Goal: Task Accomplishment & Management: Use online tool/utility

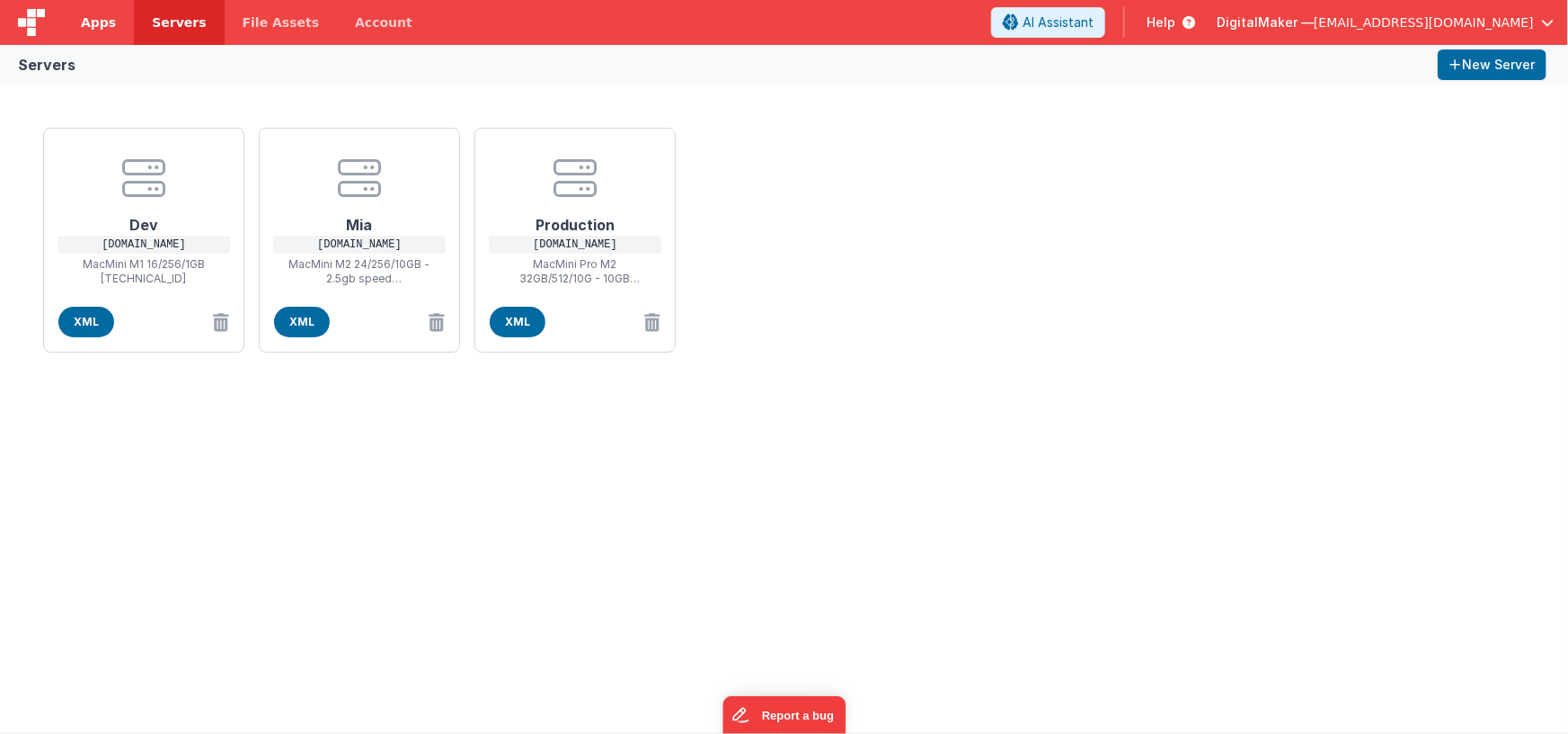
click at [92, 25] on span "Apps" at bounding box center [98, 22] width 35 height 18
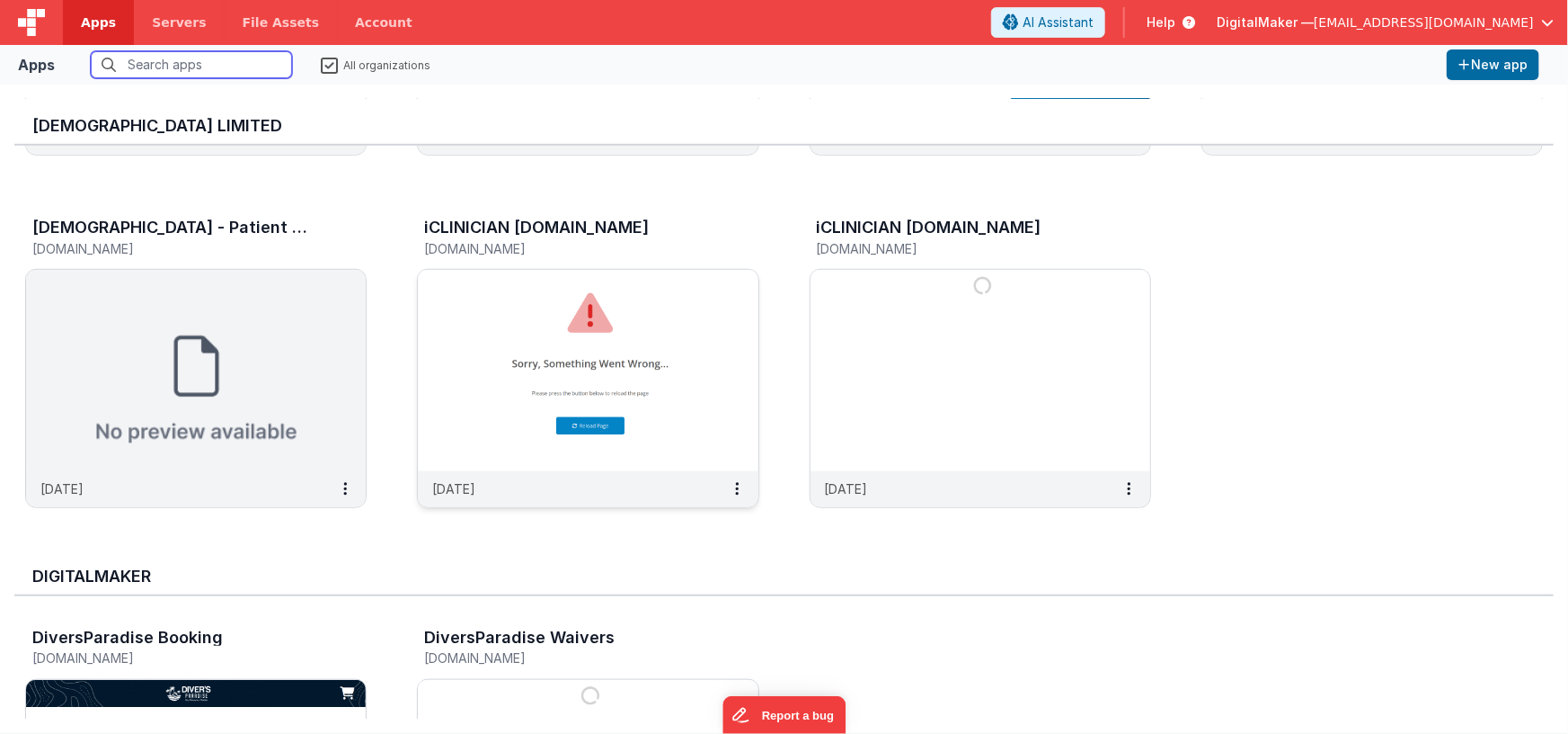
scroll to position [754, 0]
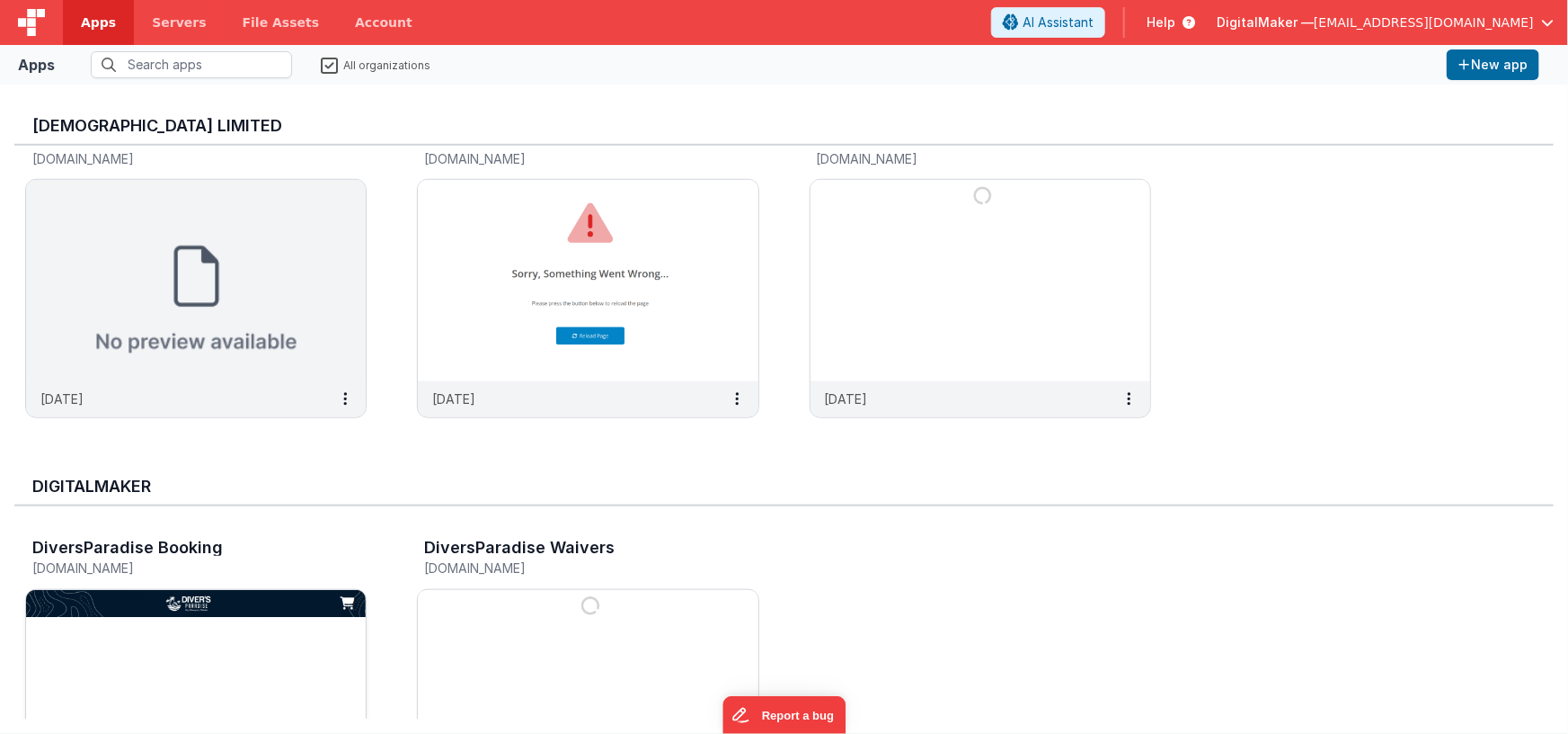
click at [239, 642] on img at bounding box center [196, 691] width 340 height 202
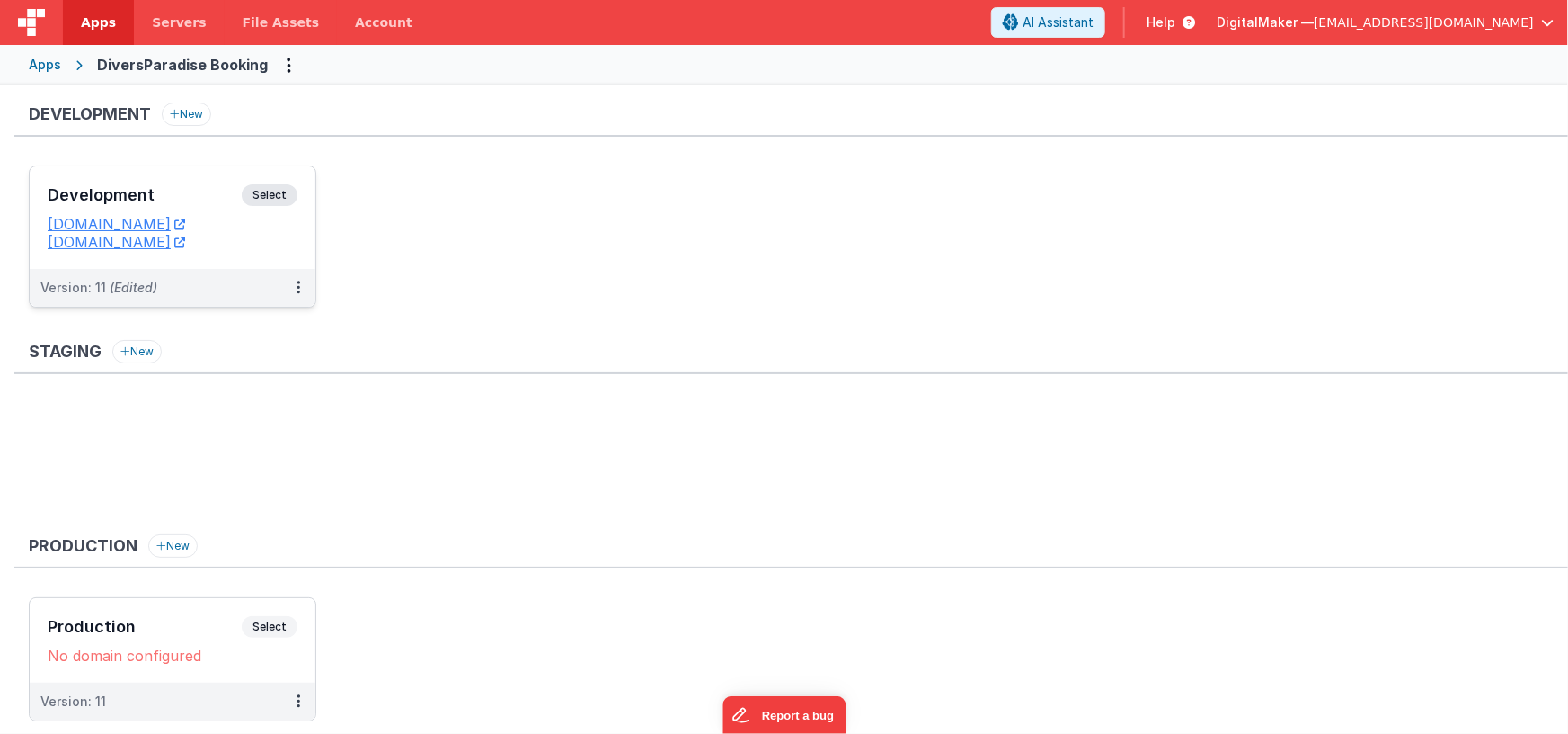
click at [176, 186] on h3 "Development" at bounding box center [144, 195] width 194 height 18
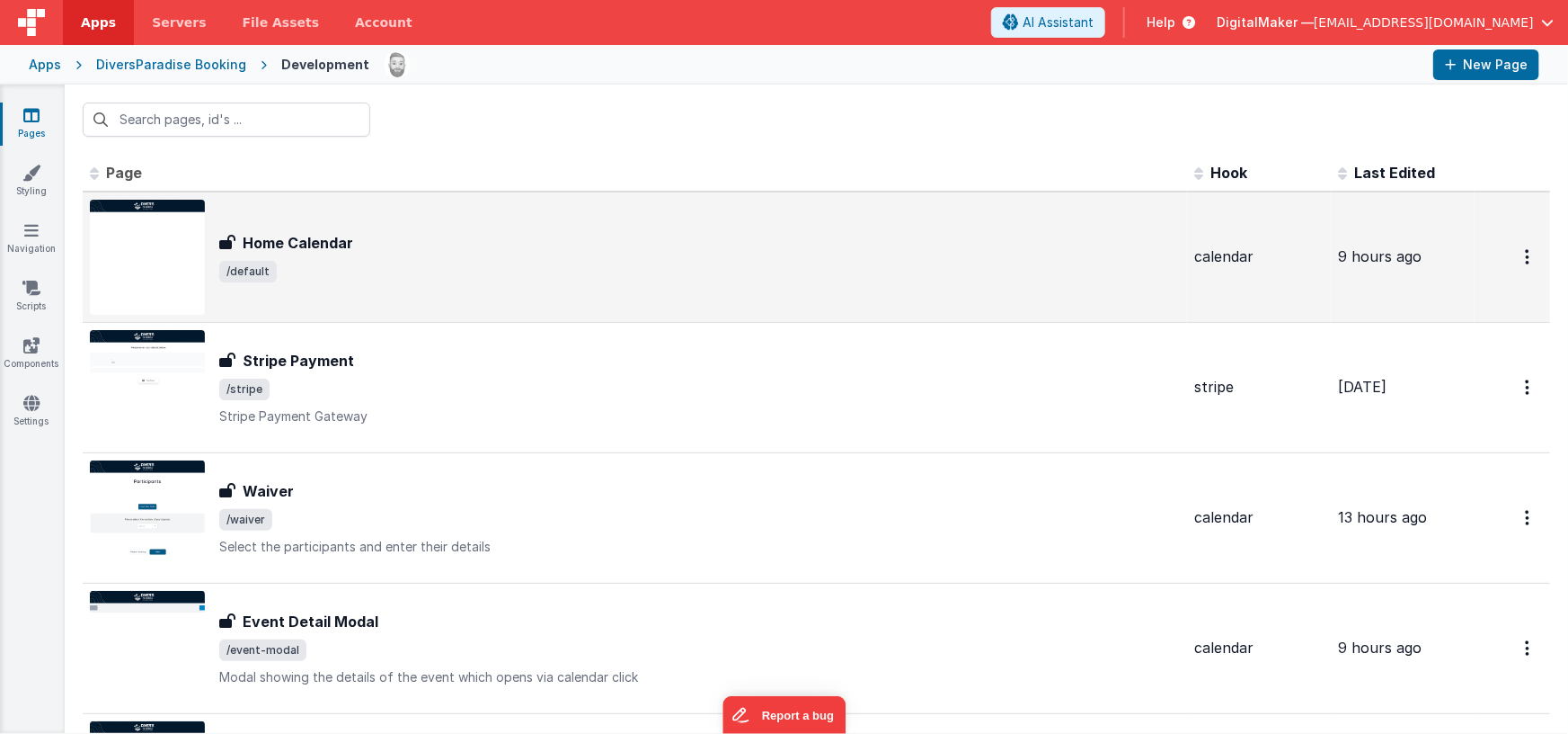
click at [406, 220] on div "Home Calendar Home Calendar /default" at bounding box center [634, 257] width 1090 height 115
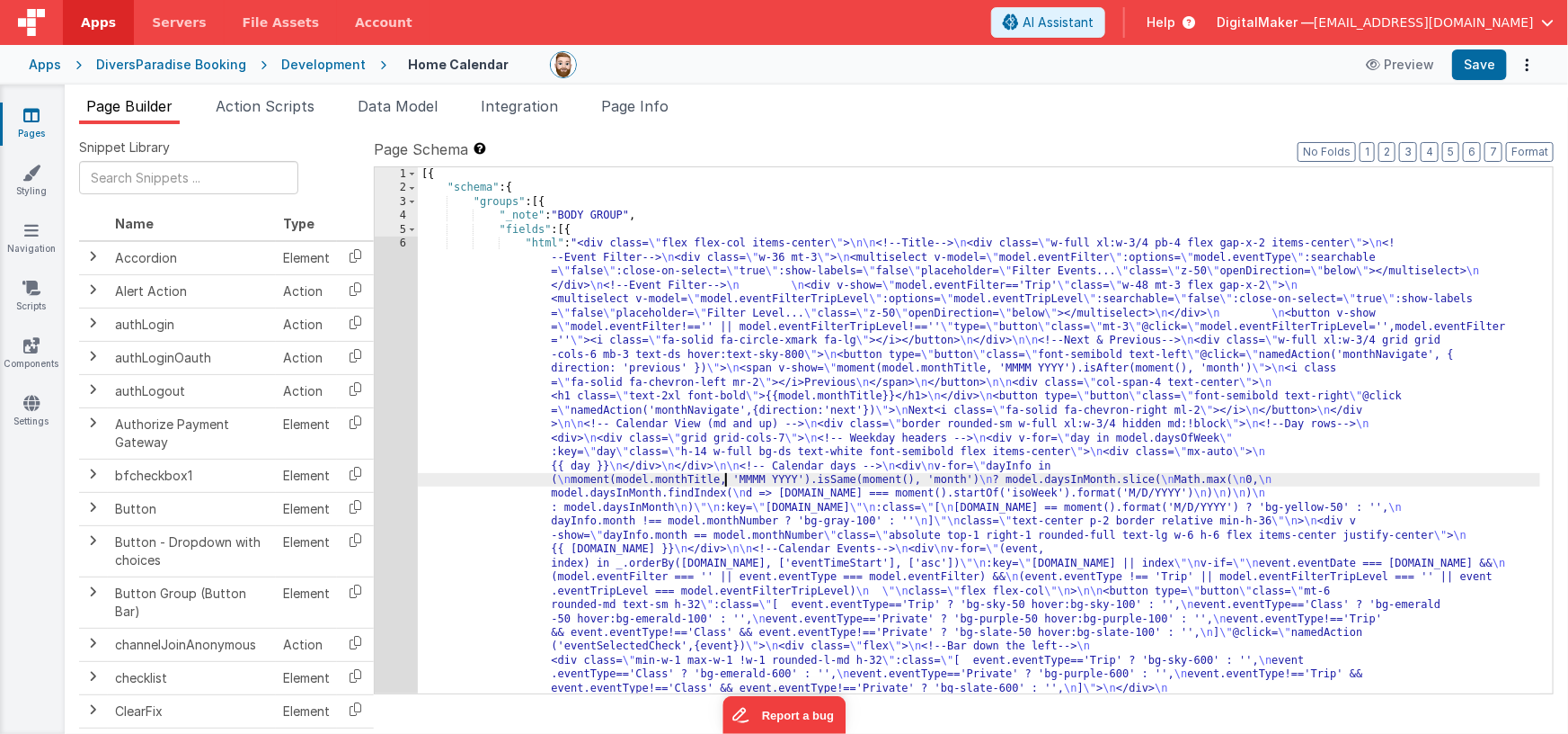
drag, startPoint x: 725, startPoint y: 475, endPoint x: 653, endPoint y: 471, distance: 72.1
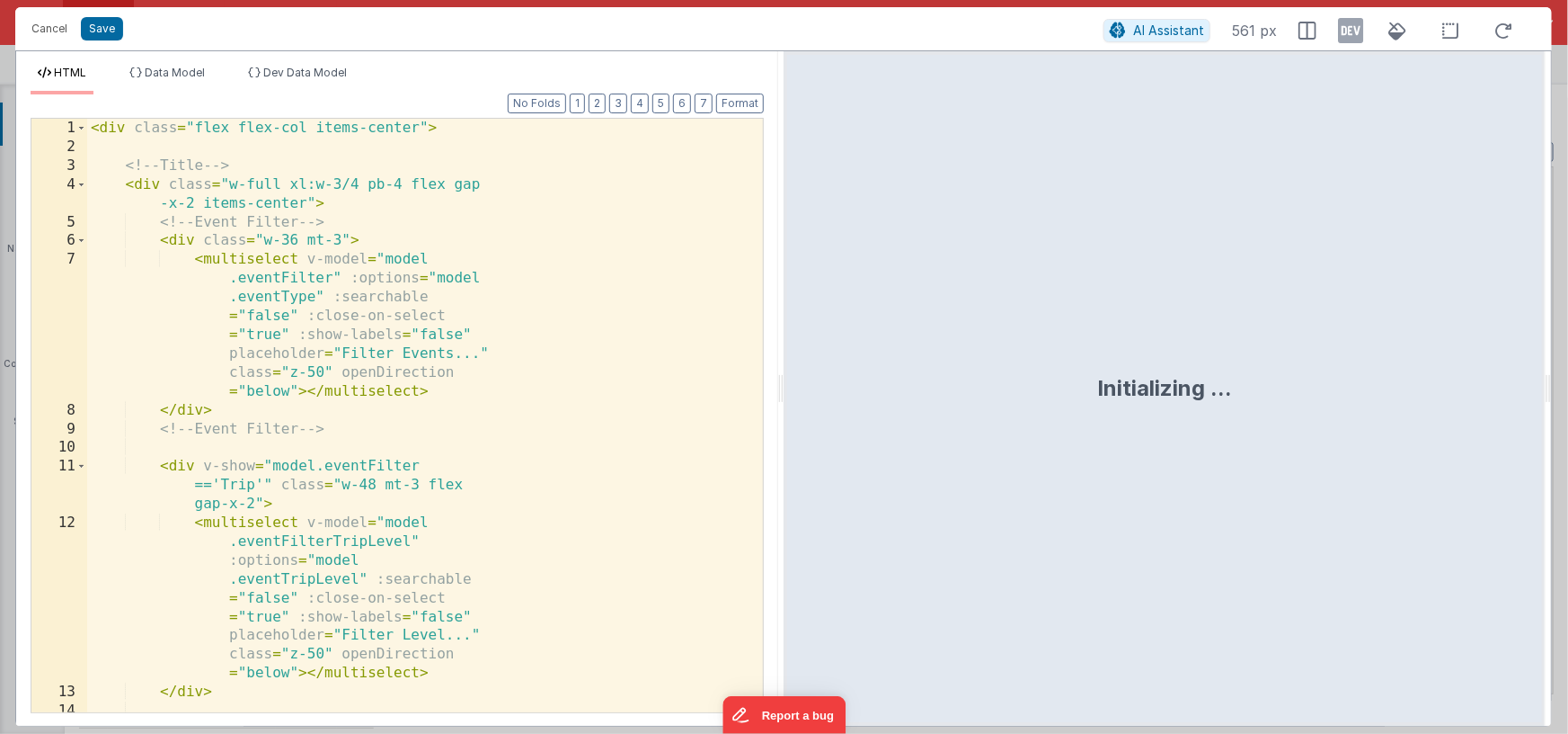
scroll to position [792, 0]
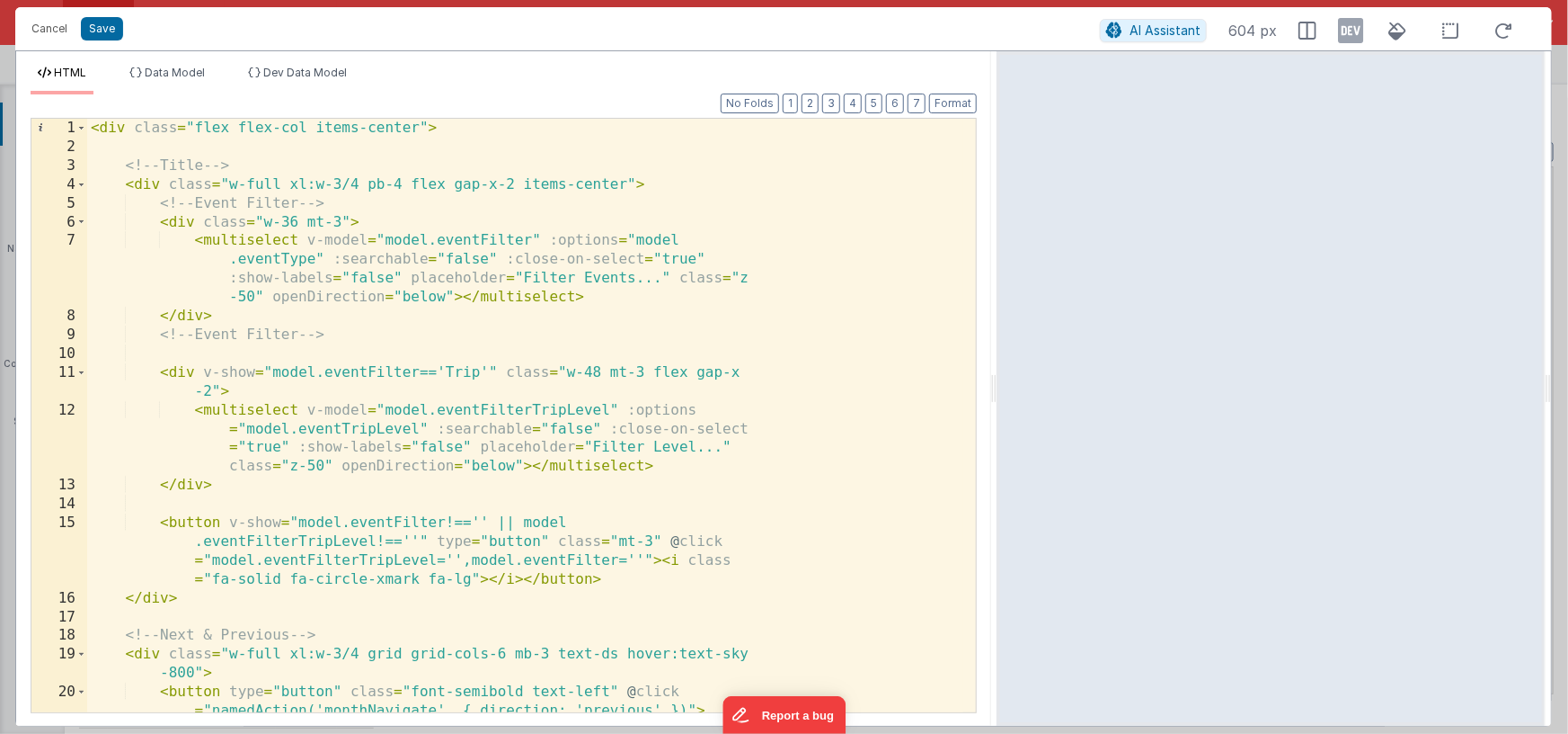
drag, startPoint x: 782, startPoint y: 396, endPoint x: 997, endPoint y: 395, distance: 215.0
click at [997, 395] on html "This will open a new tab and test the server conection. You may be prompted for…" at bounding box center [784, 367] width 1568 height 734
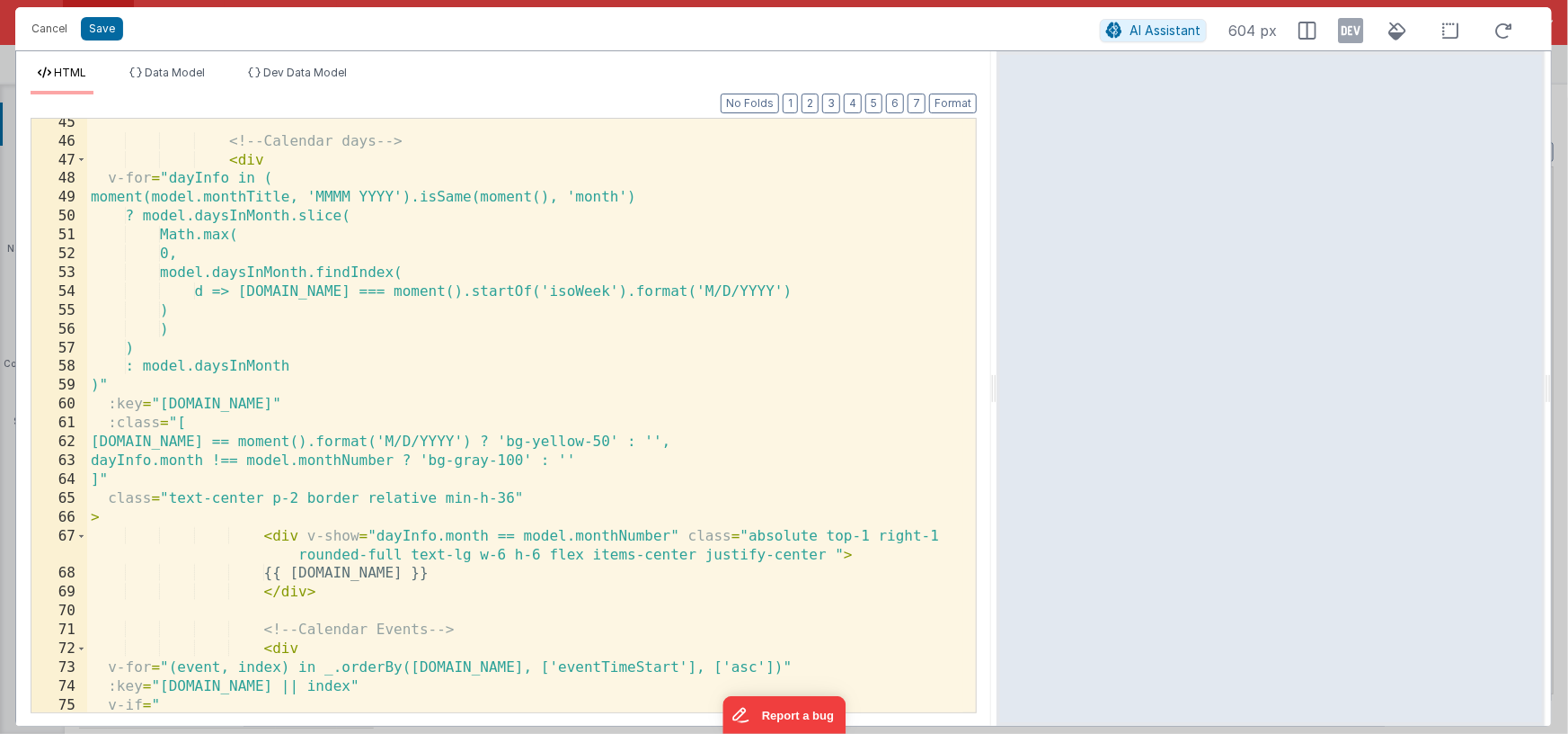
scroll to position [1069, 0]
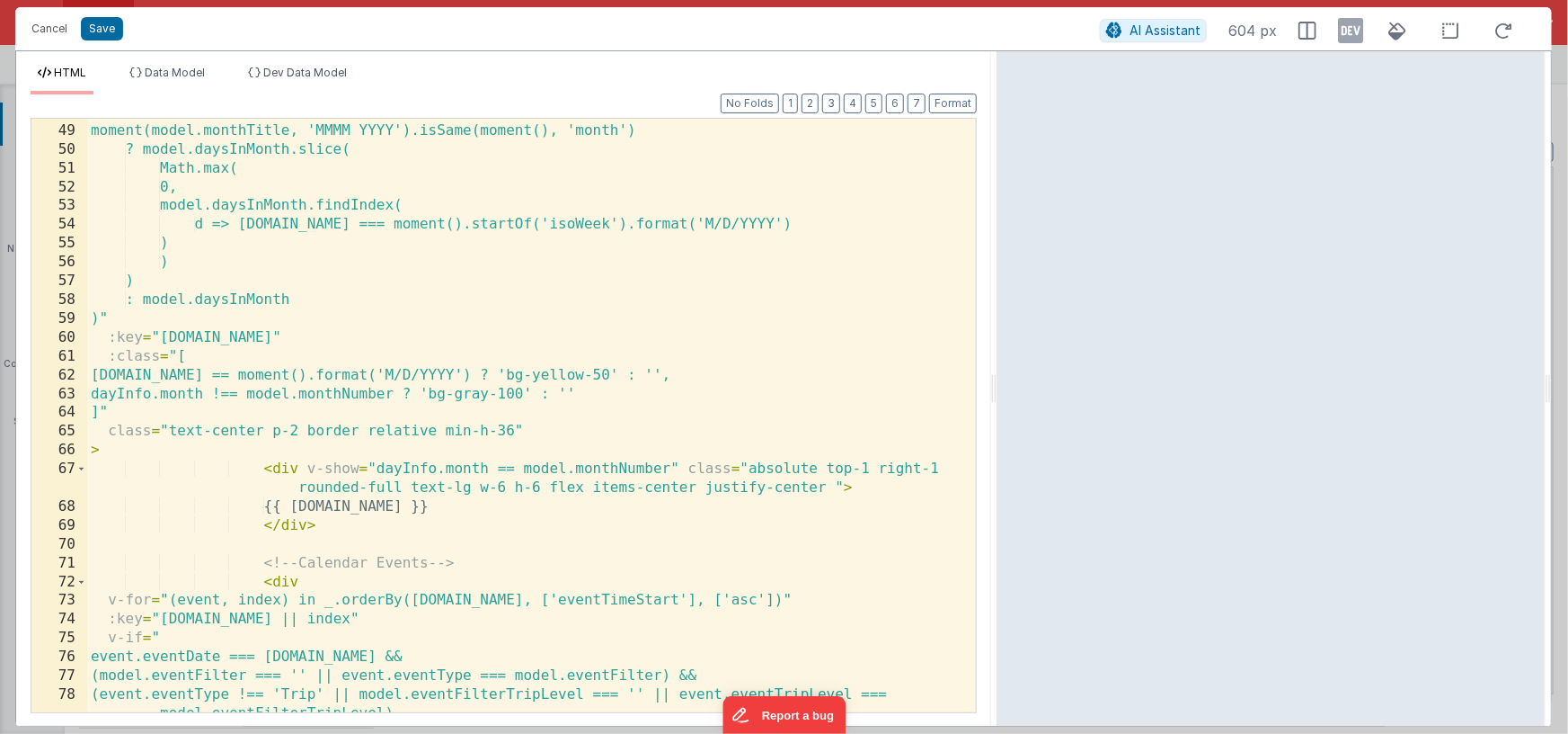
click at [284, 314] on div "v-for = "dayInfo in ( moment(model.monthTitle, 'MMMM YYYY').isSame(moment(), 'm…" at bounding box center [525, 427] width 878 height 650
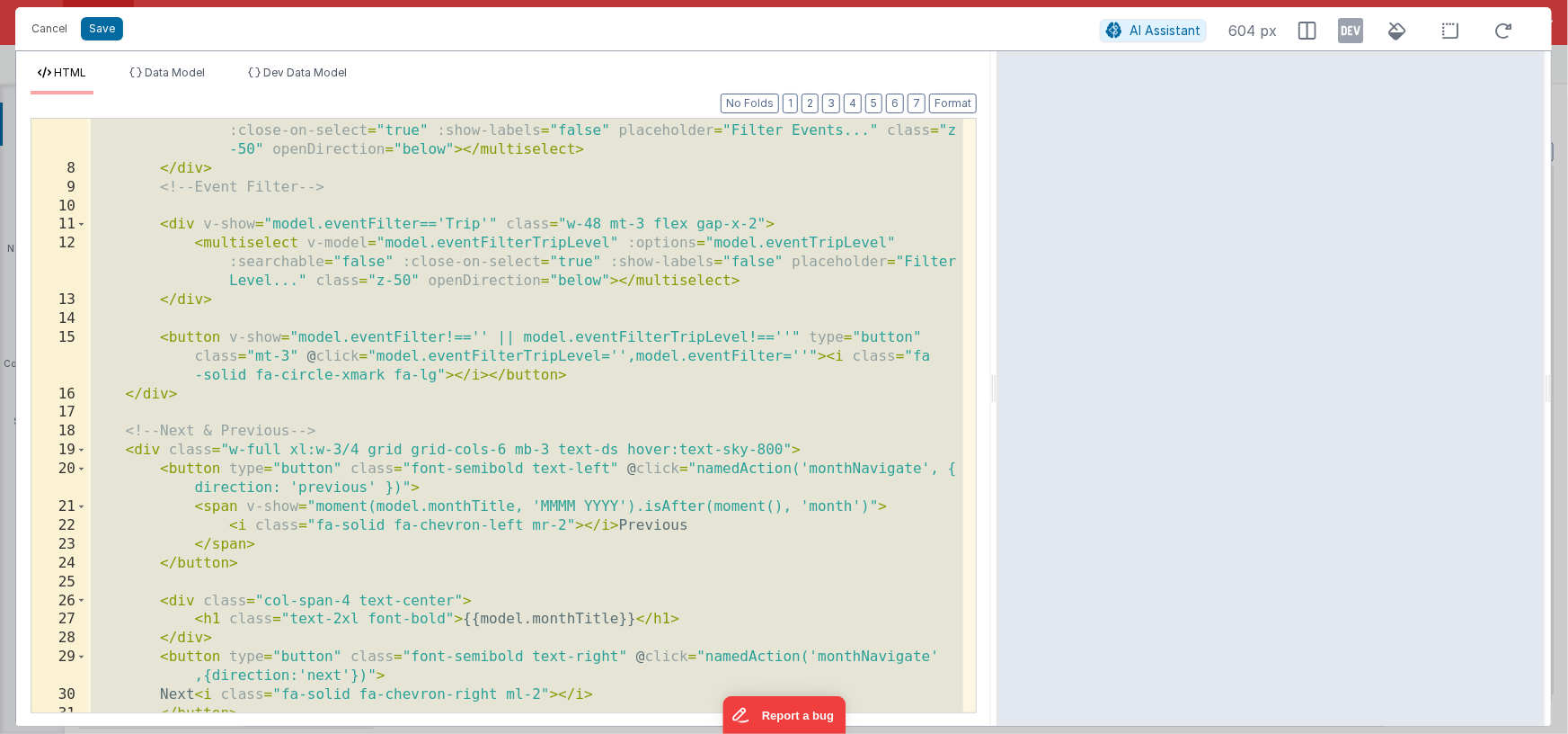
scroll to position [0, 0]
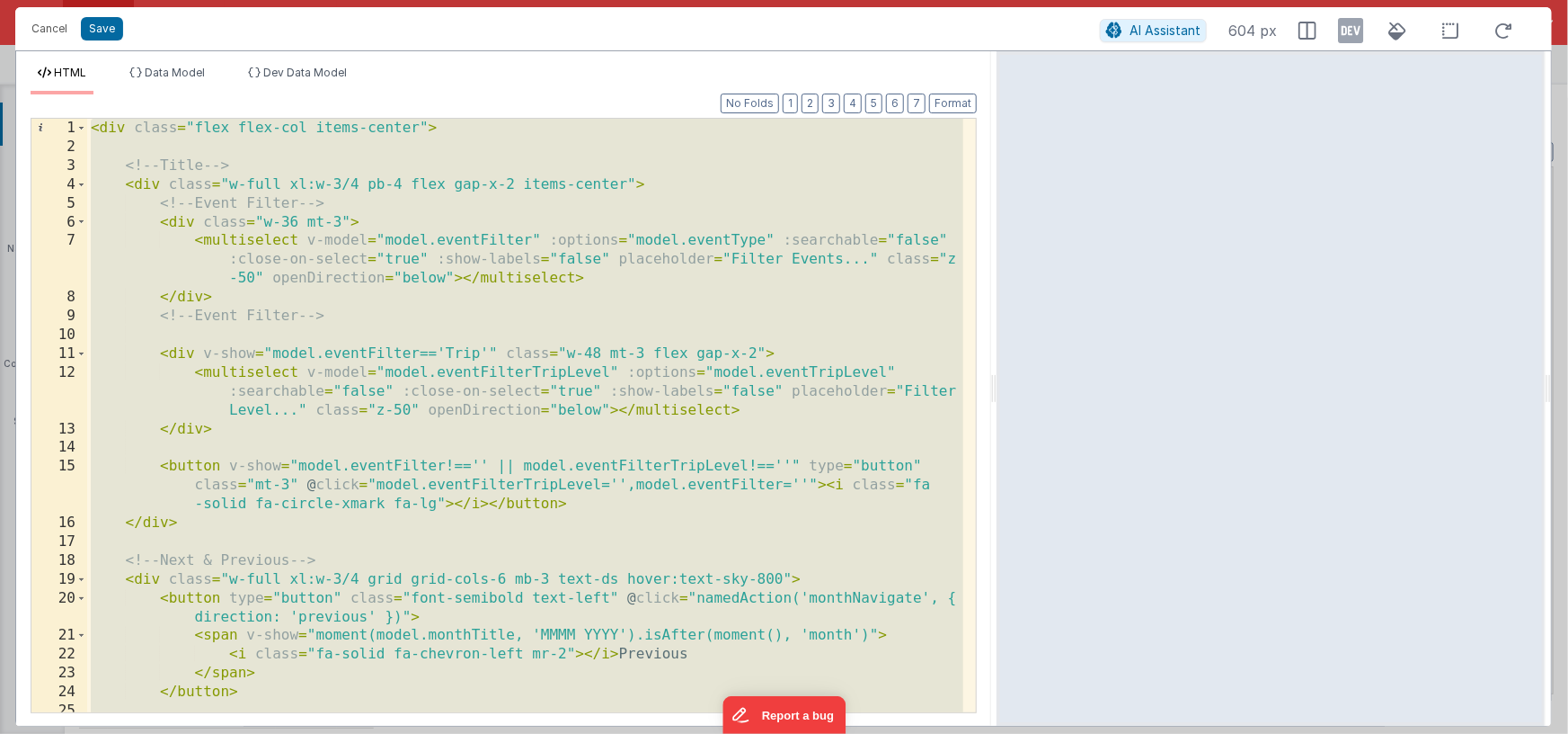
click at [156, 150] on div "< div class = "flex flex-col items-center" > <!-- Title --> < div class = "w-fu…" at bounding box center [525, 434] width 878 height 631
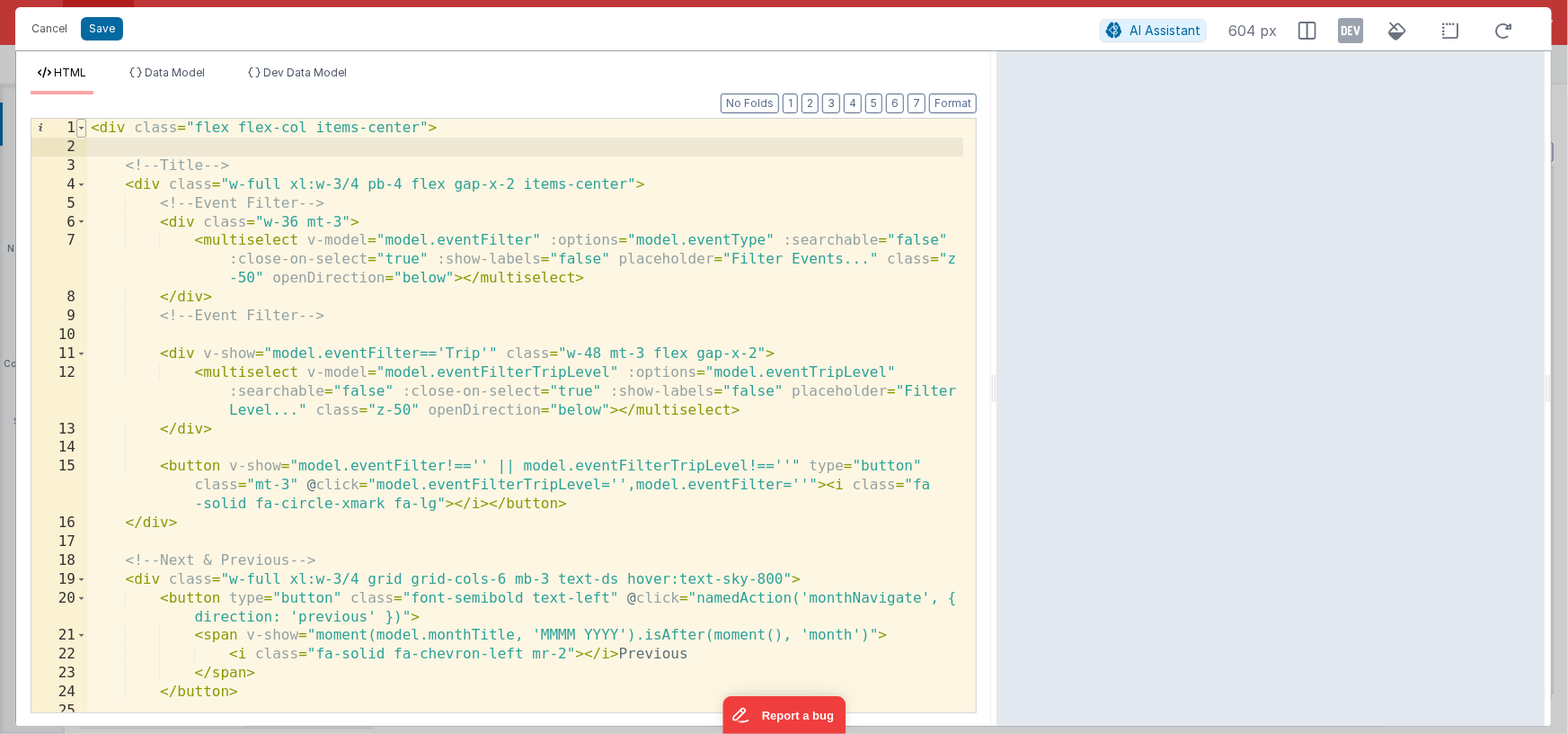
click at [84, 129] on span at bounding box center [81, 128] width 10 height 19
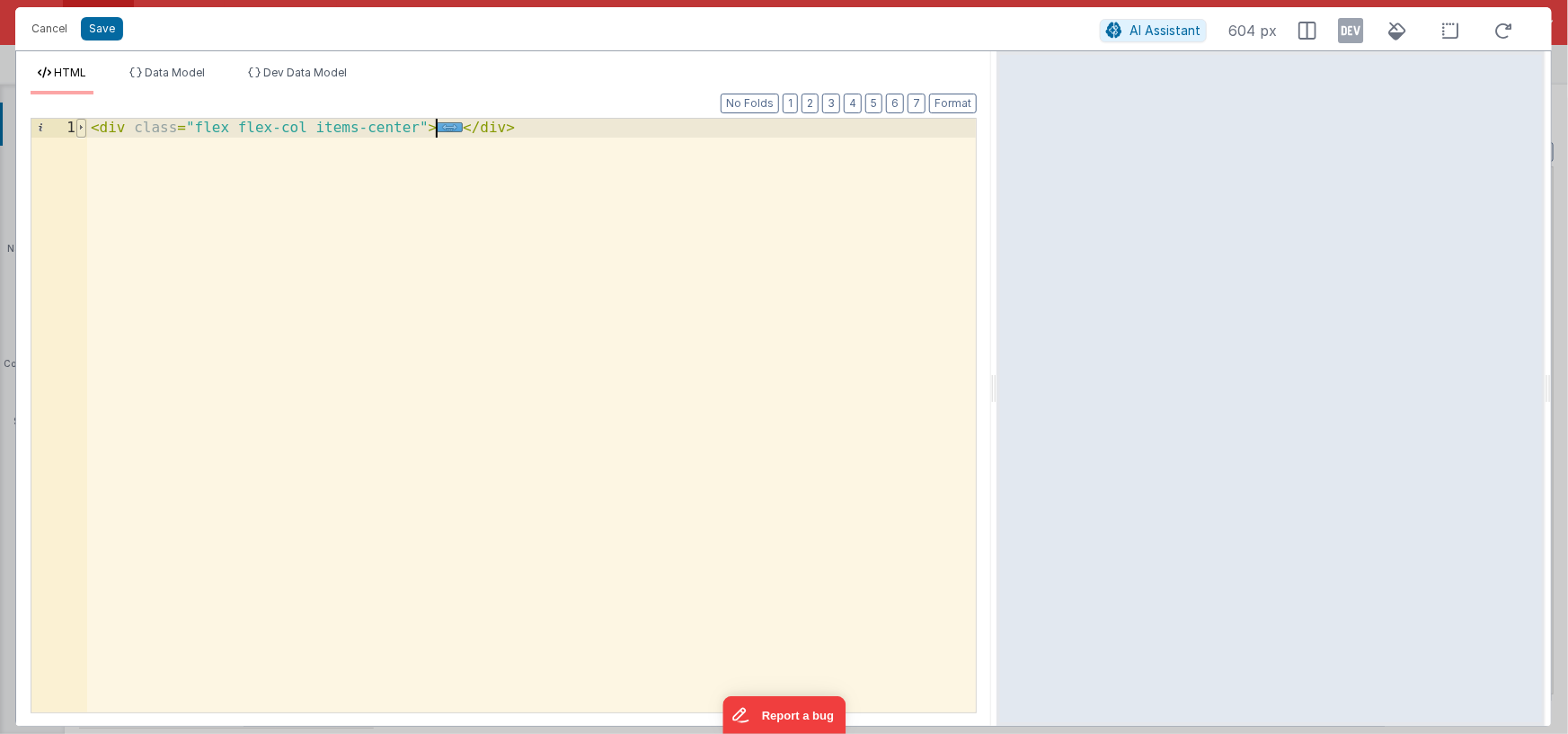
click at [83, 127] on span at bounding box center [81, 128] width 10 height 19
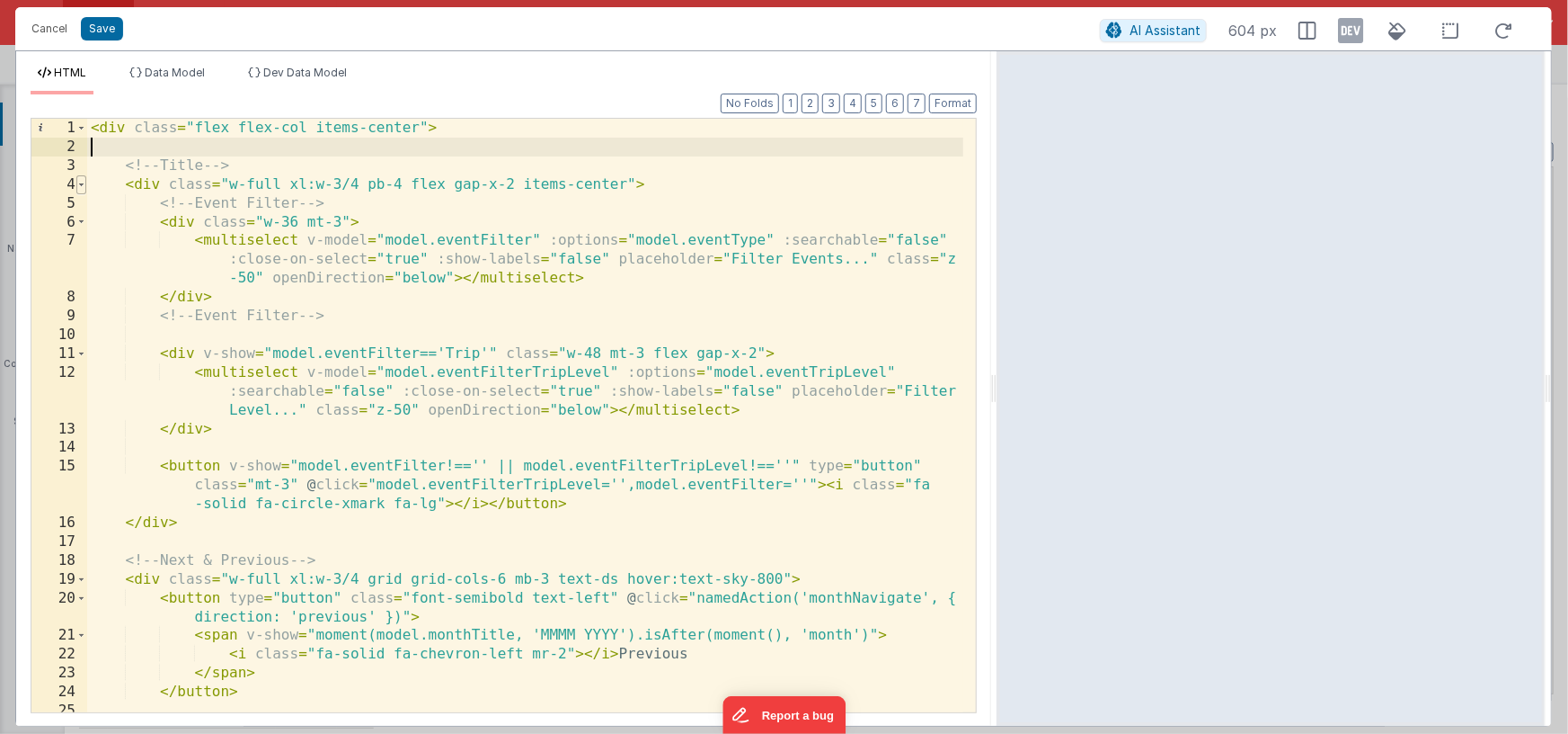
click at [85, 183] on span at bounding box center [81, 185] width 10 height 19
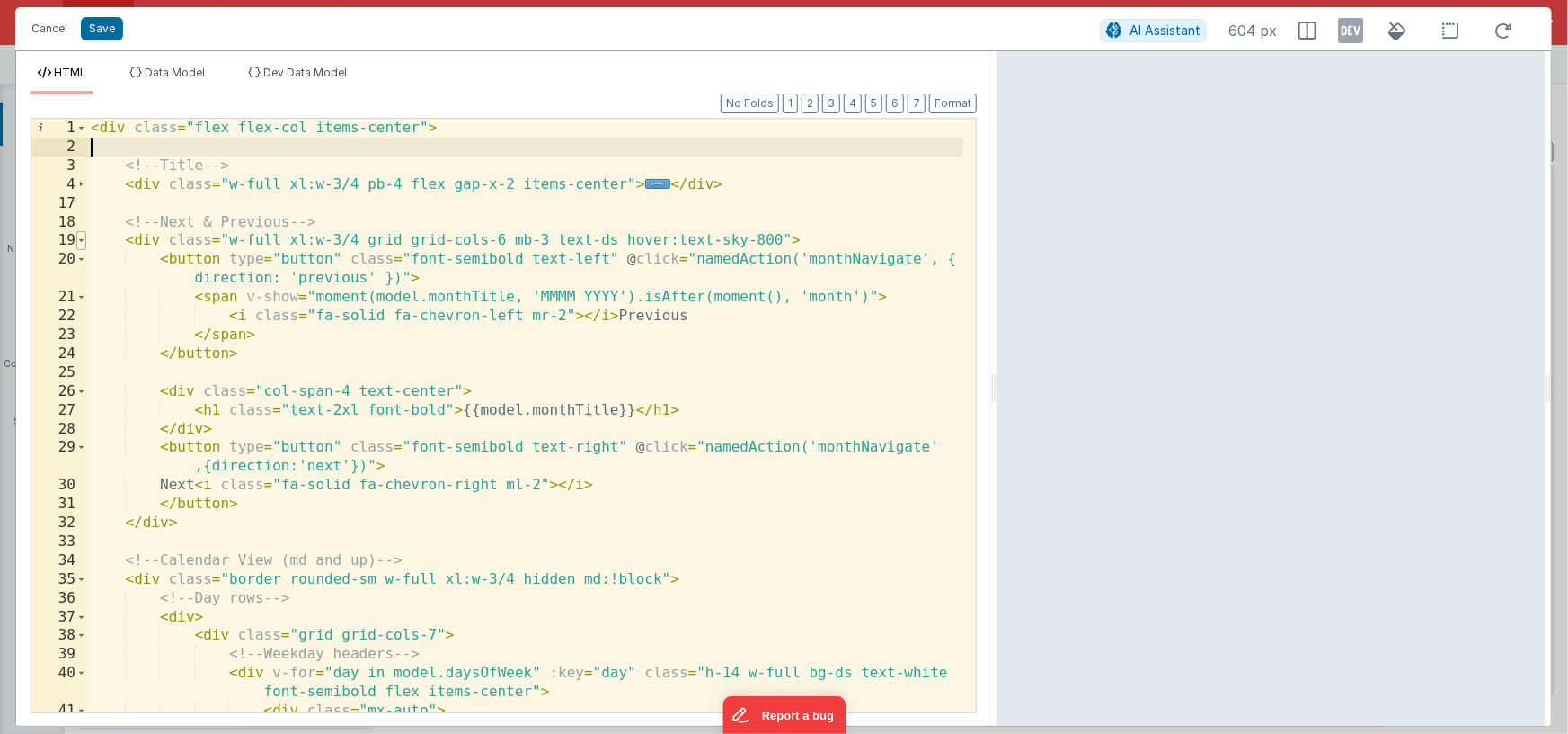
click at [81, 240] on span at bounding box center [81, 240] width 10 height 19
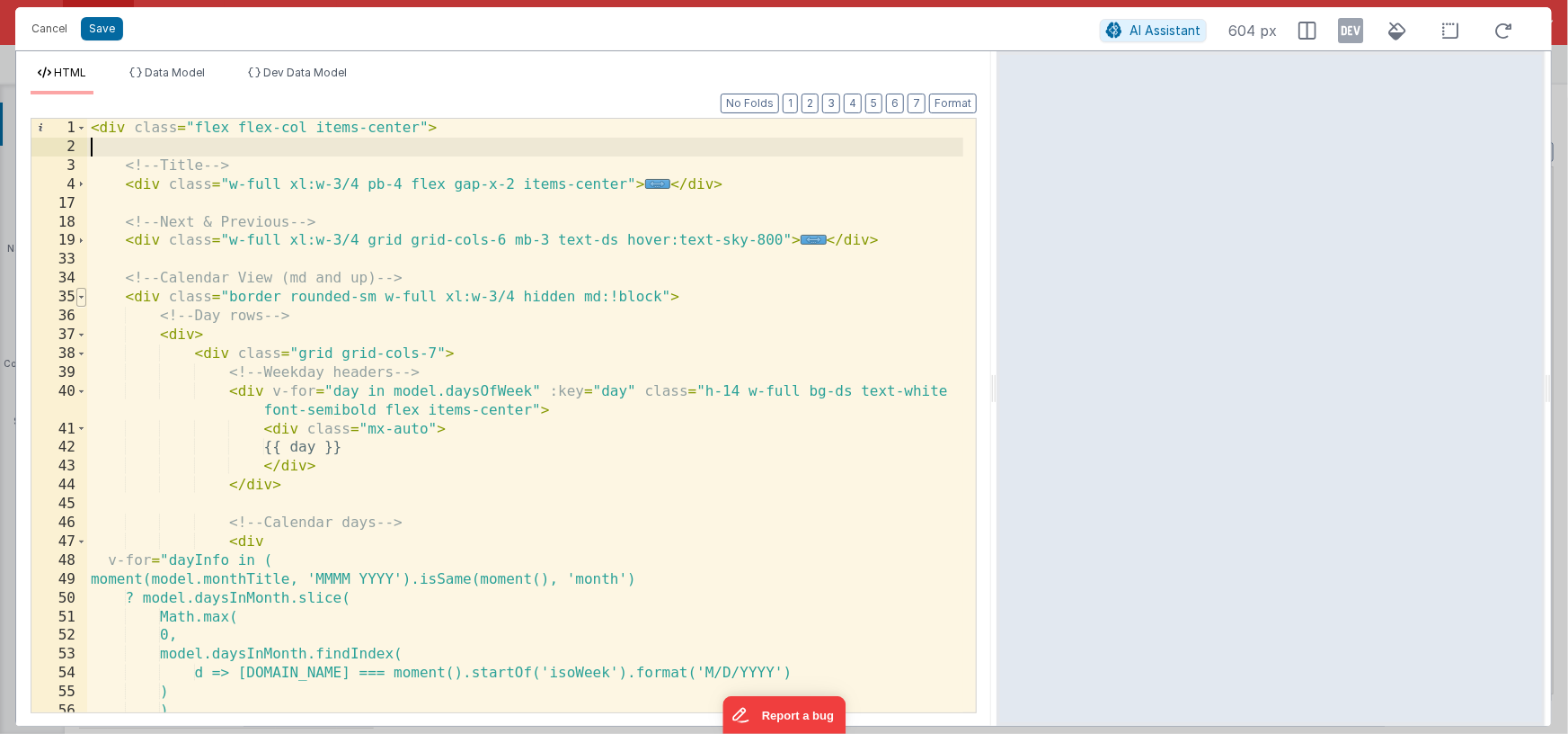
click at [83, 296] on span at bounding box center [81, 297] width 10 height 19
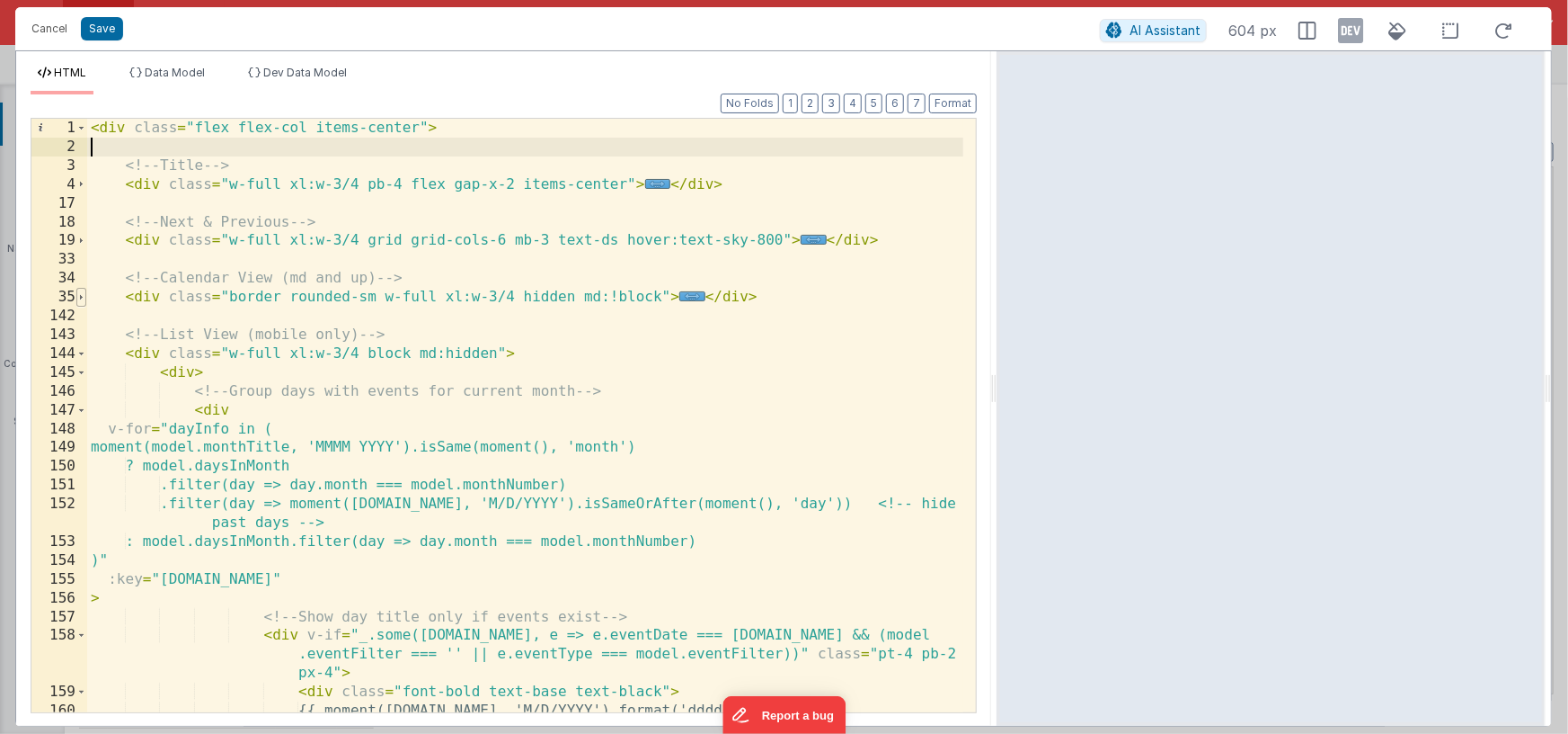
click at [83, 296] on span at bounding box center [81, 297] width 10 height 19
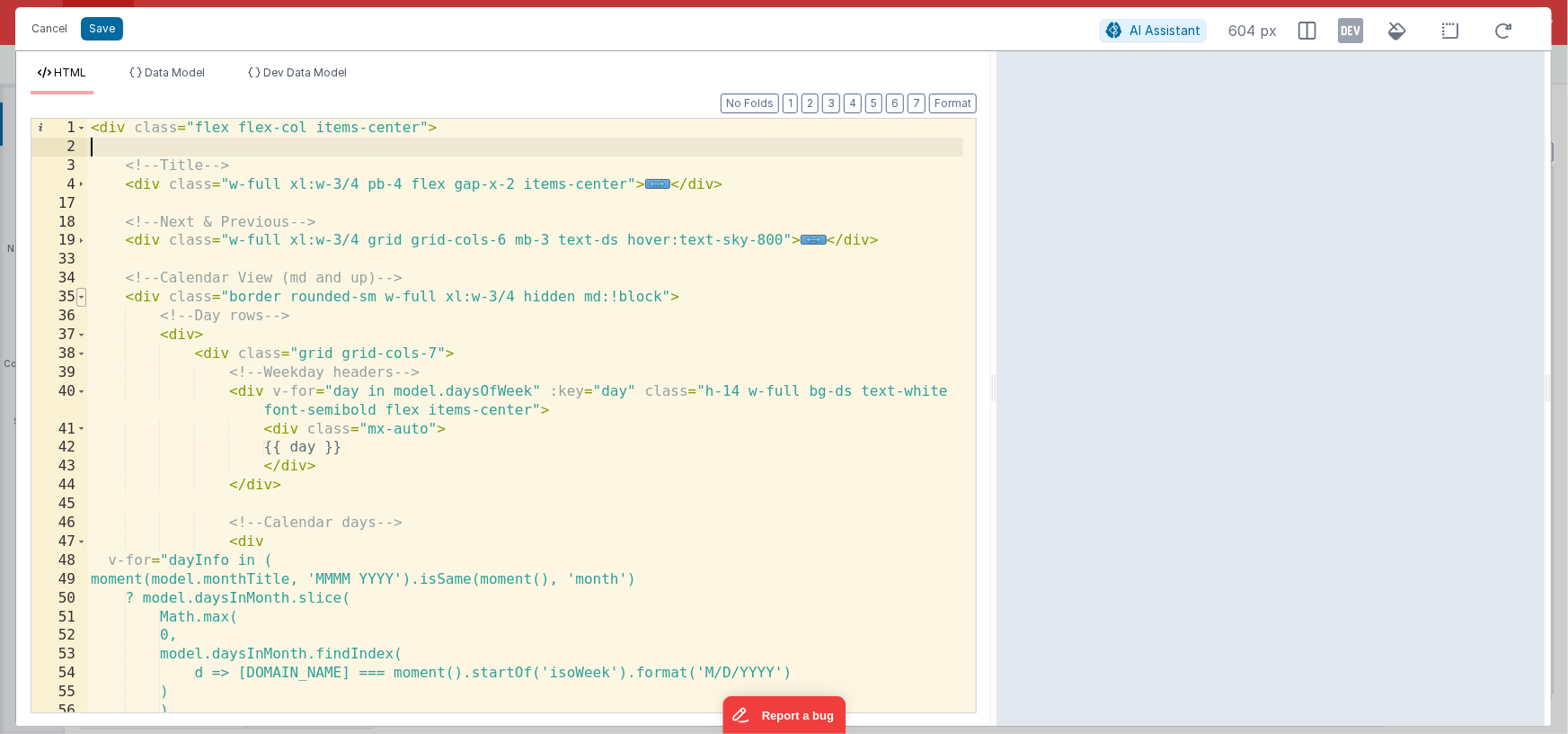
click at [83, 296] on span at bounding box center [81, 297] width 10 height 19
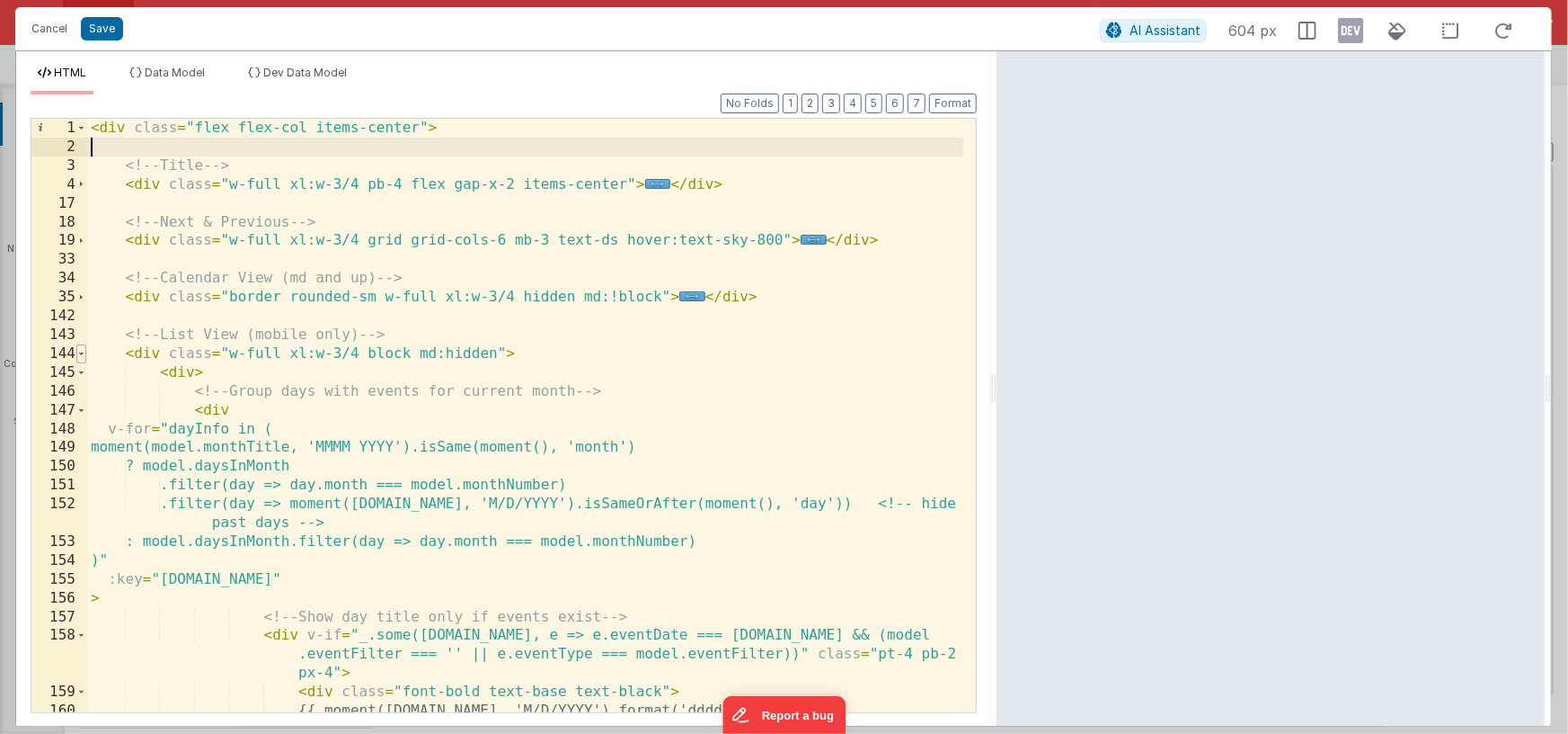
click at [85, 348] on span at bounding box center [81, 354] width 10 height 19
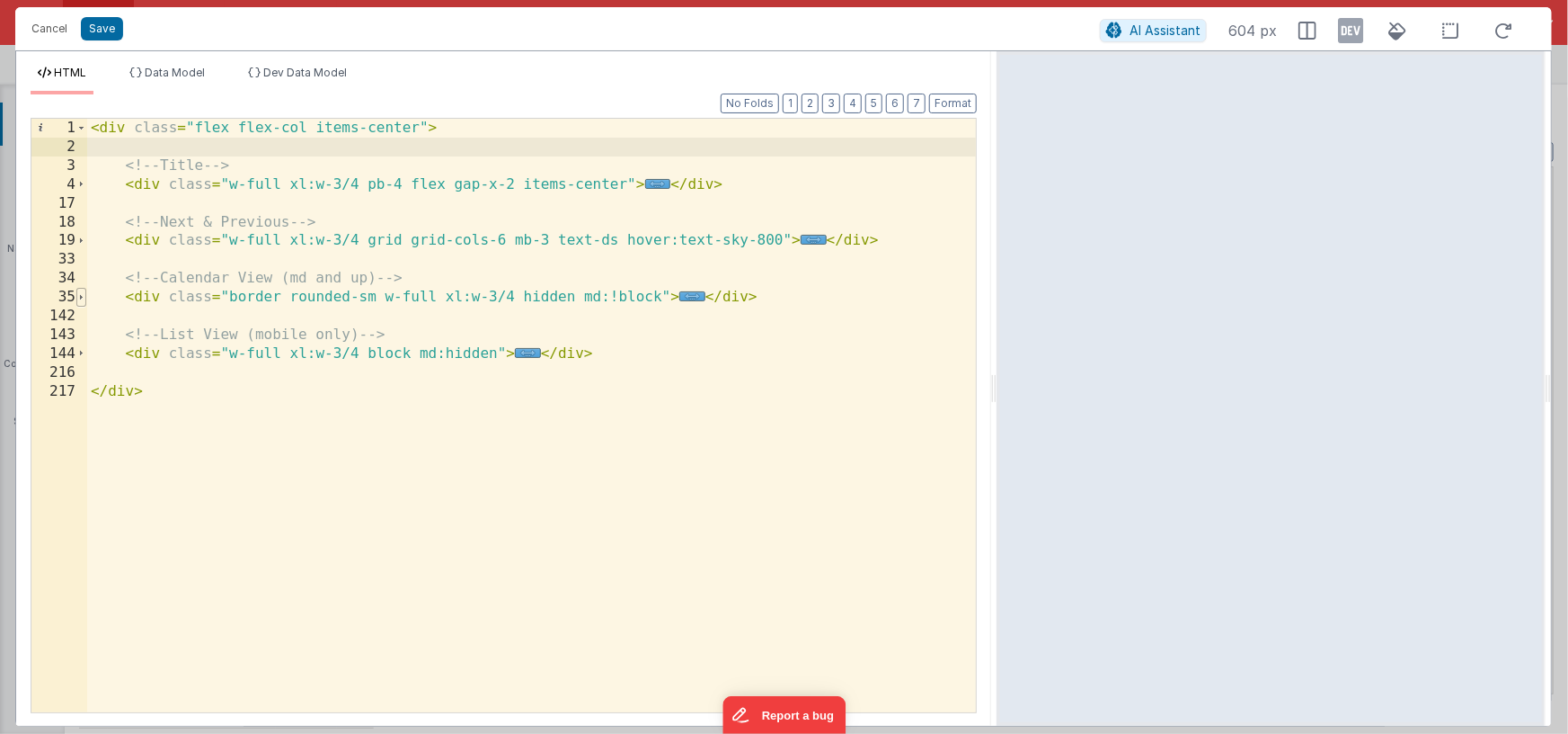
click at [81, 299] on span at bounding box center [81, 297] width 10 height 19
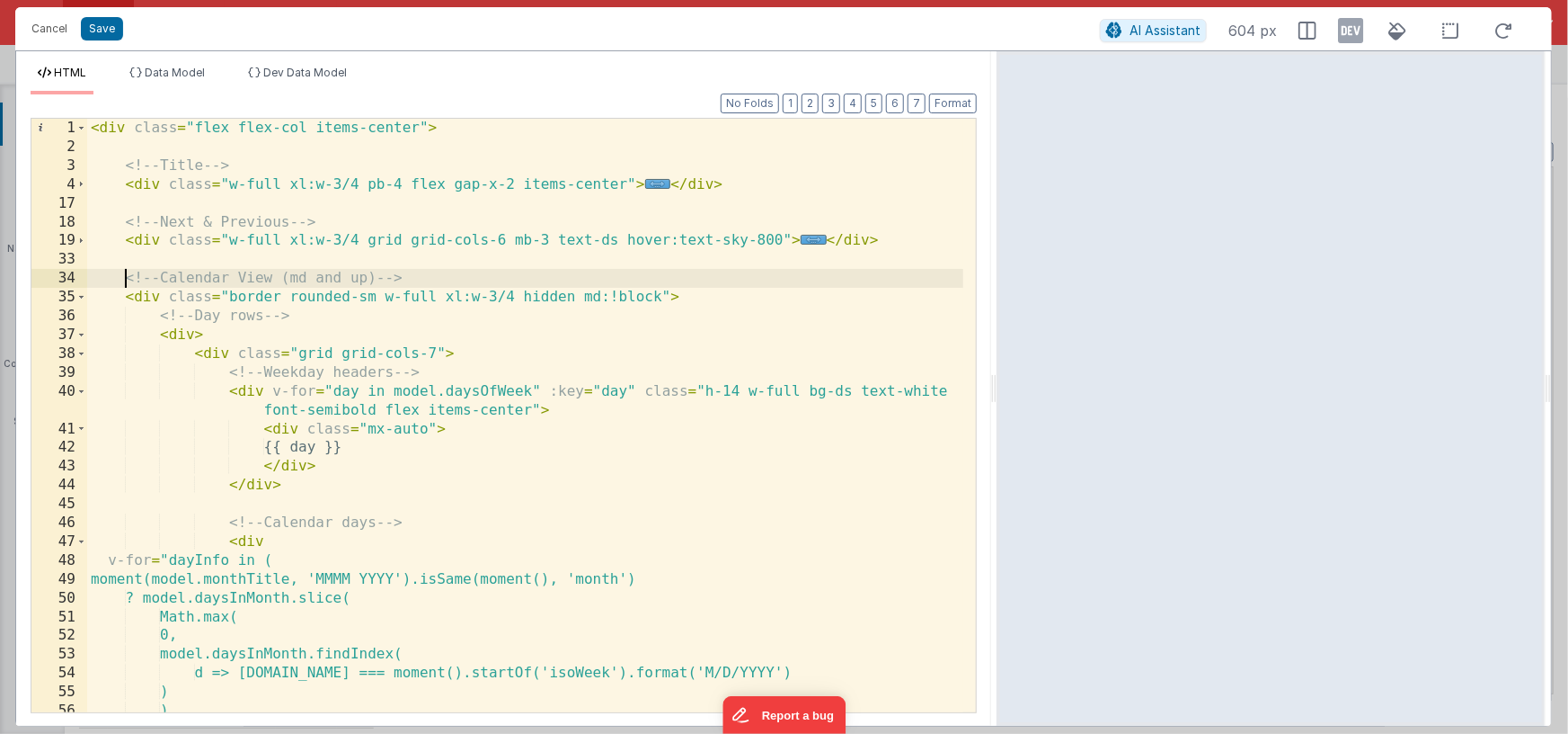
click at [124, 275] on div "< div class = "flex flex-col items-center" > <!-- Title --> < div class = "w-fu…" at bounding box center [525, 434] width 878 height 631
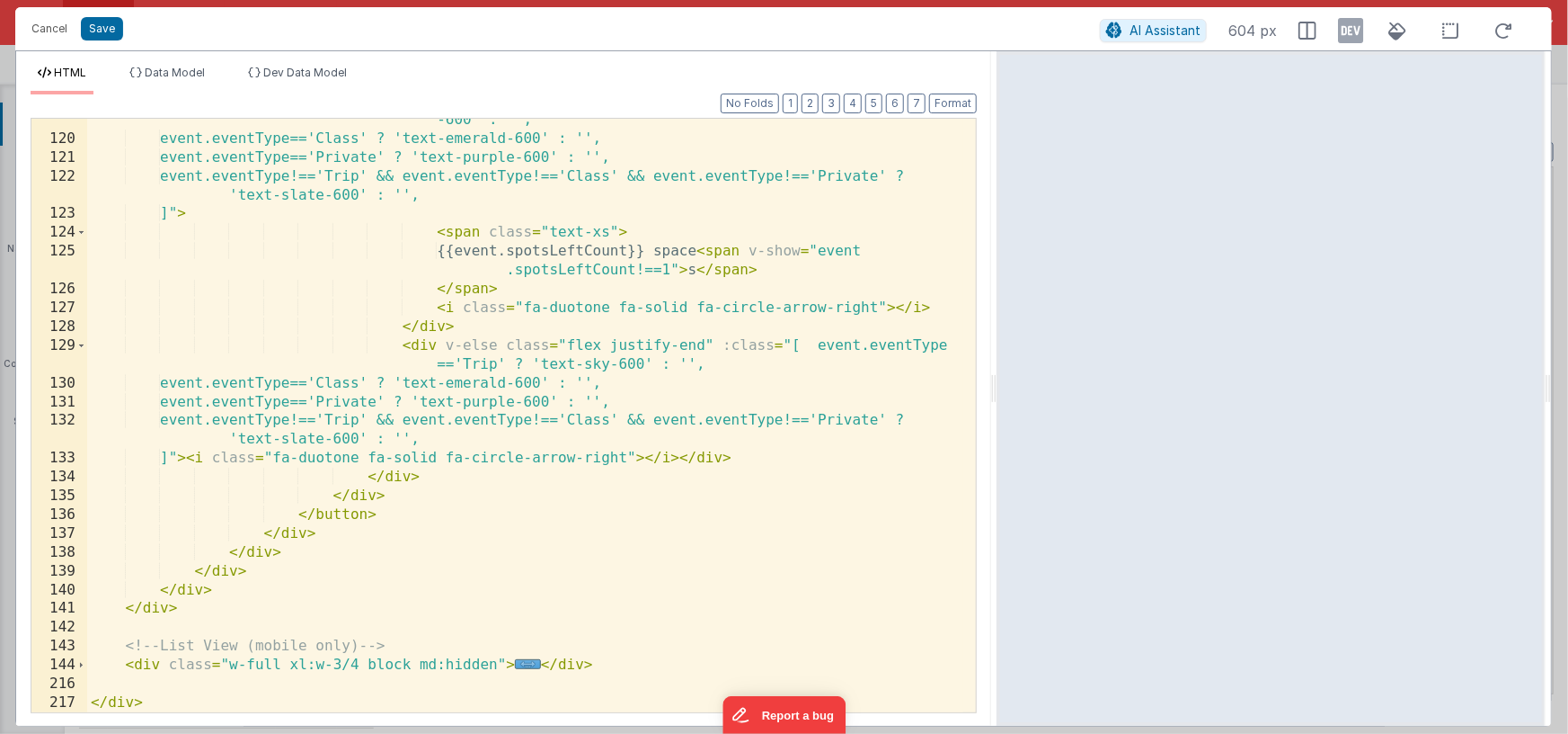
scroll to position [1982, 0]
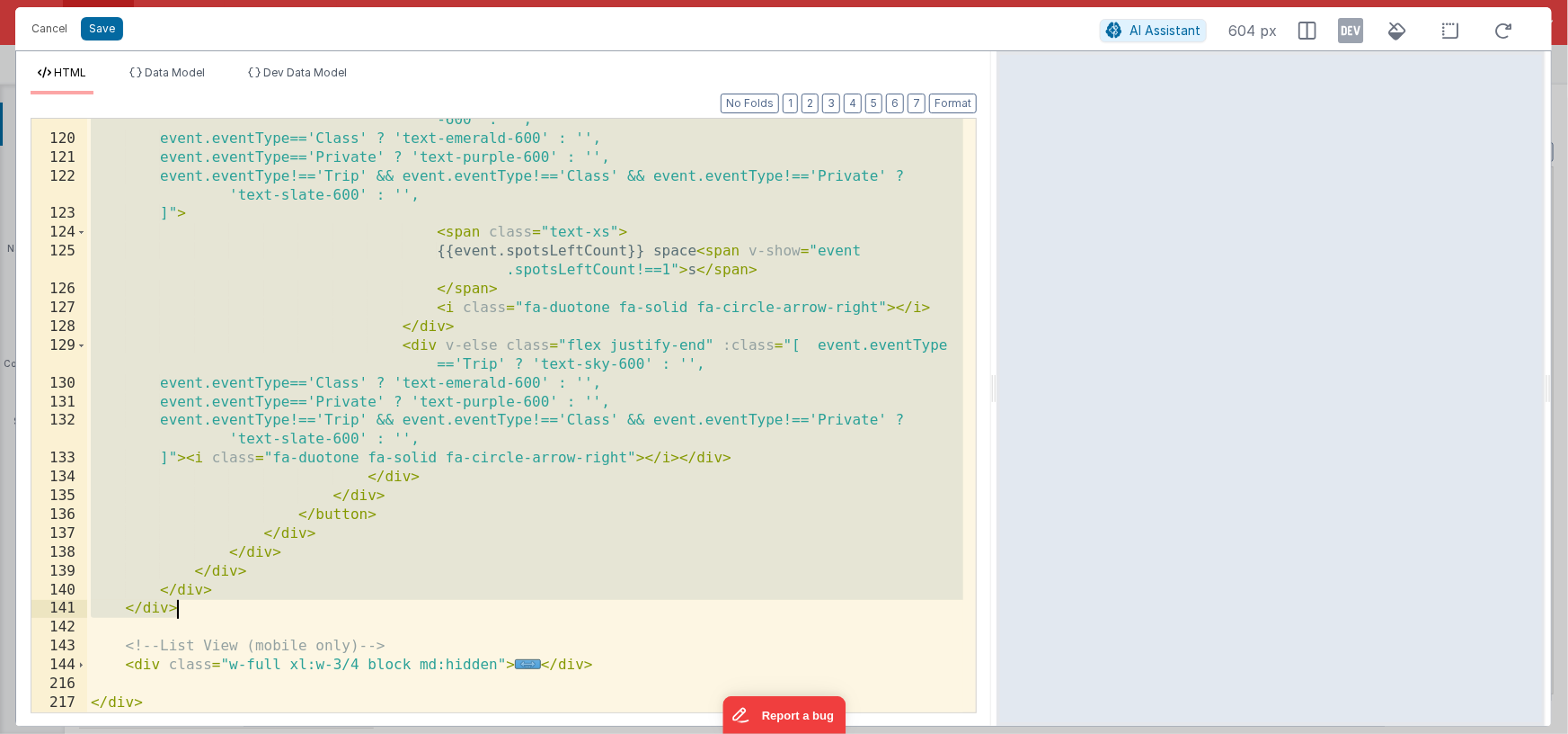
click at [241, 607] on div "< div v-else-if = "!event.isPrivate" class = "flex justify-between items-center…" at bounding box center [525, 407] width 878 height 669
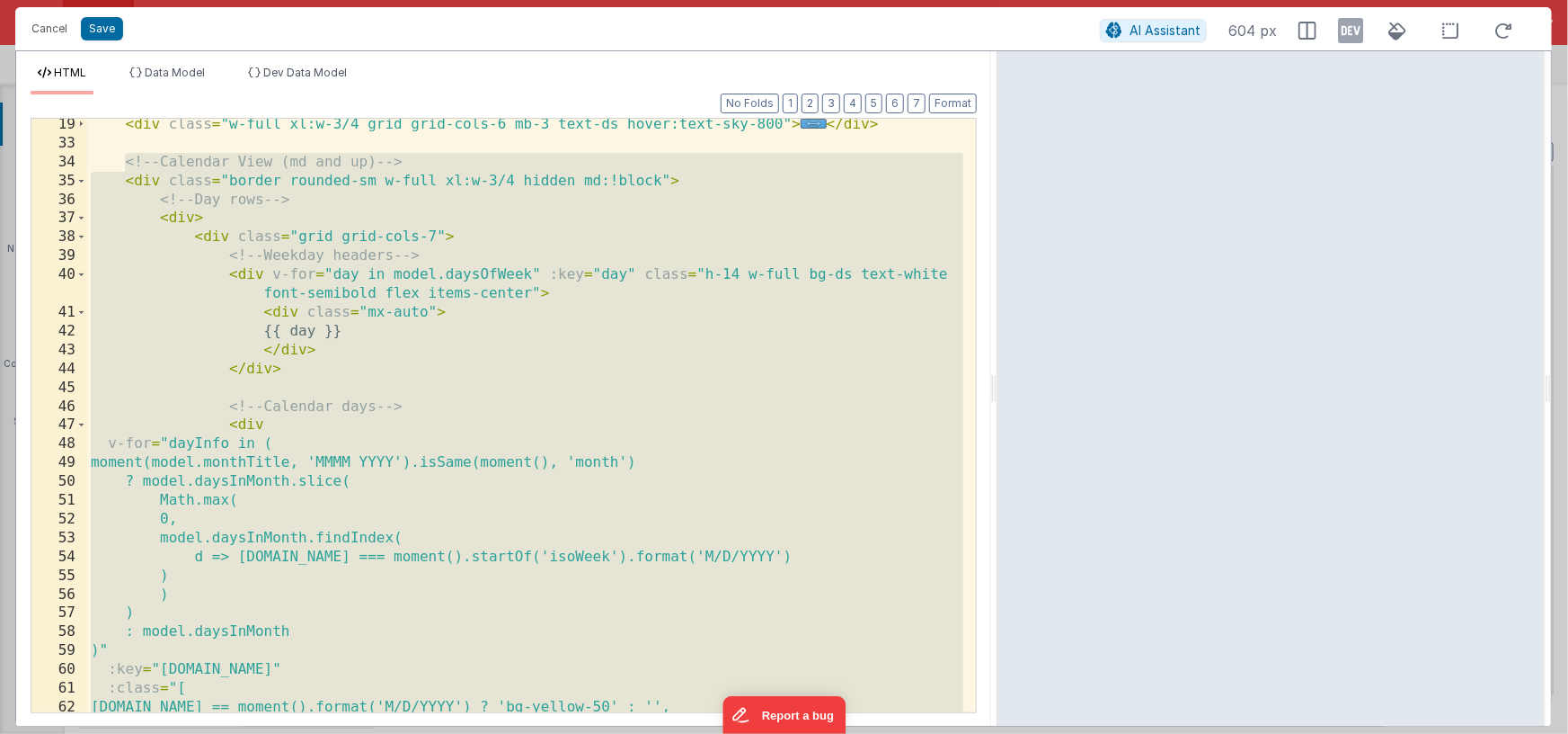
scroll to position [114, 0]
click at [504, 347] on div "< div class = "w-full xl:w-3/4 grid grid-cols-6 mb-3 text-ds hover:text-sky-800…" at bounding box center [525, 432] width 878 height 631
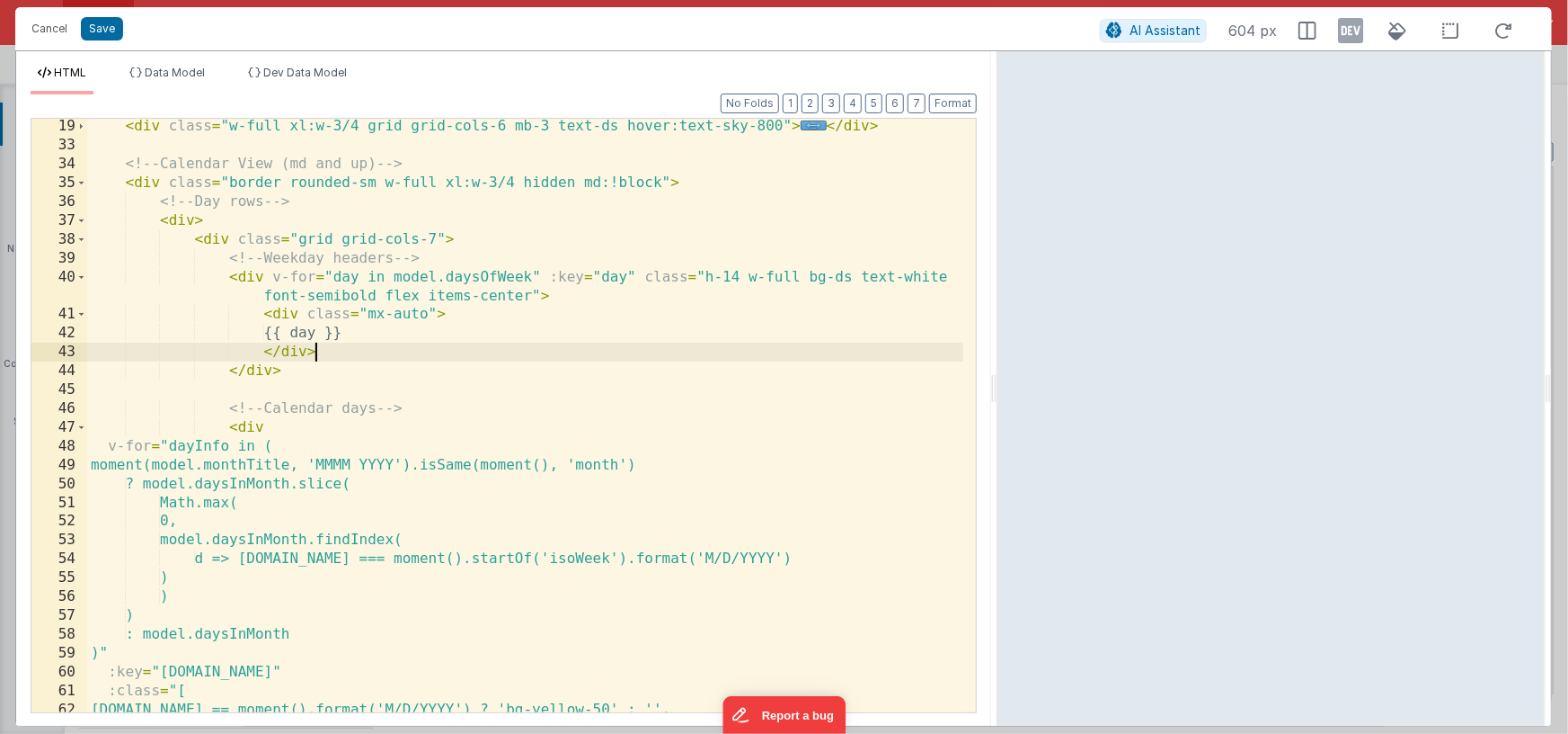
scroll to position [183, 0]
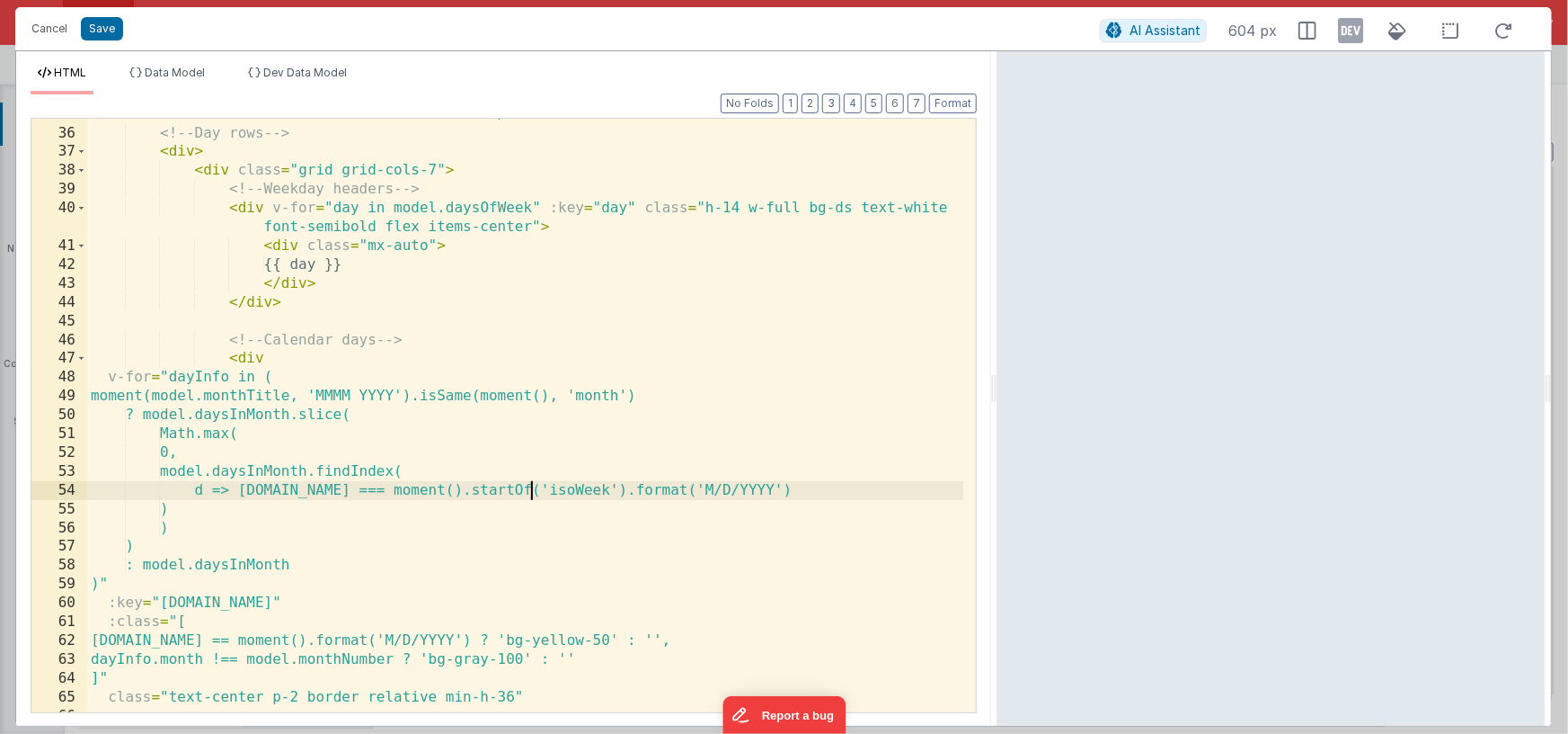
click at [527, 491] on div "< div class = "border rounded-sm w-full xl:w-3/4 hidden md:!block" > <!-- Day r…" at bounding box center [525, 420] width 878 height 631
click at [527, 490] on div "< div class = "border rounded-sm w-full xl:w-3/4 hidden md:!block" > <!-- Day r…" at bounding box center [525, 420] width 878 height 631
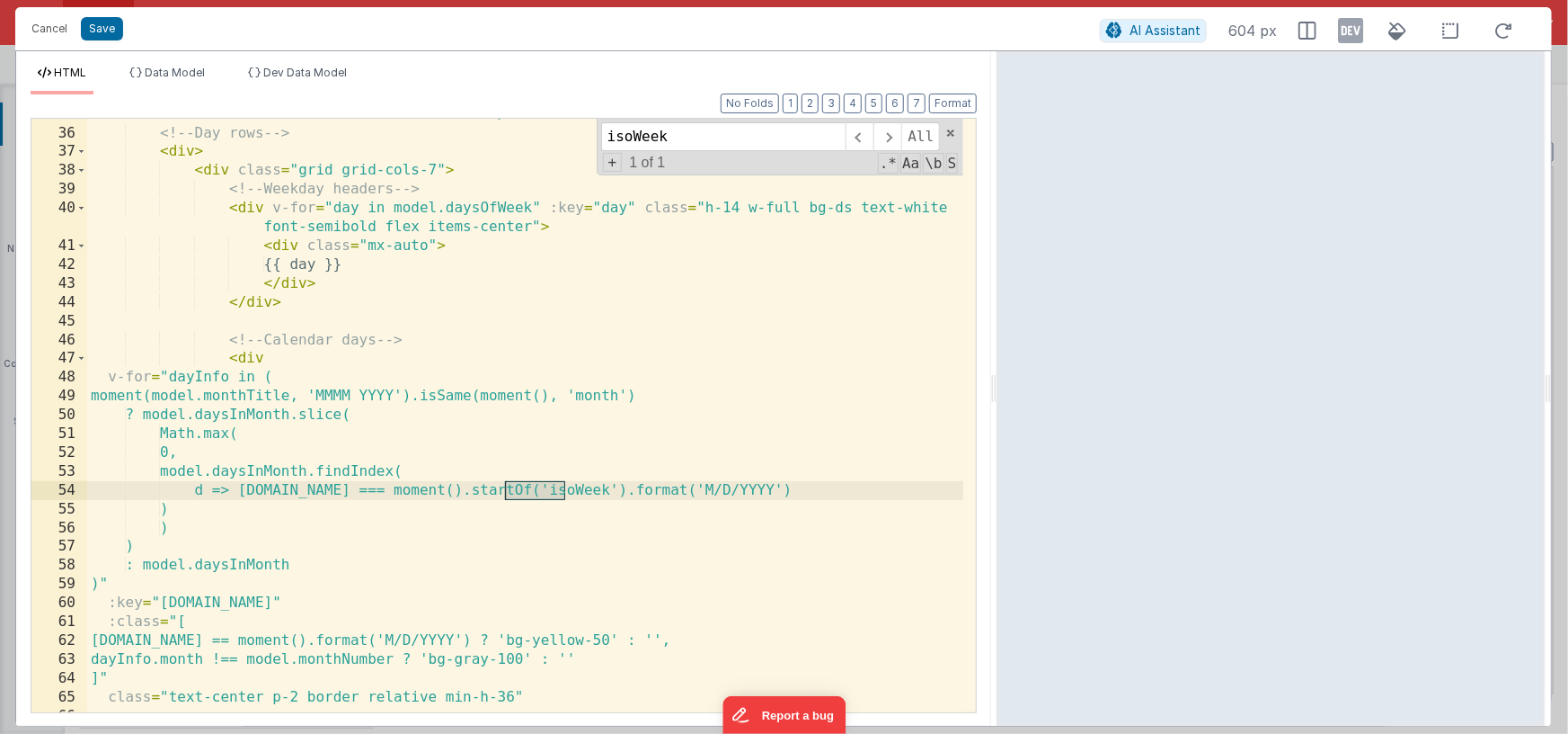
click at [531, 490] on div "< div class = "border rounded-sm w-full xl:w-3/4 hidden md:!block" > <!-- Day r…" at bounding box center [525, 415] width 877 height 593
click at [531, 490] on div "< div class = "border rounded-sm w-full xl:w-3/4 hidden md:!block" > <!-- Day r…" at bounding box center [525, 420] width 878 height 631
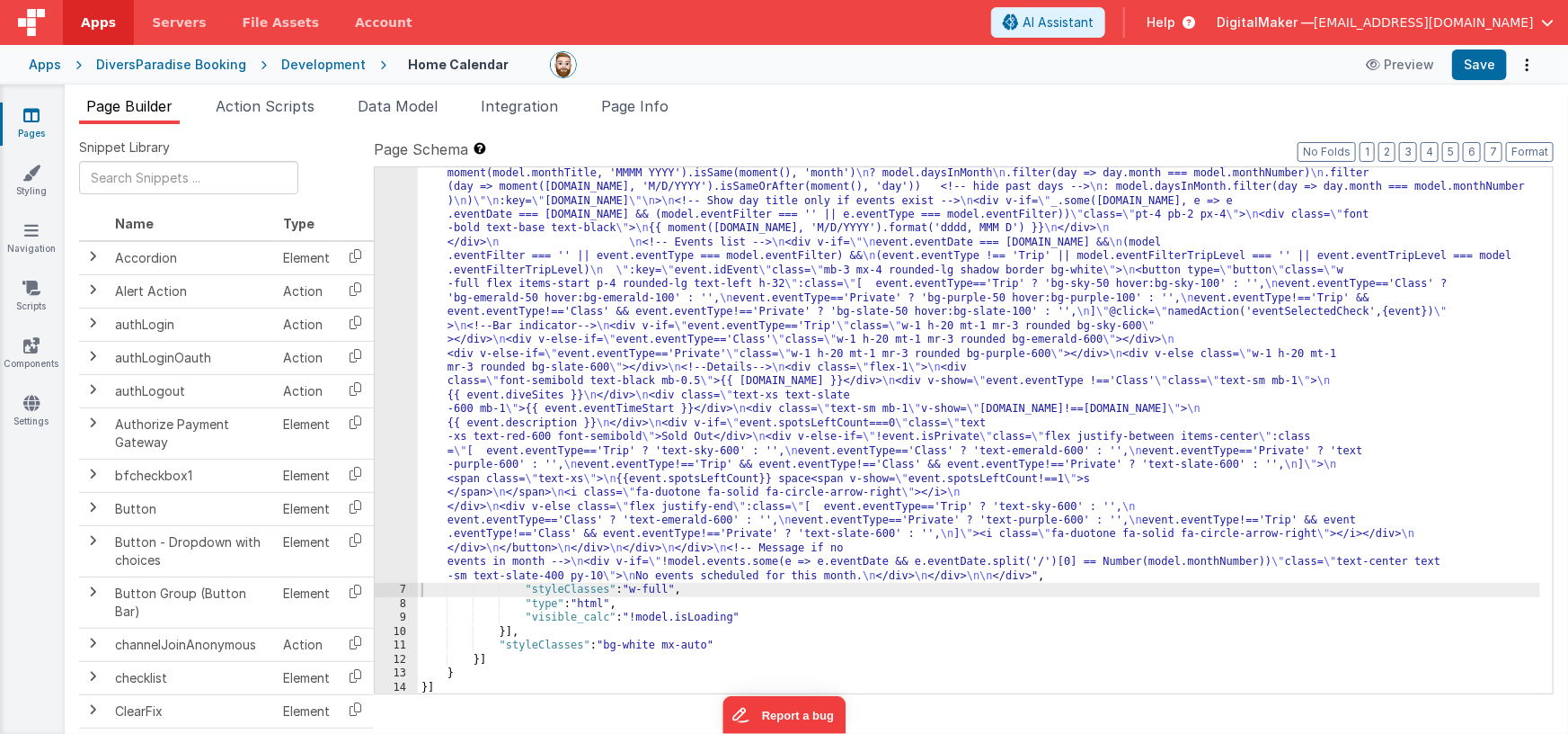
scroll to position [764, 0]
click at [574, 331] on div ""html" : "<div class= \" flex flex-col items-center \" > \n\n <!--Title--> \n <…" at bounding box center [980, 297] width 1124 height 1652
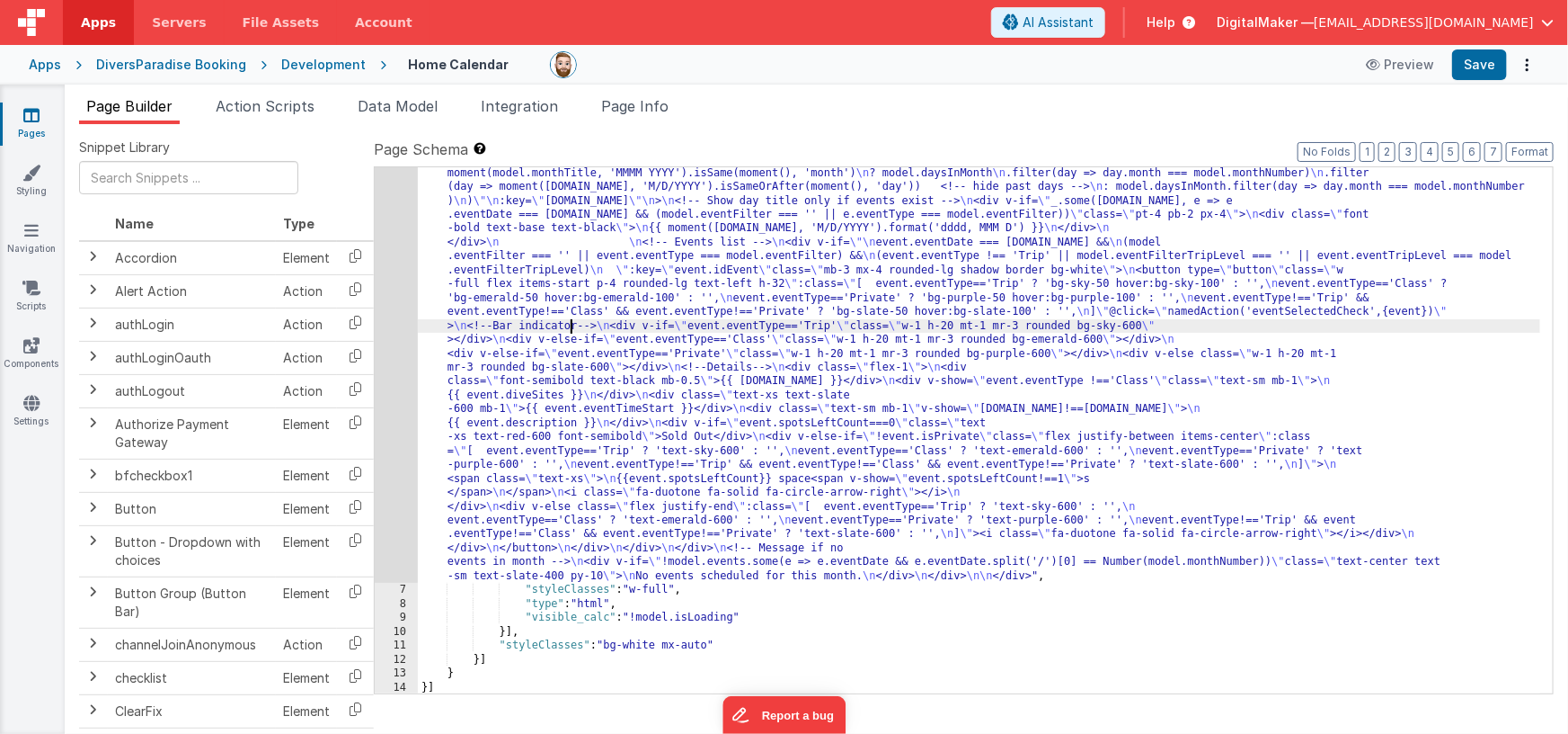
click at [406, 332] on div "6" at bounding box center [396, 27] width 43 height 1112
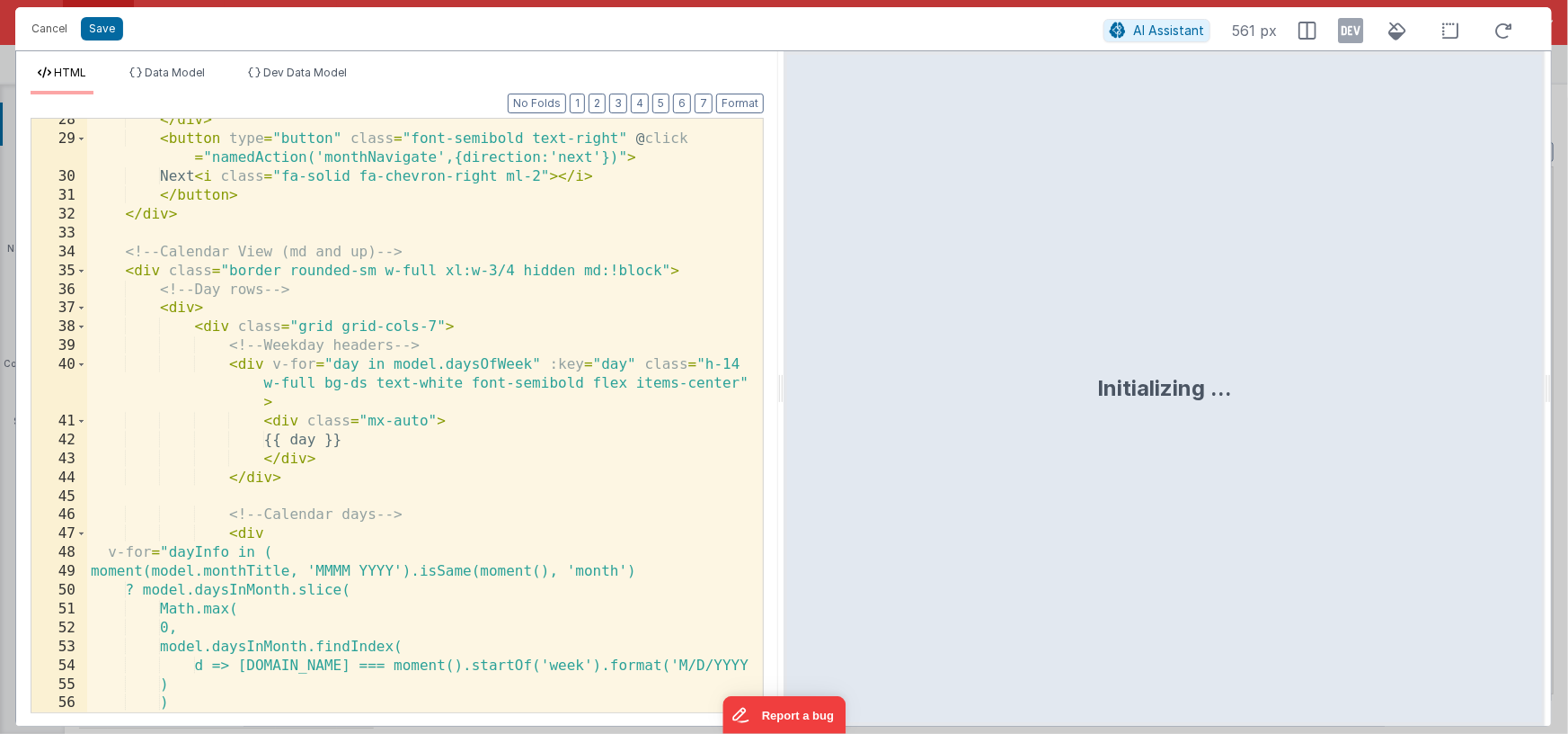
scroll to position [771, 0]
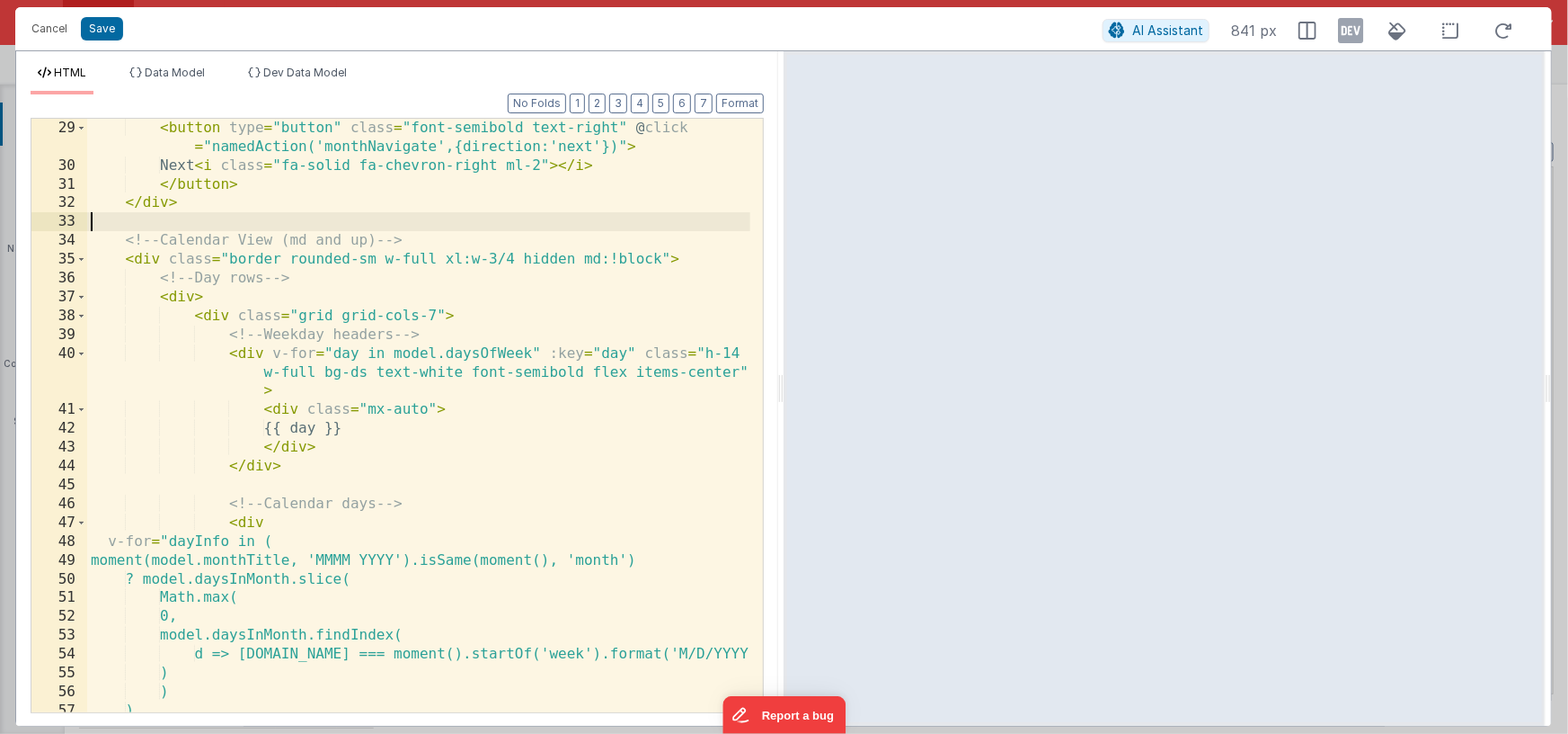
click at [161, 217] on div "< button type = "button" class = "font-semibold text-right" @ click = "namedAct…" at bounding box center [418, 443] width 663 height 650
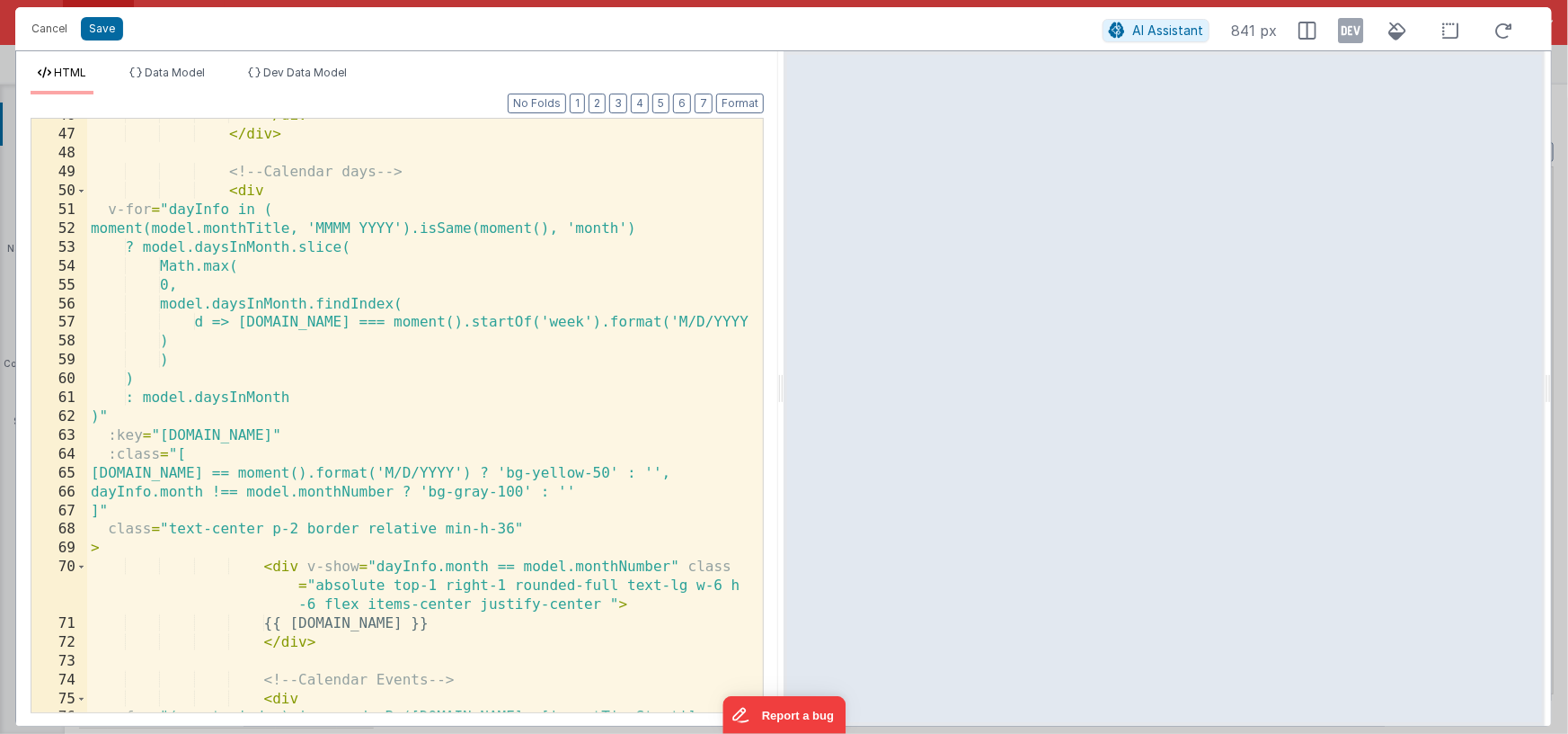
scroll to position [1161, 0]
click at [732, 103] on button "Format" at bounding box center [740, 103] width 47 height 19
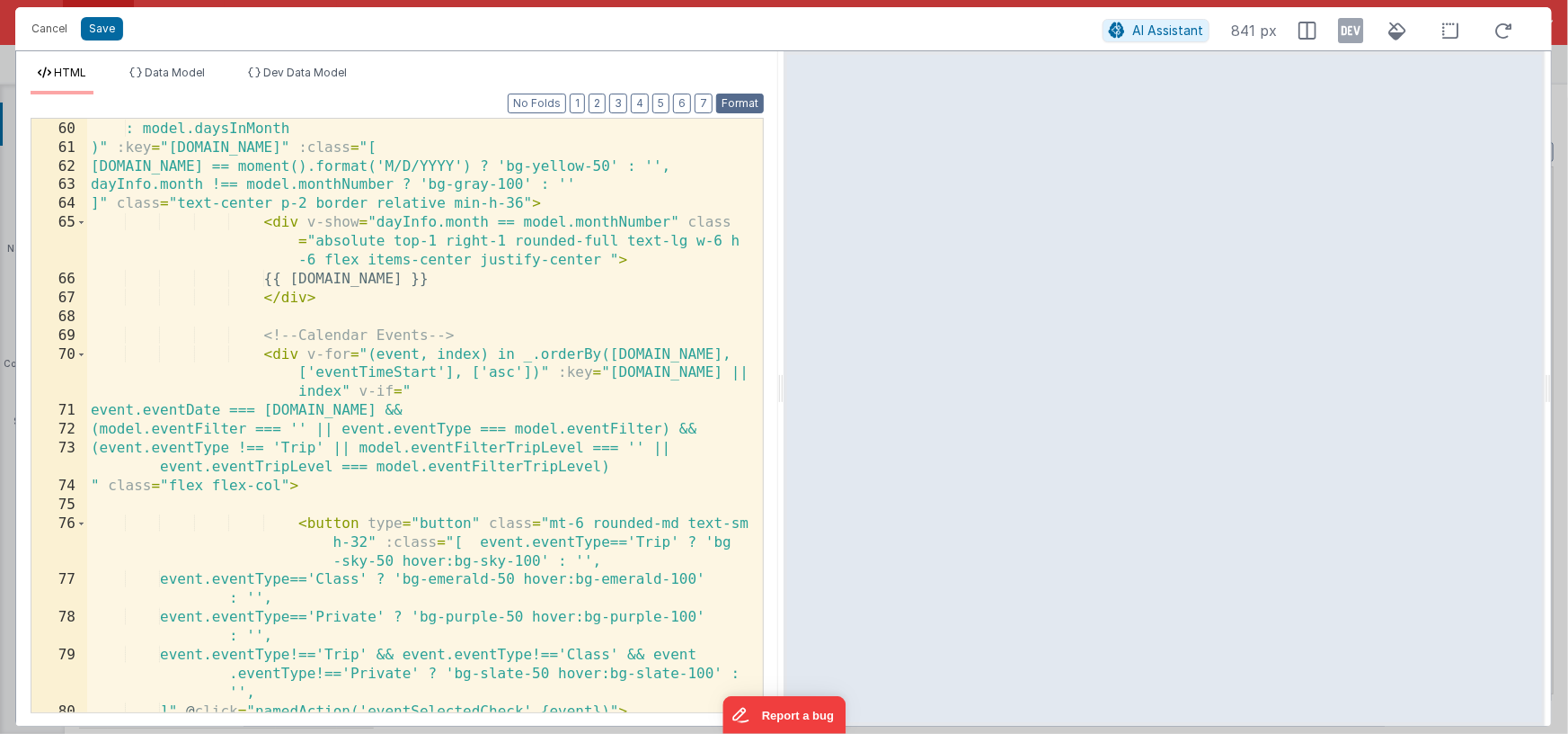
scroll to position [1407, 0]
click at [379, 376] on div ") : model.daysInMonth )" :key = "[DOMAIN_NAME]" :class = "[ [DOMAIN_NAME] == mo…" at bounding box center [418, 417] width 663 height 631
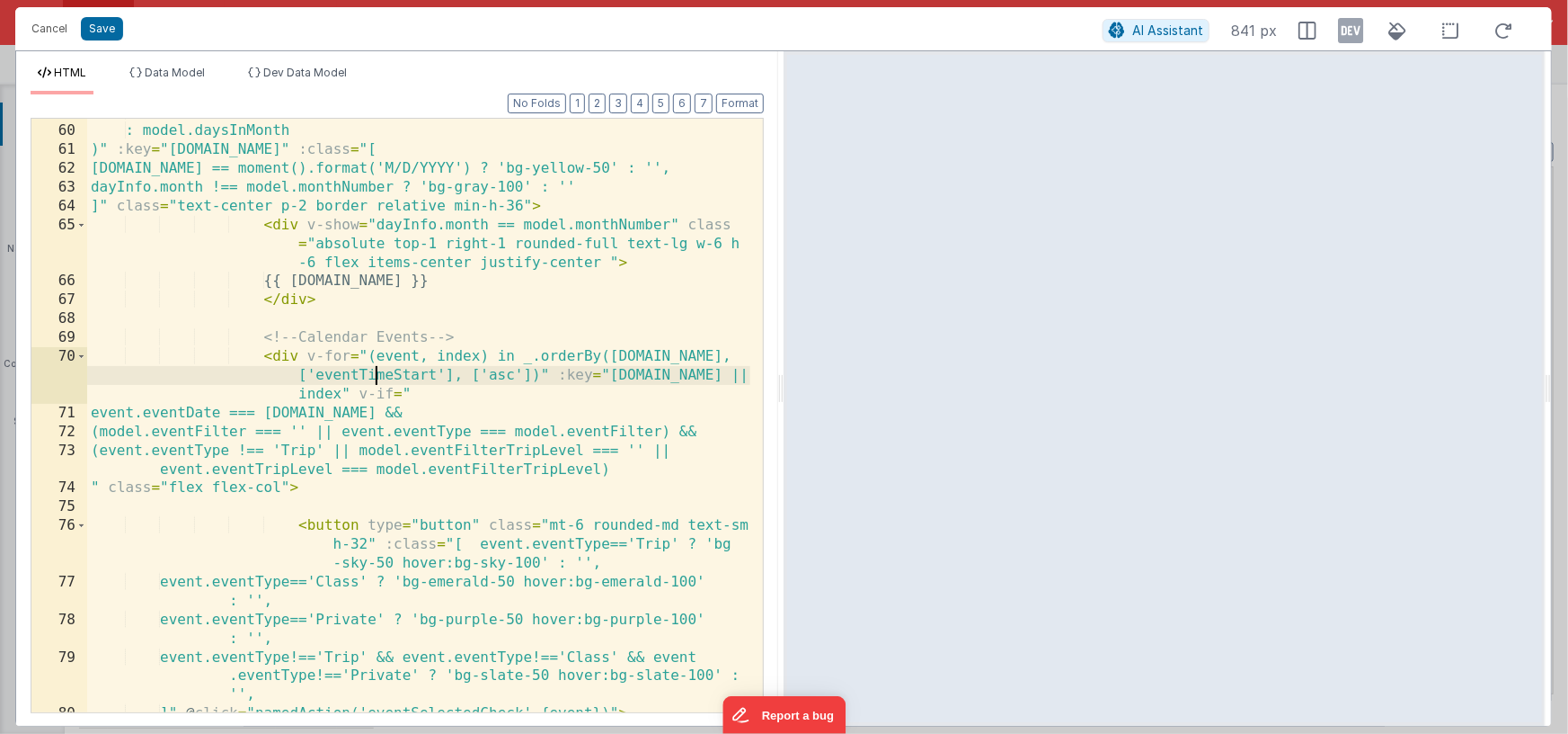
click at [379, 376] on div ") : model.daysInMonth )" :key = "[DOMAIN_NAME]" :class = "[ [DOMAIN_NAME] == mo…" at bounding box center [418, 417] width 663 height 631
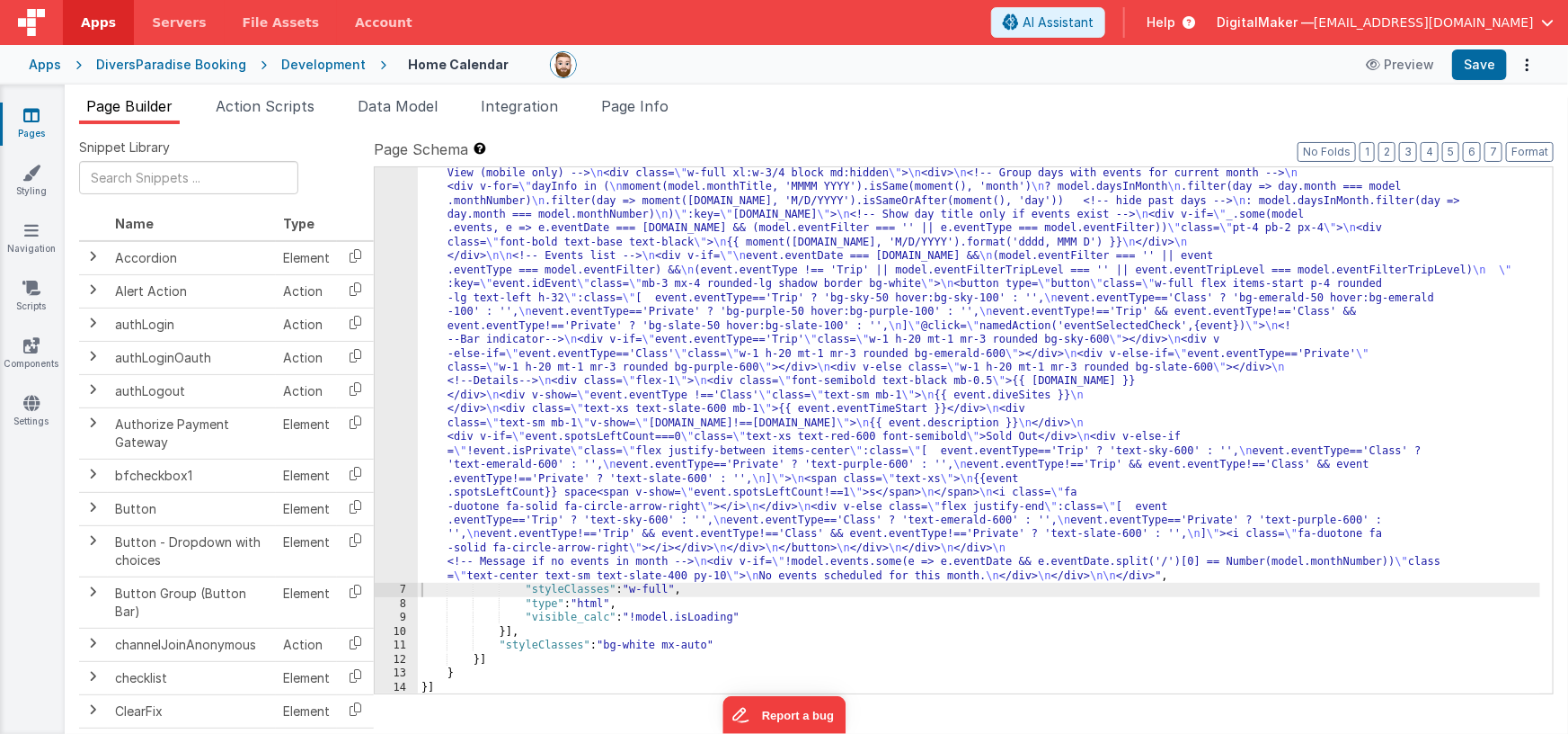
scroll to position [750, 0]
click at [1485, 62] on button "Save" at bounding box center [1479, 65] width 55 height 31
click at [630, 99] on span "Page Info" at bounding box center [635, 106] width 68 height 18
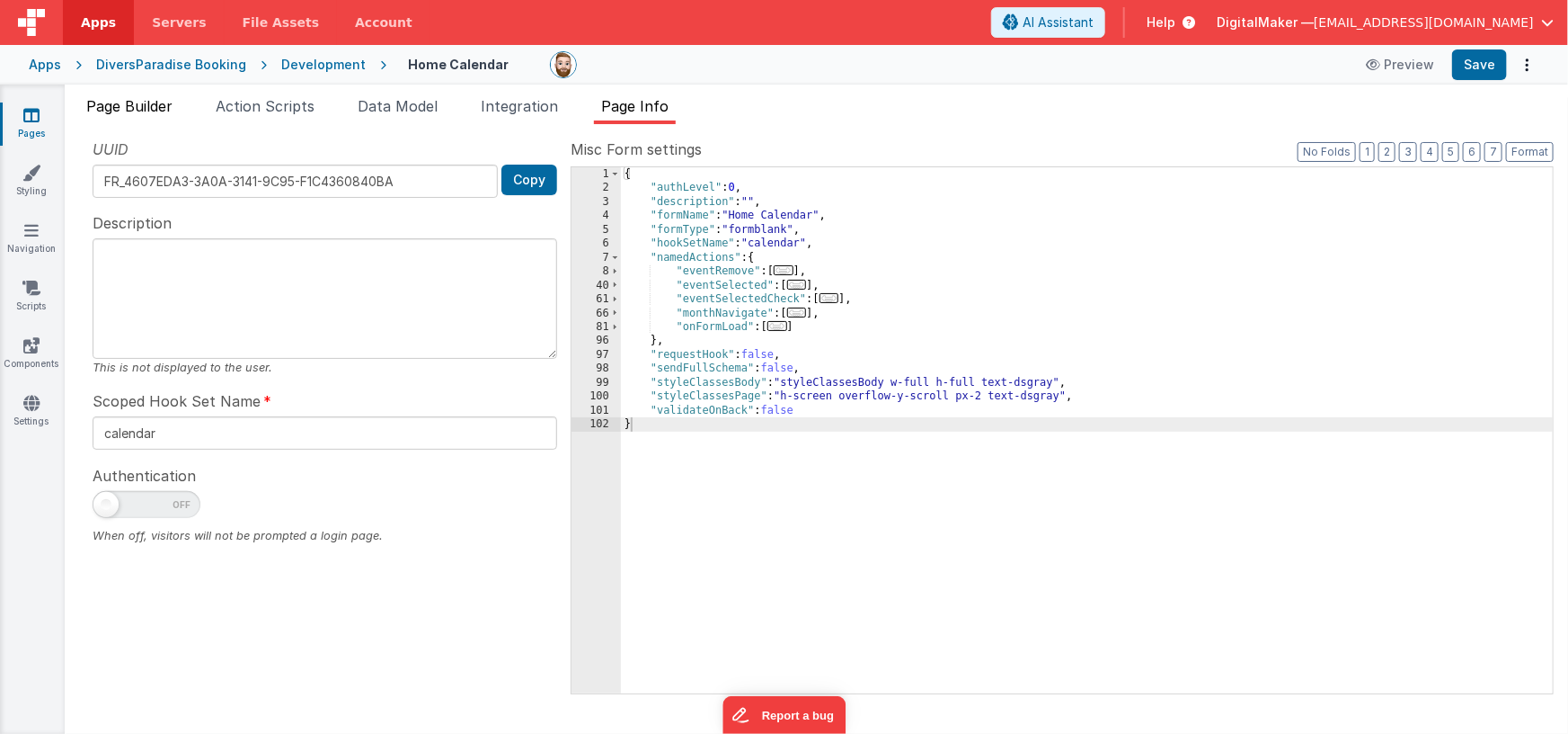
drag, startPoint x: 120, startPoint y: 108, endPoint x: 144, endPoint y: 115, distance: 25.0
click at [120, 107] on span "Page Builder" at bounding box center [128, 106] width 86 height 18
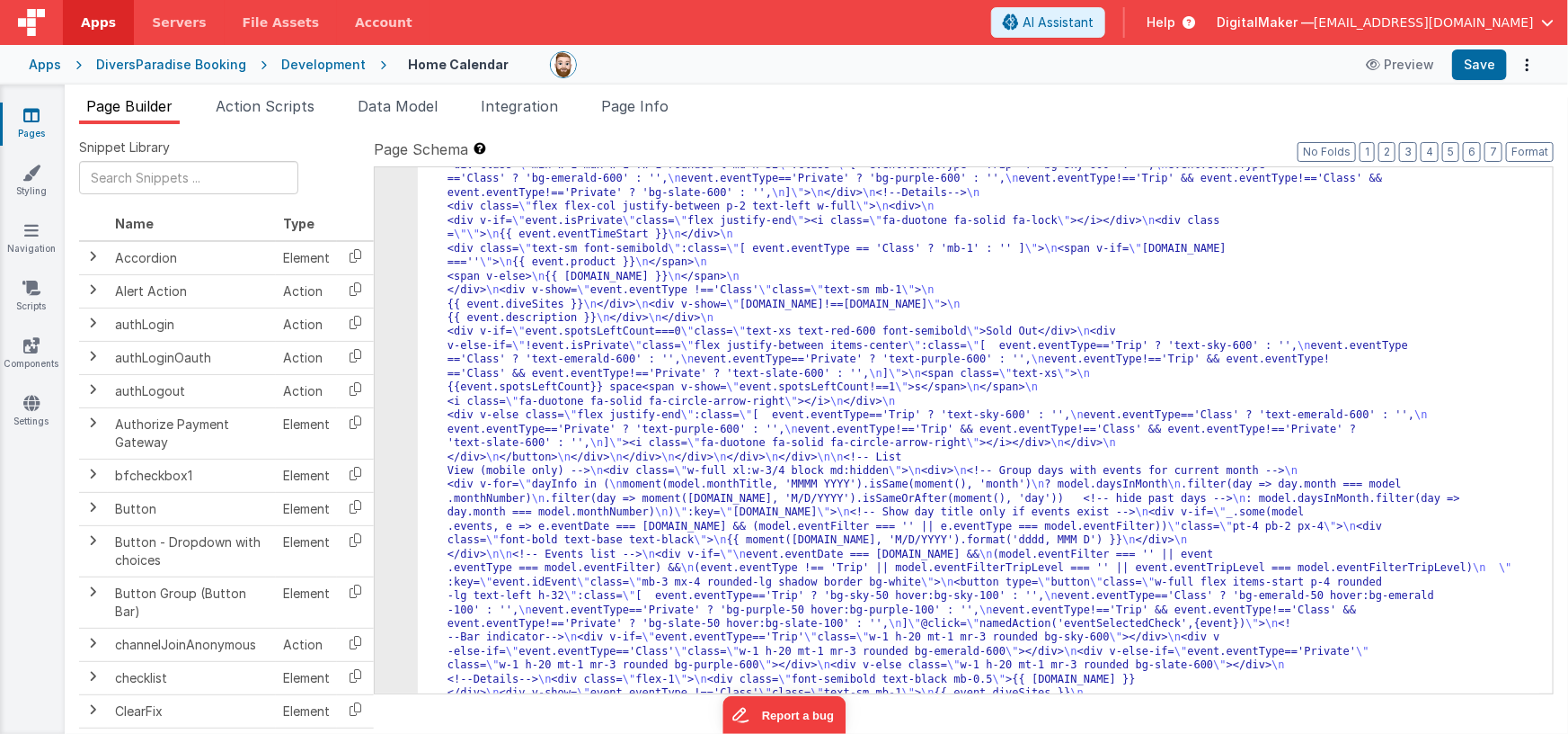
scroll to position [453, 0]
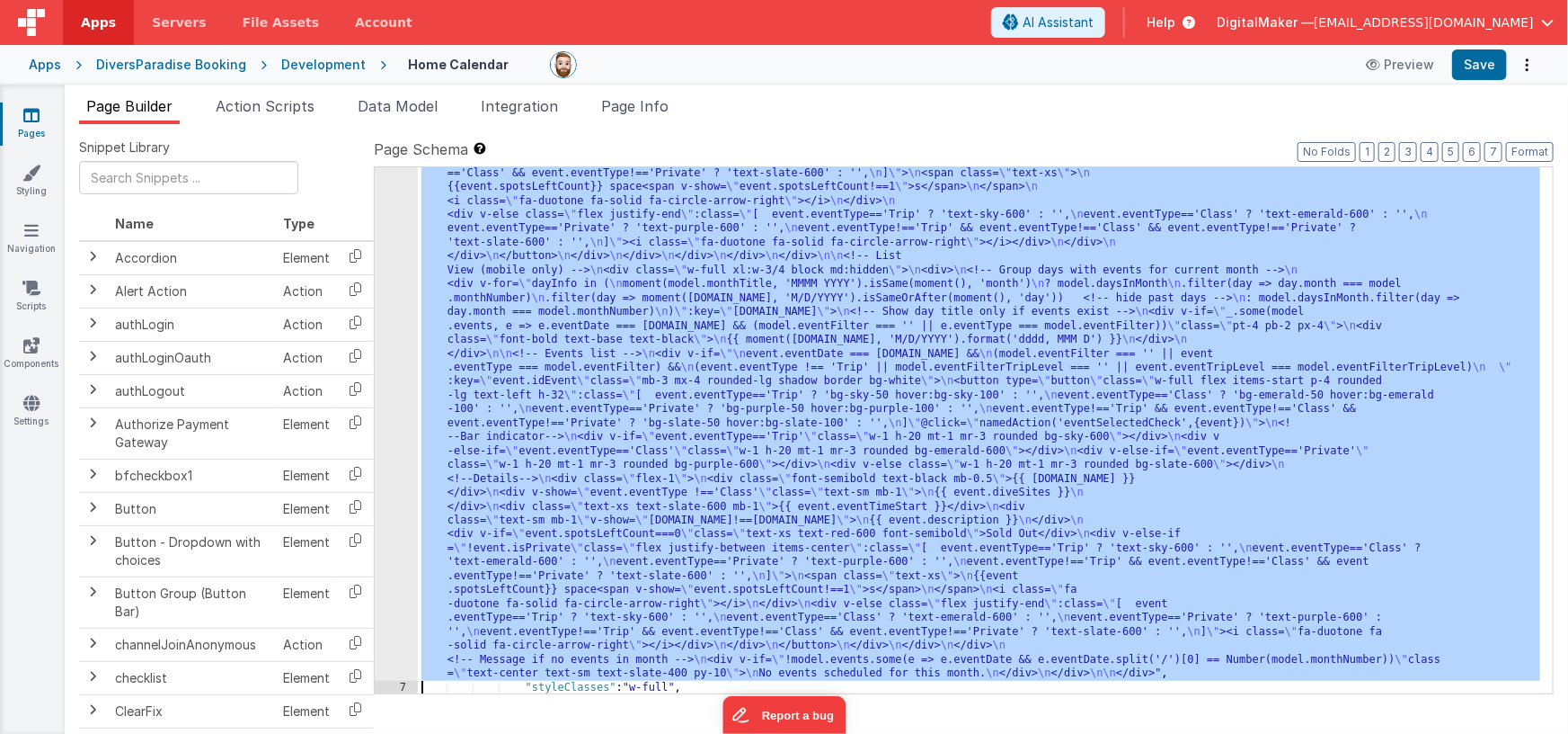
click at [386, 324] on div "6" at bounding box center [396, 131] width 43 height 1098
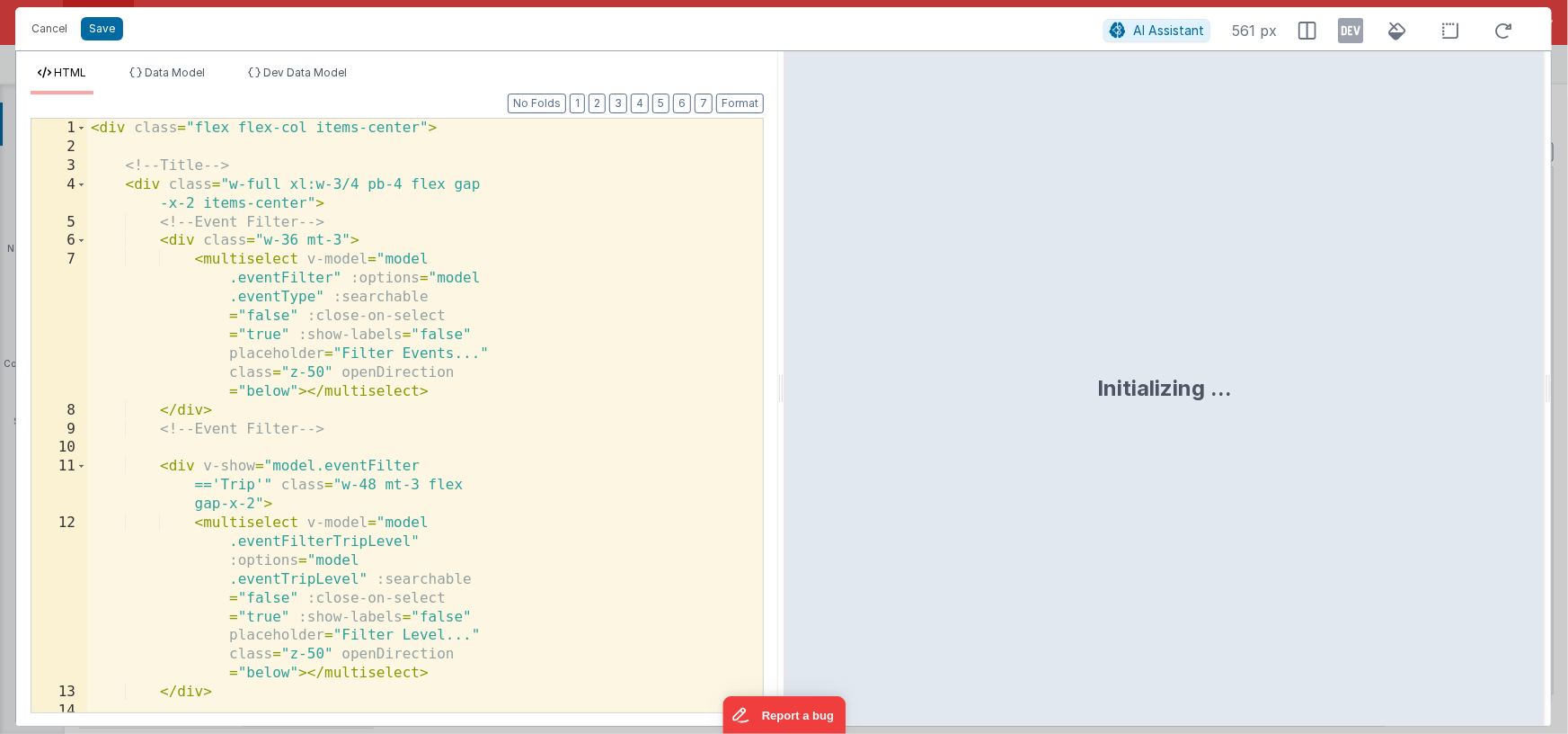
scroll to position [654, 0]
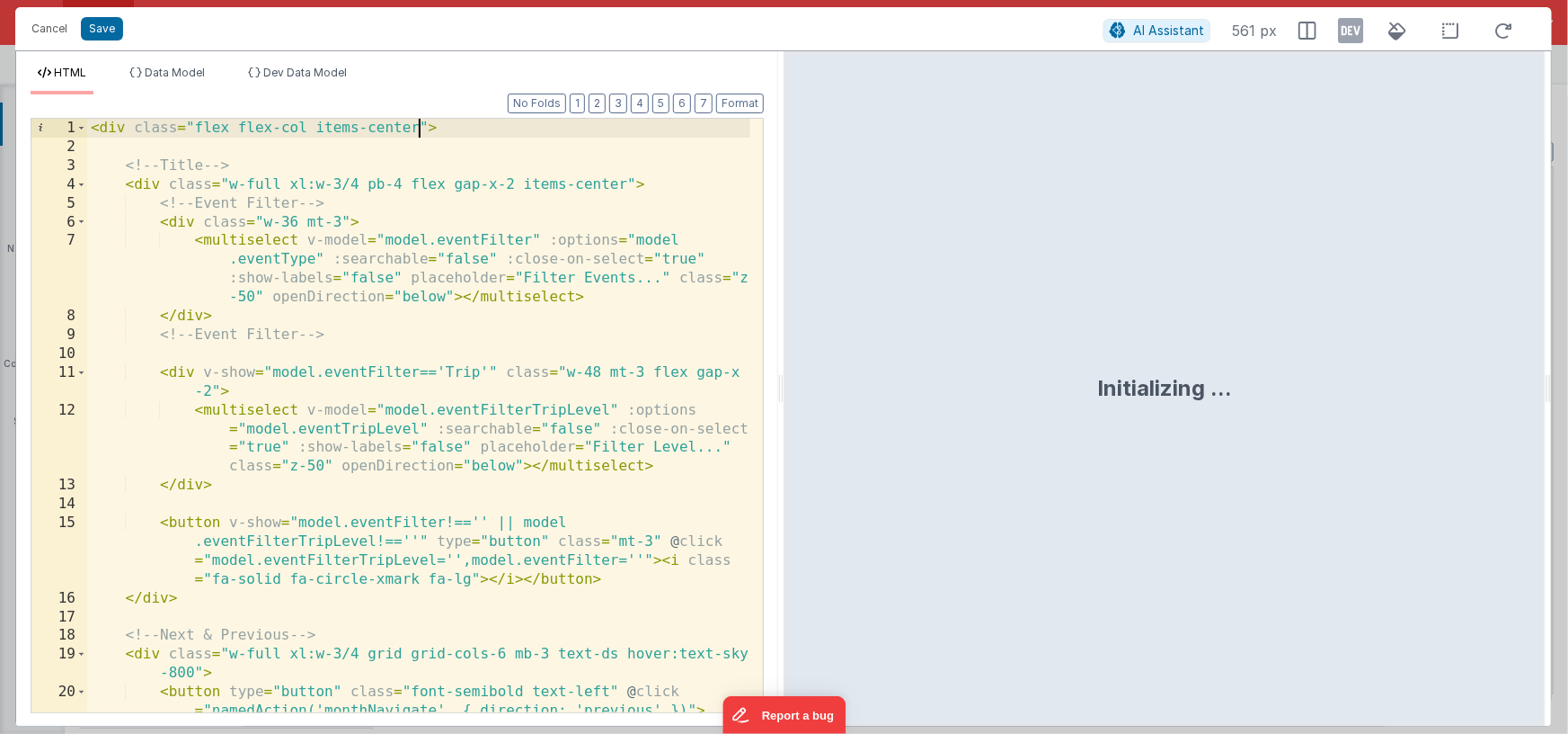
click at [419, 126] on div "< div class = "flex flex-col items-center" > <!-- Title --> < div class = "w-fu…" at bounding box center [418, 443] width 663 height 650
click at [1360, 28] on icon at bounding box center [1351, 31] width 25 height 29
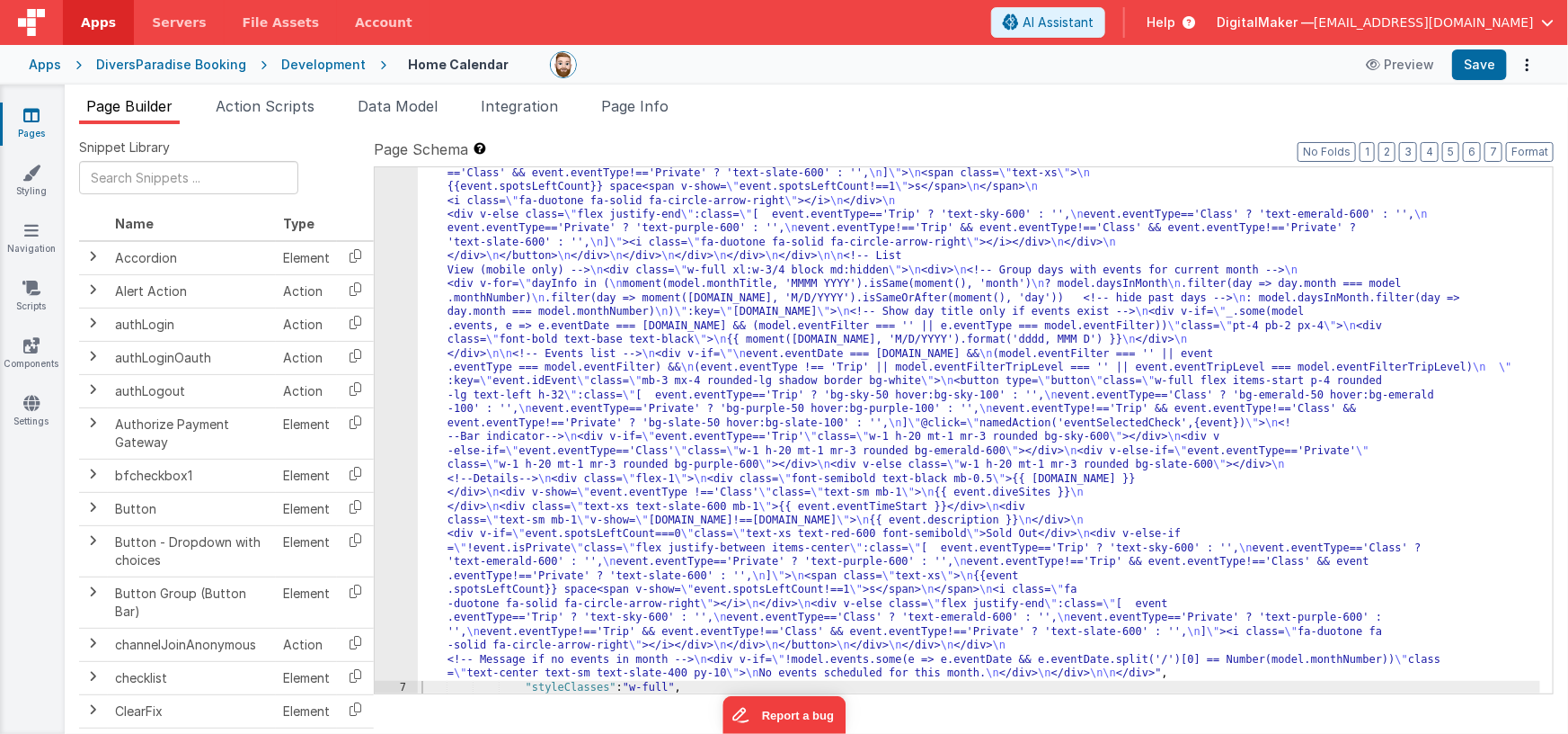
click at [620, 310] on div ""html" : "<div class= \" flex flex-col items-center pb-48 \" > \n\n <!--Title--…" at bounding box center [980, 402] width 1124 height 1638
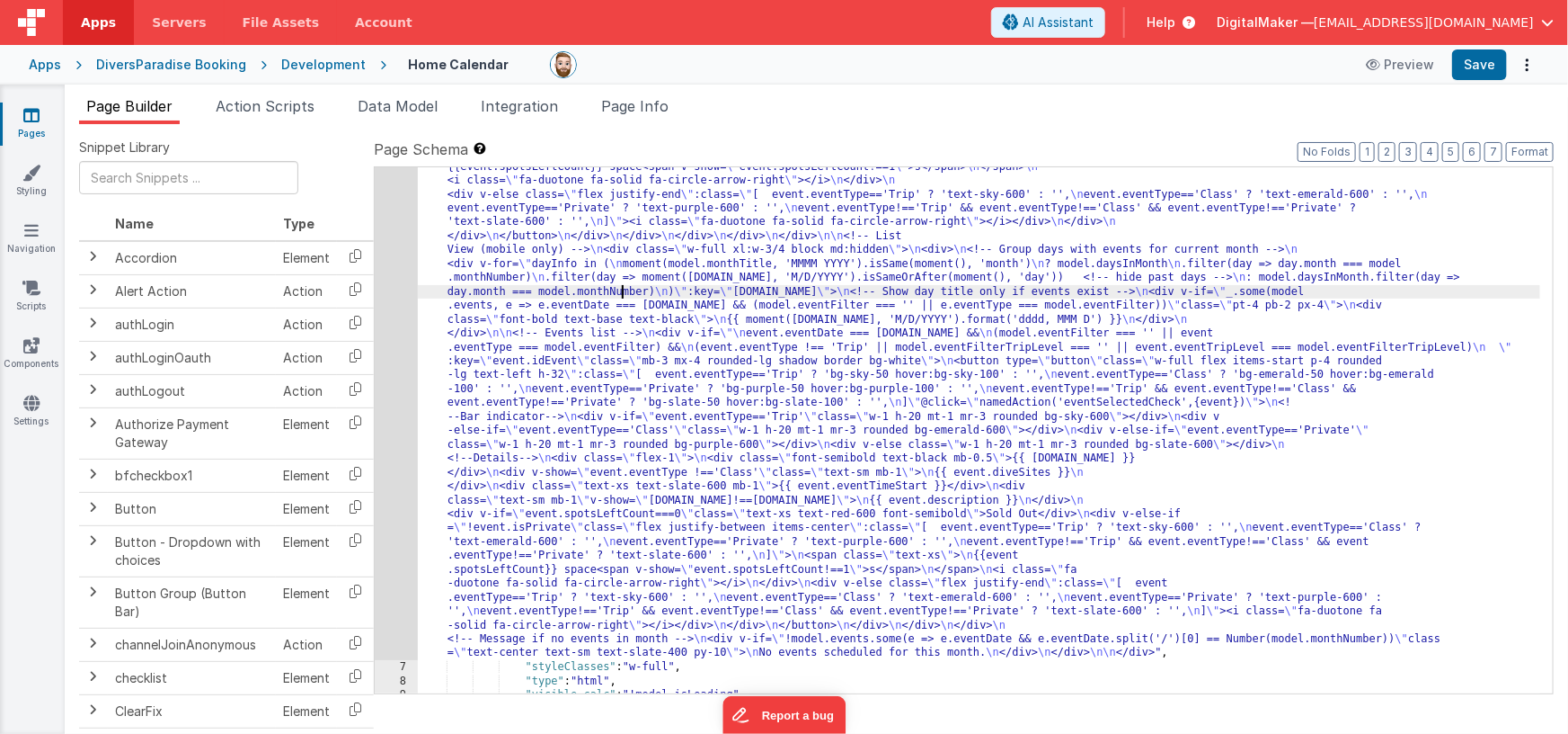
scroll to position [750, 0]
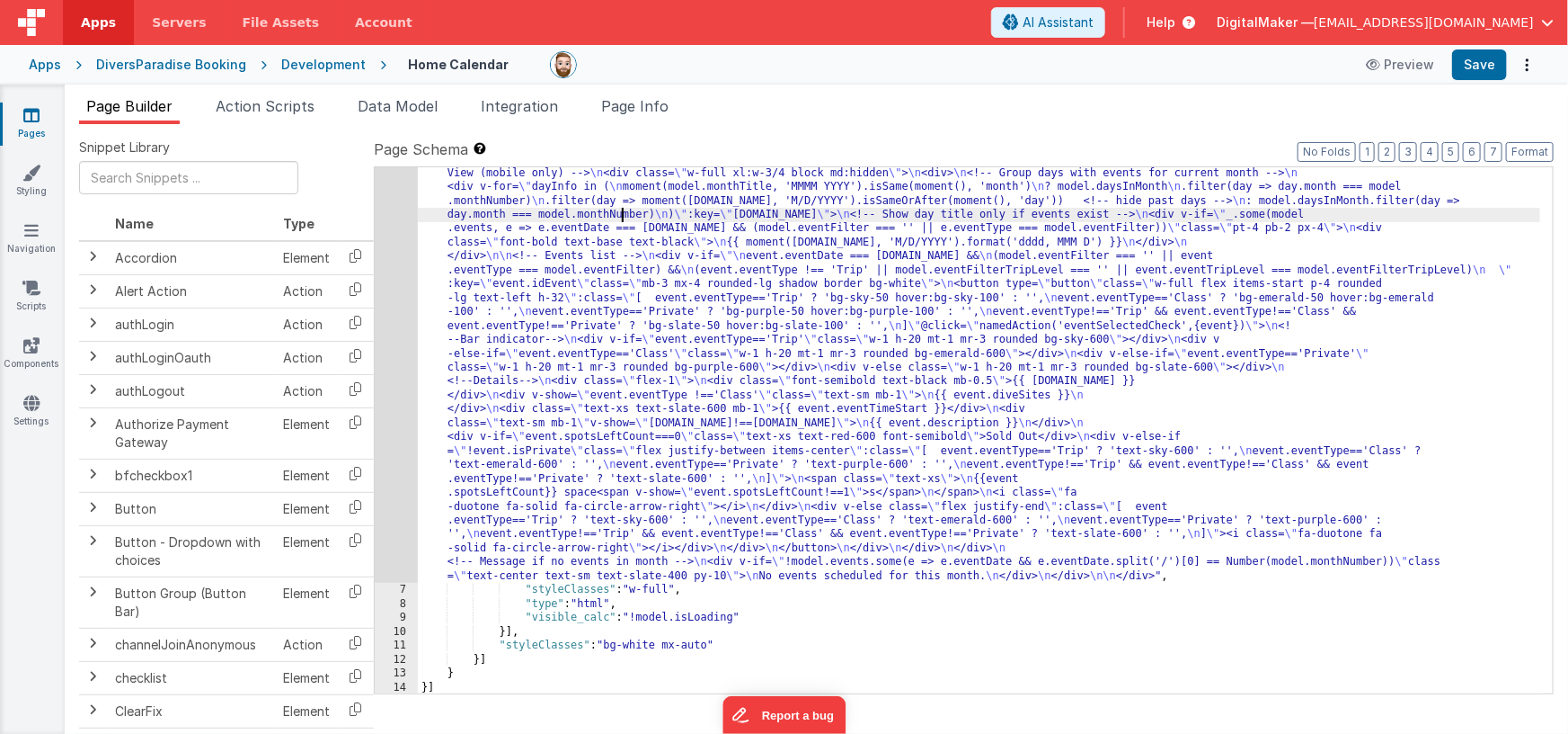
click at [488, 274] on div ""html" : "<div class= \" flex flex-col items-center pb-48 \" > \n\n <!--Title--…" at bounding box center [980, 304] width 1124 height 1638
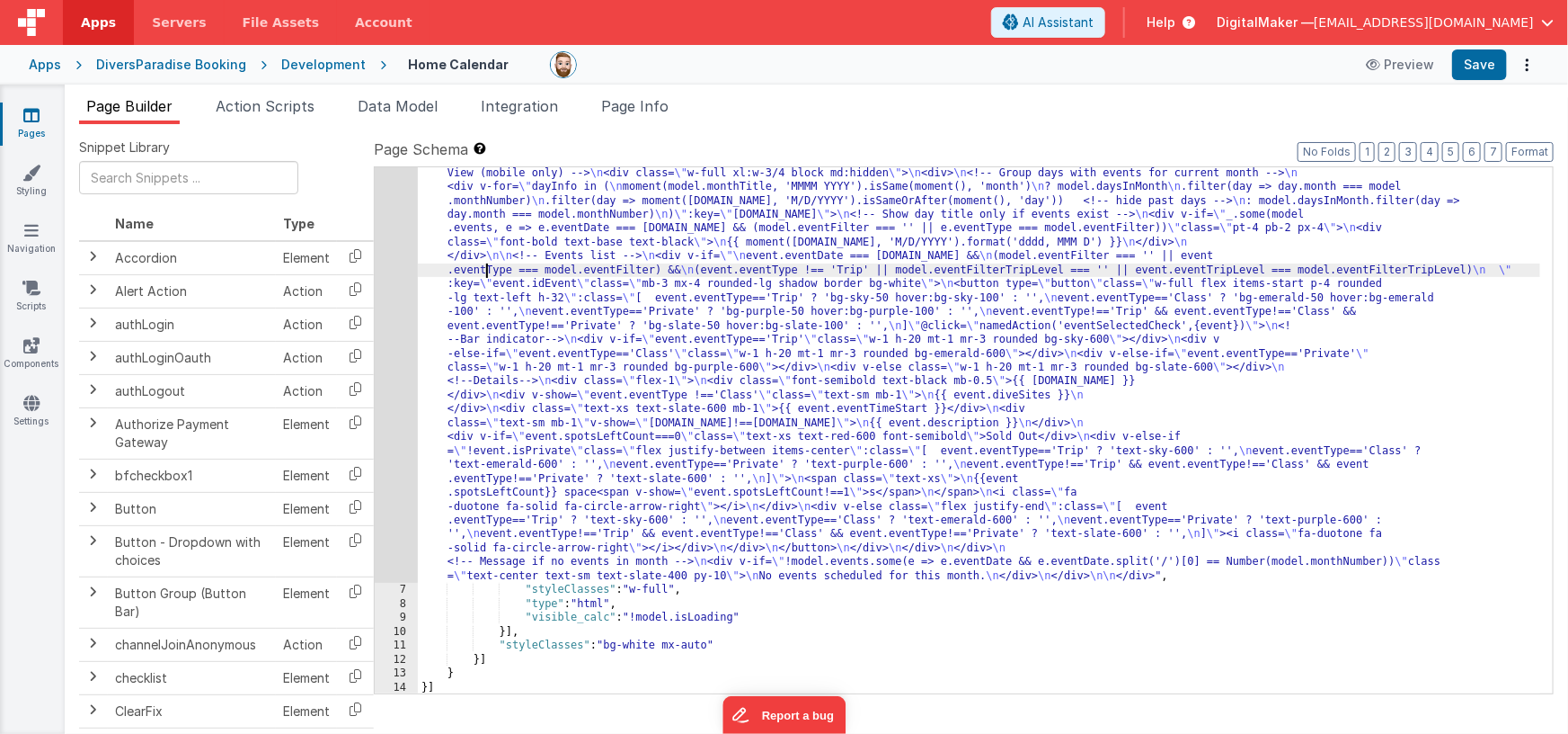
click at [390, 291] on div "6" at bounding box center [396, 34] width 43 height 1098
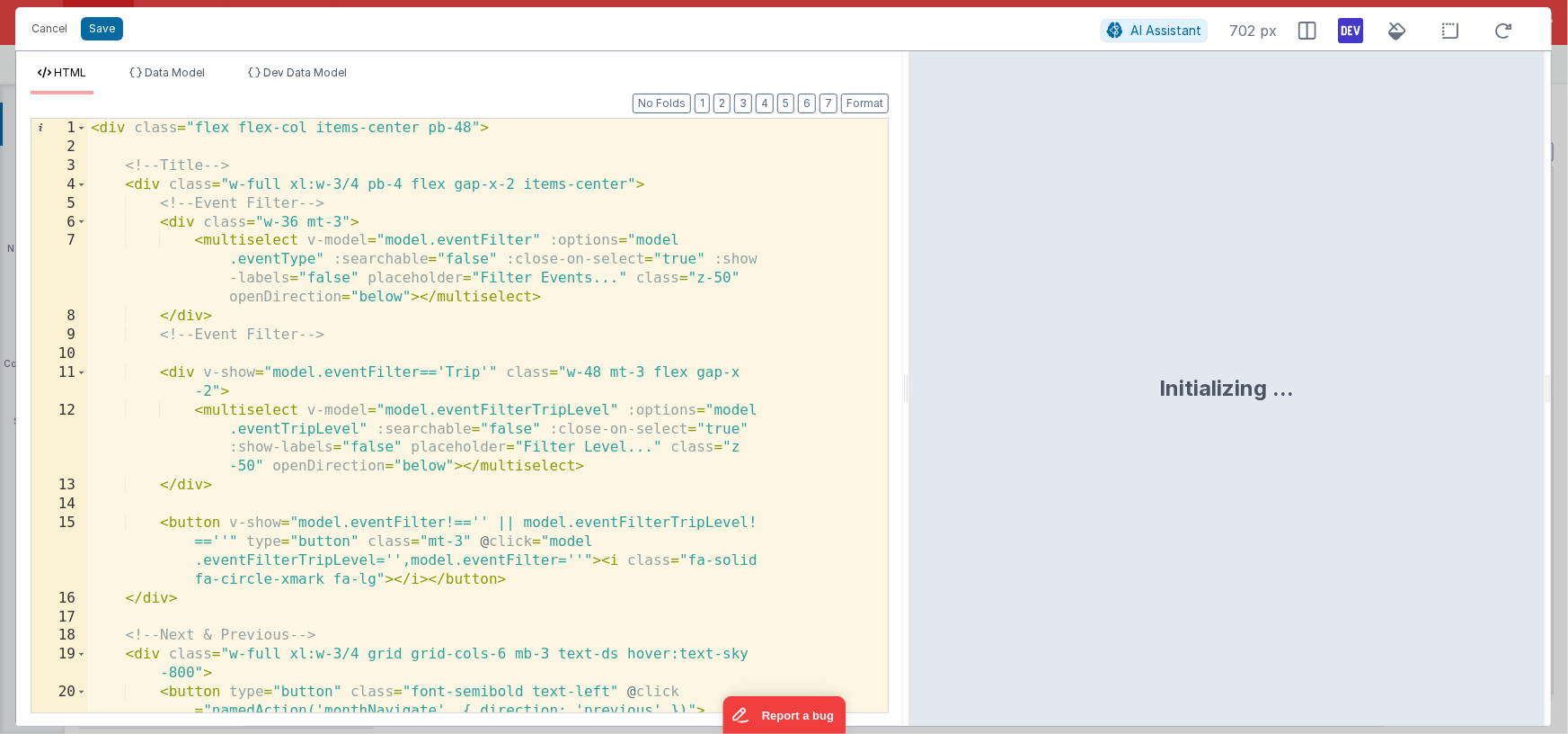
drag, startPoint x: 780, startPoint y: 381, endPoint x: 909, endPoint y: 368, distance: 129.7
click at [909, 368] on html "This will open a new tab and test the server conection. You may be prompted for…" at bounding box center [784, 367] width 1568 height 734
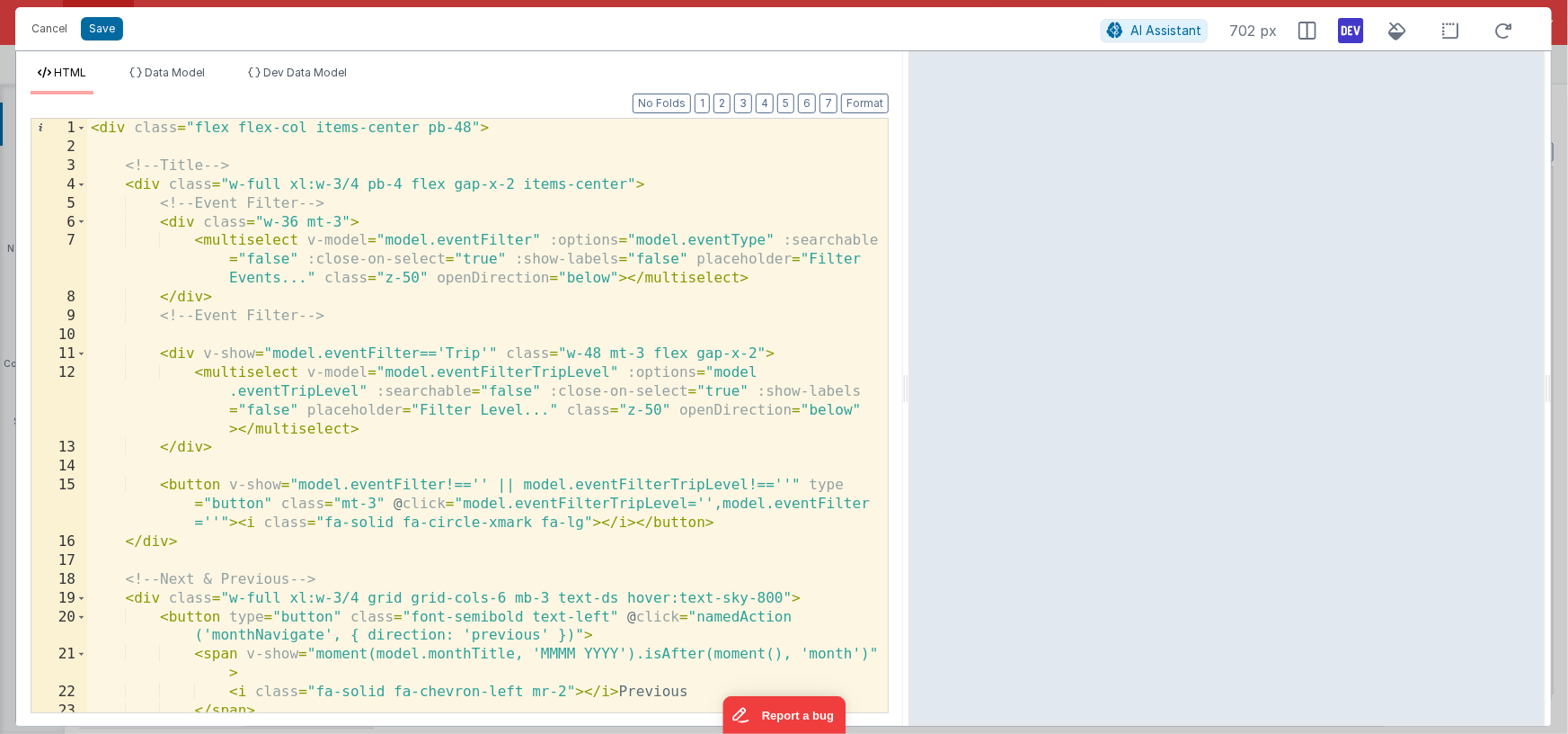
scroll to position [0, 0]
click at [79, 182] on span at bounding box center [81, 185] width 10 height 19
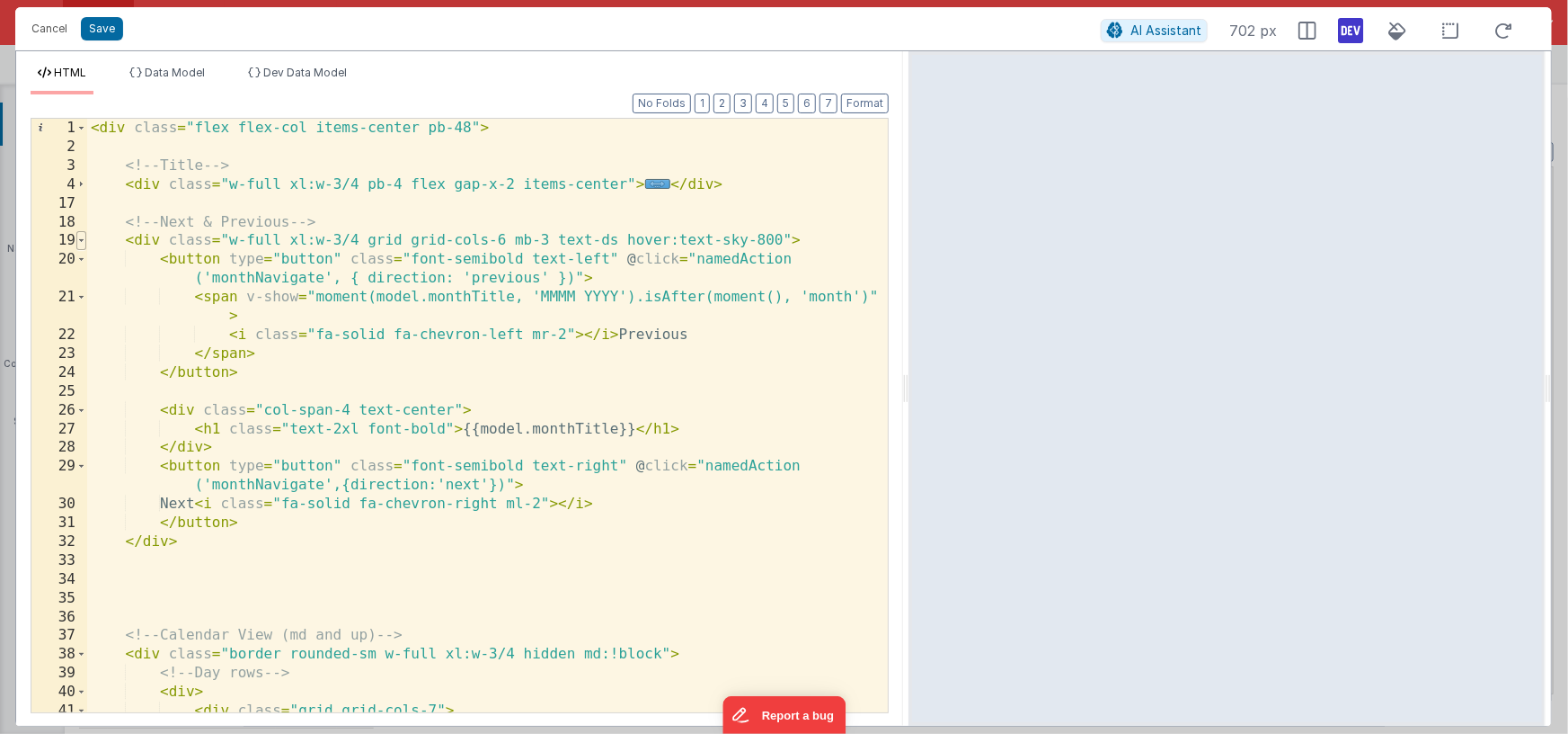
click at [85, 240] on span at bounding box center [81, 240] width 10 height 19
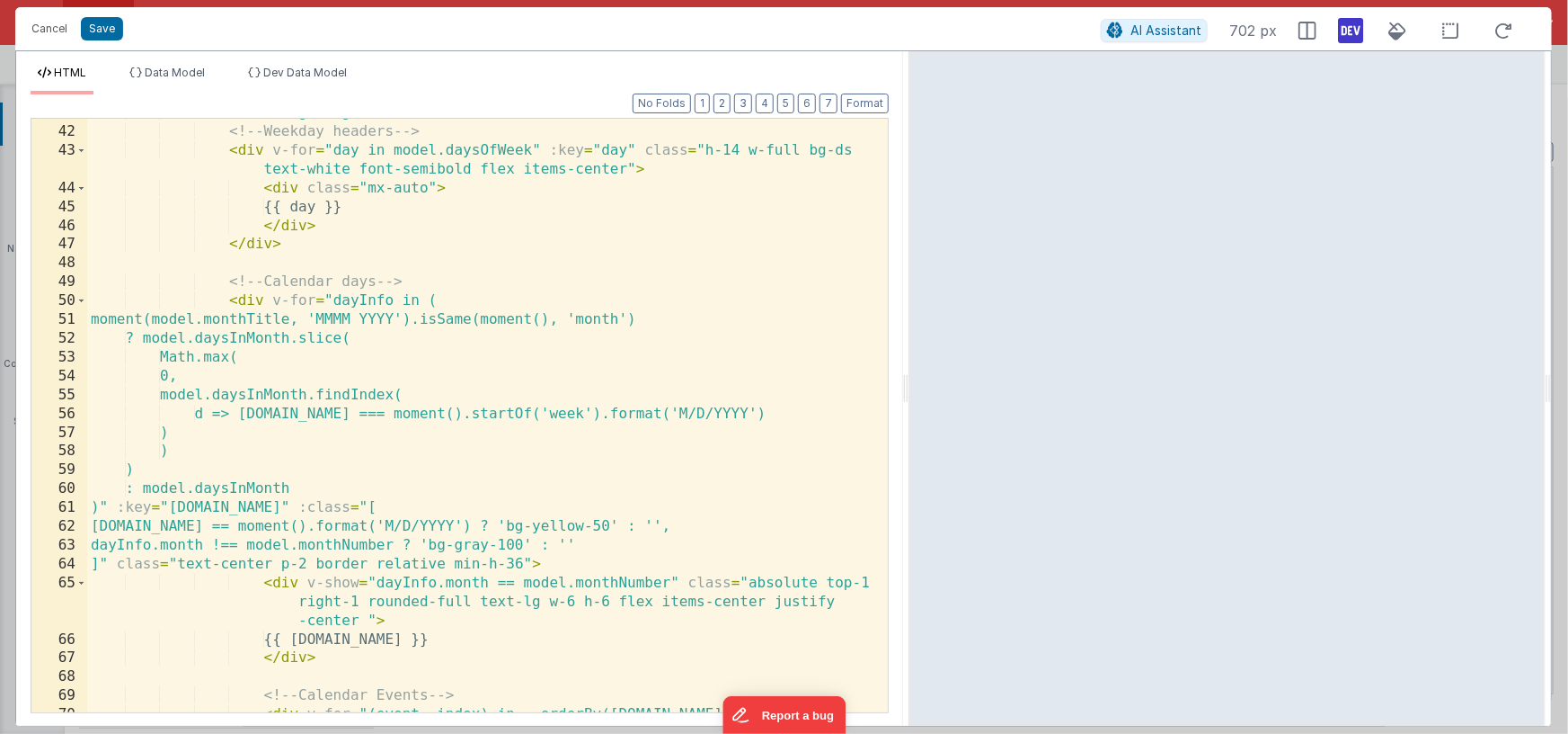
scroll to position [314, 0]
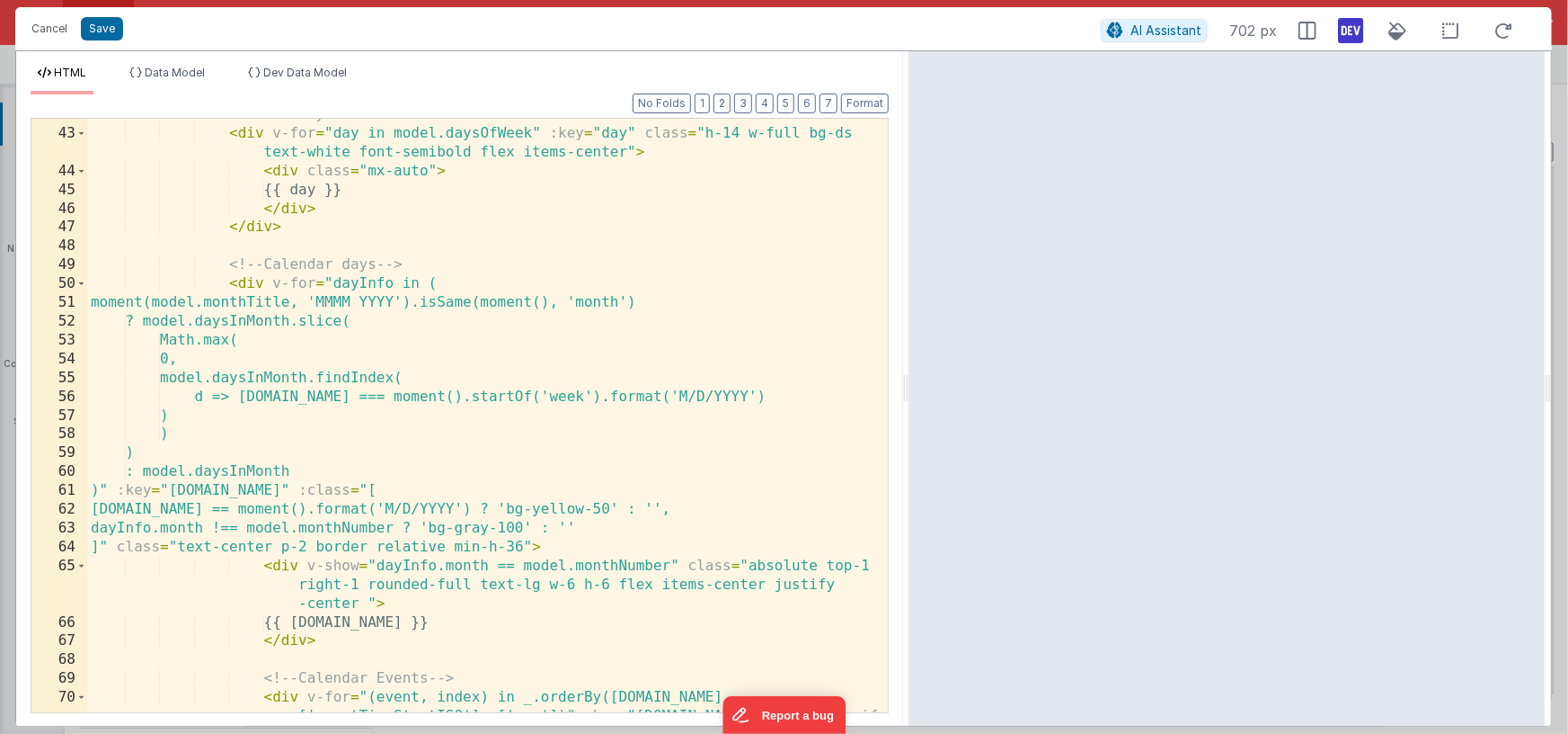
click at [272, 283] on div "<!-- Weekday headers --> < div v-for = "day in model.daysOfWeek" :key = "day" c…" at bounding box center [487, 430] width 800 height 650
click at [301, 487] on div "<!-- Weekday headers --> < div v-for = "day in model.daysOfWeek" :key = "day" c…" at bounding box center [487, 430] width 800 height 650
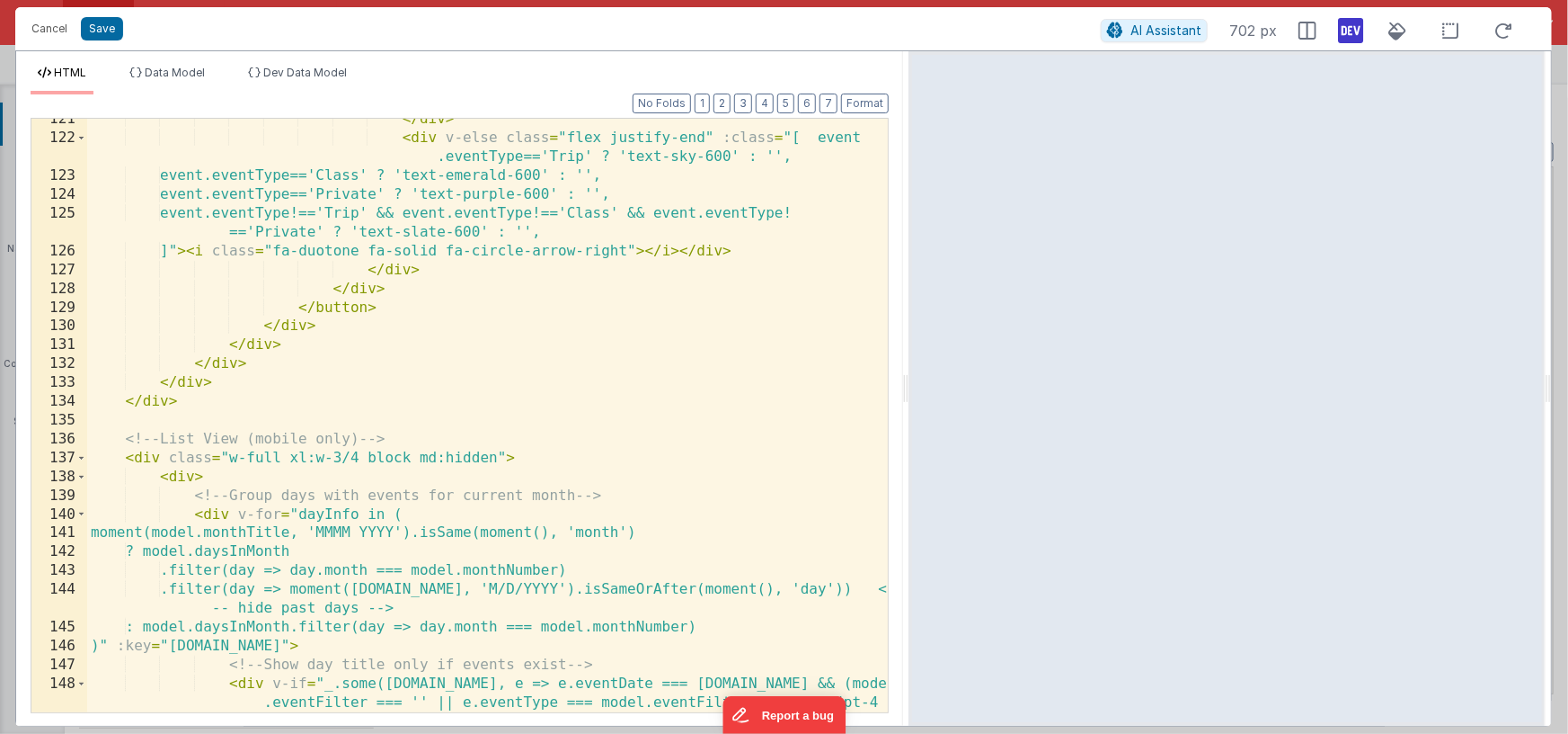
scroll to position [2297, 0]
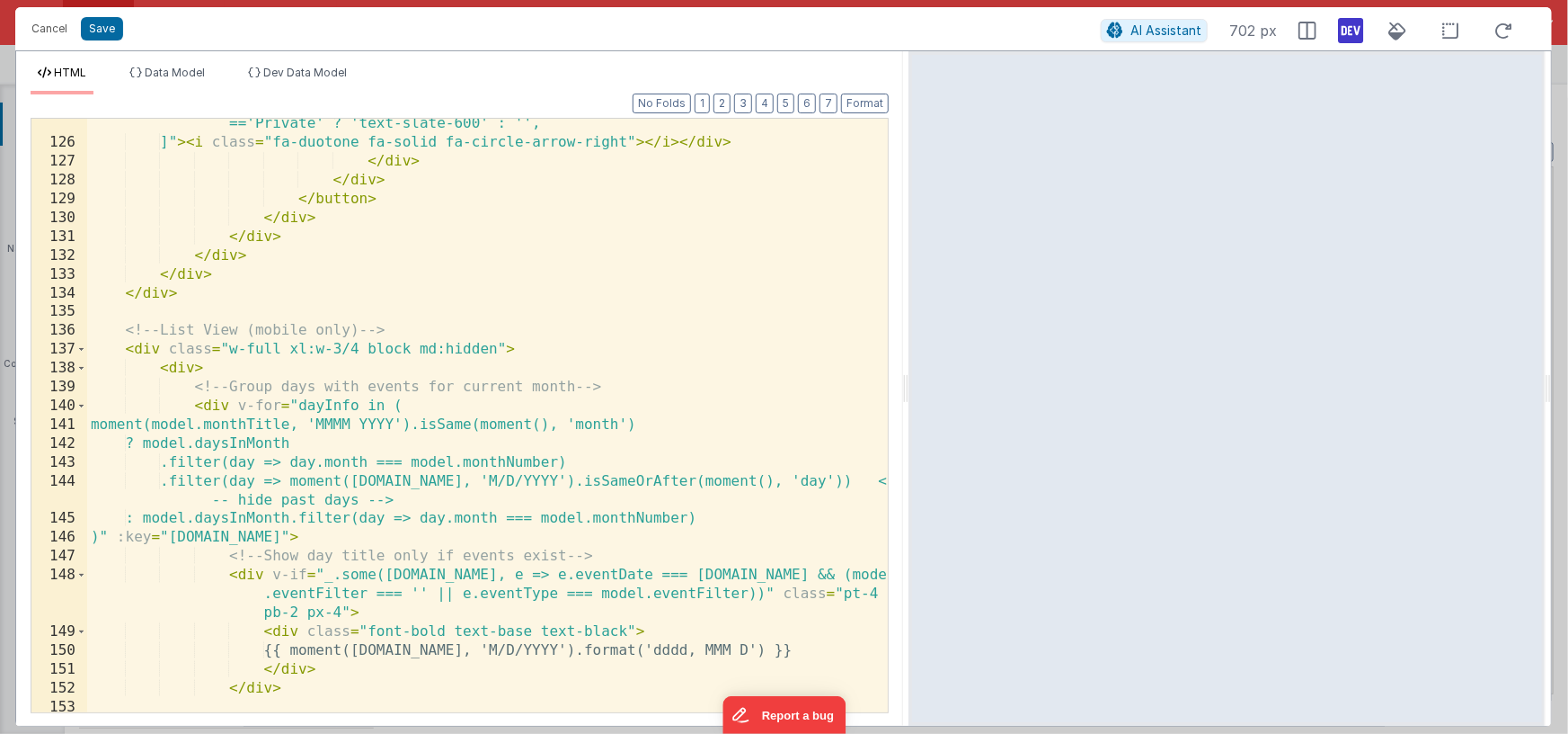
click at [133, 316] on div "event.eventType!=='Trip' && event.eventType!=='Class' && event.eventType! =='Pr…" at bounding box center [487, 421] width 800 height 650
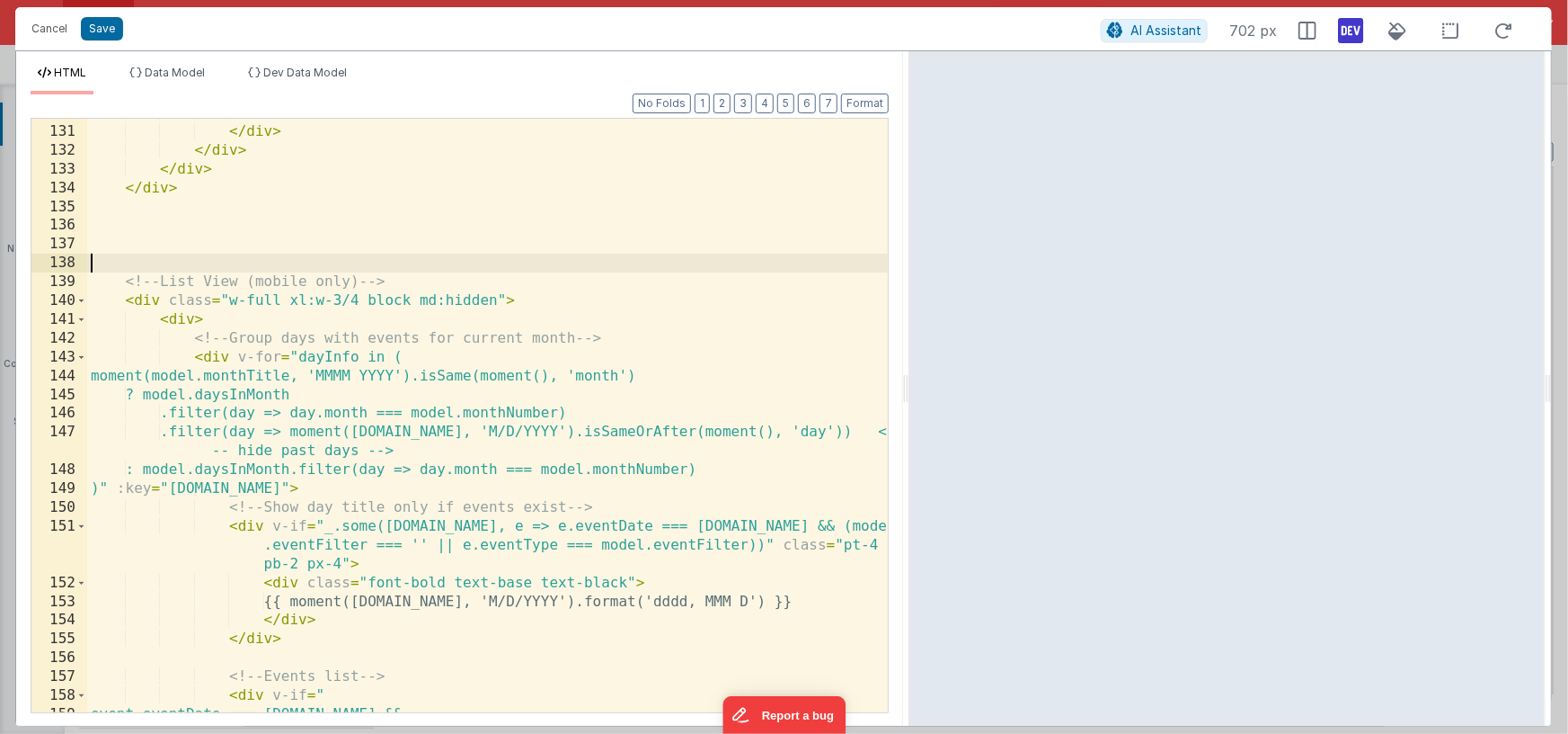
scroll to position [2506, 0]
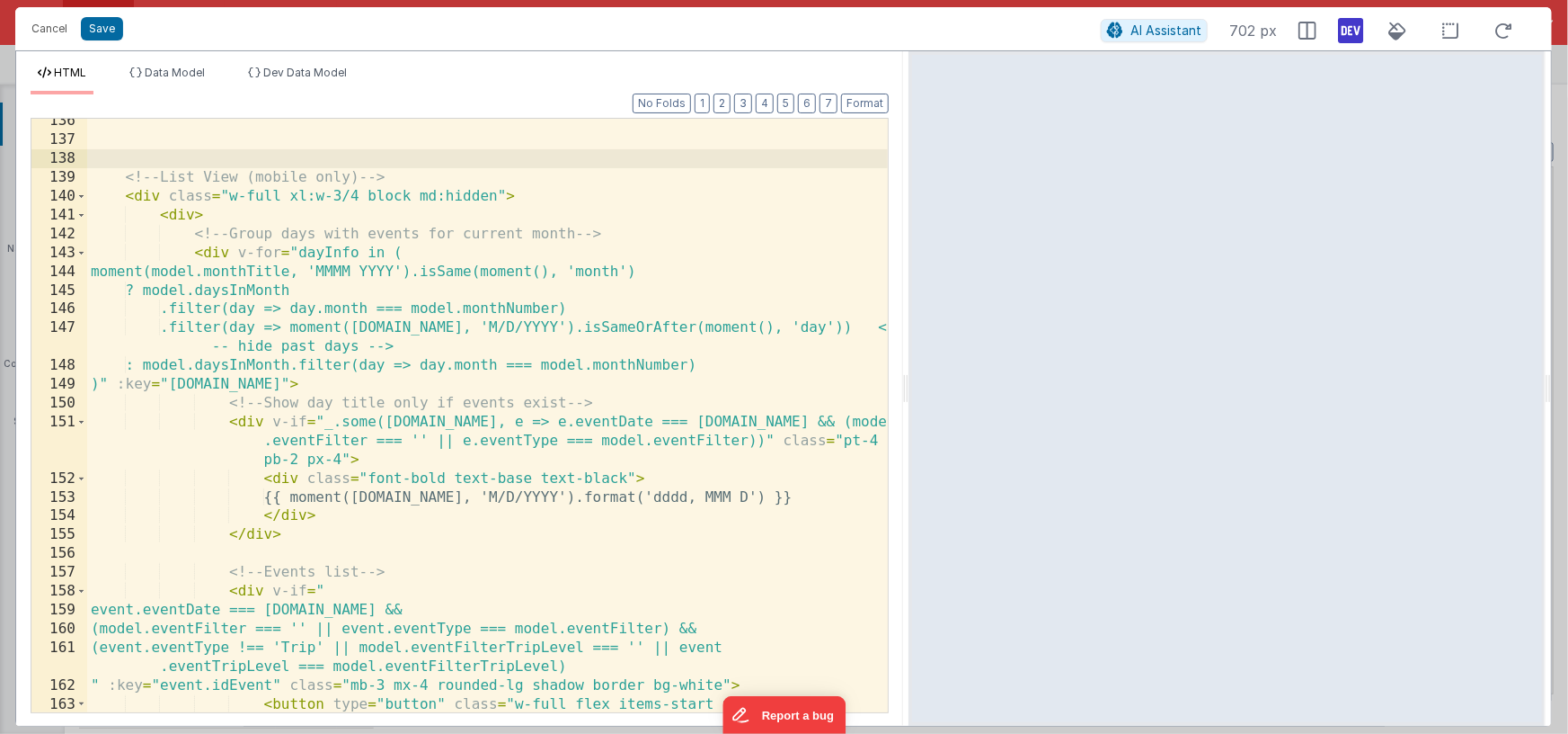
click at [236, 251] on div "<!-- List View (mobile only) --> < div class = "w-full xl:w-3/4 block md:hidden…" at bounding box center [487, 445] width 800 height 669
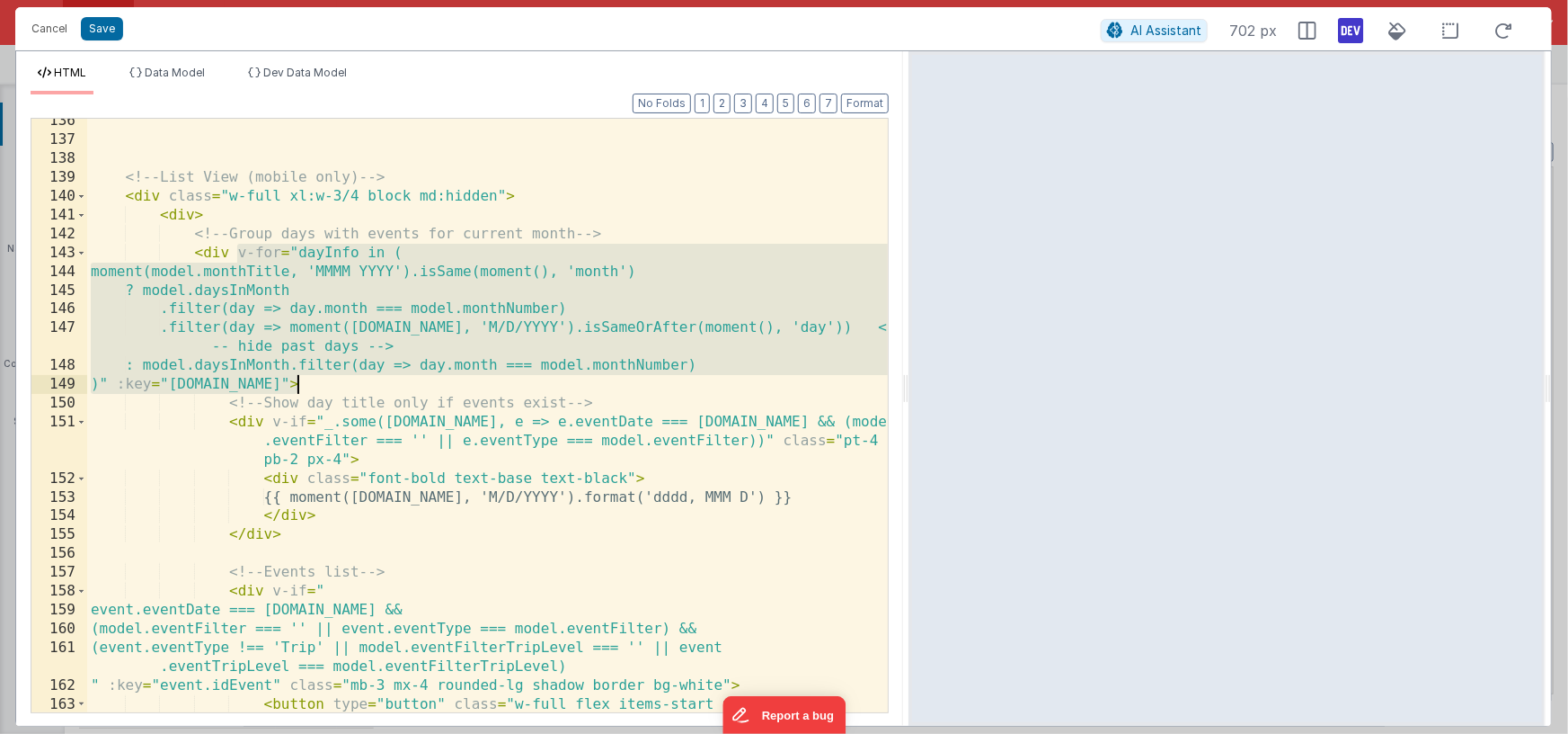
click at [296, 383] on div "<!-- List View (mobile only) --> < div class = "w-full xl:w-3/4 block md:hidden…" at bounding box center [487, 445] width 800 height 669
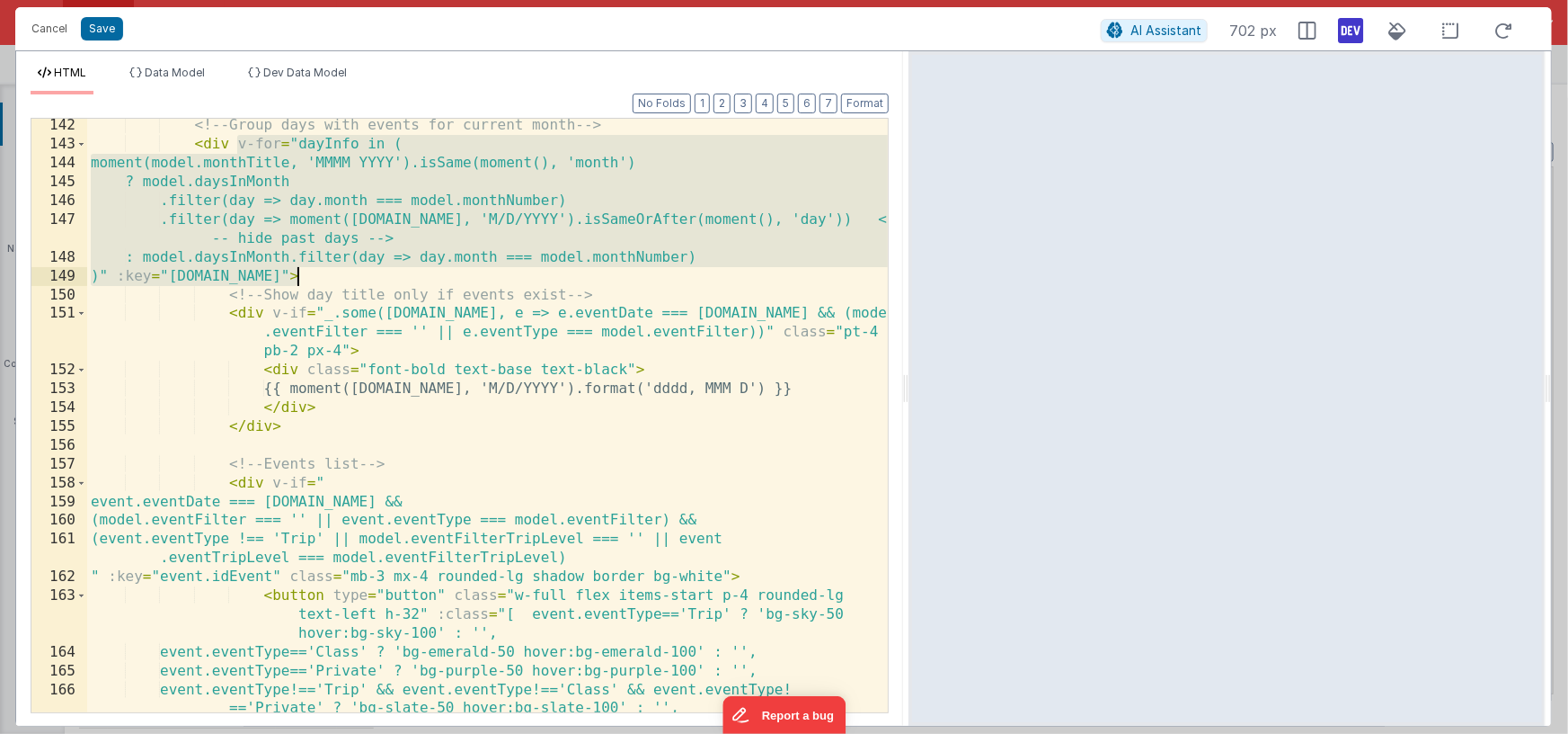
scroll to position [2707, 0]
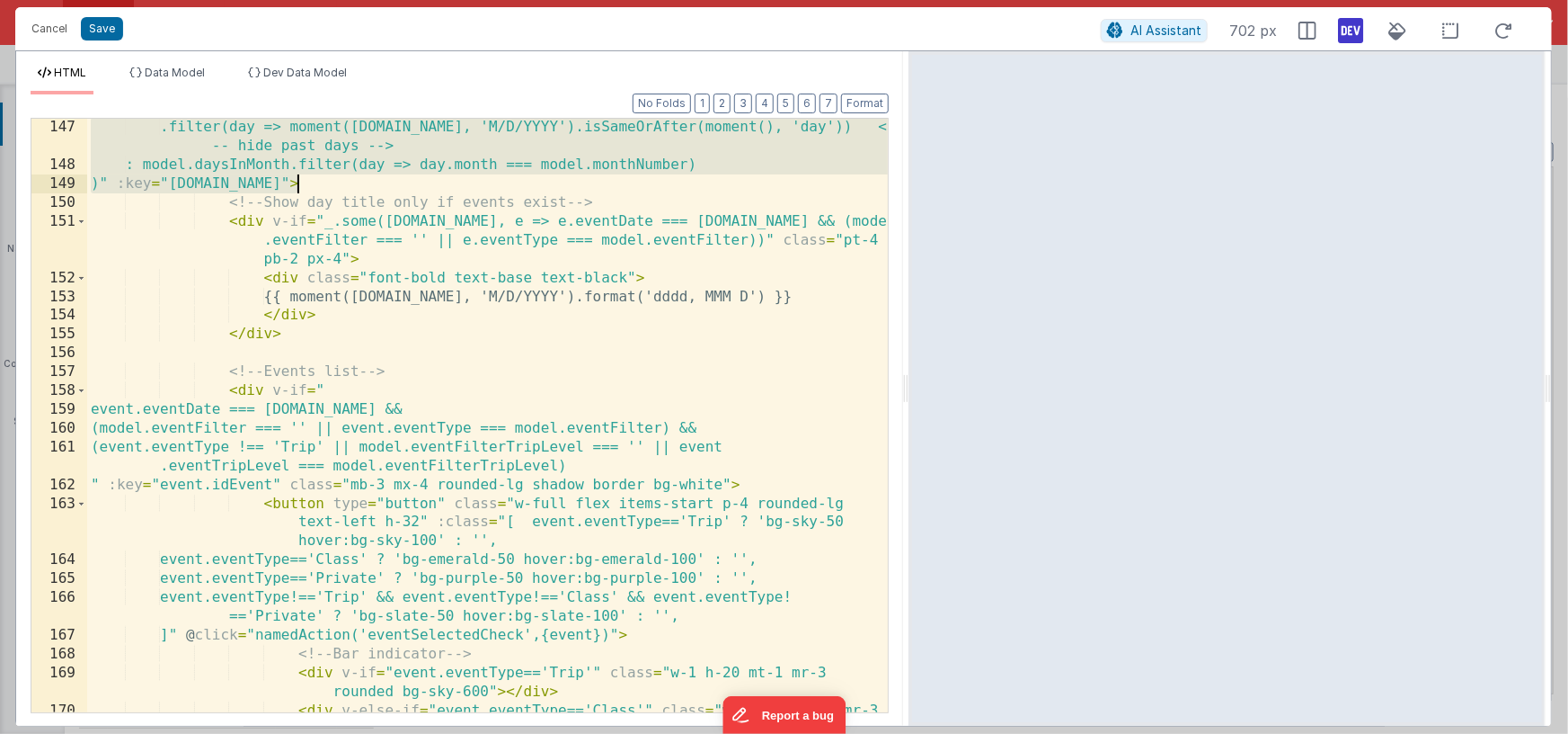
click at [272, 390] on div ".filter(day => moment([DOMAIN_NAME], 'M/D/YYYY').isSameOrAfter(moment(), 'day')…" at bounding box center [487, 452] width 800 height 669
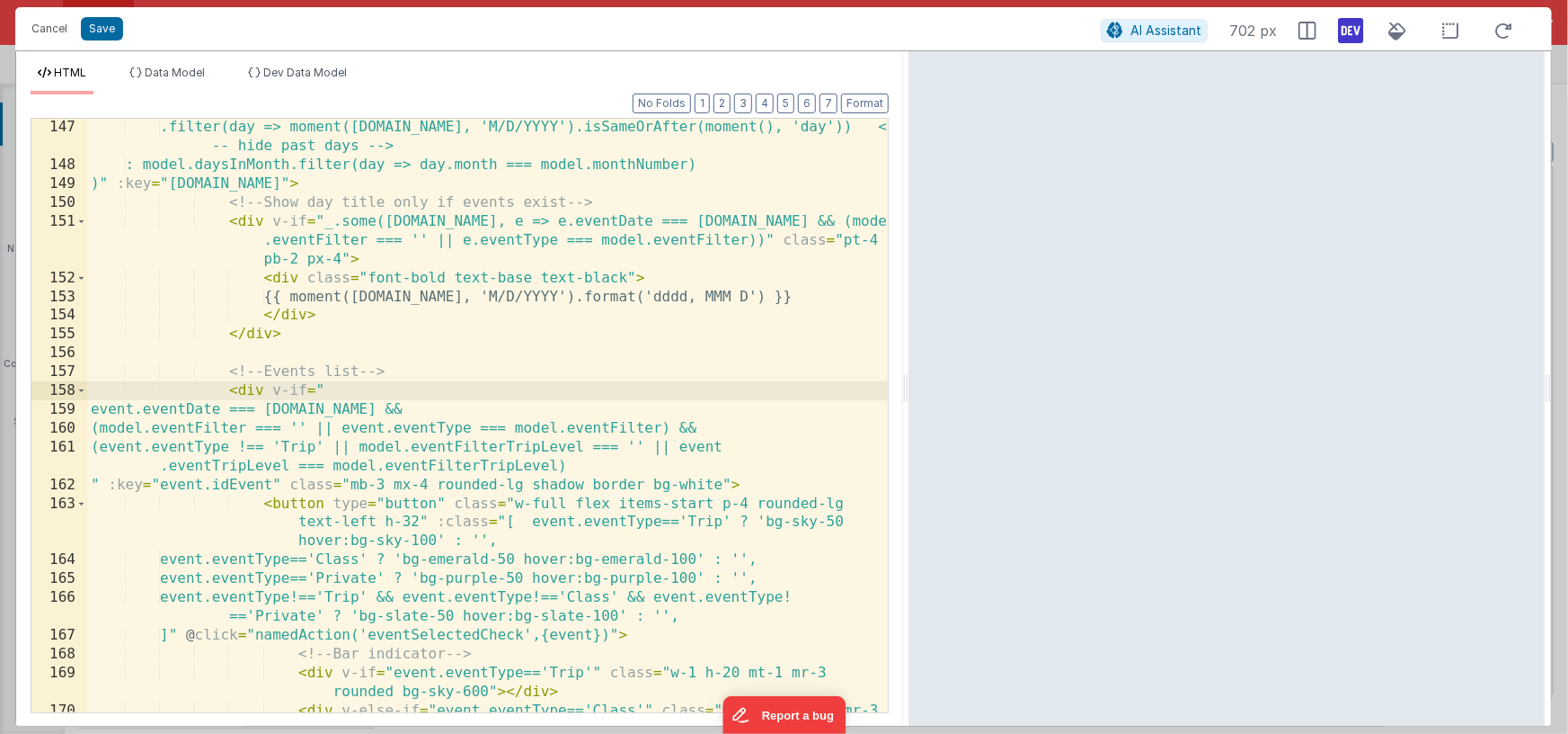
click at [296, 484] on div ".filter(day => moment([DOMAIN_NAME], 'M/D/YYYY').isSameOrAfter(moment(), 'day')…" at bounding box center [487, 452] width 800 height 669
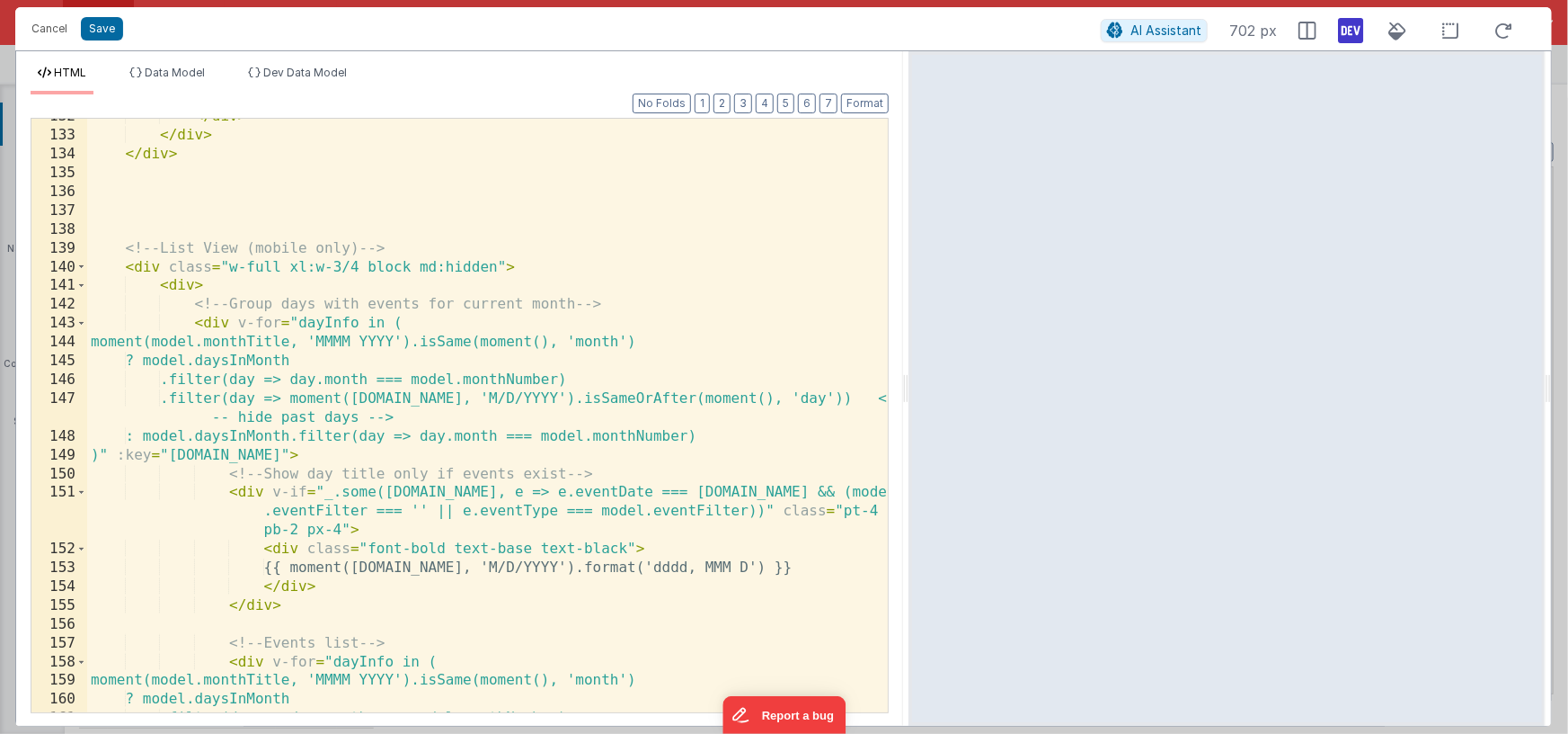
scroll to position [2437, 0]
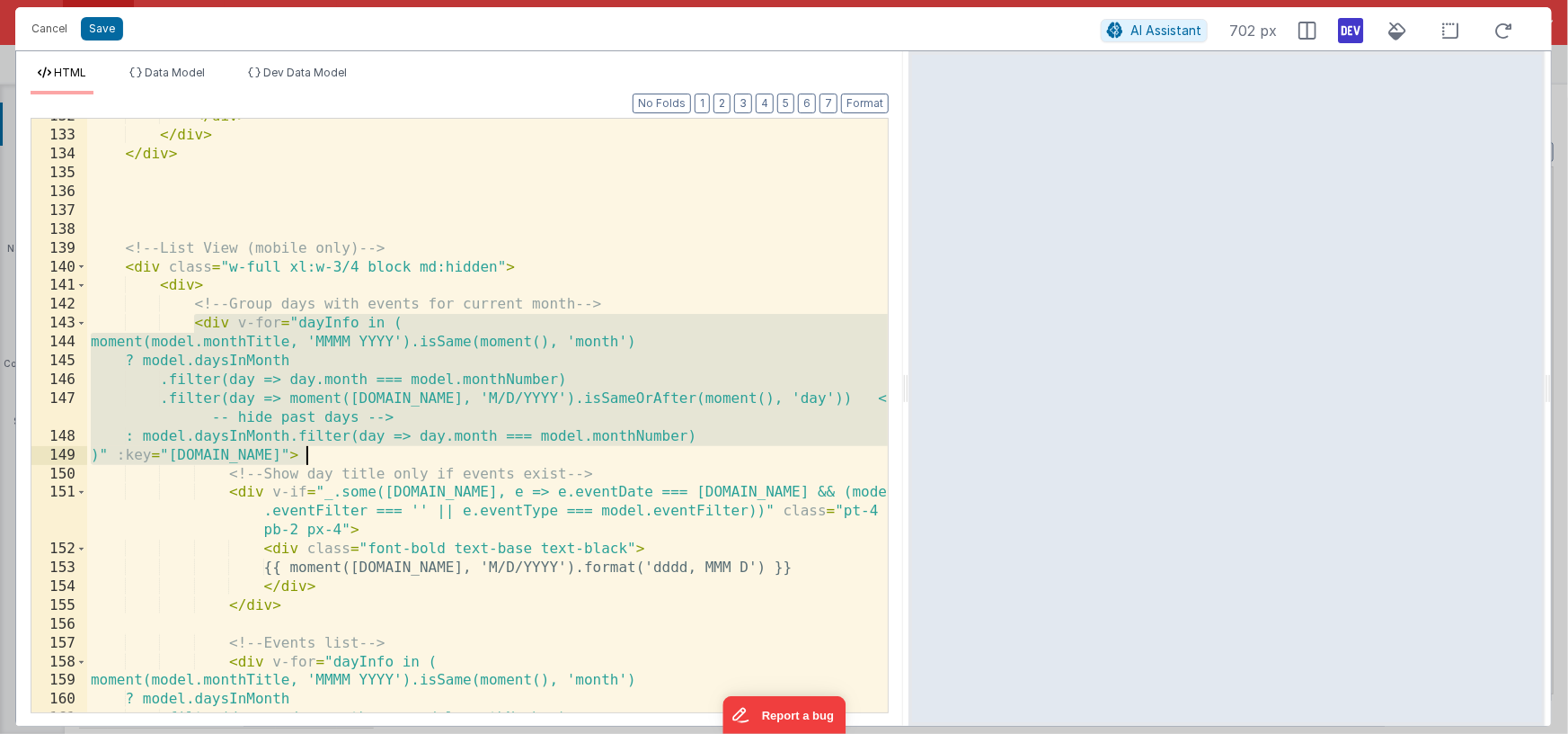
drag, startPoint x: 195, startPoint y: 325, endPoint x: 334, endPoint y: 449, distance: 186.3
click at [334, 449] on div "</ div > </ div > </ div > <!-- List View (mobile only) --> < div class = "w-fu…" at bounding box center [487, 422] width 800 height 631
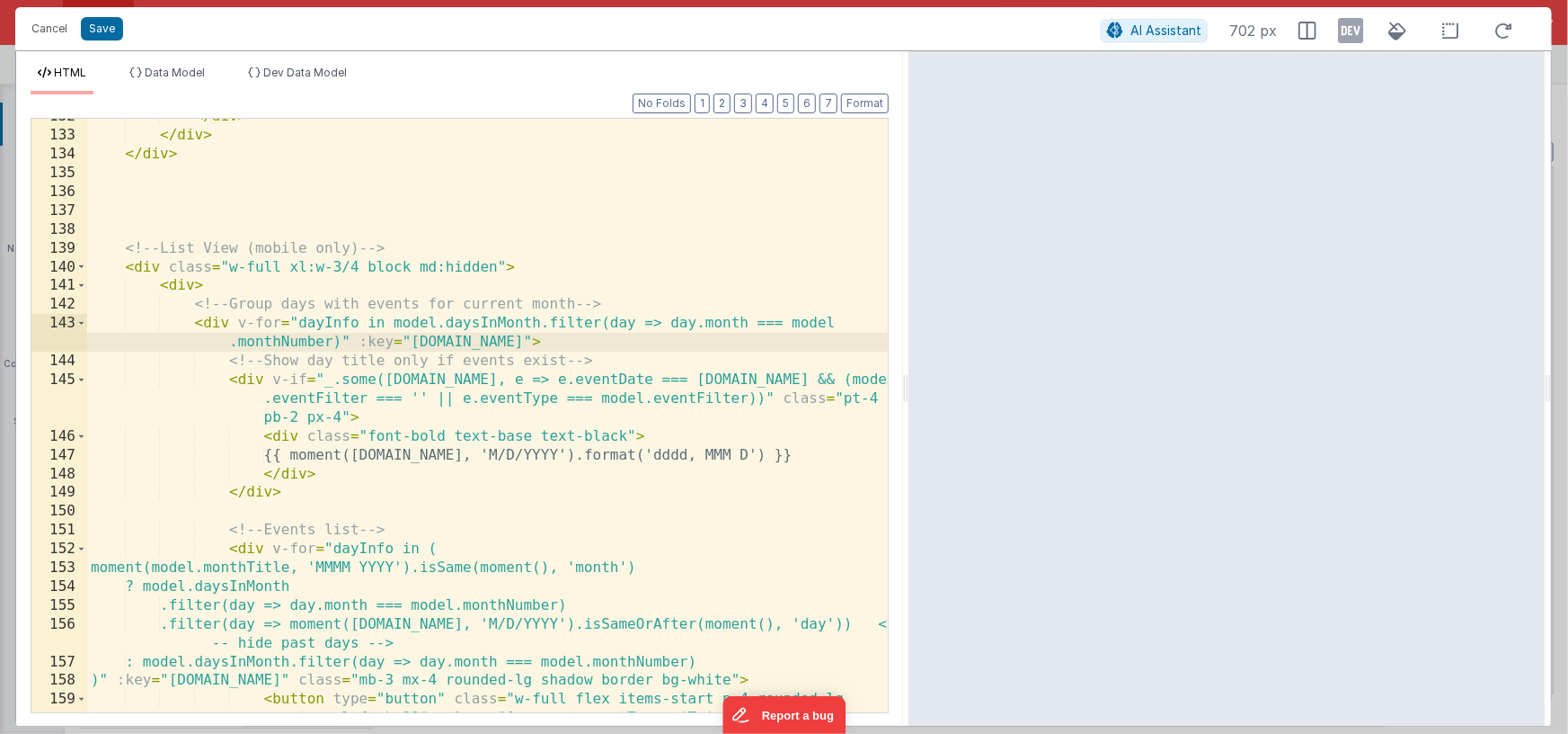
click at [1352, 33] on icon at bounding box center [1351, 31] width 25 height 29
click at [1348, 33] on icon at bounding box center [1351, 31] width 25 height 29
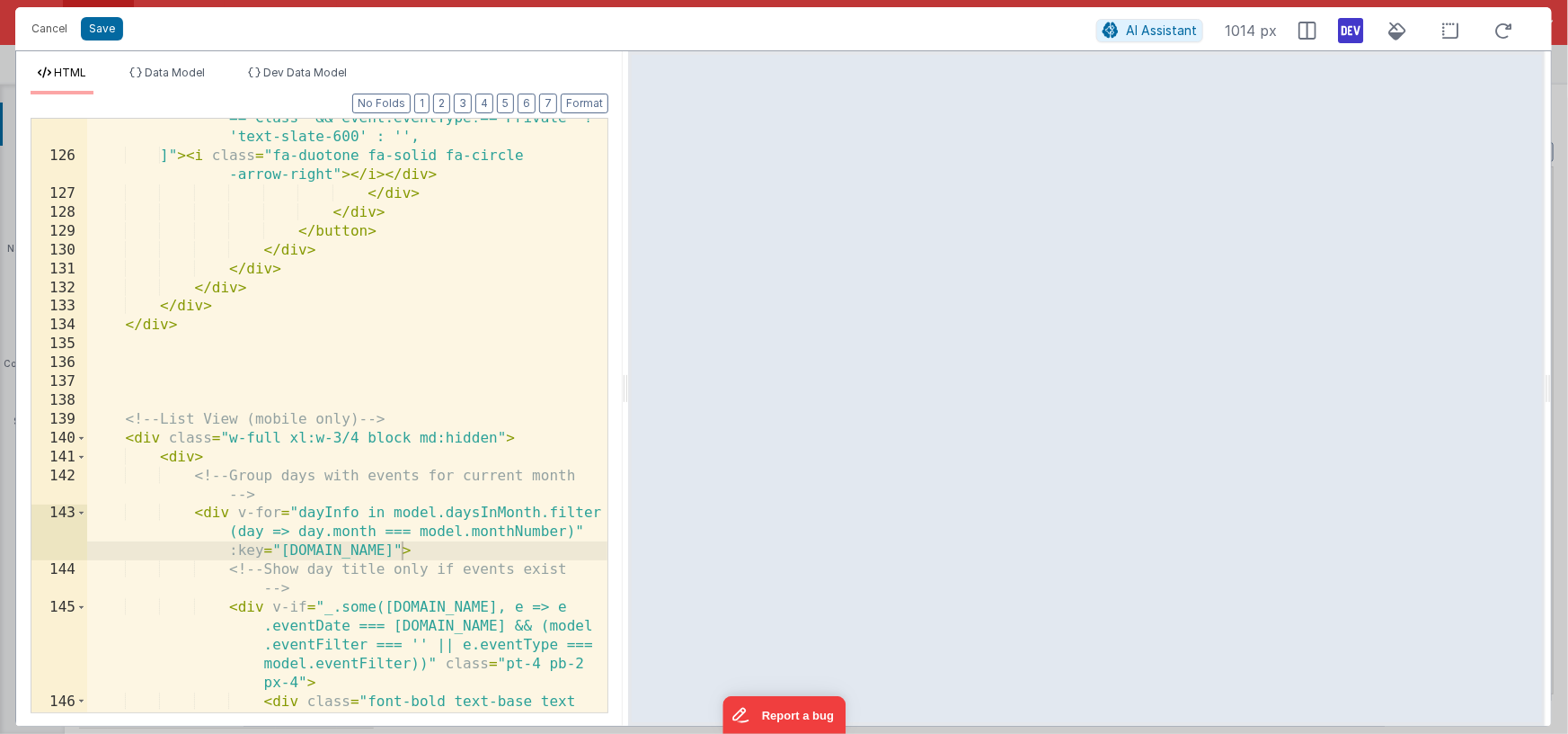
scroll to position [3337, 0]
drag, startPoint x: 907, startPoint y: 397, endPoint x: 627, endPoint y: 391, distance: 280.1
click at [627, 391] on html "This will open a new tab and test the server conection. You may be prompted for…" at bounding box center [784, 367] width 1568 height 734
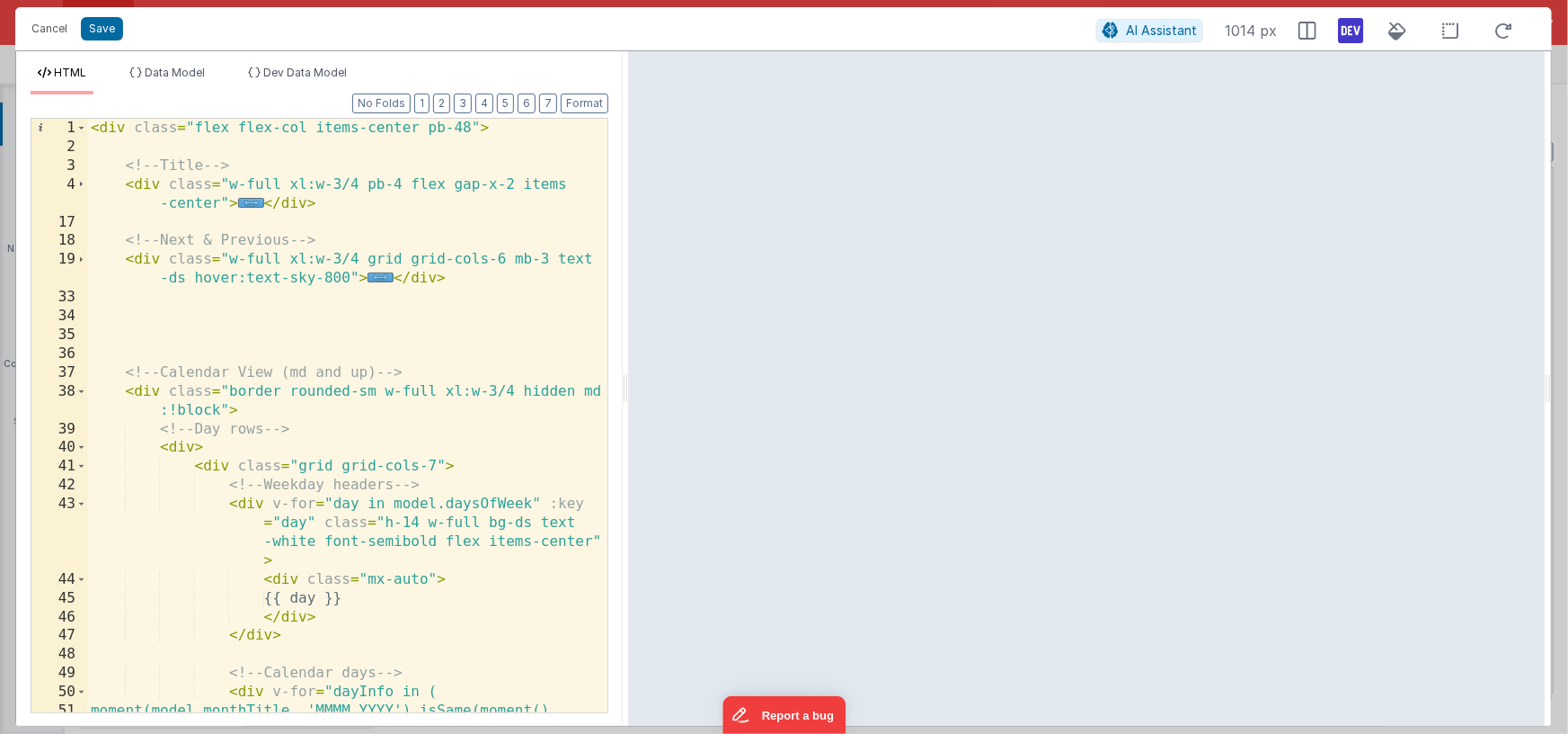
scroll to position [0, 0]
click at [629, 406] on div at bounding box center [1087, 388] width 917 height 674
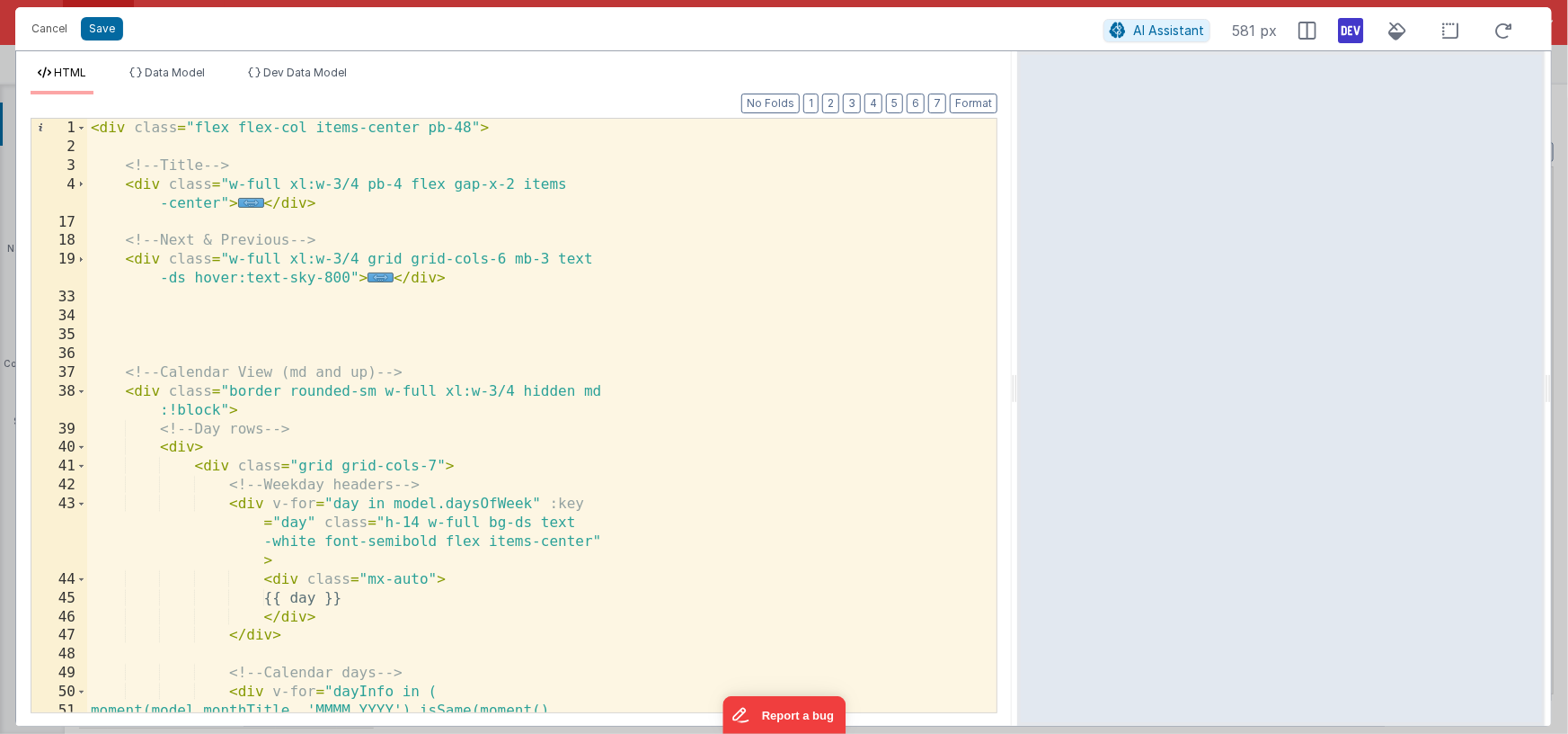
drag, startPoint x: 625, startPoint y: 405, endPoint x: 1019, endPoint y: 397, distance: 394.1
click at [1019, 397] on html "This will open a new tab and test the server conection. You may be prompted for…" at bounding box center [784, 367] width 1568 height 734
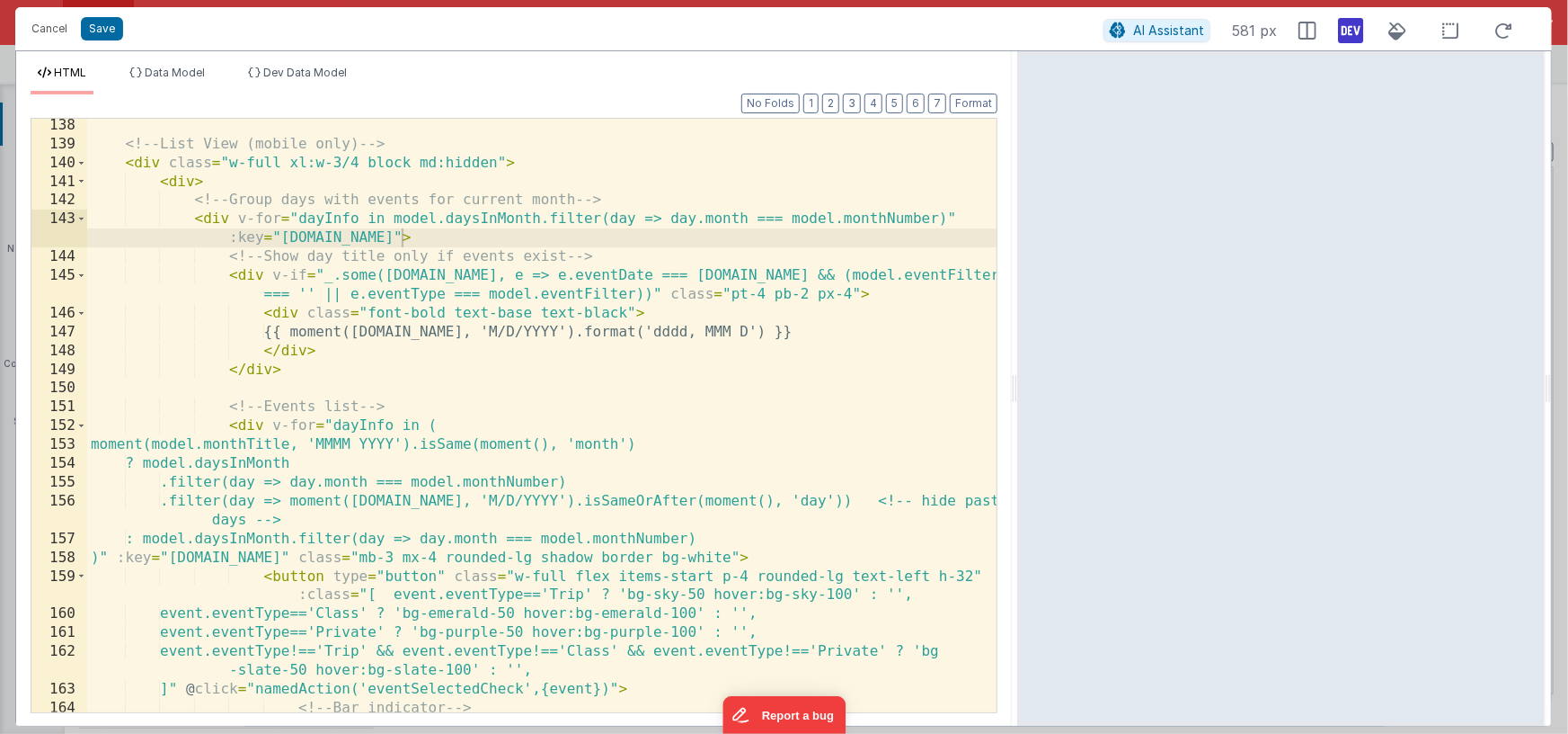
scroll to position [2427, 0]
click at [81, 162] on span at bounding box center [81, 163] width 10 height 19
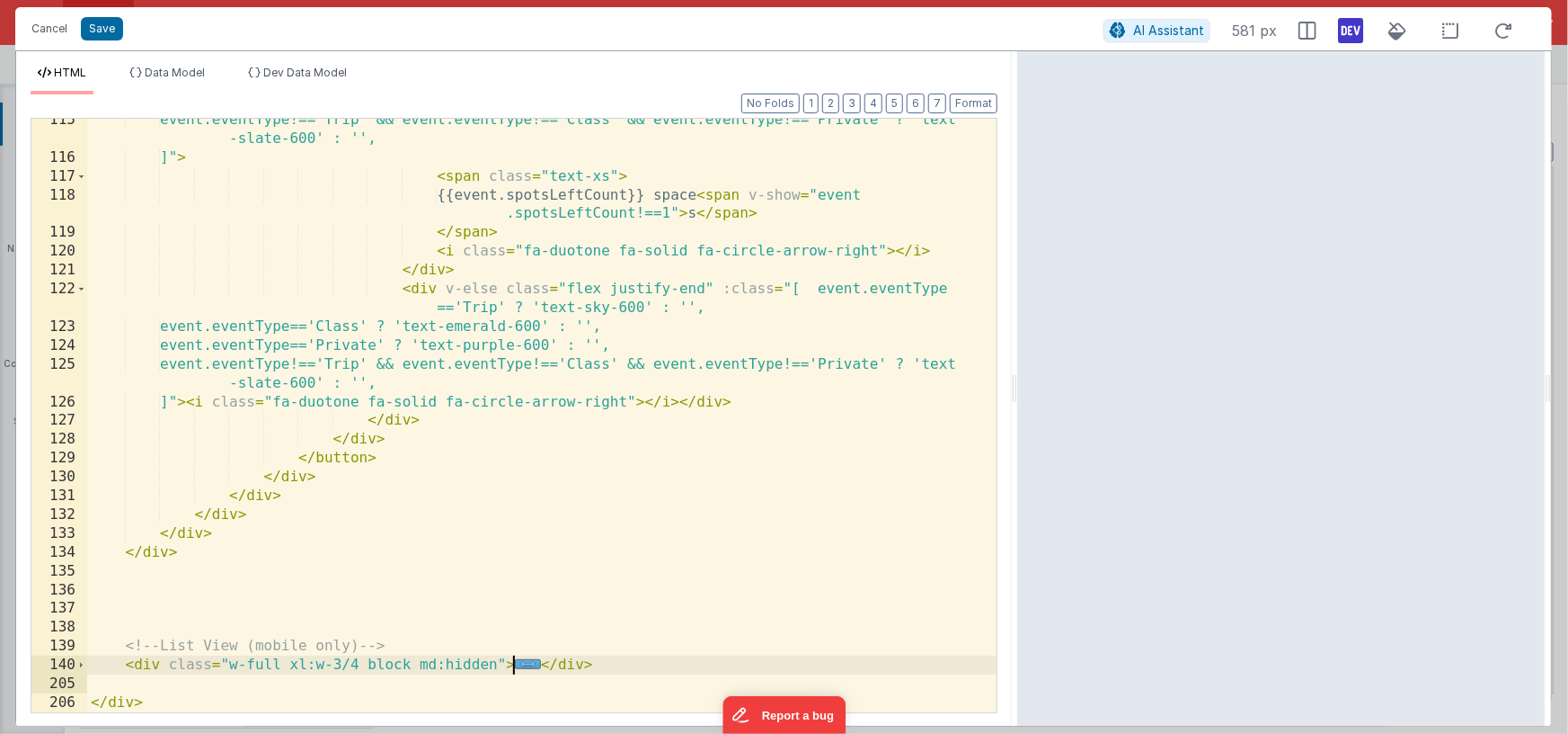
click at [612, 669] on div "event.eventType!=='Trip' && event.eventType!=='Class' && event.eventType!=='Pri…" at bounding box center [542, 436] width 910 height 650
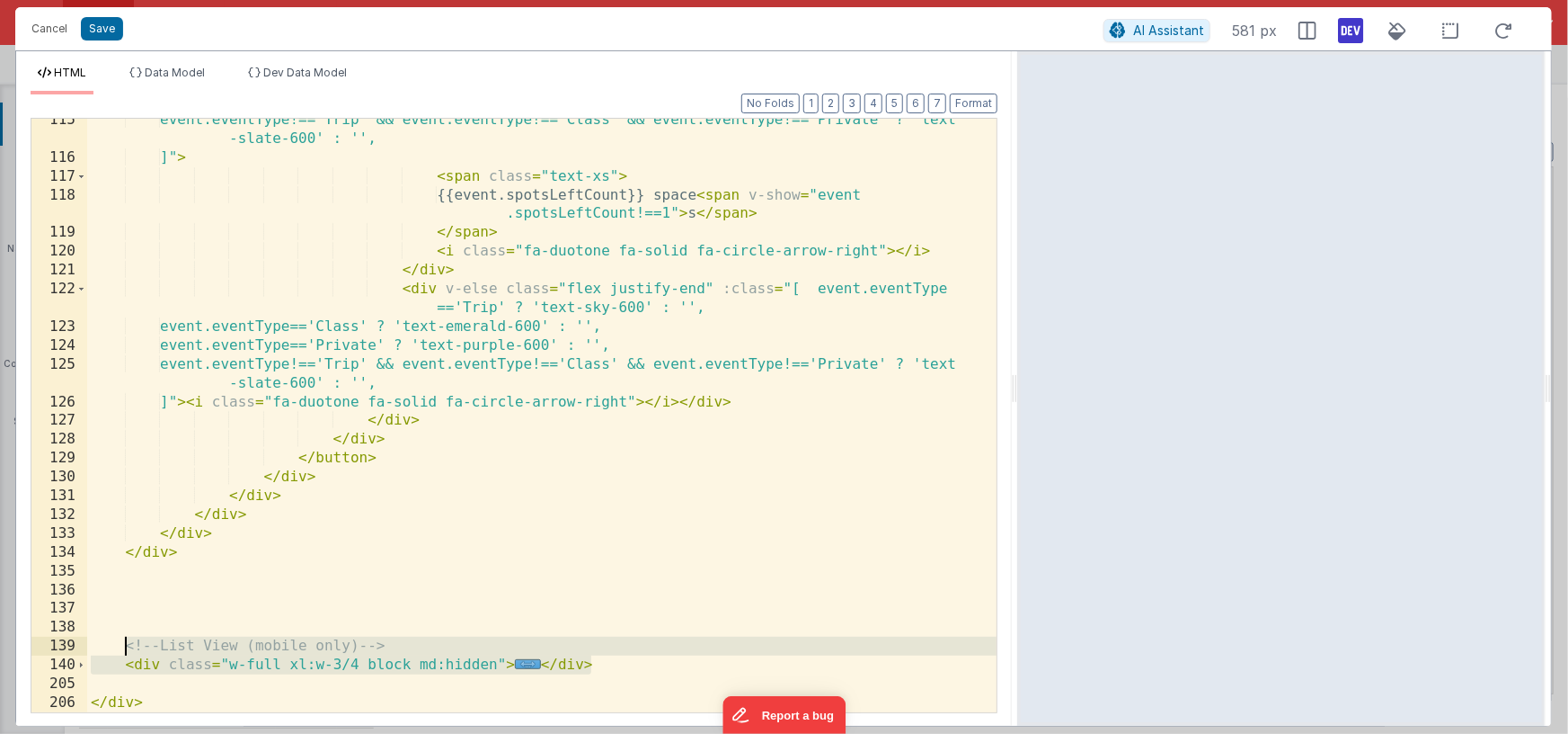
drag, startPoint x: 613, startPoint y: 665, endPoint x: 127, endPoint y: 639, distance: 486.7
click at [127, 639] on div "event.eventType!=='Trip' && event.eventType!=='Class' && event.eventType!=='Pri…" at bounding box center [542, 436] width 910 height 650
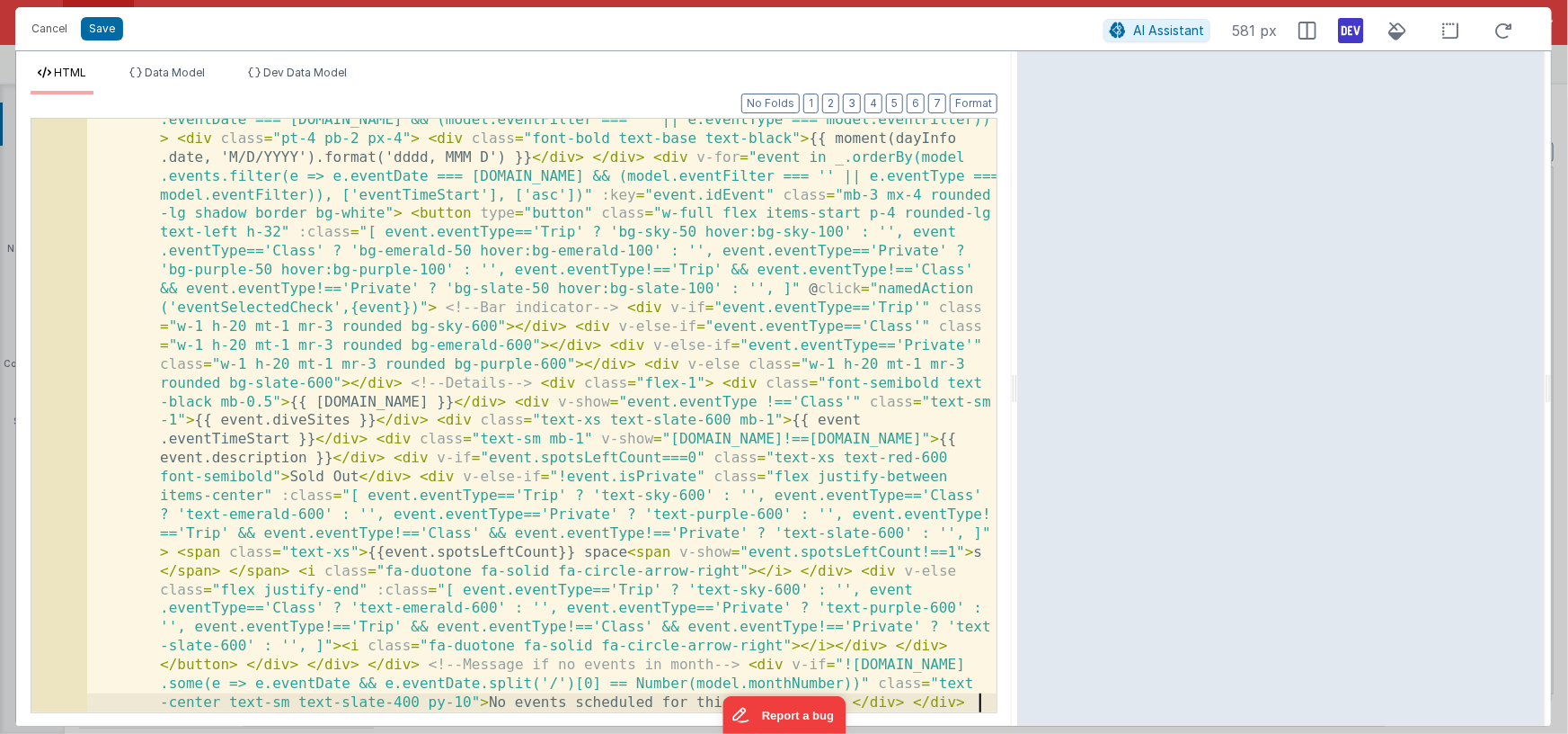
scroll to position [2508, 0]
click at [987, 99] on button "Format" at bounding box center [973, 103] width 47 height 19
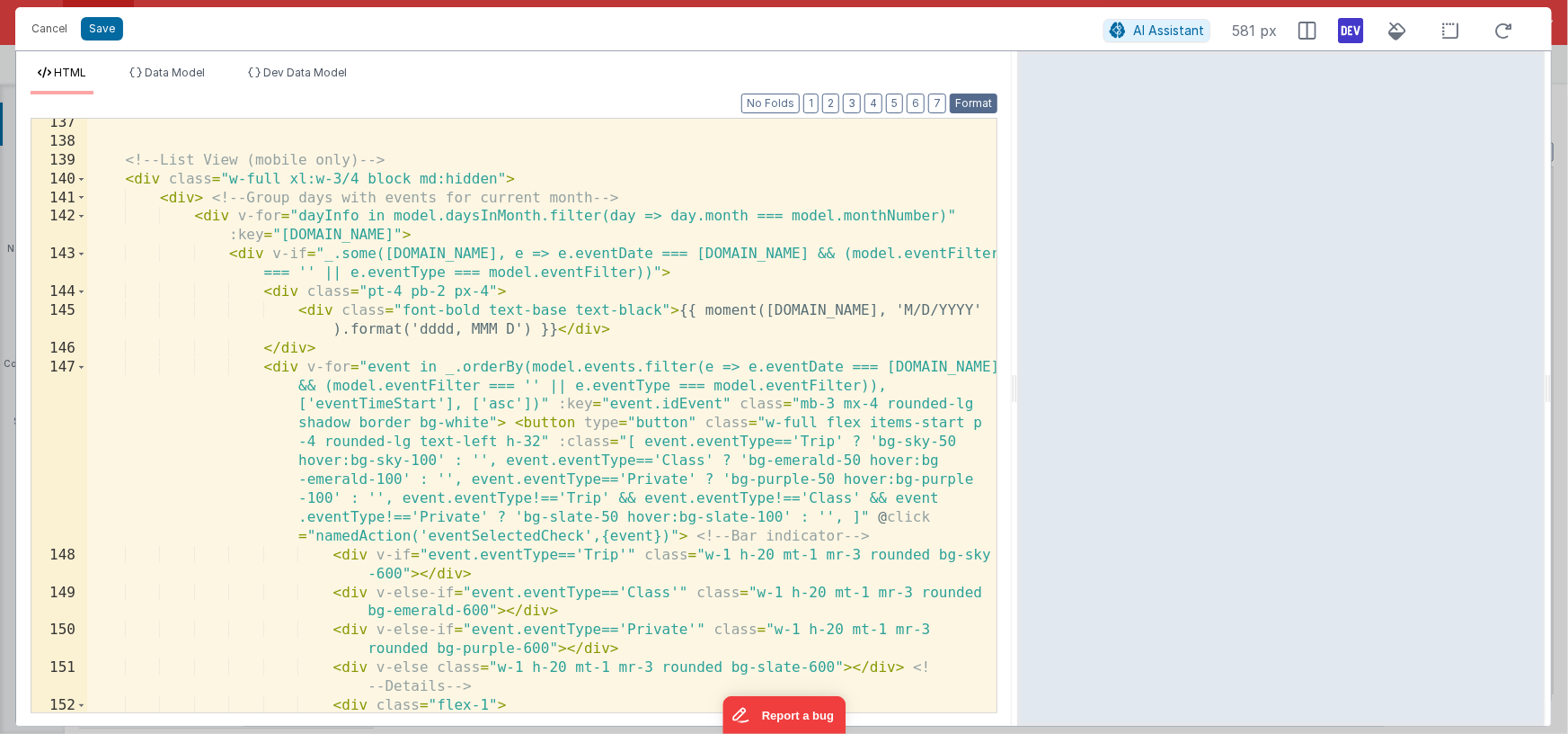
scroll to position [3034, 0]
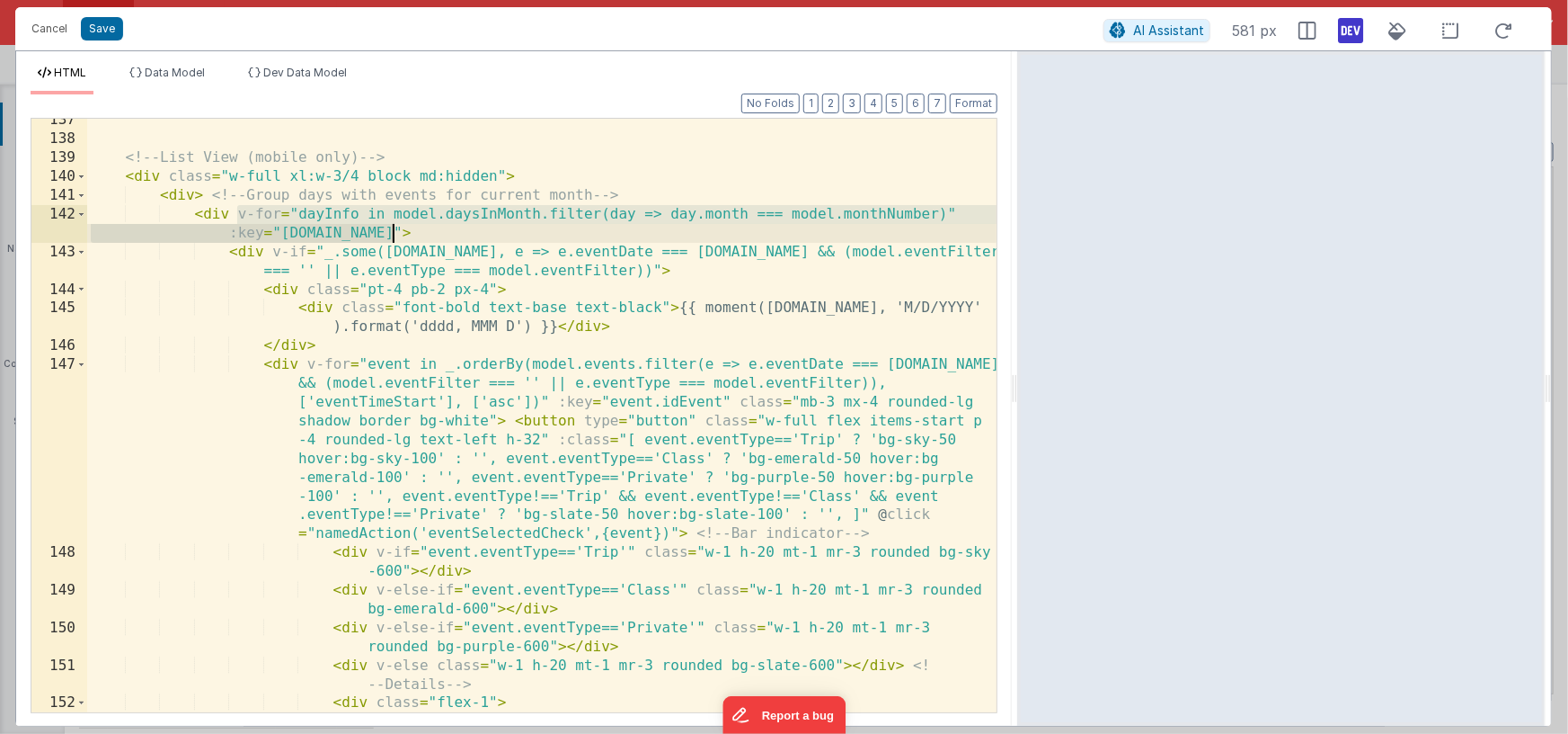
drag, startPoint x: 238, startPoint y: 213, endPoint x: 390, endPoint y: 228, distance: 152.7
click at [390, 228] on div "<!-- List View (mobile only) --> < div class = "w-full xl:w-3/4 block md:hidden…" at bounding box center [542, 426] width 910 height 631
drag, startPoint x: 193, startPoint y: 212, endPoint x: 423, endPoint y: 239, distance: 231.6
click at [423, 239] on div "<!-- List View (mobile only) --> < div class = "w-full xl:w-3/4 block md:hidden…" at bounding box center [542, 426] width 910 height 631
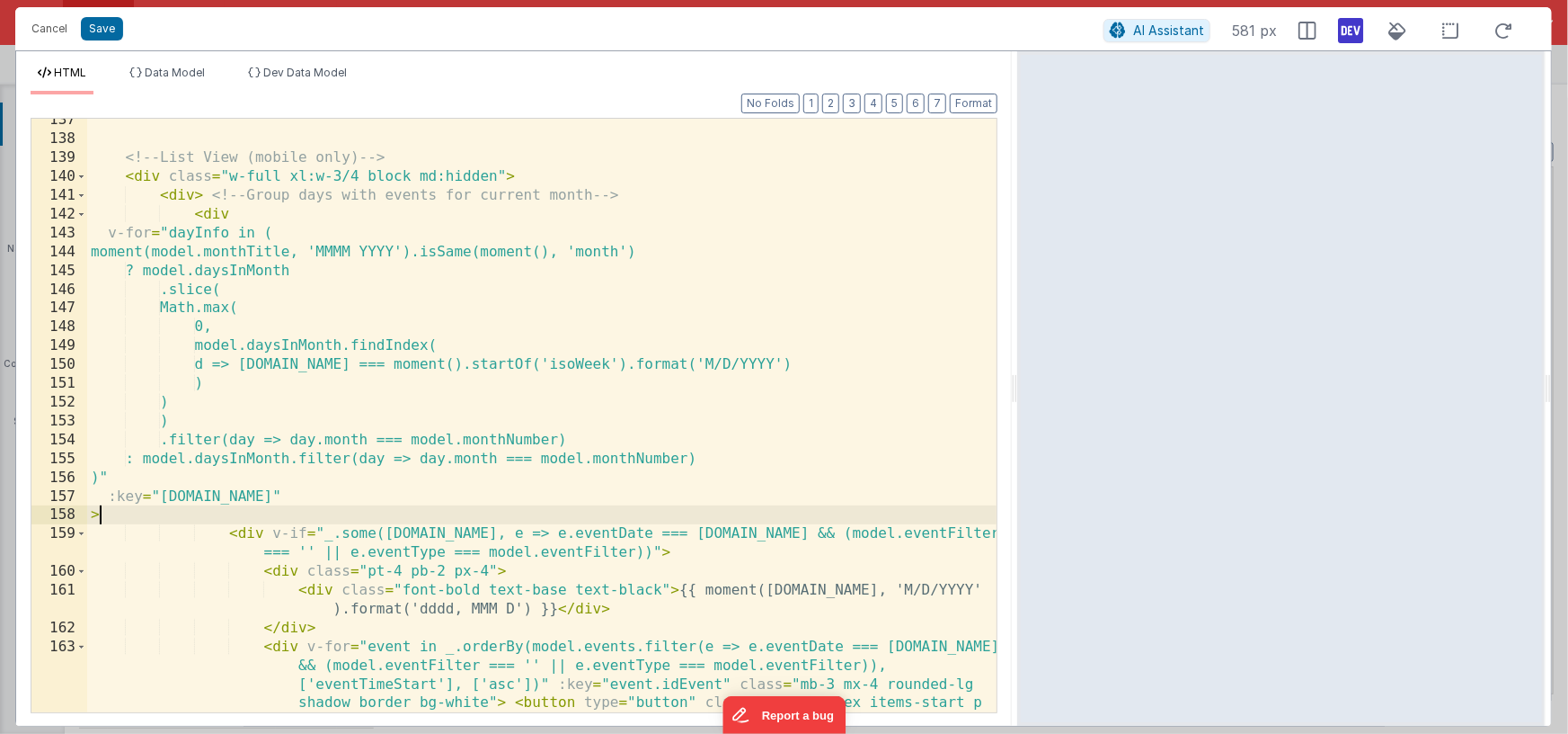
click at [551, 368] on div "<!-- List View (mobile only) --> < div class = "w-full xl:w-3/4 block md:hidden…" at bounding box center [542, 511] width 910 height 801
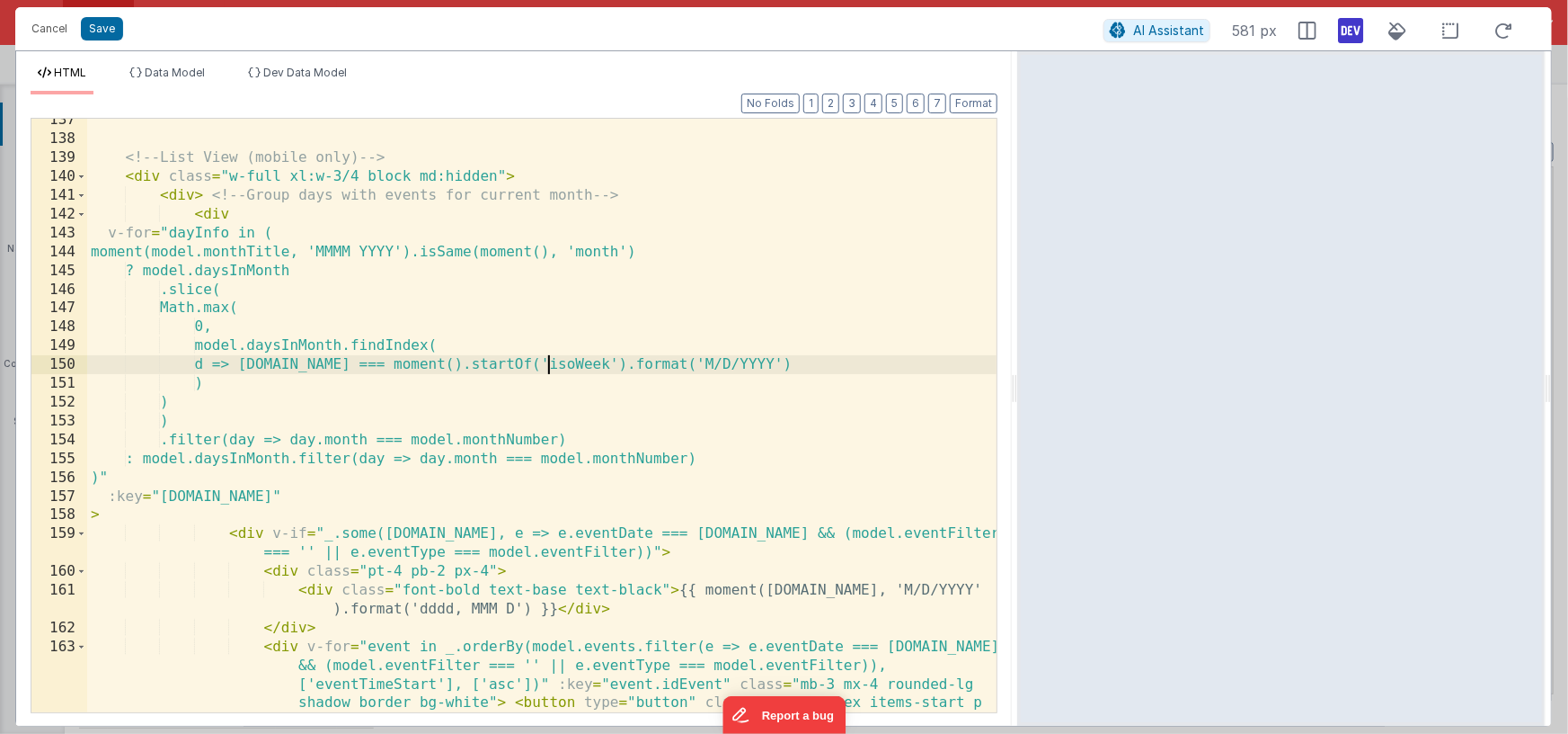
click at [551, 368] on div "<!-- List View (mobile only) --> < div class = "w-full xl:w-3/4 block md:hidden…" at bounding box center [542, 511] width 910 height 801
click at [1346, 36] on icon at bounding box center [1351, 31] width 25 height 29
click at [629, 289] on div "<!-- List View (mobile only) --> < div class = "w-full xl:w-3/4 block md:hidden…" at bounding box center [542, 511] width 910 height 801
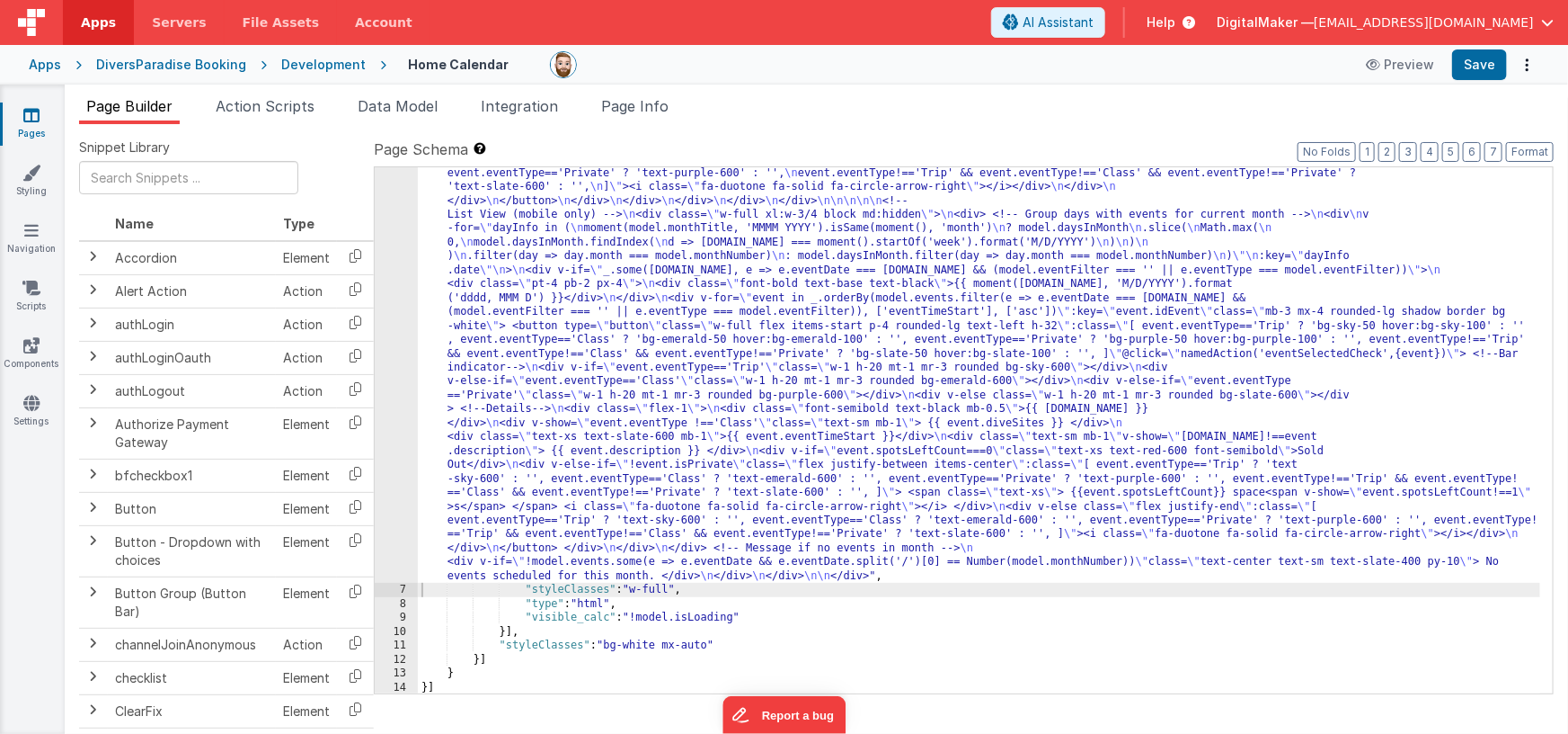
scroll to position [709, 0]
drag, startPoint x: 735, startPoint y: 376, endPoint x: 645, endPoint y: 368, distance: 90.4
click at [735, 376] on div ""html" : "<div class= \" flex flex-col items-center pb-48 \" > \n\n <!--Title--…" at bounding box center [980, 325] width 1124 height 1596
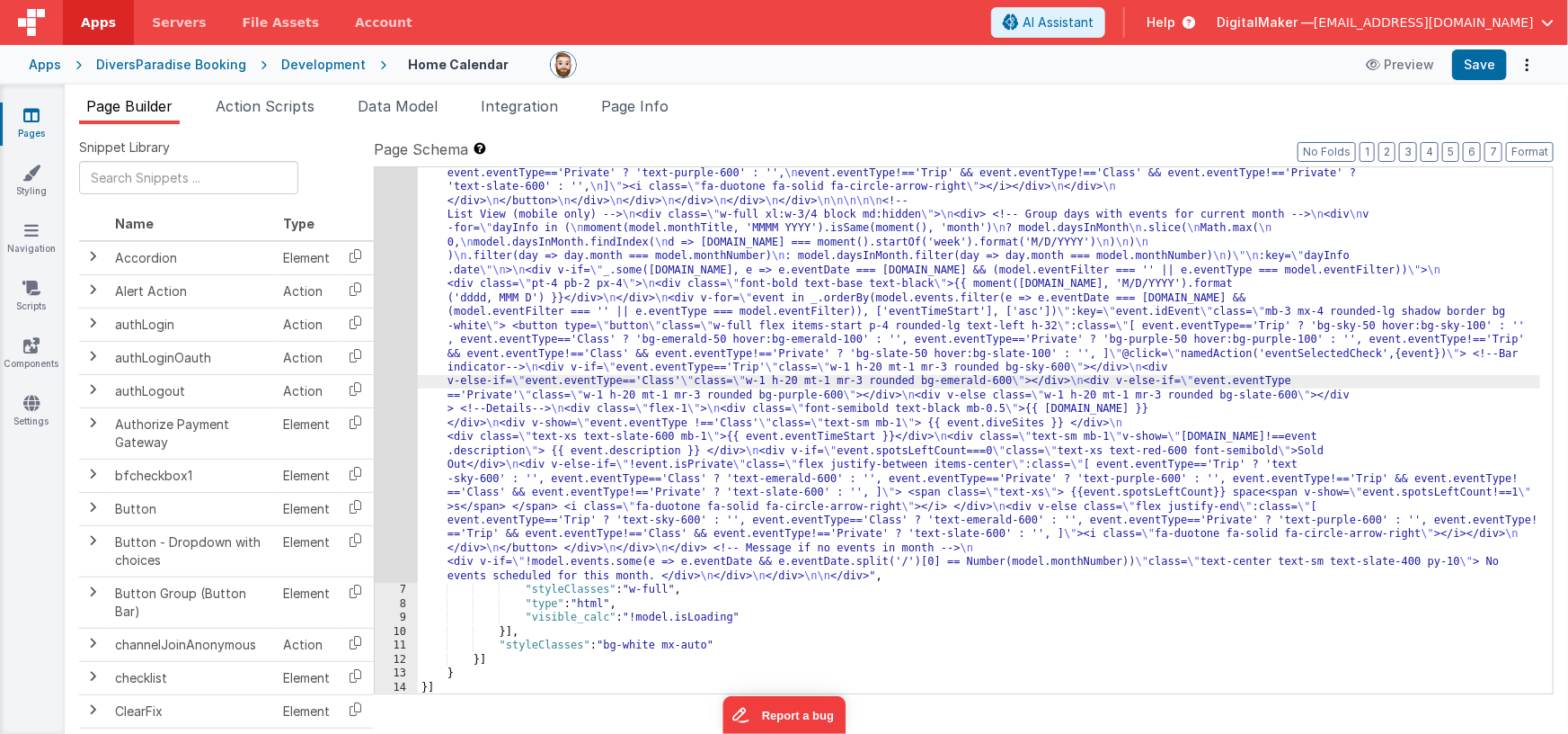
click at [395, 351] on div "6" at bounding box center [396, 55] width 43 height 1057
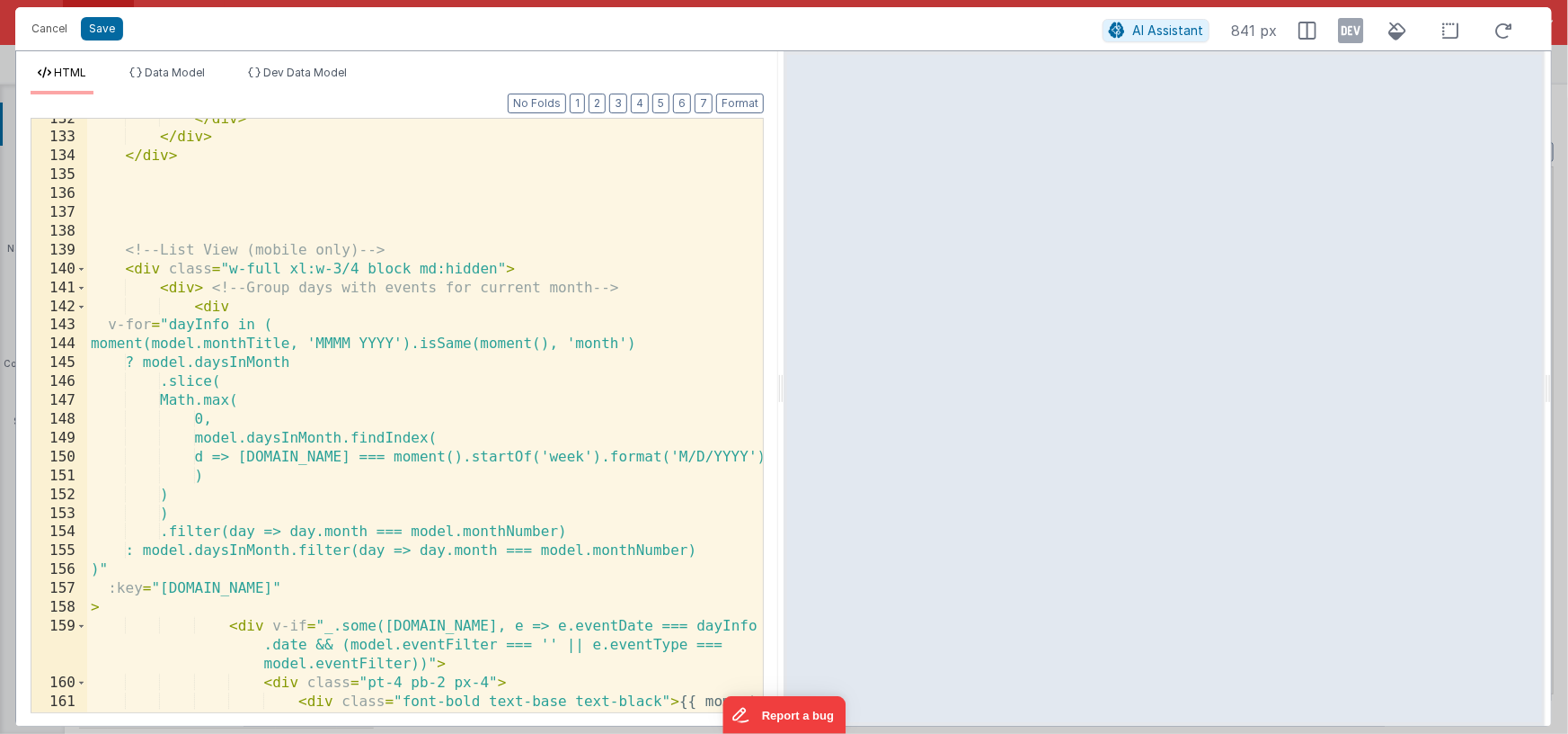
scroll to position [3395, 0]
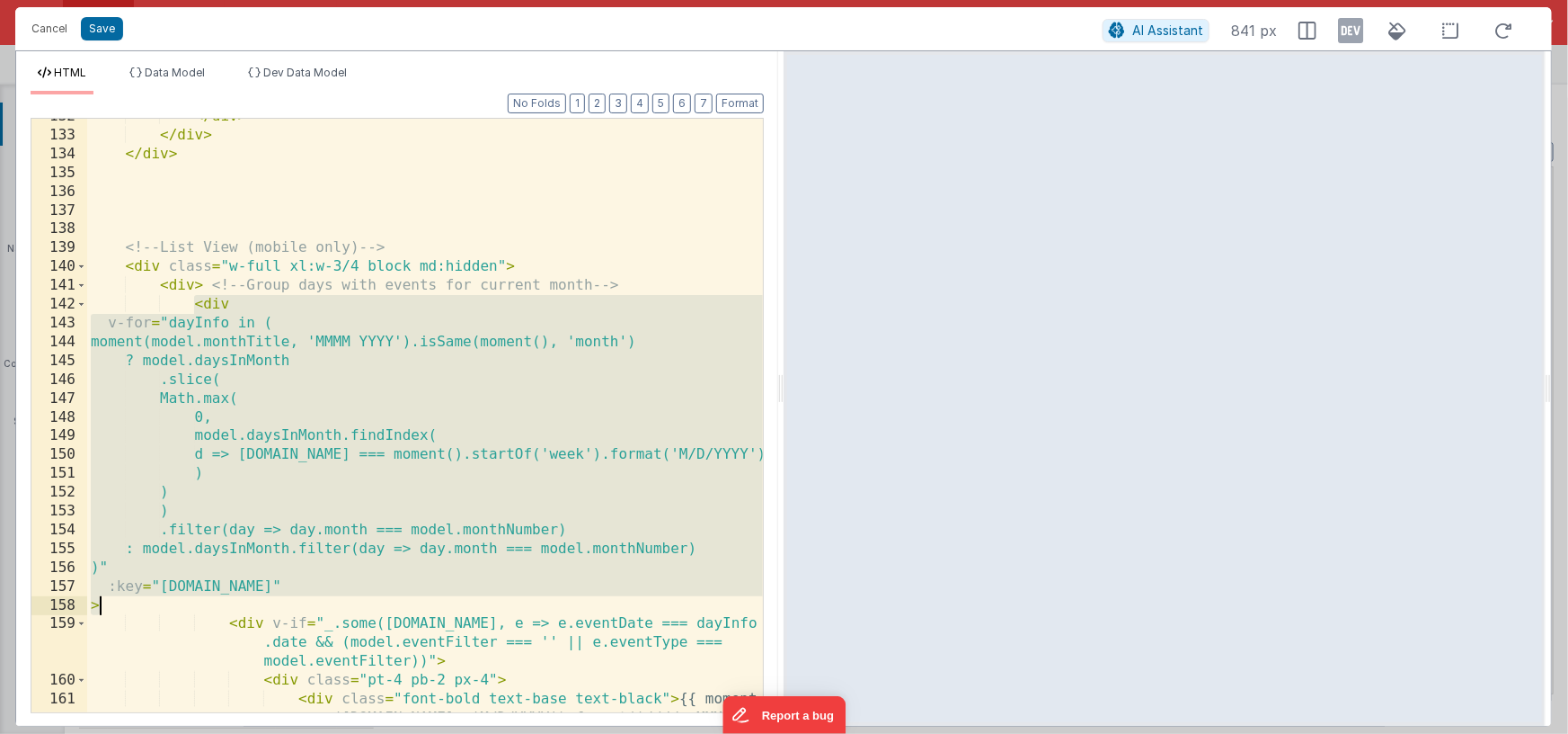
drag, startPoint x: 196, startPoint y: 304, endPoint x: 98, endPoint y: 596, distance: 308.0
click at [98, 596] on div "</ div > </ div > </ div > <!-- List View (mobile only) --> < div class = "w-fu…" at bounding box center [425, 441] width 676 height 669
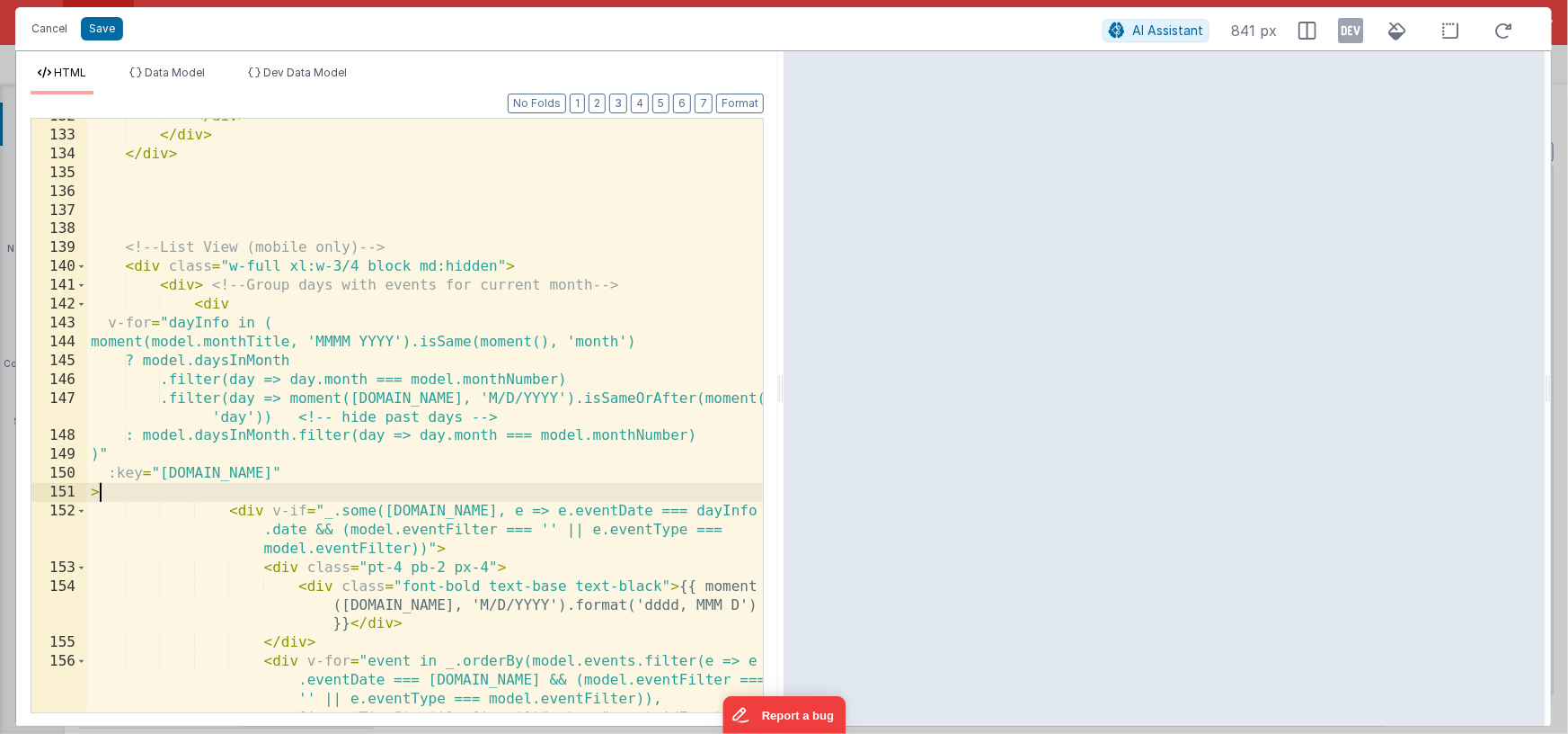
click at [212, 286] on div "</ div > </ div > </ div > <!-- List View (mobile only) --> < div class = "w-fu…" at bounding box center [425, 554] width 676 height 894
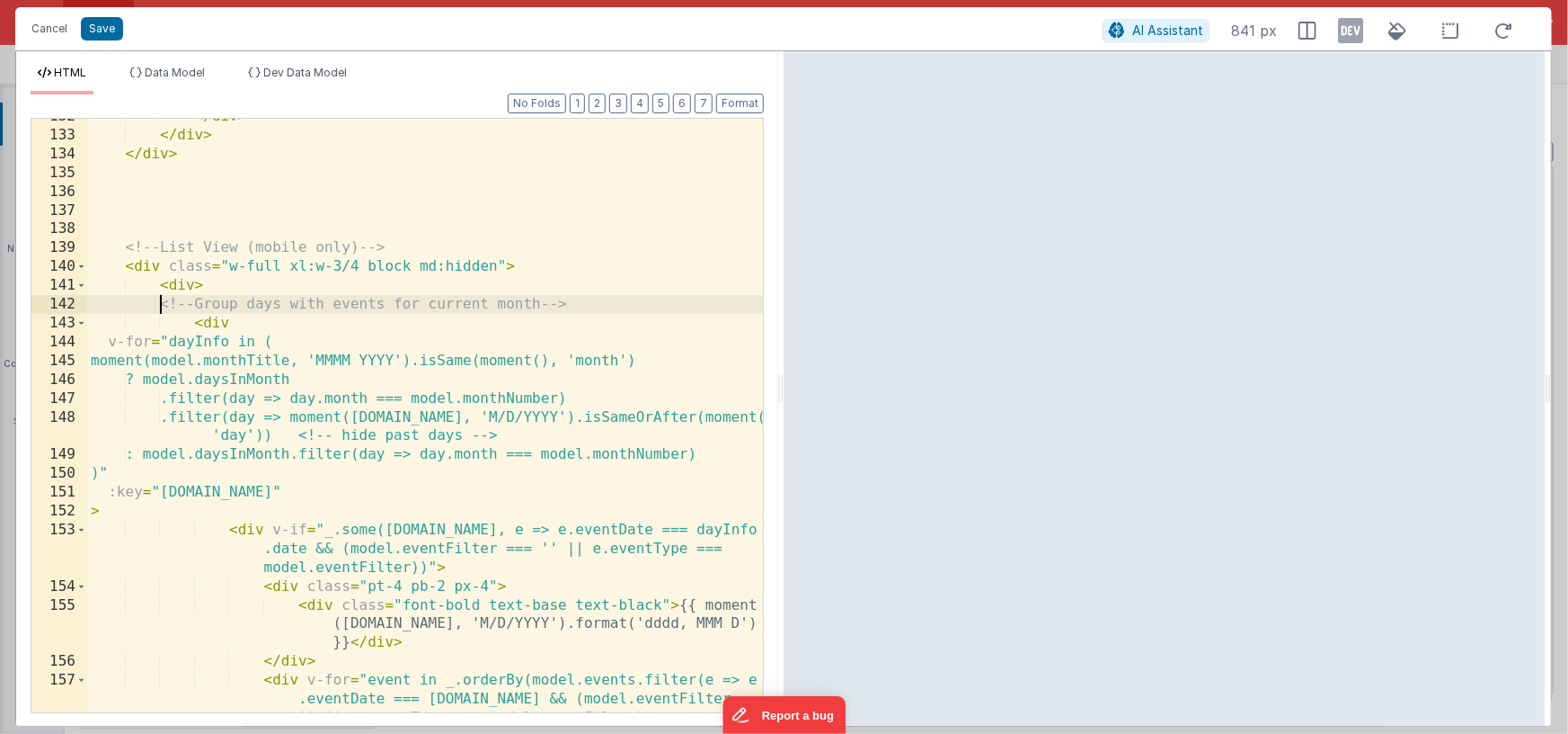
scroll to position [3344, 0]
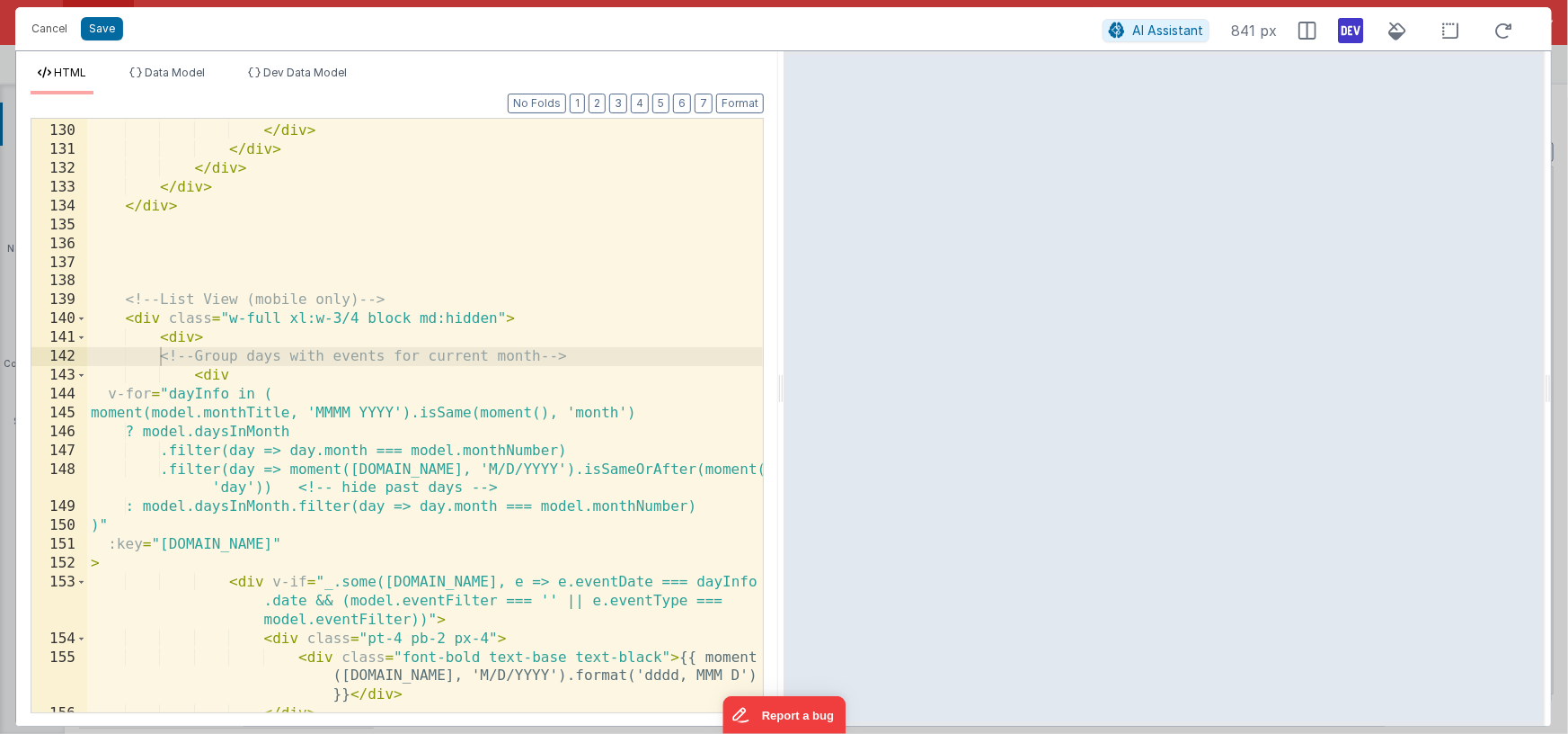
click at [1347, 28] on icon at bounding box center [1351, 31] width 25 height 29
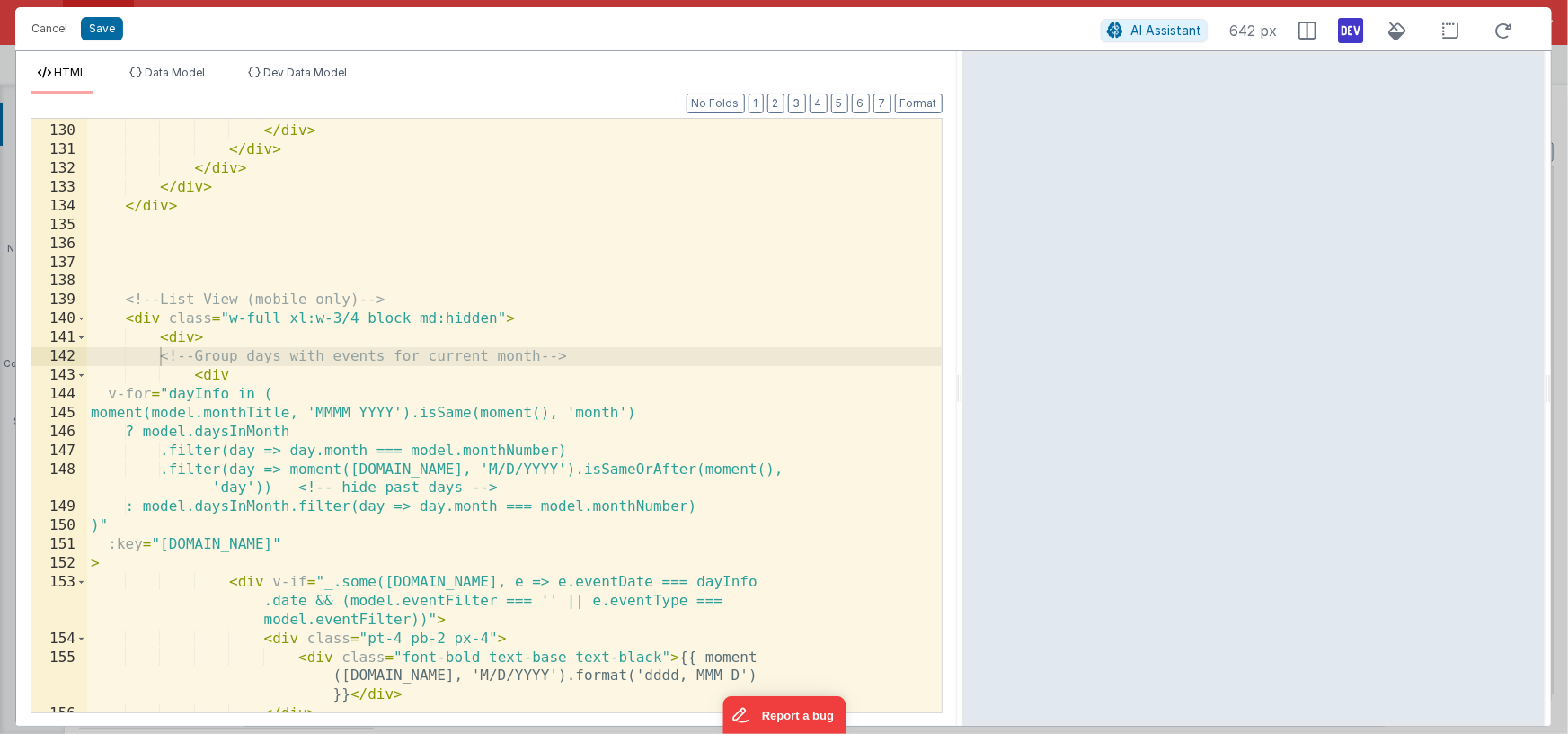
drag, startPoint x: 781, startPoint y: 386, endPoint x: 963, endPoint y: 380, distance: 182.1
click at [963, 380] on html "This will open a new tab and test the server conection. You may be prompted for…" at bounding box center [784, 367] width 1568 height 734
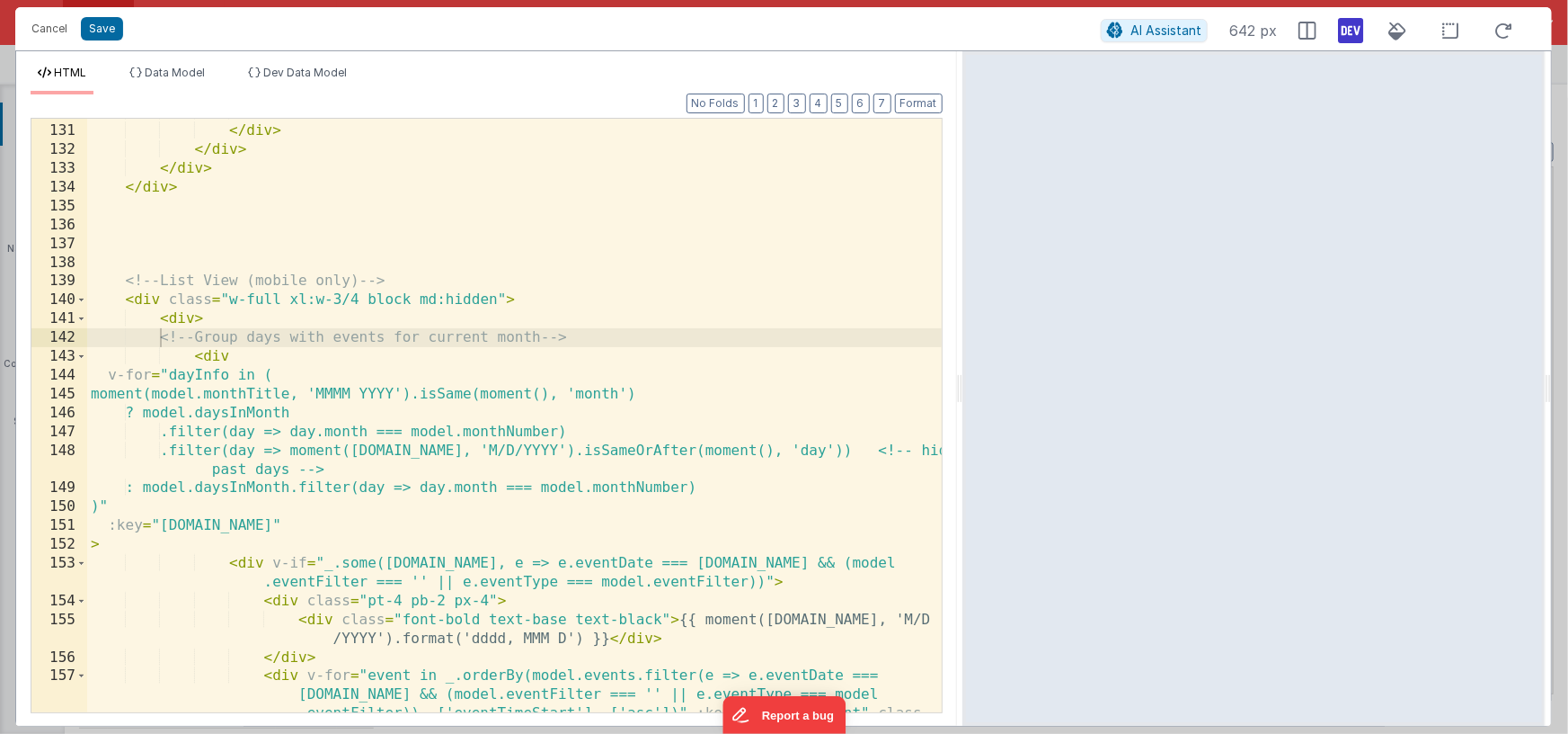
click at [337, 416] on div "</ div > </ div > </ div > </ div > </ div > <!-- List View (mobile only) --> <…" at bounding box center [514, 512] width 854 height 819
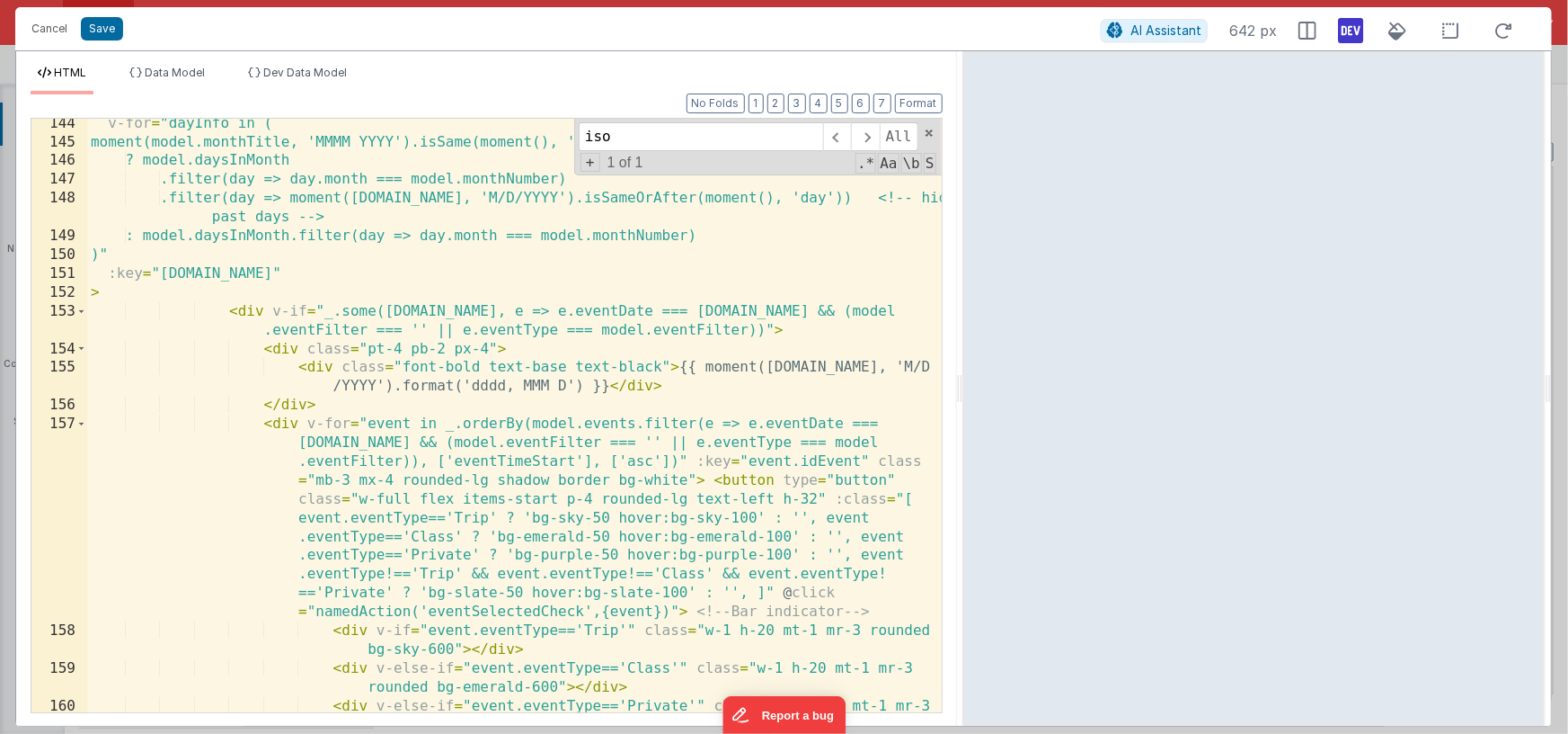
scroll to position [3182, 0]
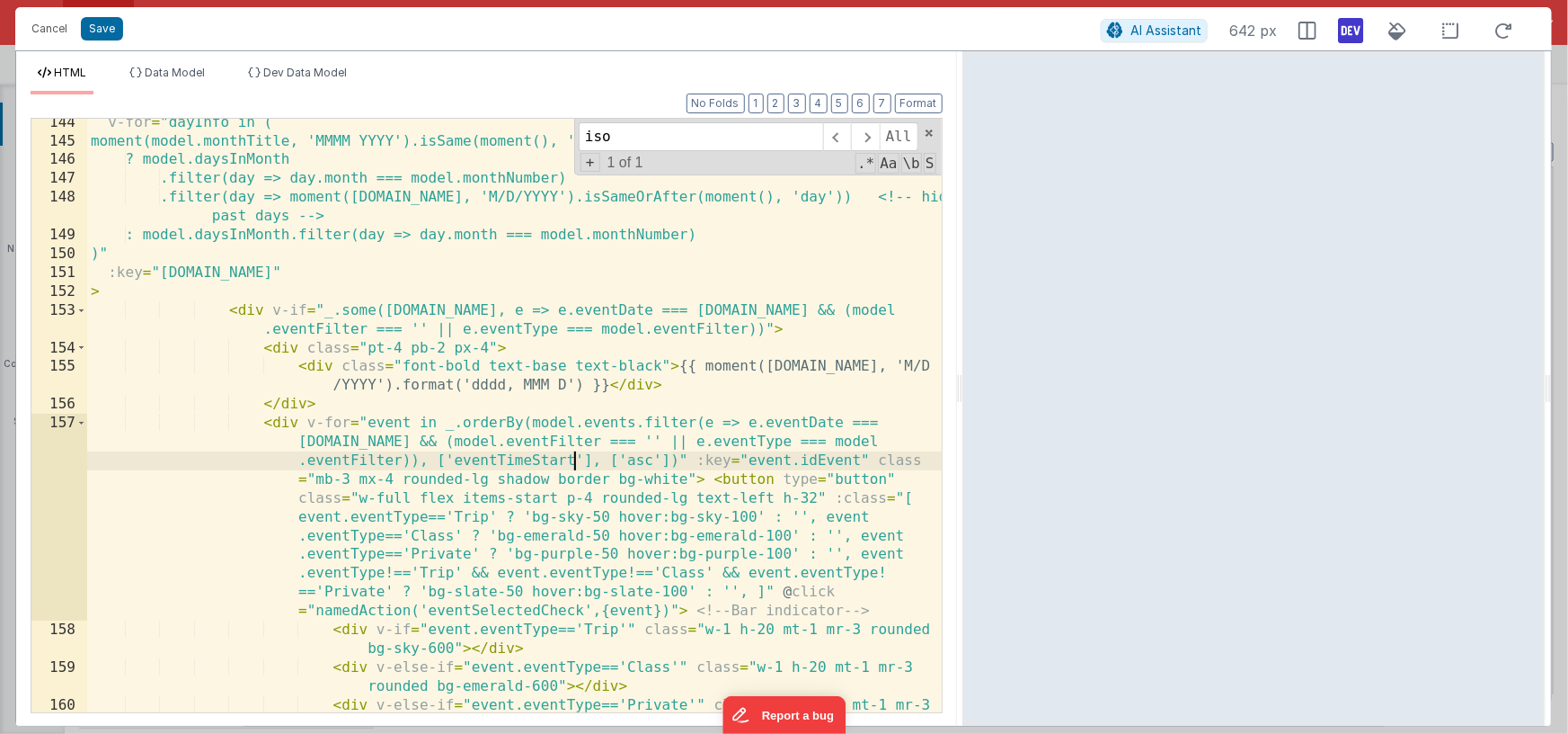
click at [574, 461] on div "v-for = "dayInfo in ( moment(model.monthTitle, 'MMMM YYYY').isSame(moment(), 'm…" at bounding box center [514, 438] width 854 height 650
click at [542, 461] on div "v-for = "dayInfo in ( moment(model.monthTitle, 'MMMM YYYY').isSame(moment(), 'm…" at bounding box center [514, 438] width 854 height 650
type input "eventTimeStart"
click at [841, 142] on span at bounding box center [837, 137] width 28 height 29
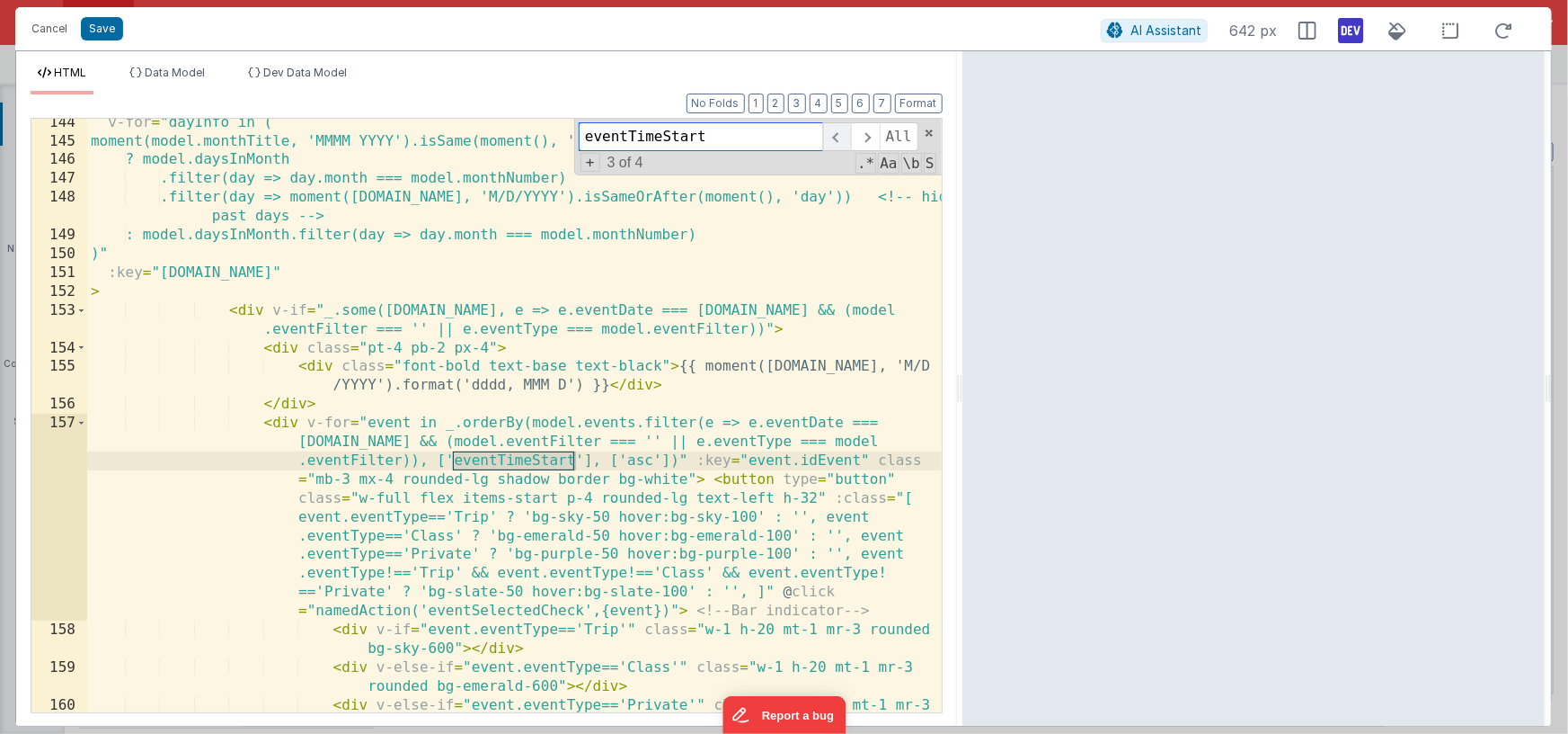
scroll to position [1771, 0]
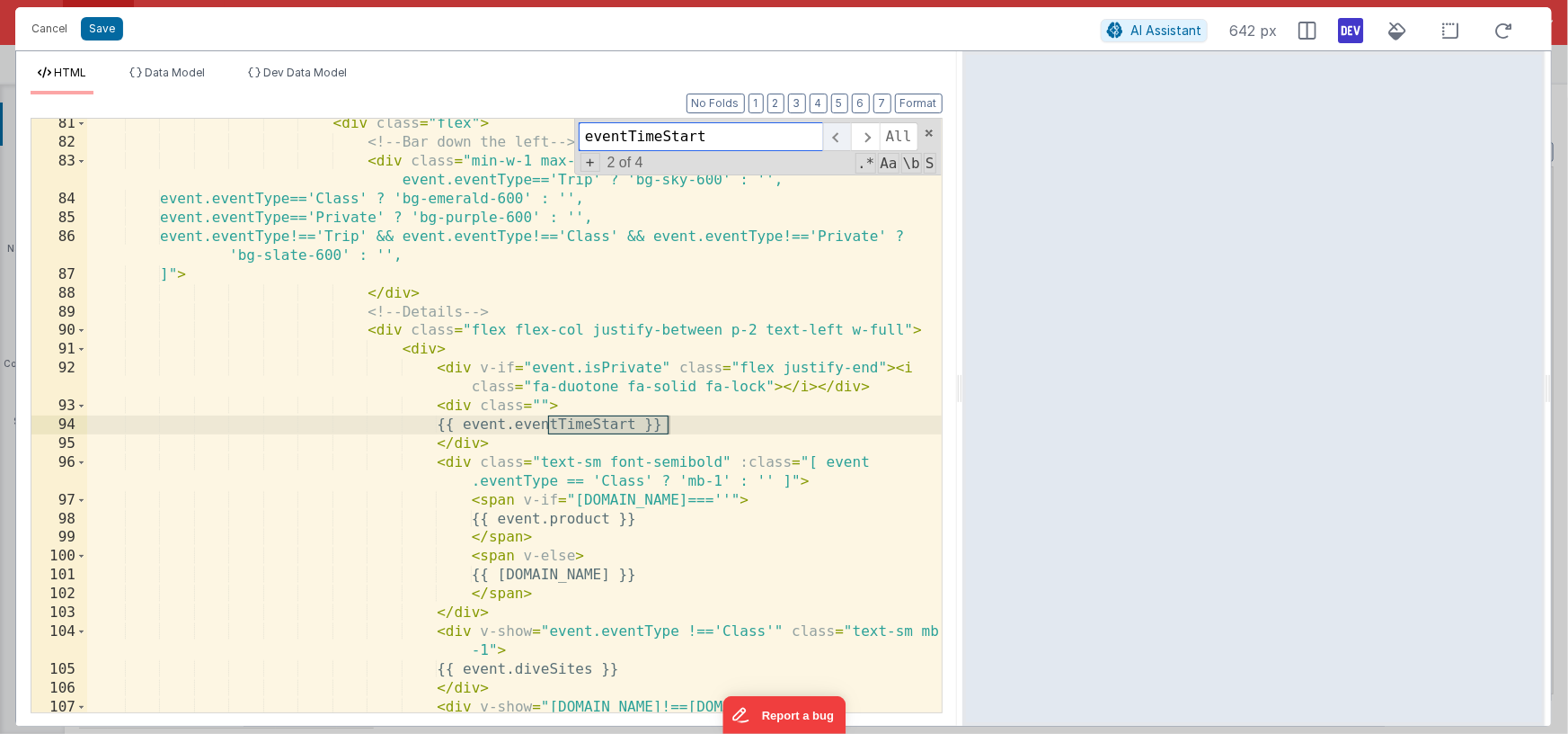
click at [840, 139] on span at bounding box center [837, 137] width 28 height 29
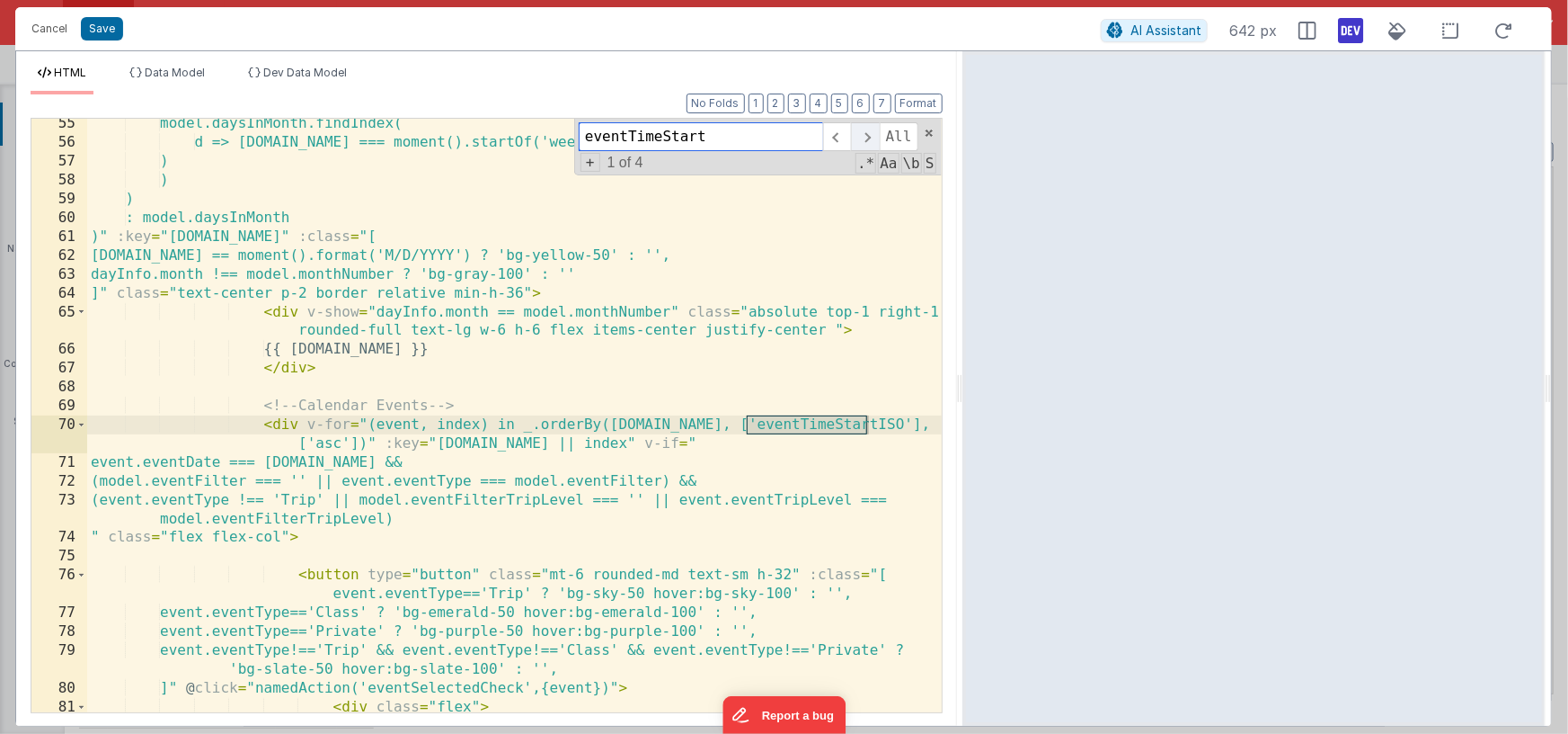
click at [858, 136] on span at bounding box center [865, 137] width 28 height 29
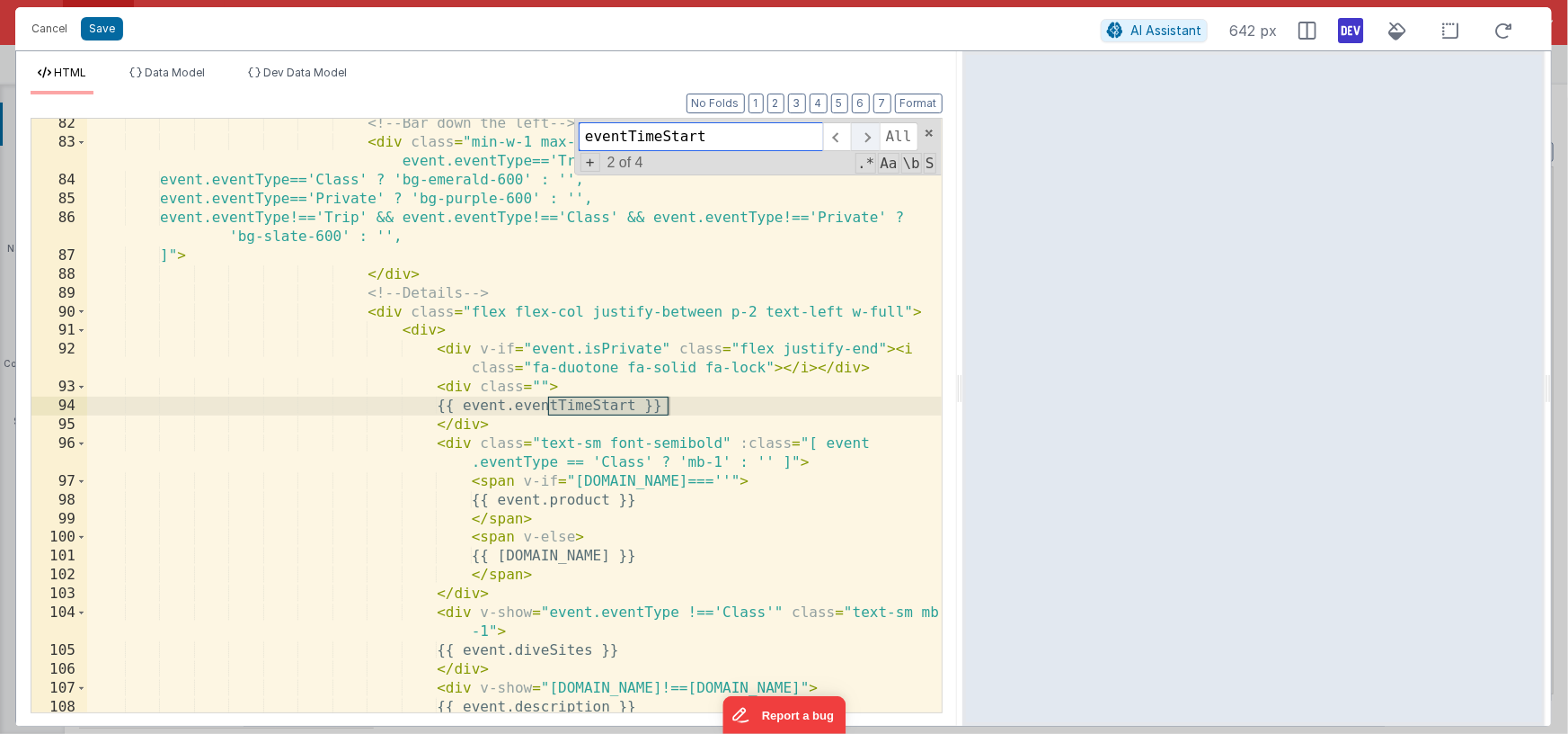
click at [858, 136] on span at bounding box center [865, 137] width 28 height 29
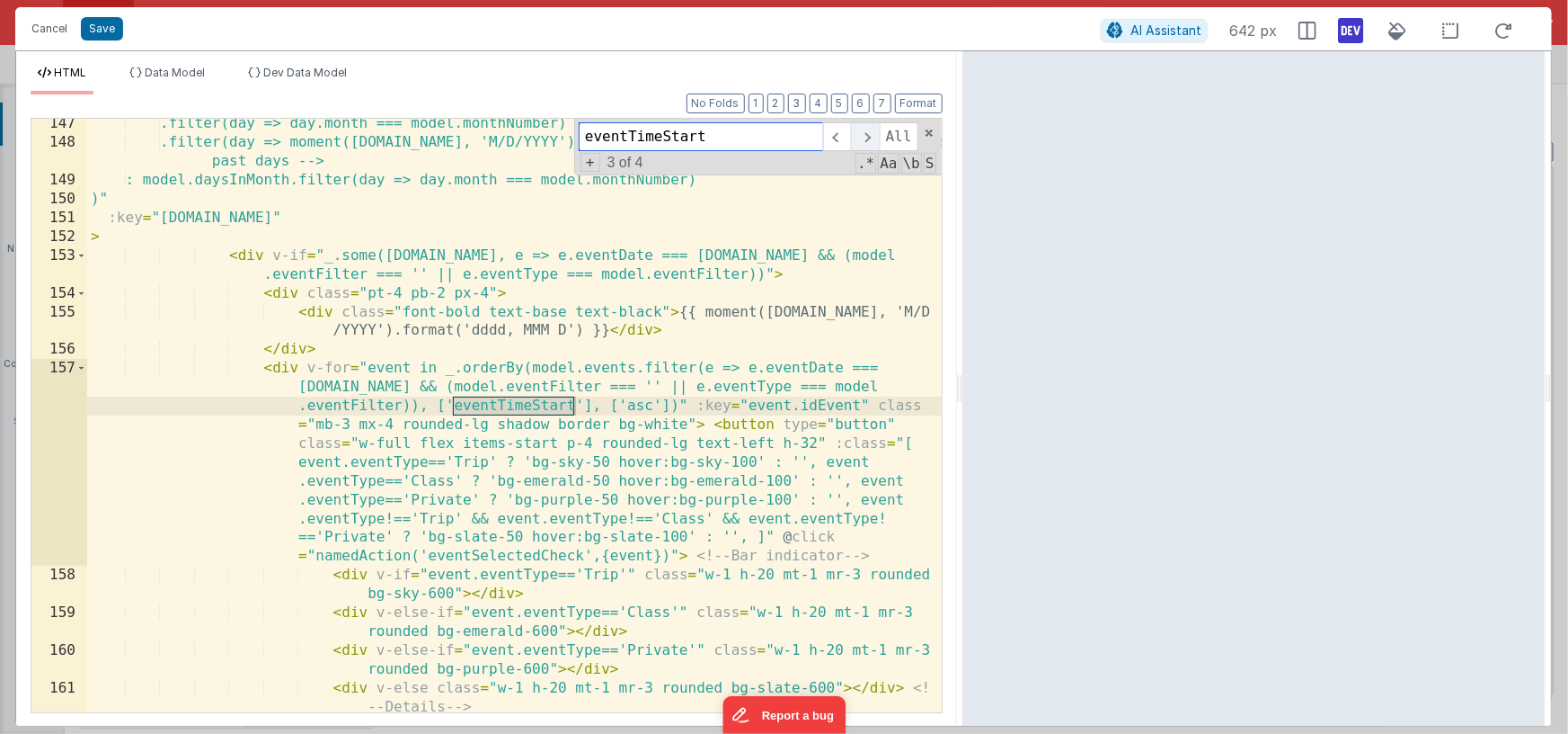
scroll to position [3236, 0]
click at [574, 409] on div ".filter(day => day.month === model.monthNumber) .filter(day => moment([DOMAIN_N…" at bounding box center [514, 429] width 854 height 631
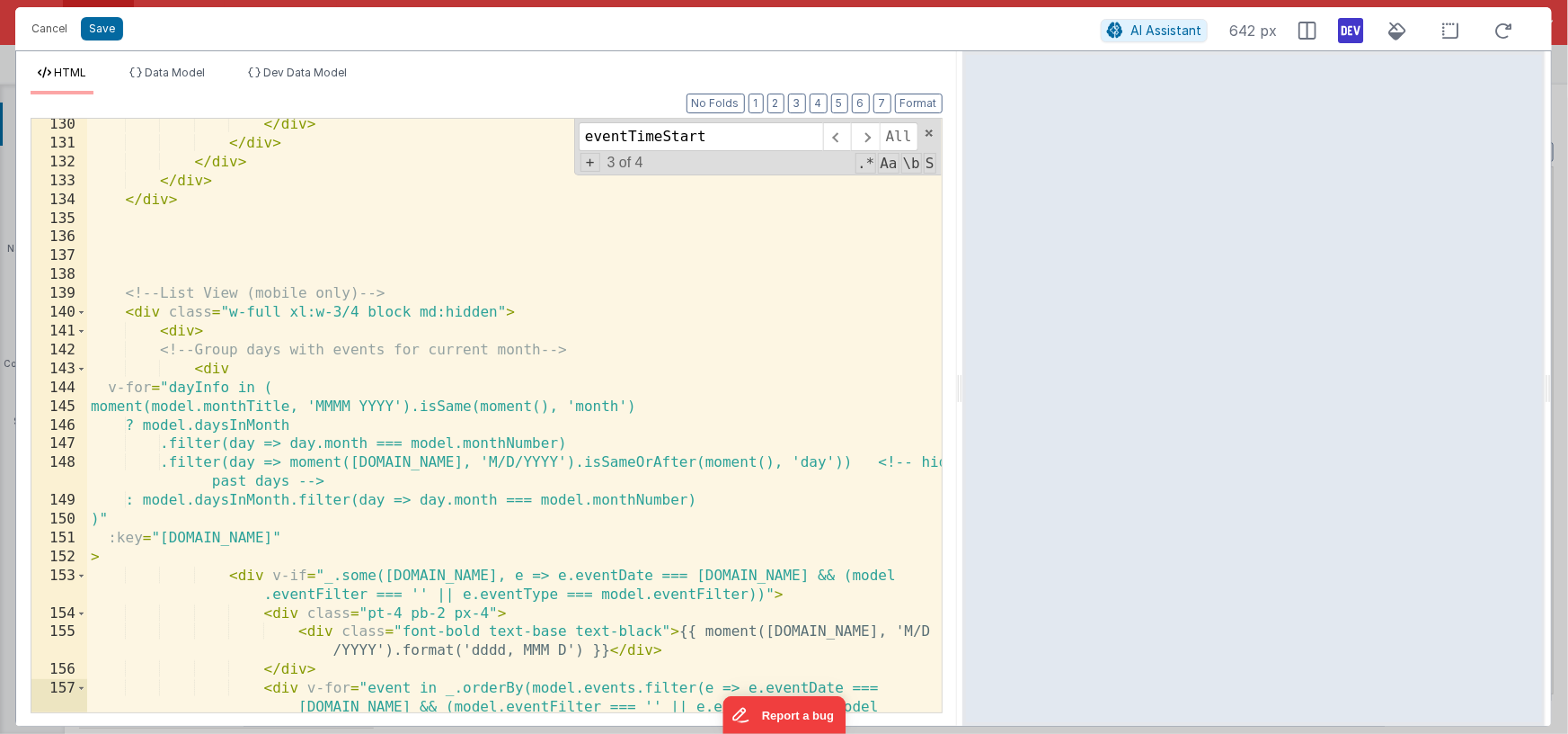
scroll to position [2984, 0]
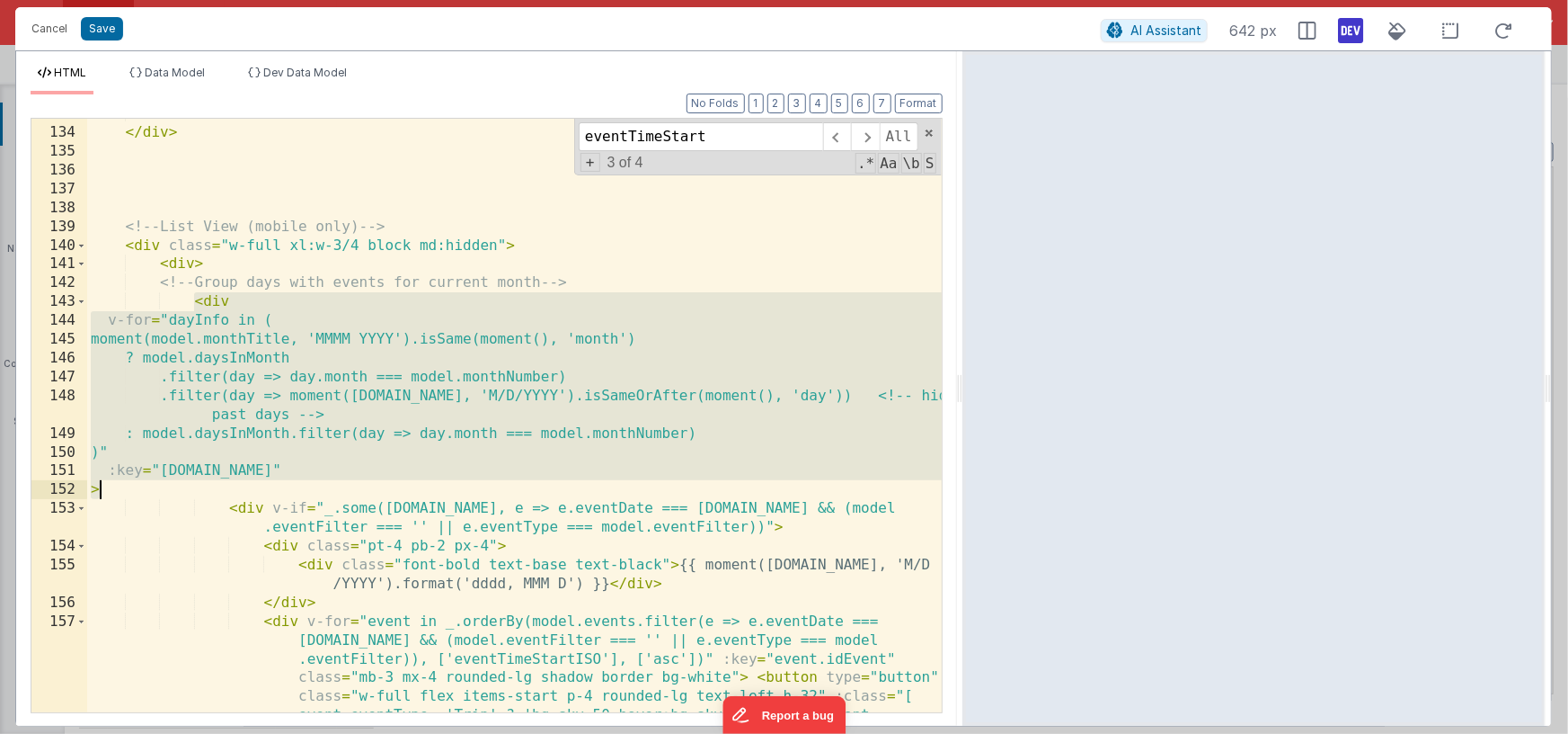
drag, startPoint x: 195, startPoint y: 303, endPoint x: 123, endPoint y: 494, distance: 204.1
click at [123, 494] on div "</ div > </ div > <!-- List View (mobile only) --> < div class = "w-full xl:w-3…" at bounding box center [514, 514] width 854 height 819
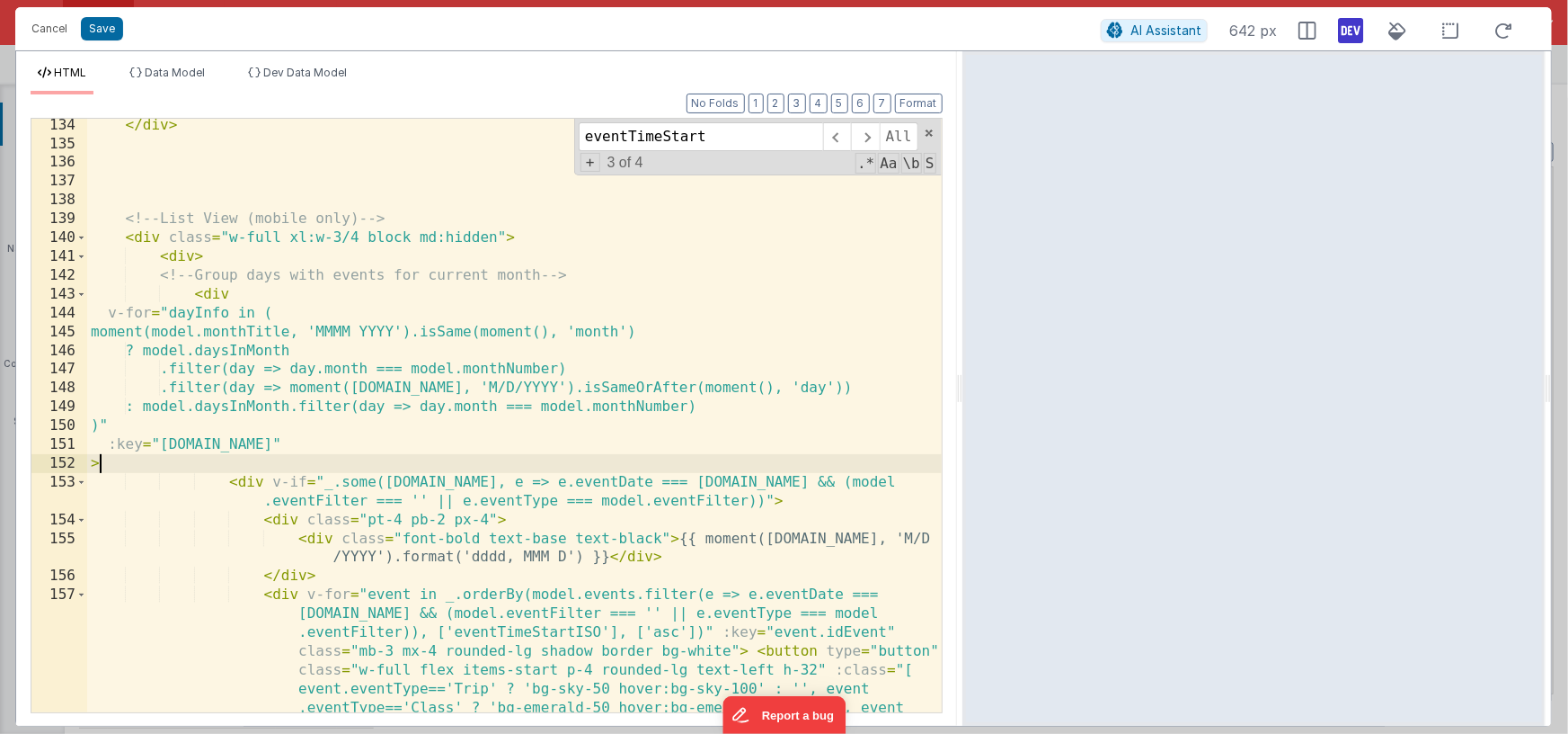
scroll to position [3135, 0]
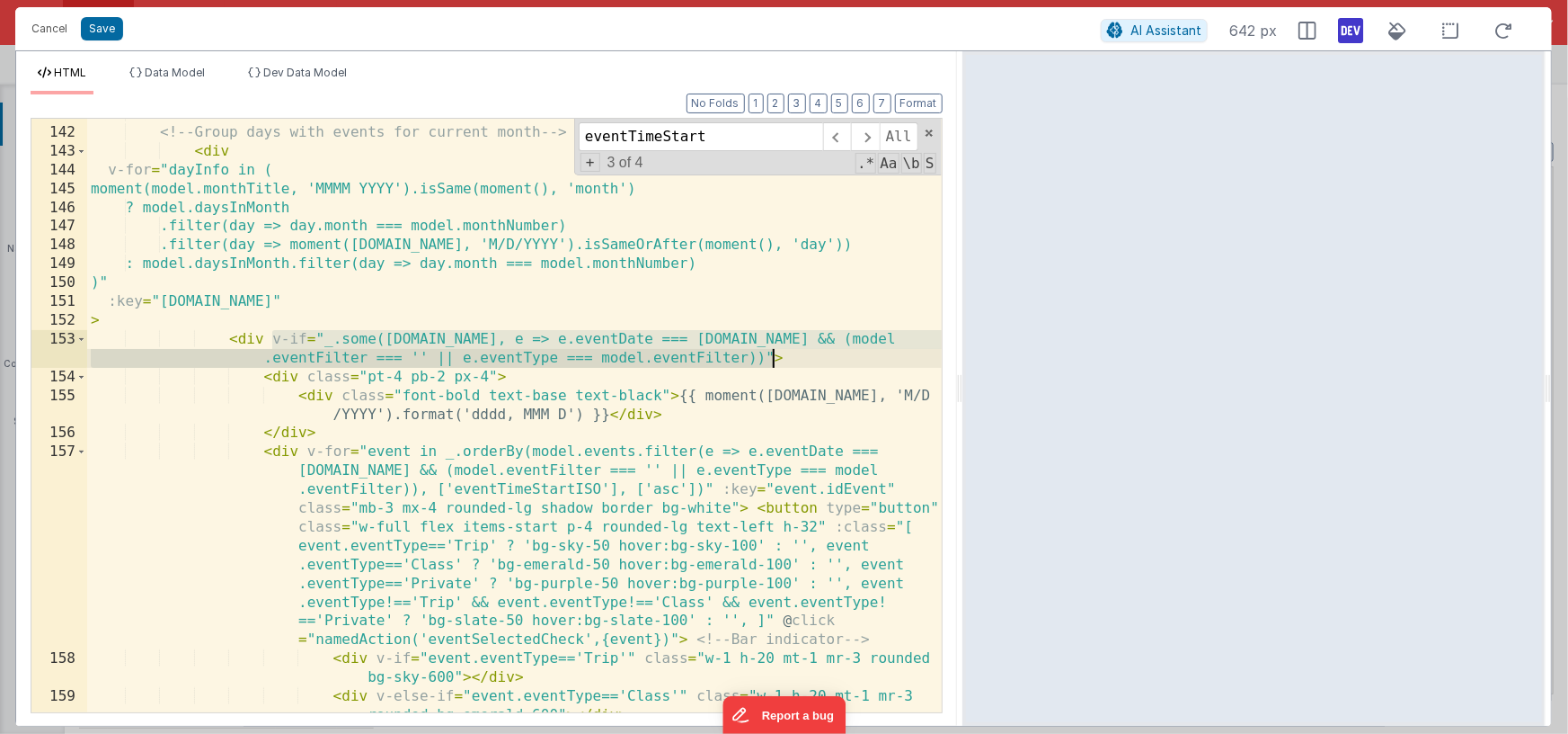
drag, startPoint x: 271, startPoint y: 337, endPoint x: 772, endPoint y: 356, distance: 501.4
click at [772, 356] on div "< div > <!-- Group days with events for current month --> < div v-for = "dayInf…" at bounding box center [514, 429] width 854 height 650
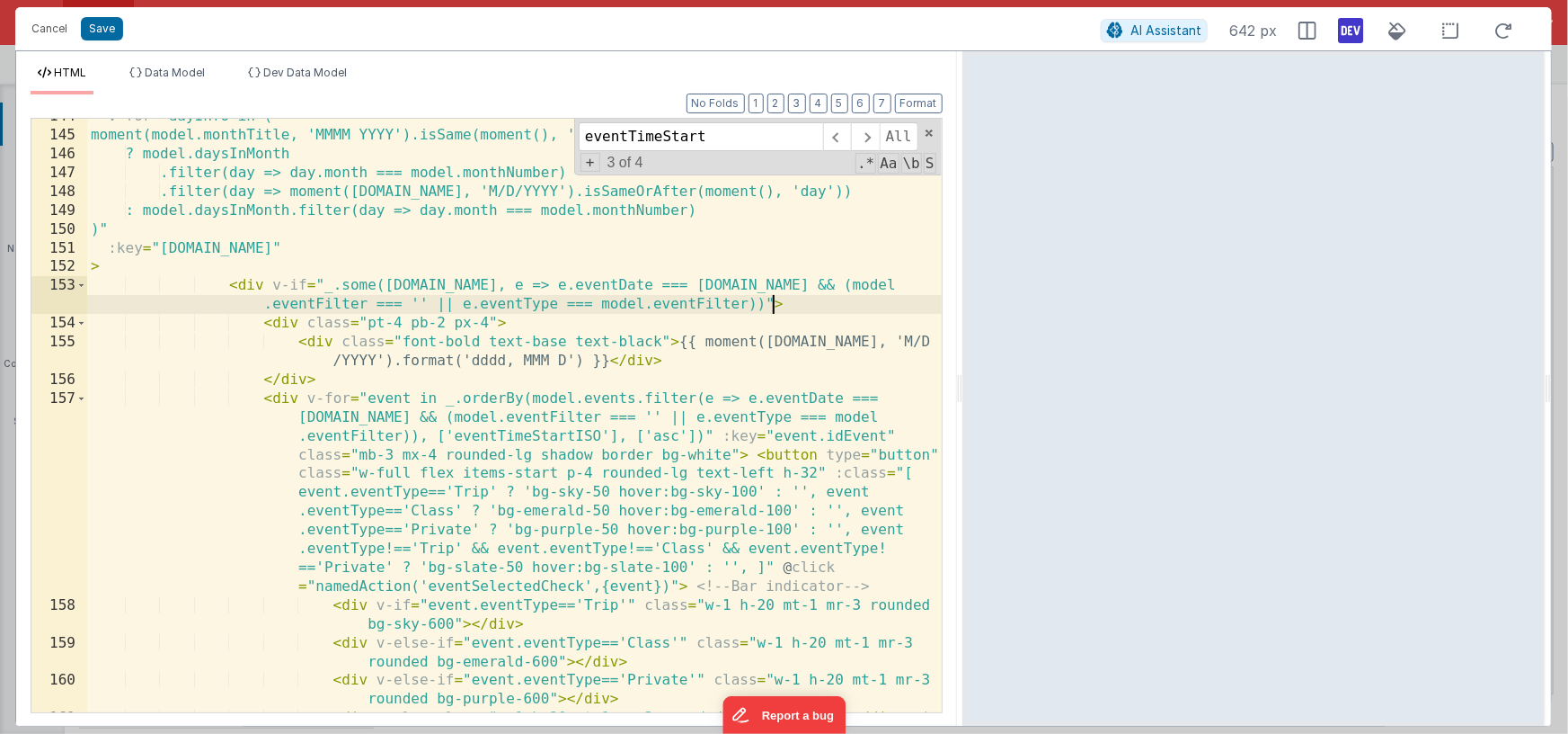
scroll to position [3201, 0]
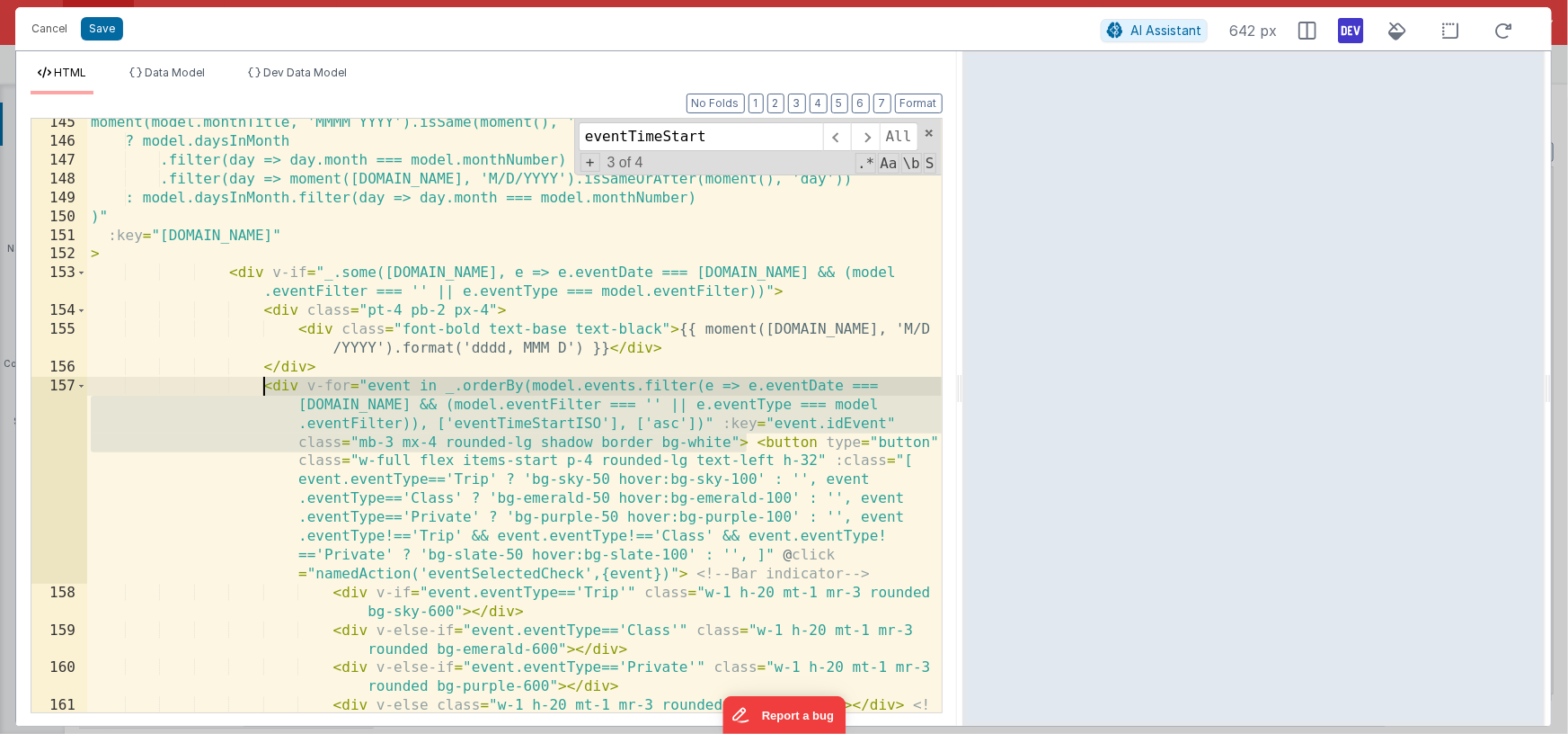
drag, startPoint x: 747, startPoint y: 441, endPoint x: 266, endPoint y: 384, distance: 484.4
click at [266, 384] on div "moment(model.monthTitle, 'MMMM YYYY').isSame(moment(), 'month') ? model.daysInM…" at bounding box center [514, 438] width 854 height 650
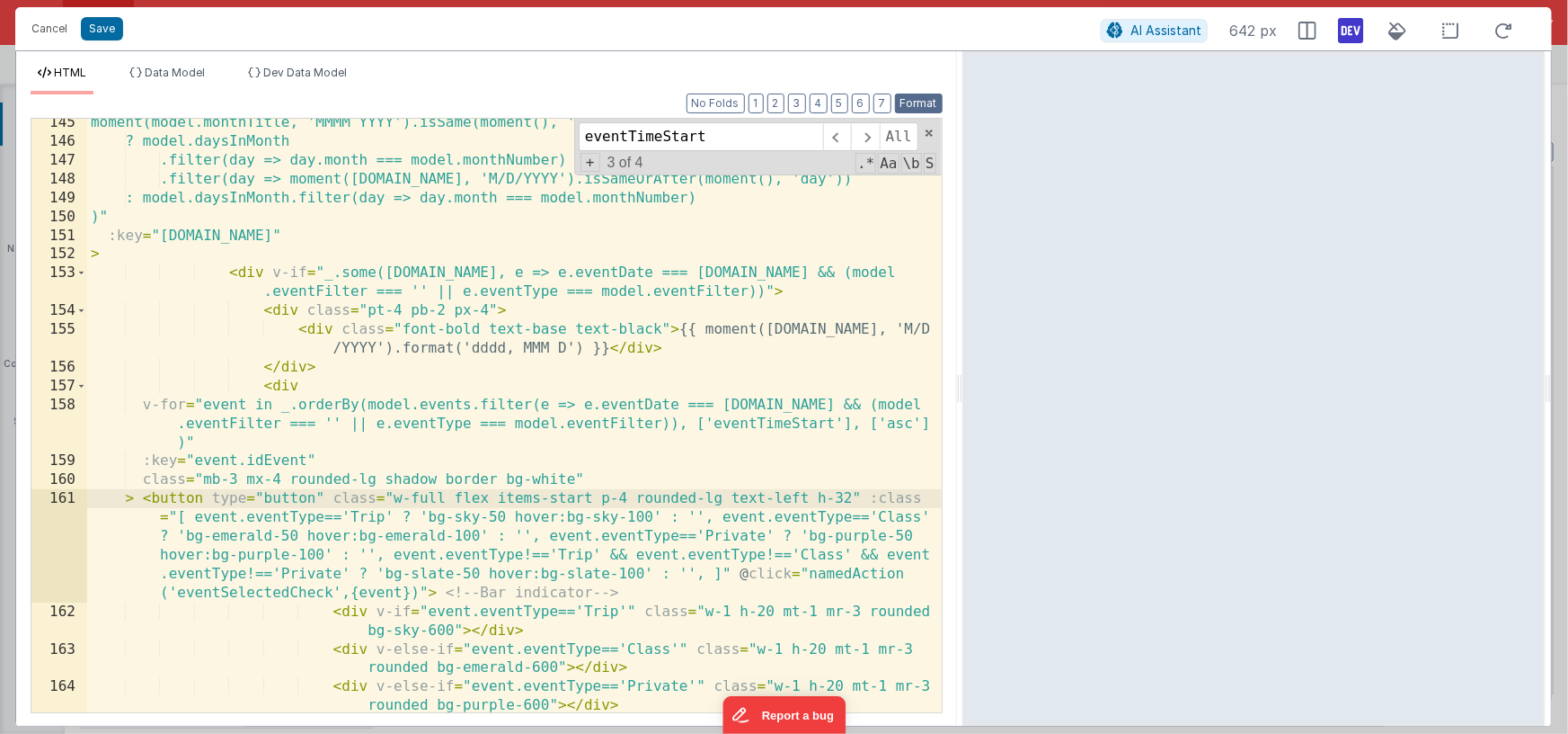
click at [913, 101] on button "Format" at bounding box center [918, 103] width 47 height 19
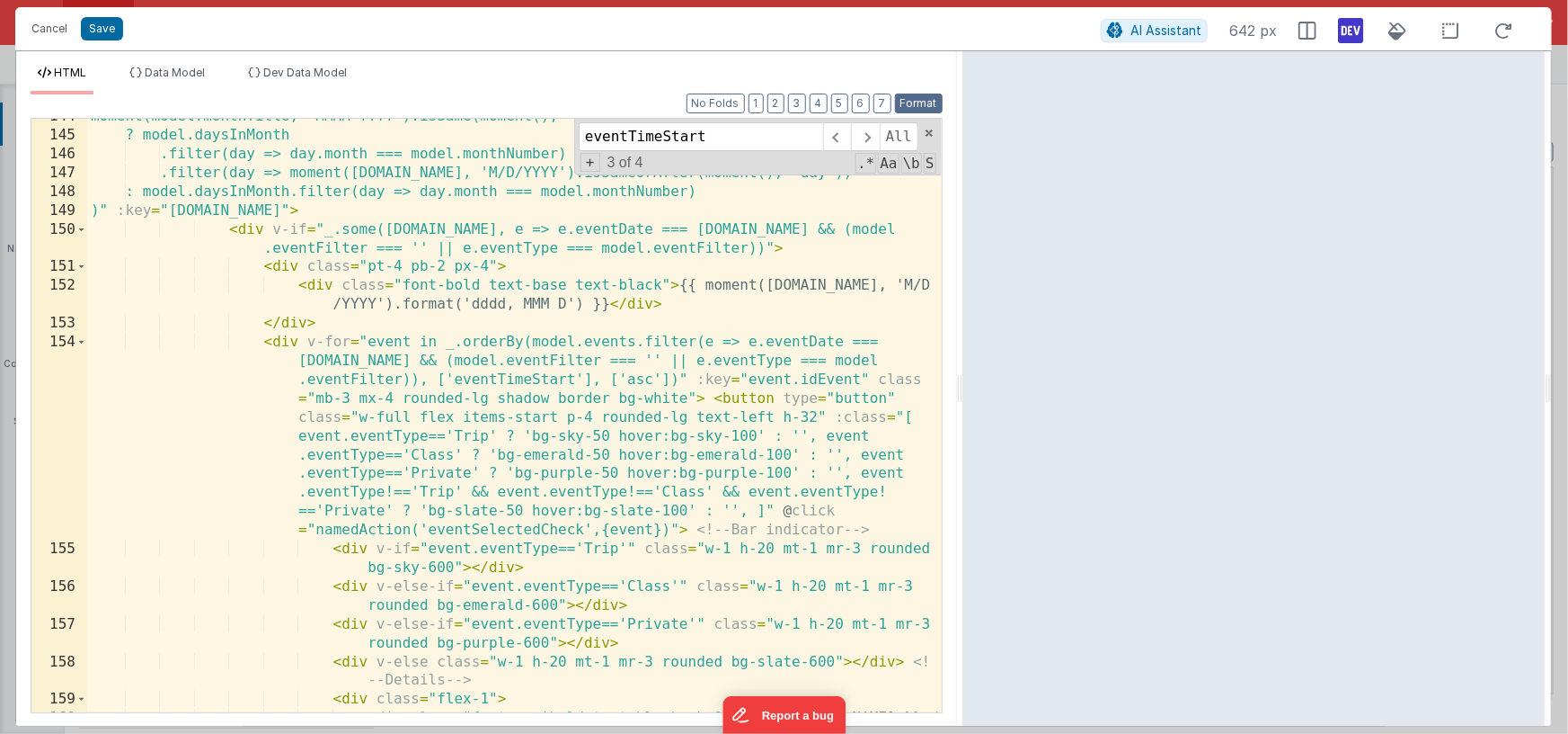
scroll to position [3187, 0]
click at [574, 376] on div "moment(model.monthTitle, 'MMMM YYYY').isSame(moment(), 'month') ? model.daysInM…" at bounding box center [514, 433] width 854 height 650
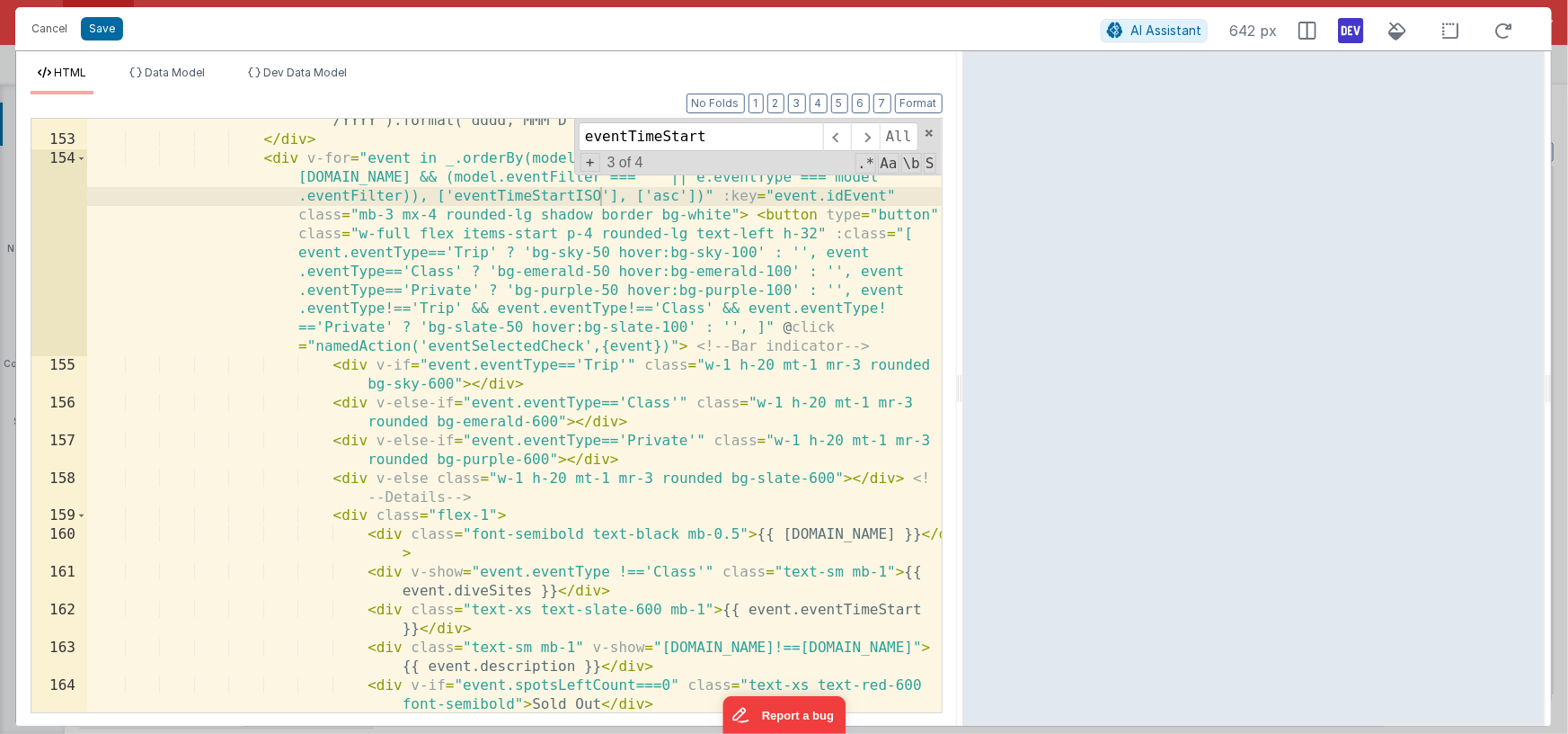
scroll to position [3359, 0]
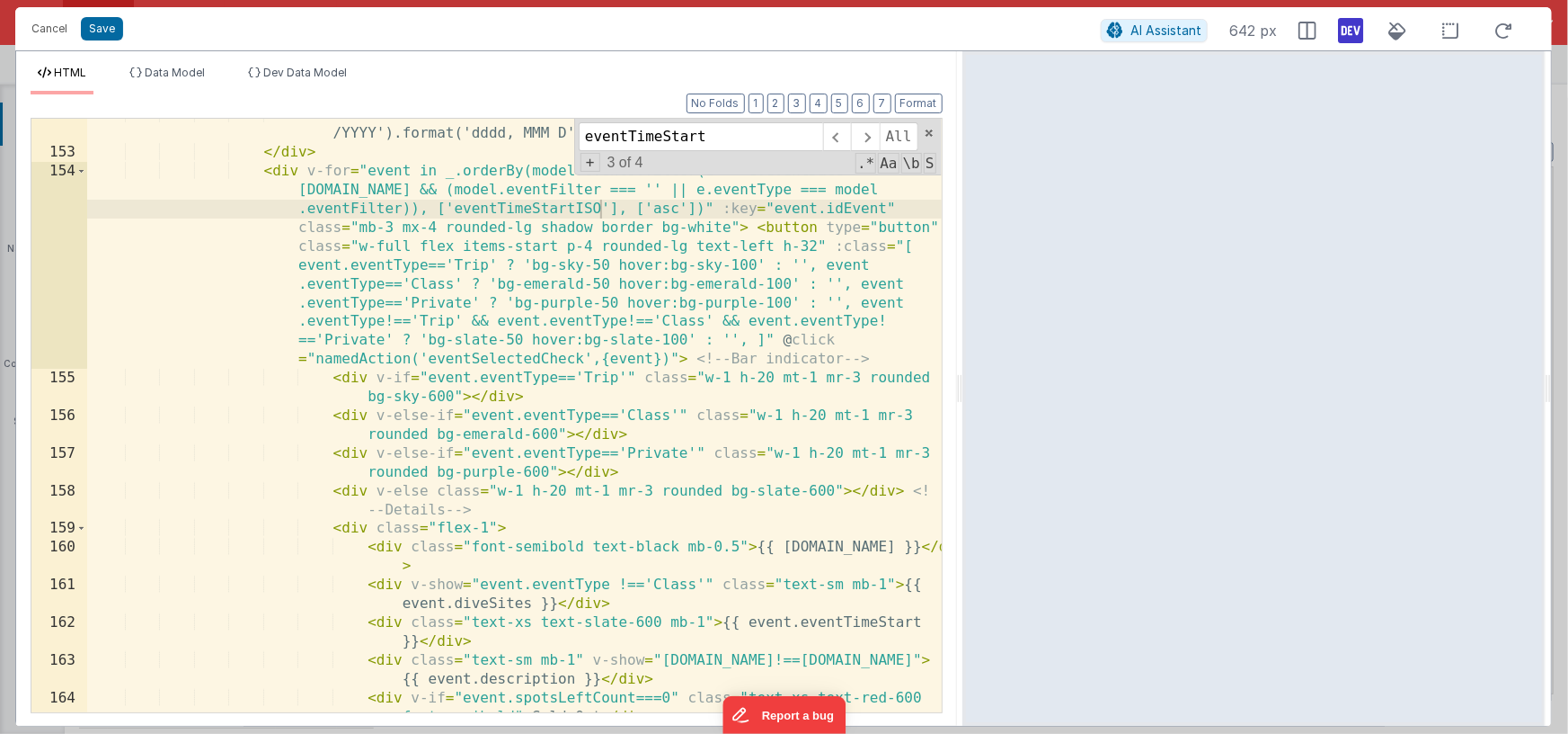
click at [756, 231] on div "< div class = "font-bold text-base text-black" > {{ moment([DOMAIN_NAME], 'M/D …" at bounding box center [514, 439] width 854 height 669
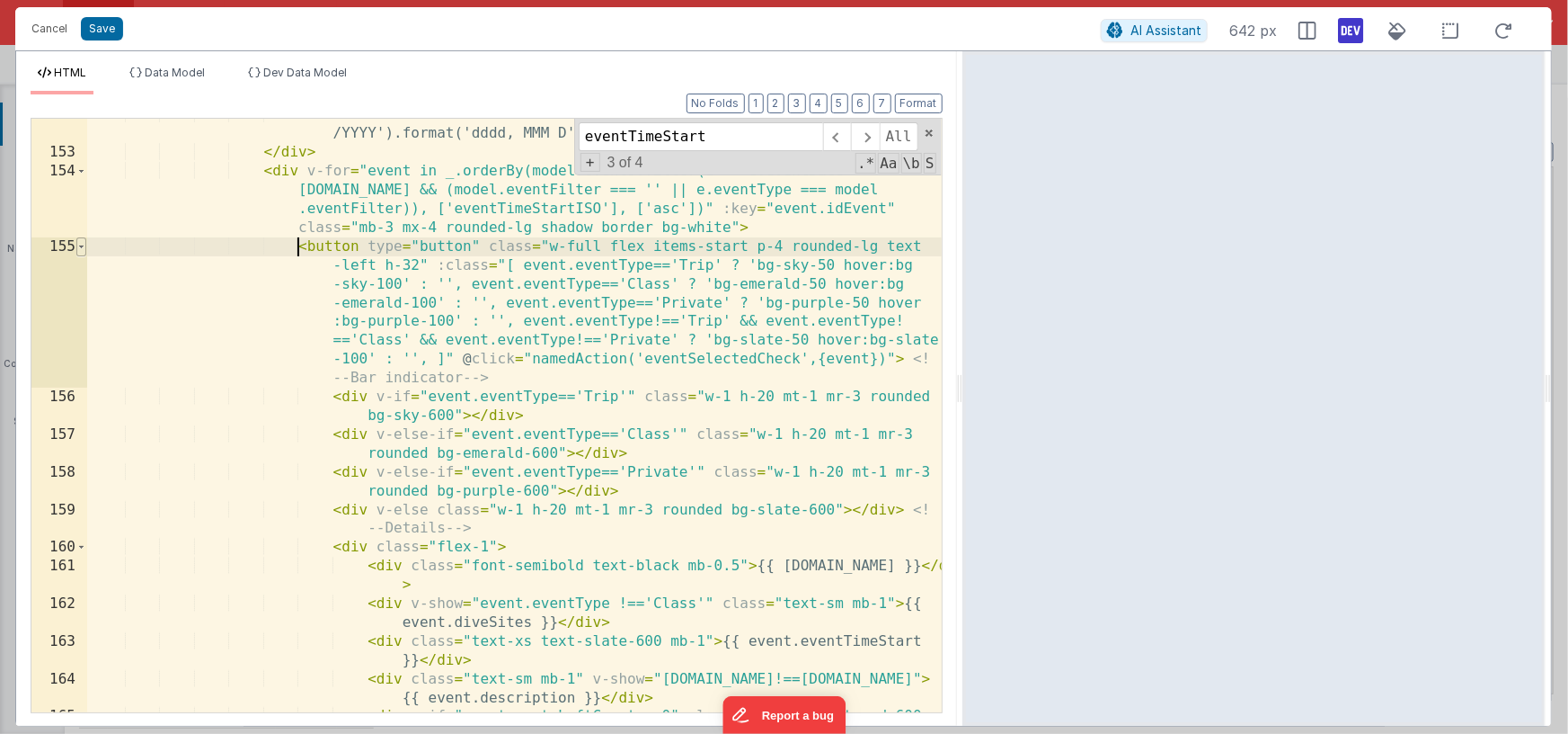
click at [81, 249] on span at bounding box center [81, 247] width 10 height 19
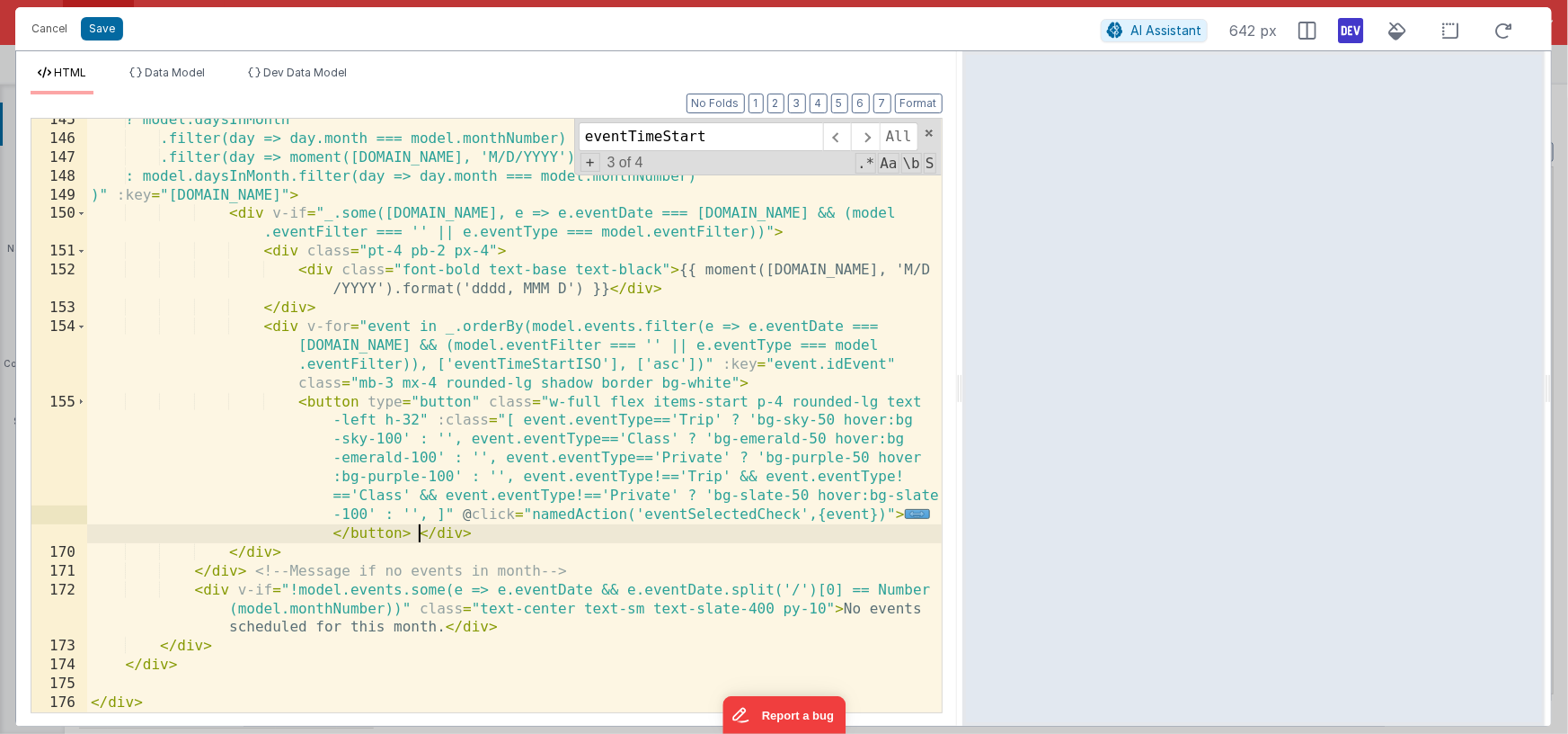
click at [419, 536] on div "? model.daysInMonth .filter(day => day.month === model.monthNumber) .filter(day…" at bounding box center [514, 426] width 854 height 631
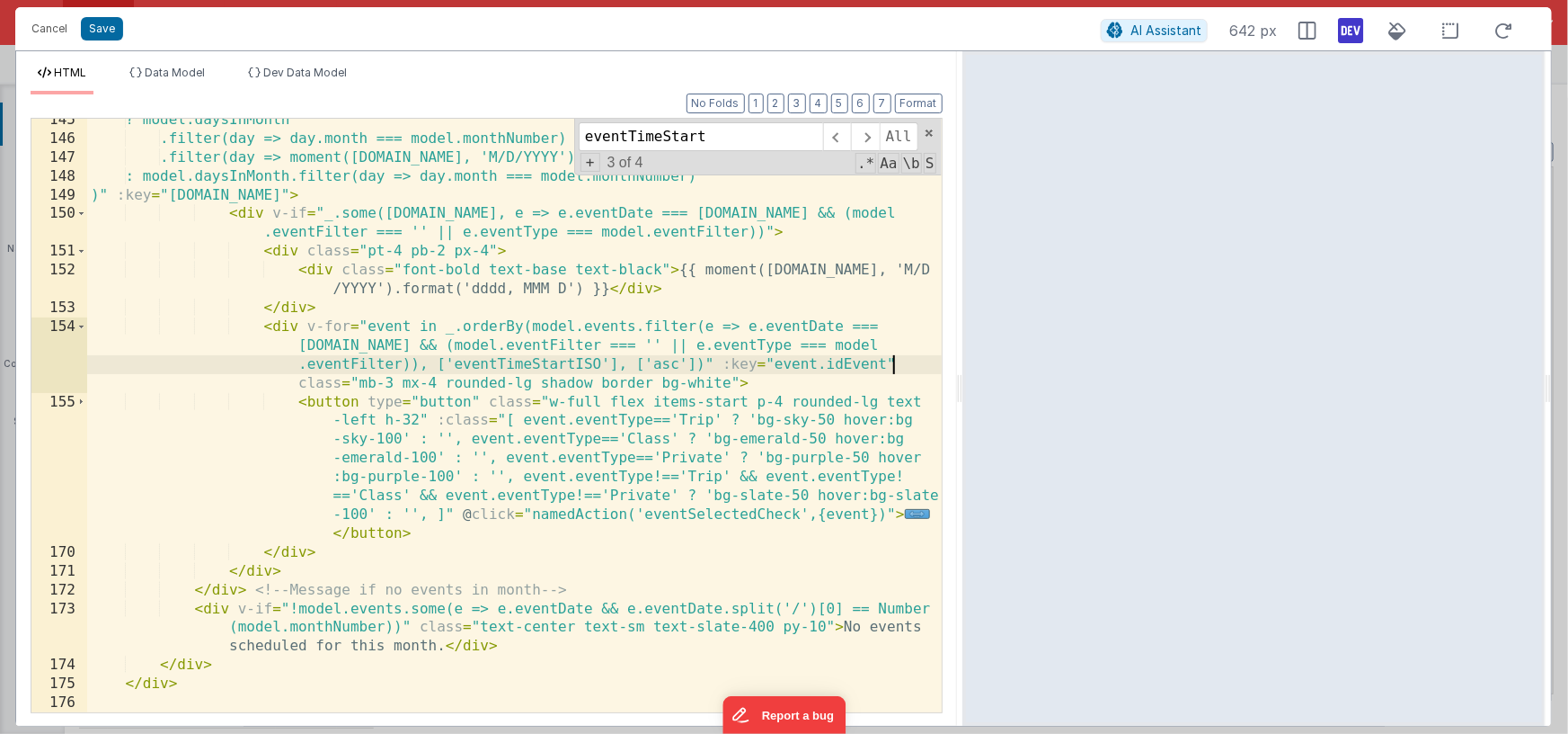
click at [891, 362] on div "? model.daysInMonth .filter(day => day.month === model.monthNumber) .filter(day…" at bounding box center [514, 426] width 854 height 631
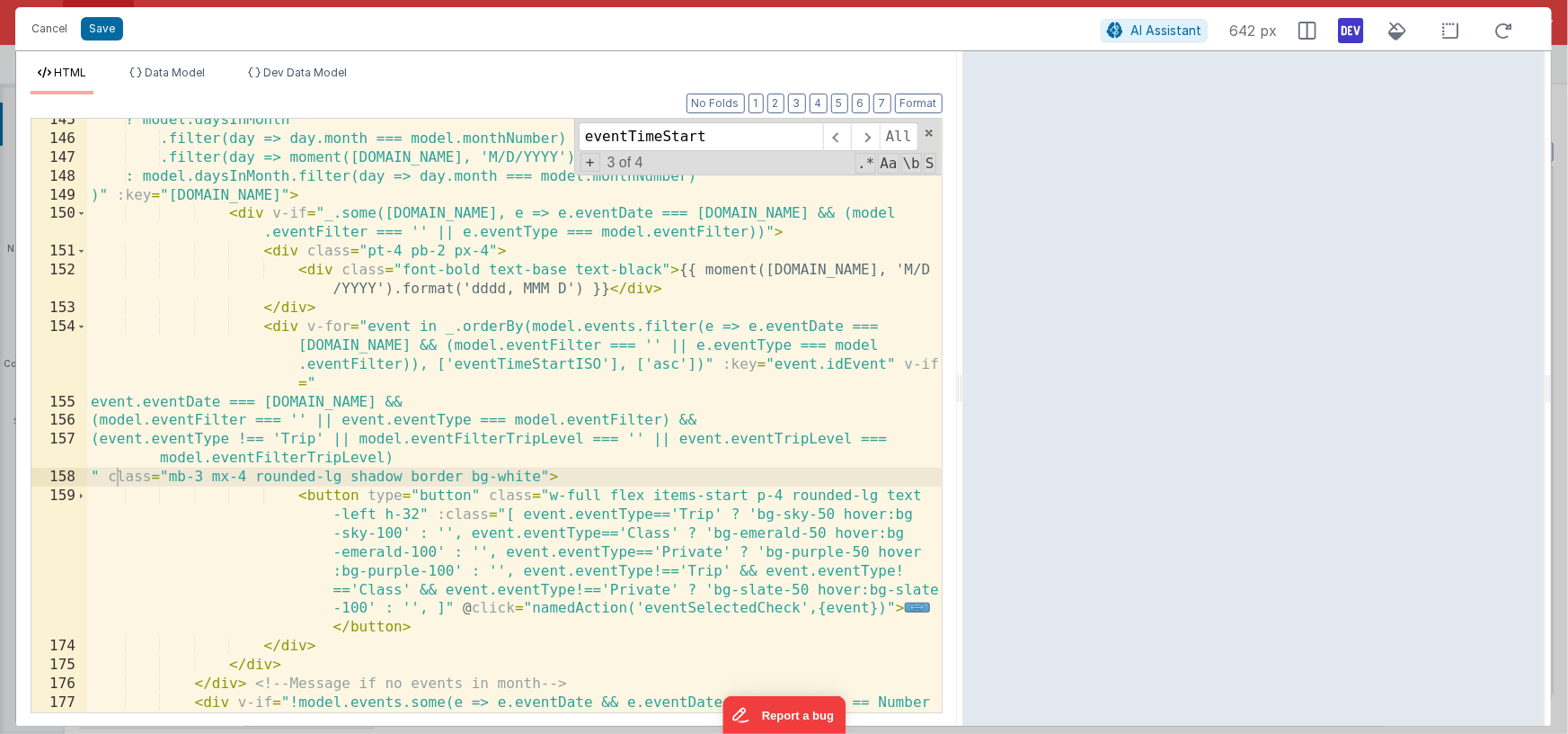
drag, startPoint x: 541, startPoint y: 399, endPoint x: 546, endPoint y: 415, distance: 16.8
click at [545, 412] on div "? model.daysInMonth .filter(day => day.month === model.monthNumber) .filter(day…" at bounding box center [514, 445] width 854 height 669
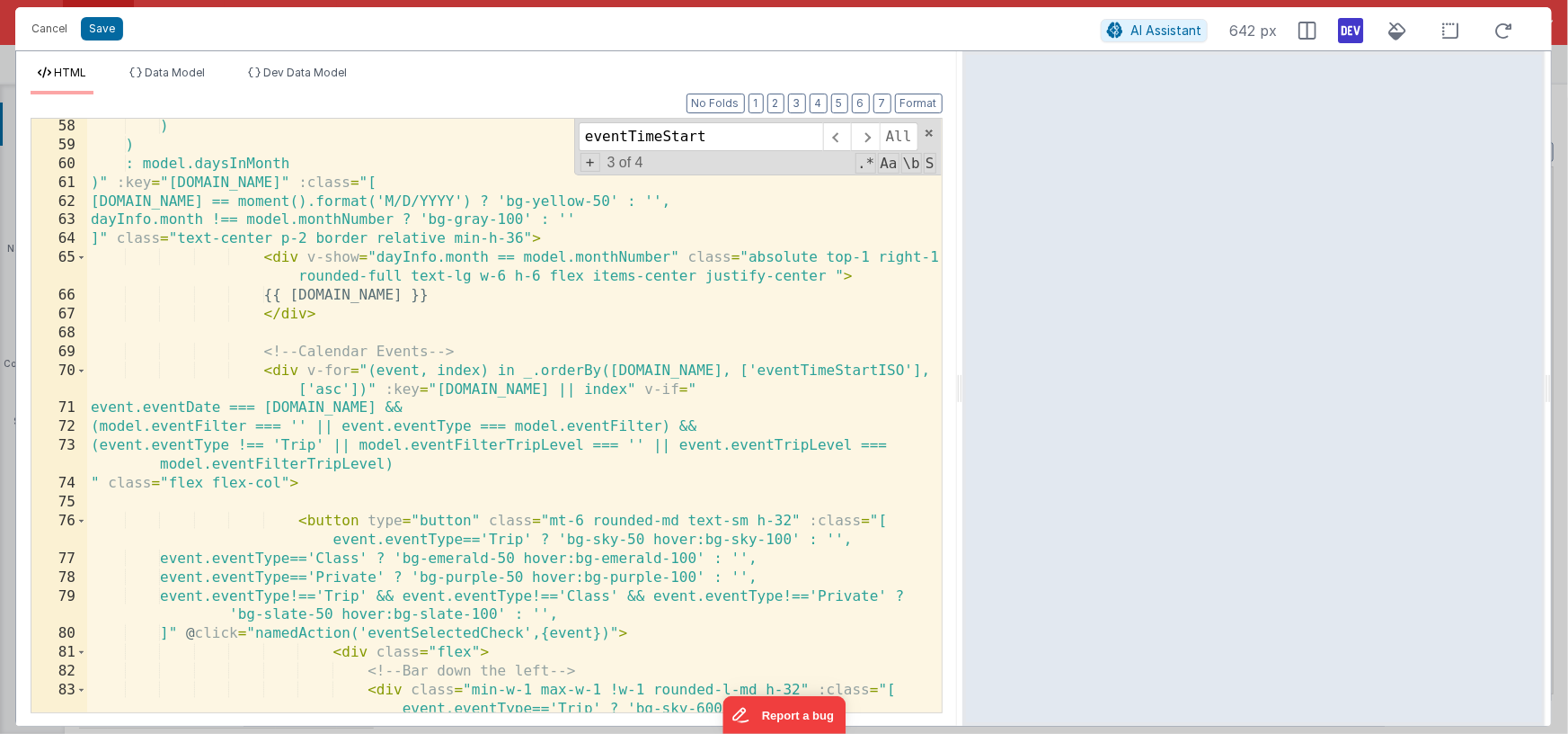
scroll to position [1242, 0]
click at [387, 389] on div ") ) : model.daysInMonth )" :key = "[DOMAIN_NAME]" :class = "[ [DOMAIN_NAME] == …" at bounding box center [514, 432] width 854 height 631
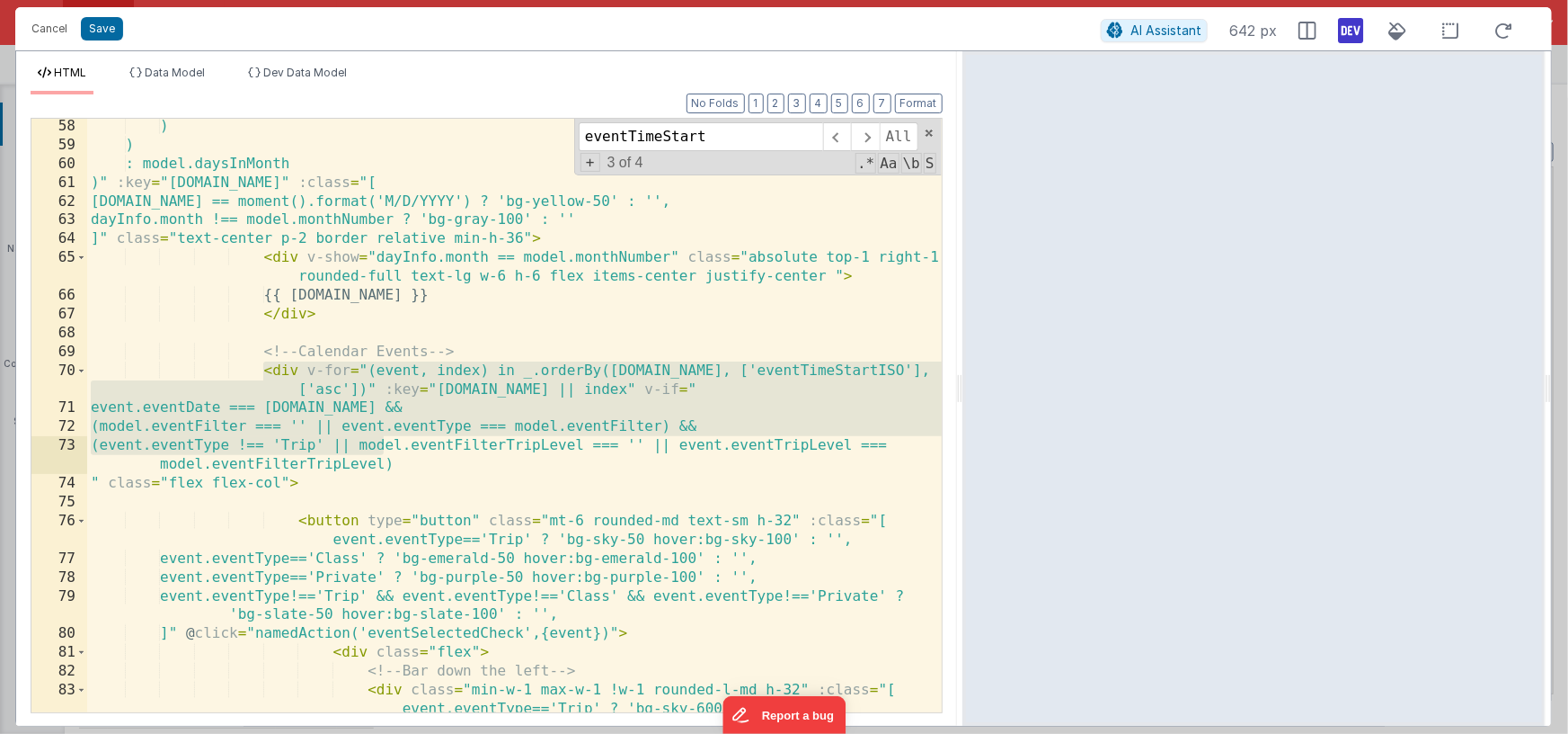
drag, startPoint x: 265, startPoint y: 369, endPoint x: 350, endPoint y: 417, distance: 97.6
click at [384, 446] on div ") ) : model.daysInMonth )" :key = "[DOMAIN_NAME]" :class = "[ [DOMAIN_NAME] == …" at bounding box center [514, 432] width 854 height 631
click at [306, 371] on div ") ) : model.daysInMonth )" :key = "[DOMAIN_NAME]" :class = "[ [DOMAIN_NAME] == …" at bounding box center [514, 432] width 854 height 631
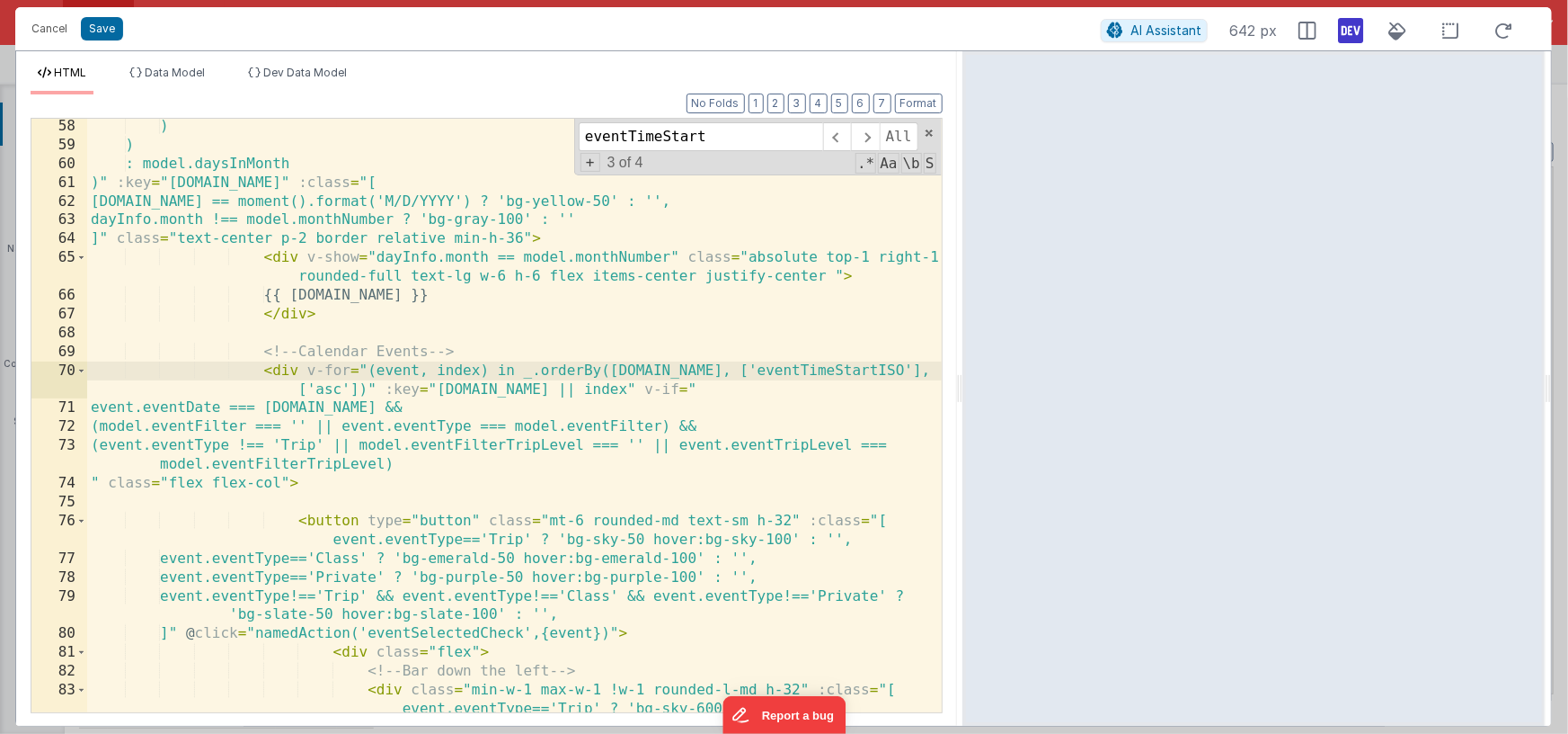
click at [117, 479] on div ") ) : model.daysInMonth )" :key = "[DOMAIN_NAME]" :class = "[ [DOMAIN_NAME] == …" at bounding box center [514, 432] width 854 height 631
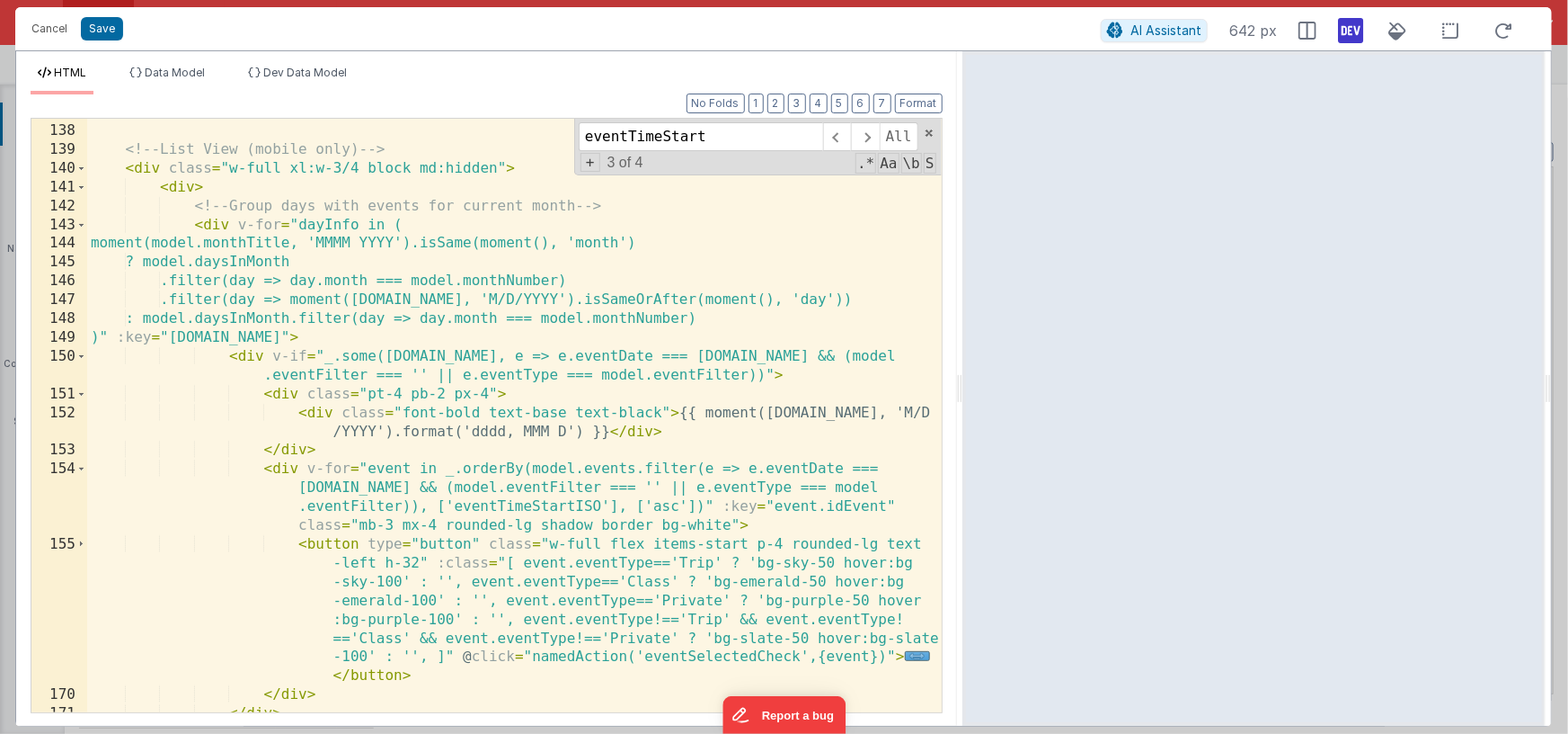
scroll to position [3063, 0]
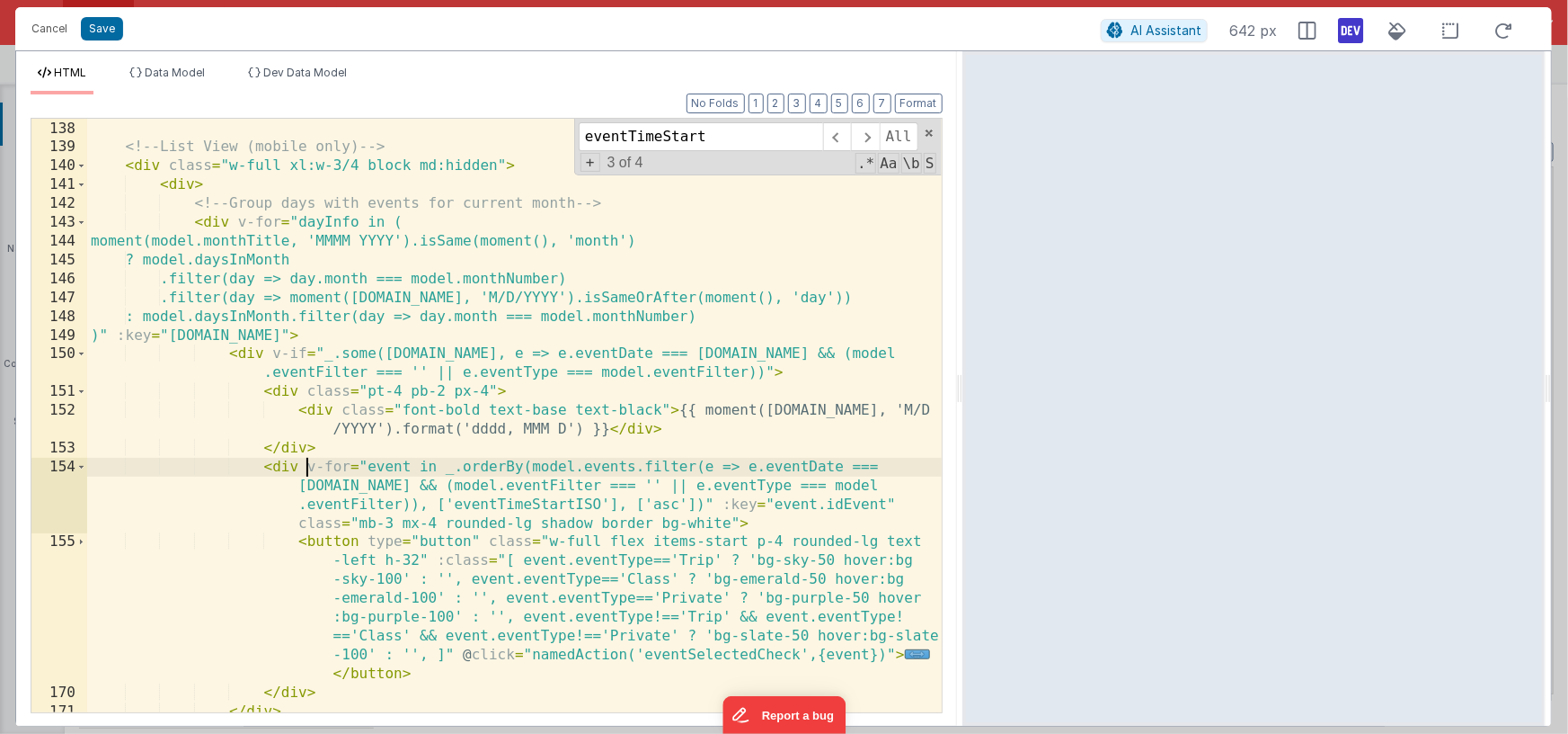
click at [307, 466] on div "<!-- List View (mobile only) --> < div class = "w-full xl:w-3/4 block md:hidden…" at bounding box center [514, 415] width 854 height 631
click at [892, 507] on div "<!-- List View (mobile only) --> < div class = "w-full xl:w-3/4 block md:hidden…" at bounding box center [514, 415] width 854 height 631
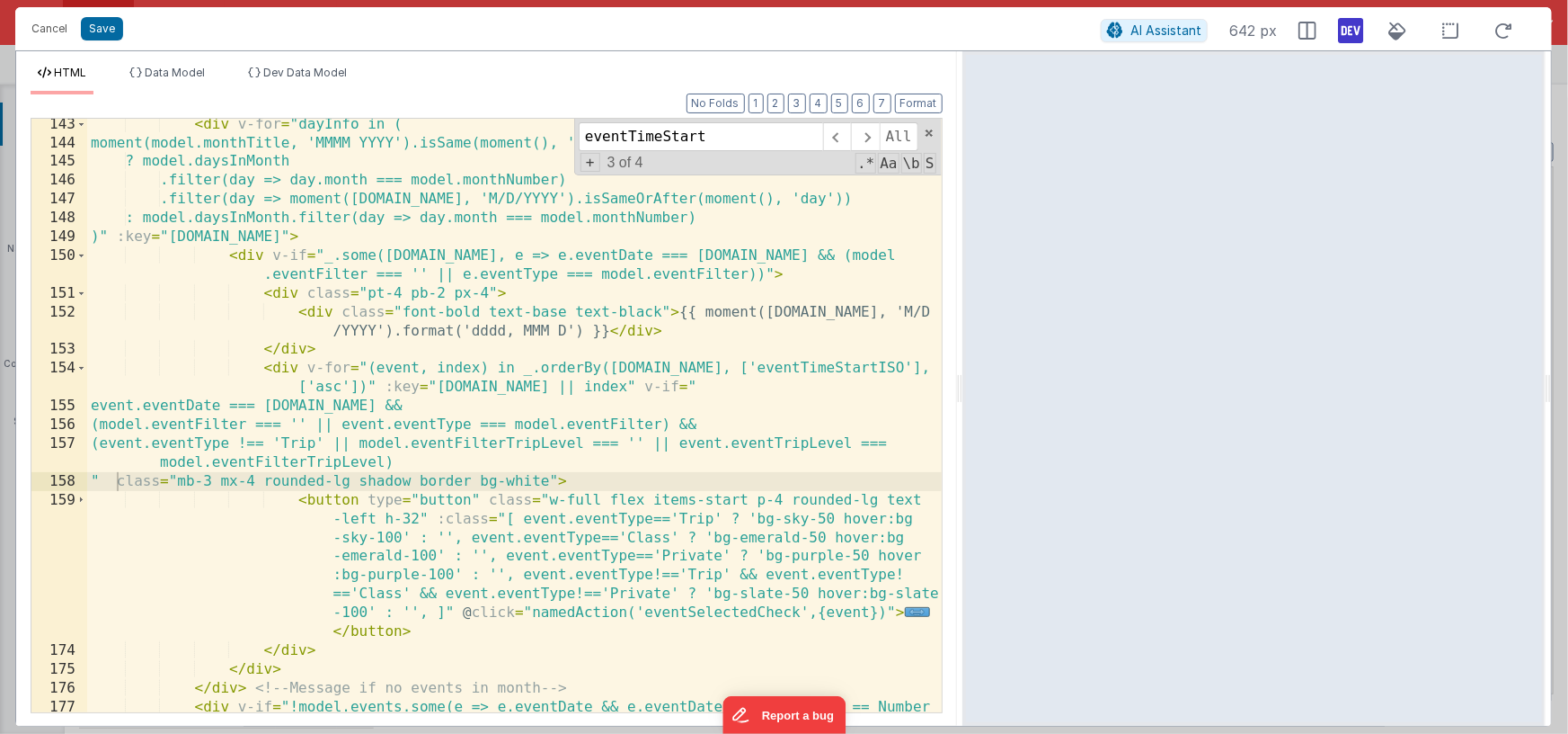
scroll to position [3177, 0]
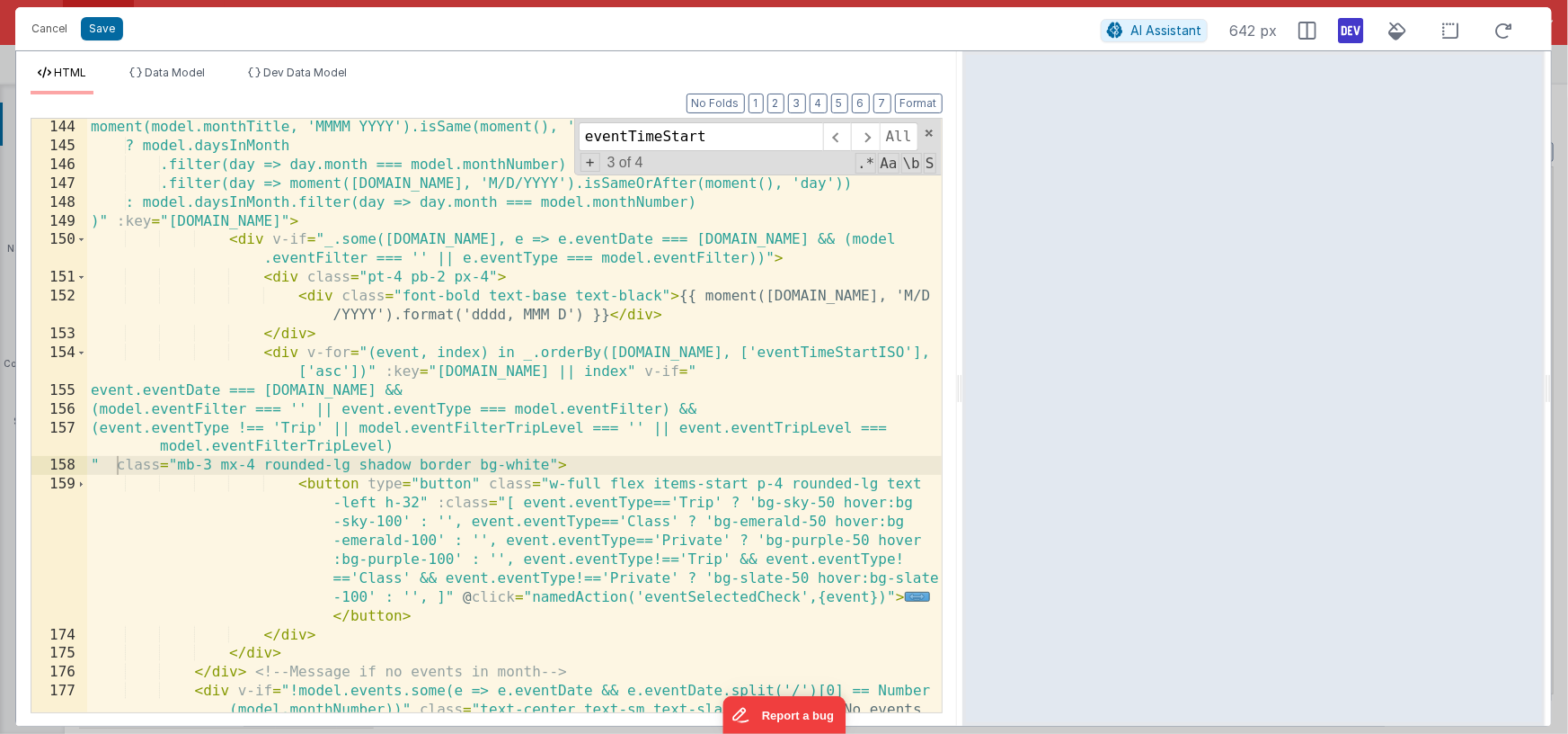
click at [182, 511] on div "moment(model.monthTitle, 'MMMM YYYY').isSame(moment(), 'month') ? model.daysInM…" at bounding box center [514, 452] width 854 height 669
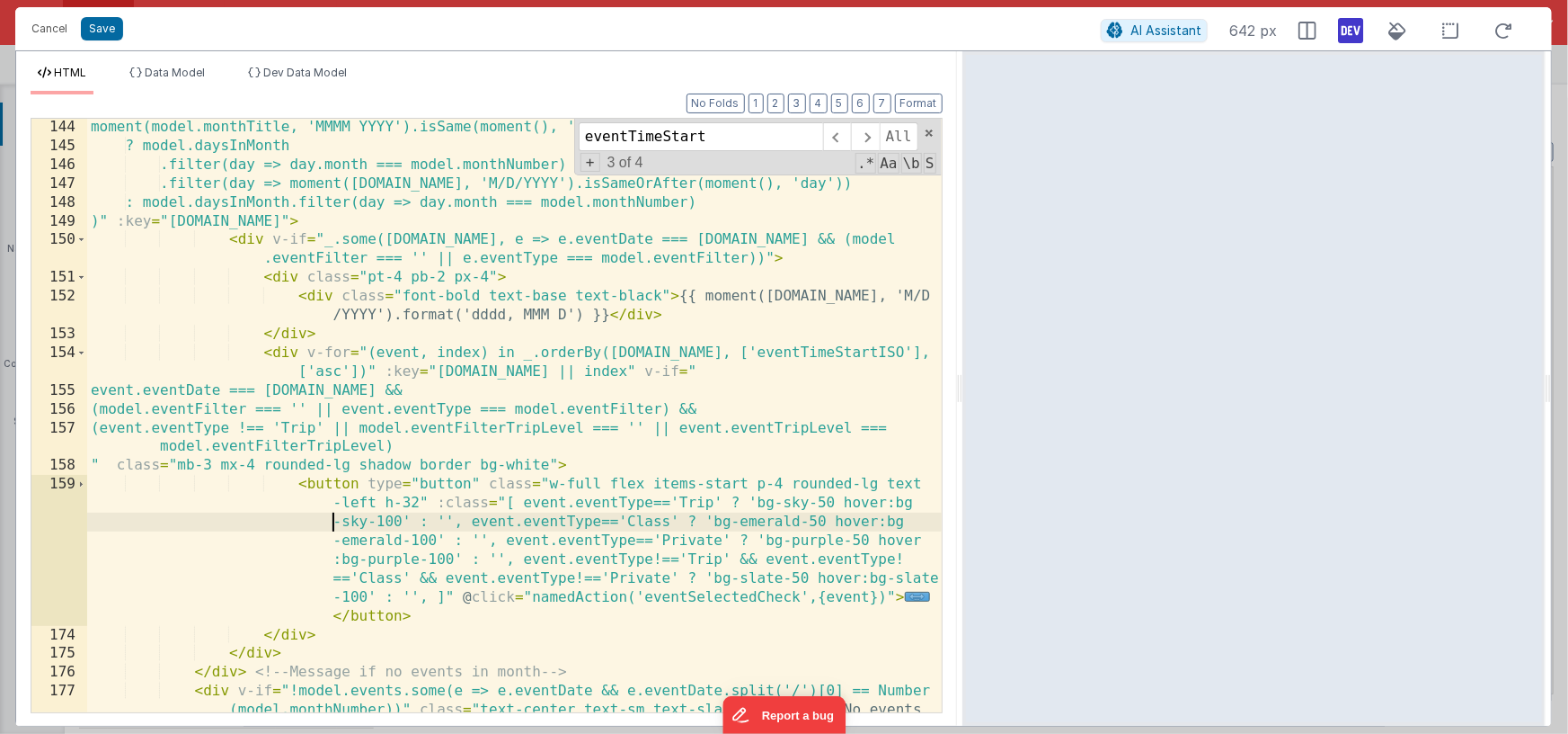
click at [159, 520] on div "moment(model.monthTitle, 'MMMM YYYY').isSame(moment(), 'month') ? model.daysInM…" at bounding box center [514, 452] width 854 height 669
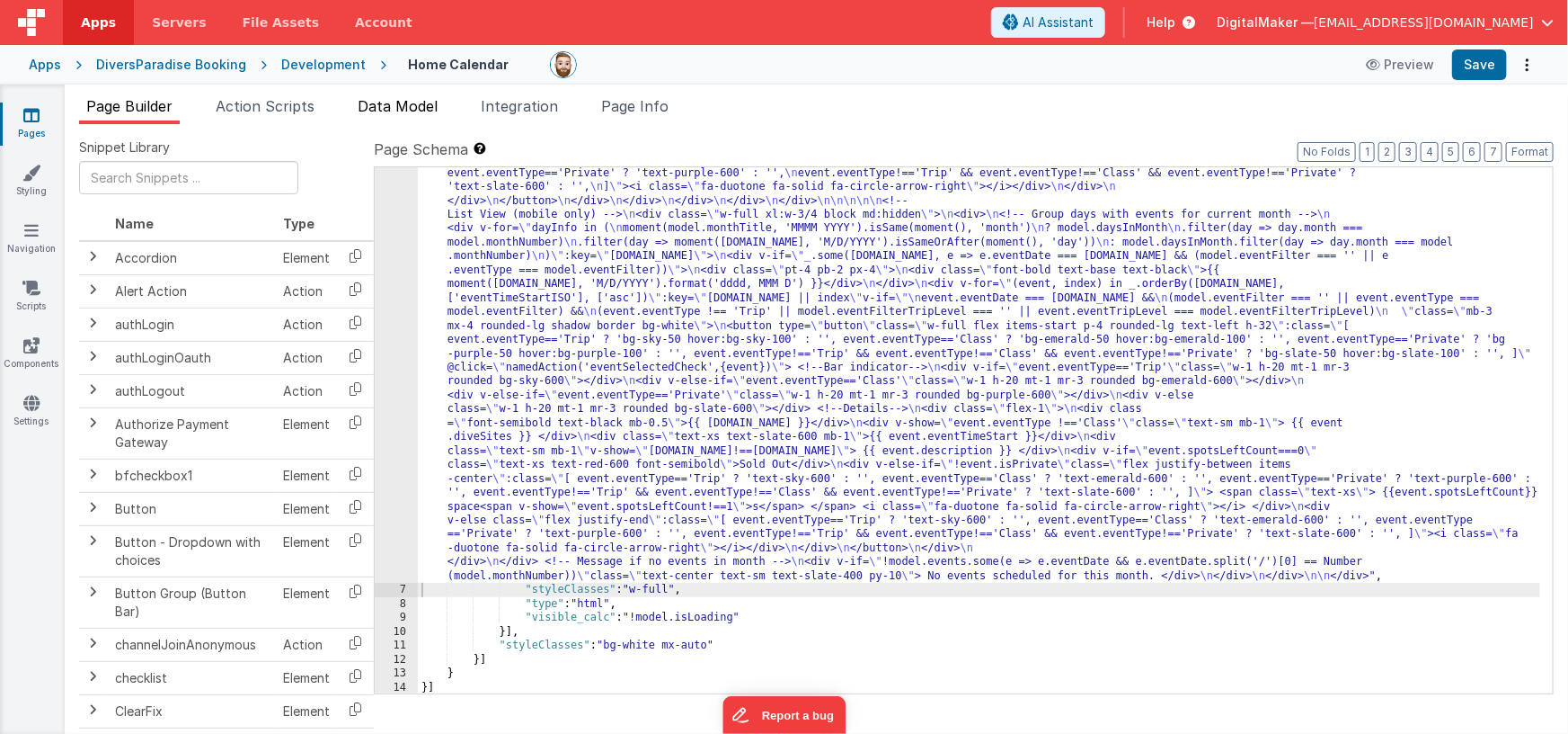
click at [406, 104] on span "Data Model" at bounding box center [398, 106] width 80 height 18
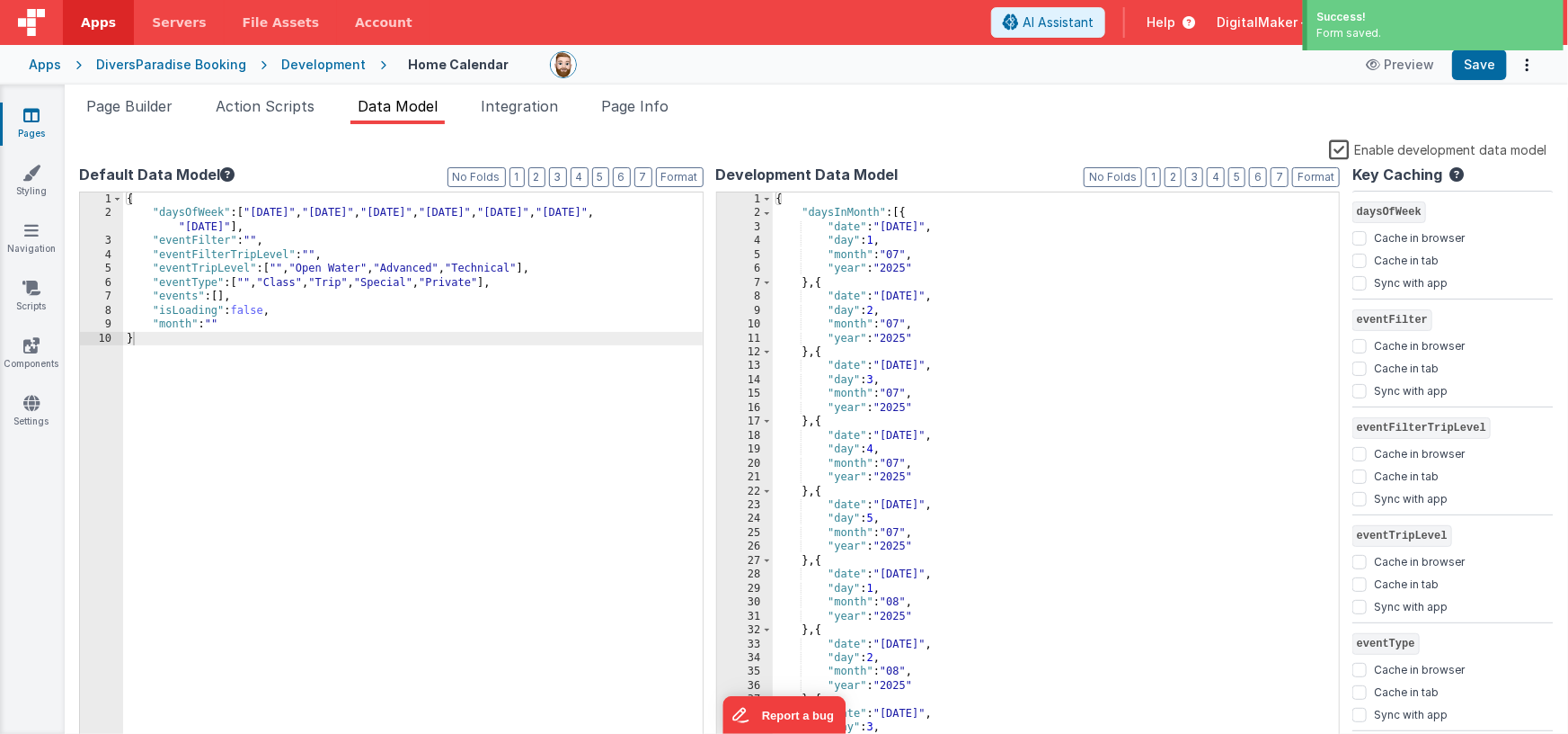
click at [1340, 148] on label "Enable development data model" at bounding box center [1438, 148] width 217 height 20
click at [0, 0] on input "Enable development data model" at bounding box center [0, 0] width 0 height 0
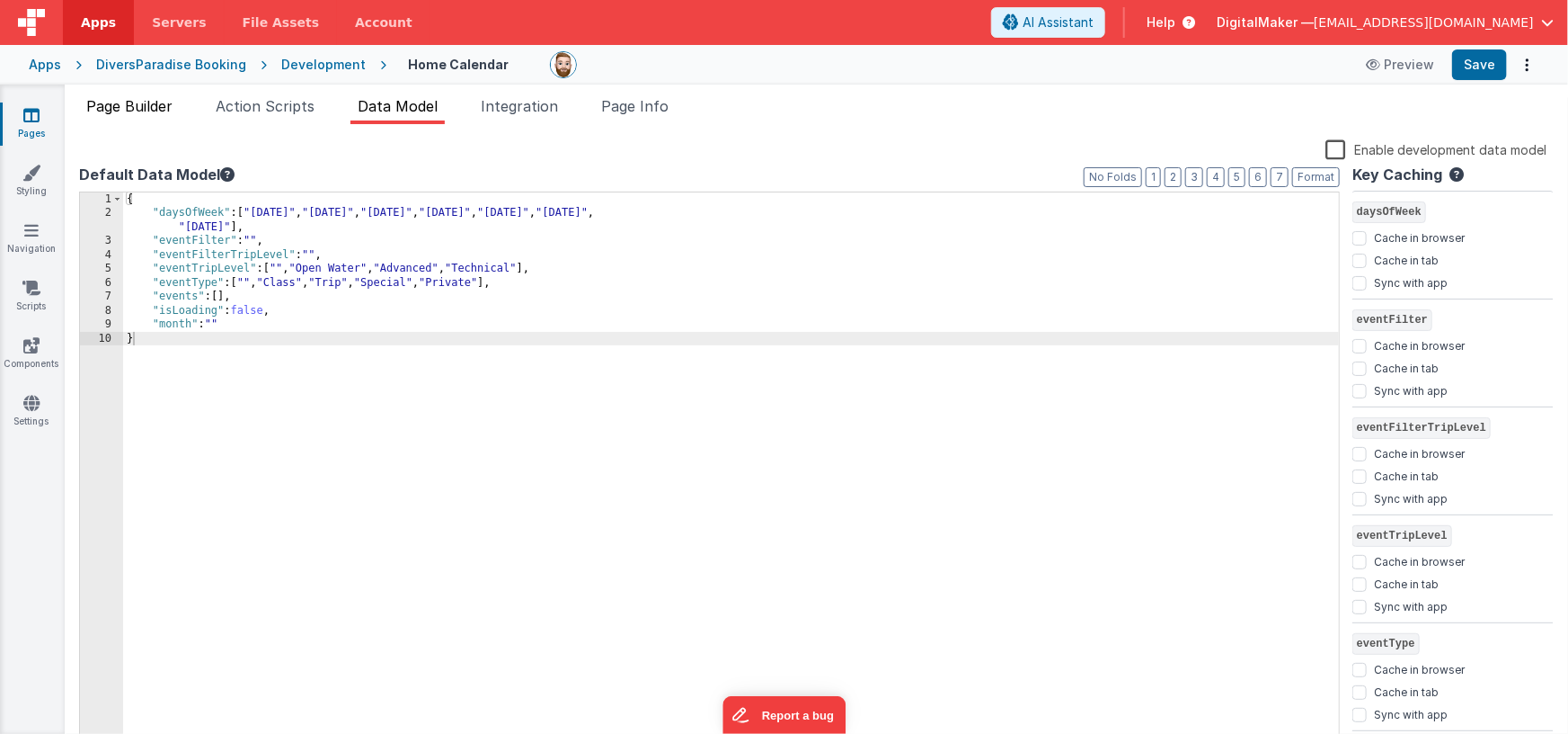
click at [105, 99] on span "Page Builder" at bounding box center [128, 106] width 86 height 18
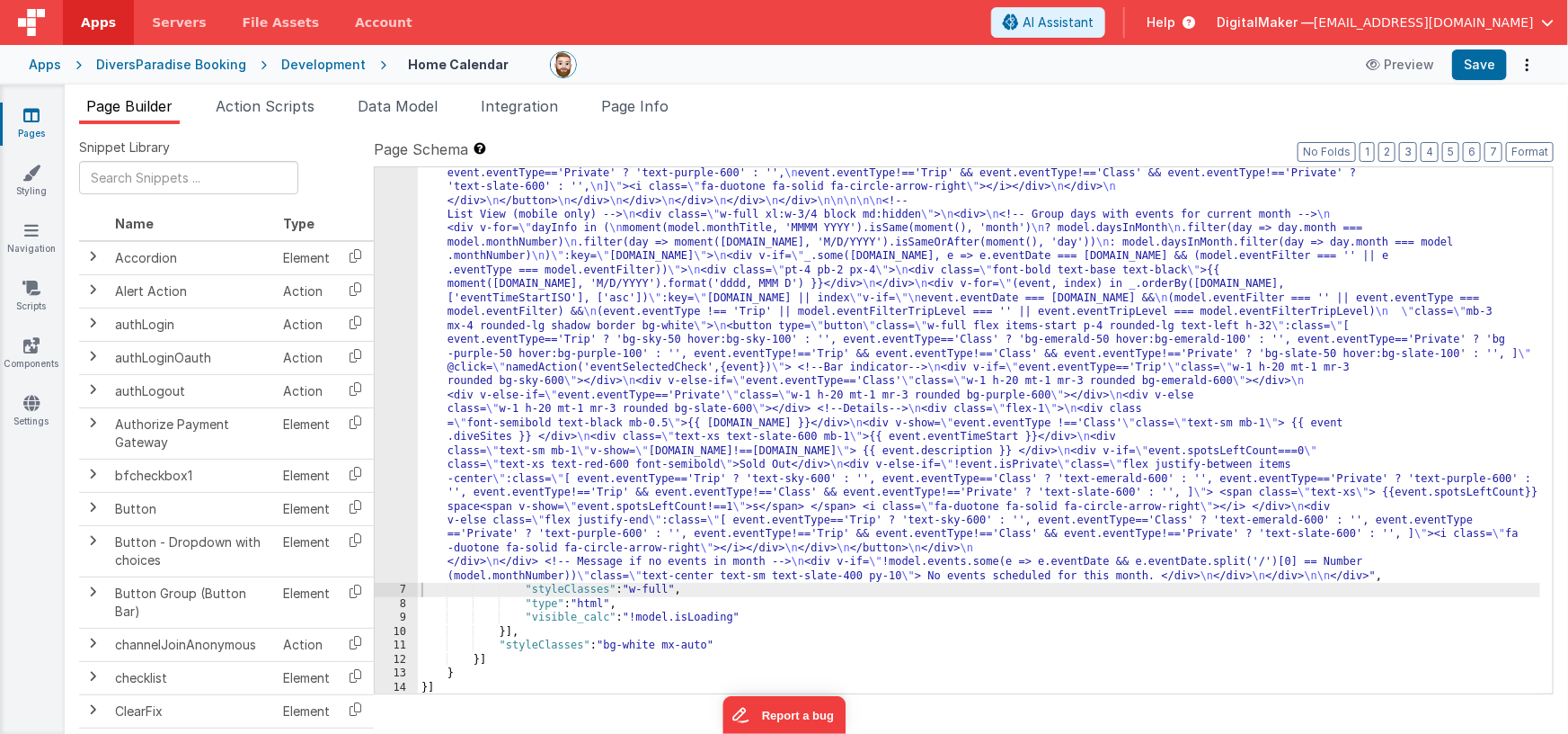
click at [643, 324] on div ""html" : "<div class= \" flex flex-col items-center pb-48 \" > \n\n <!--Title--…" at bounding box center [980, 325] width 1124 height 1596
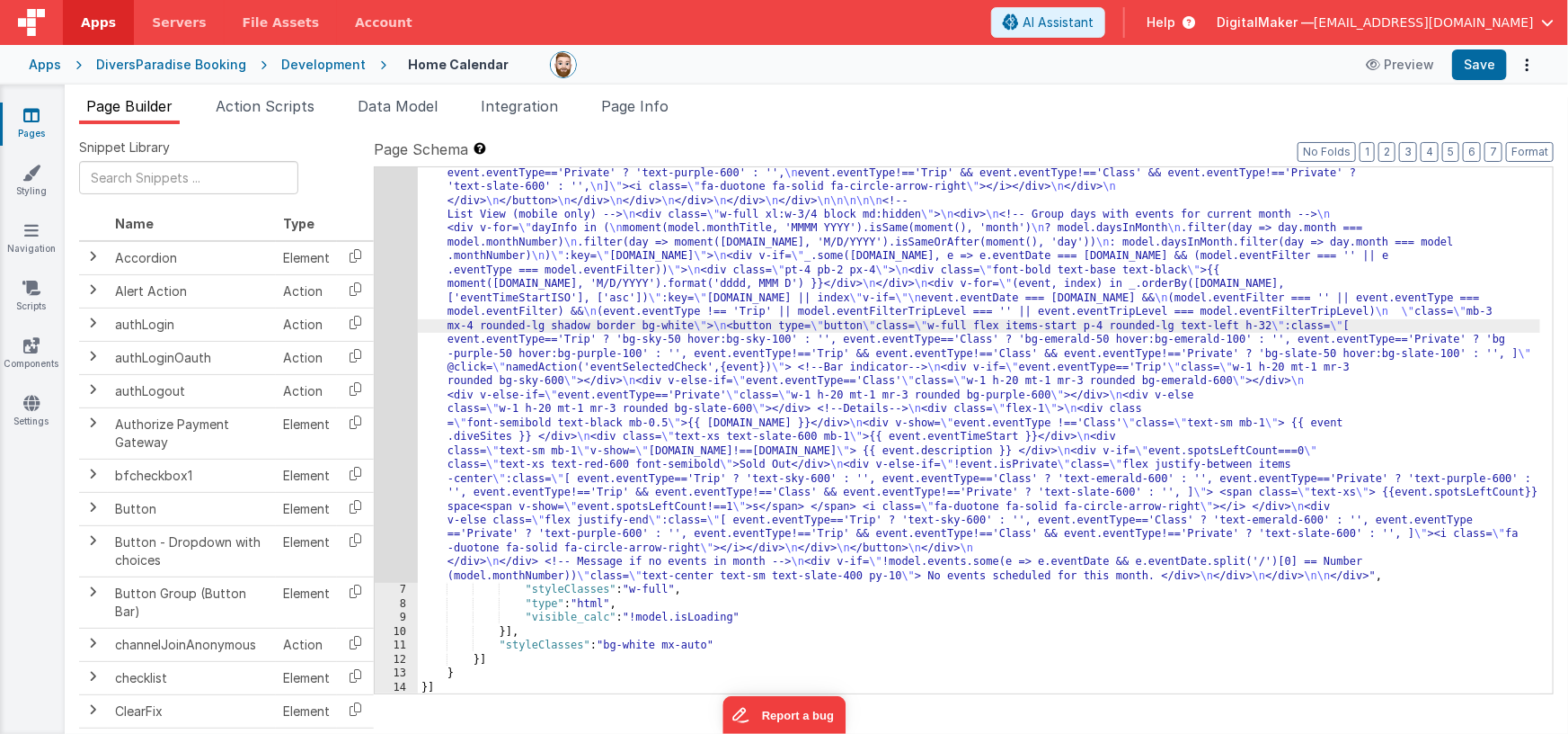
click at [400, 325] on div "6" at bounding box center [396, 55] width 43 height 1057
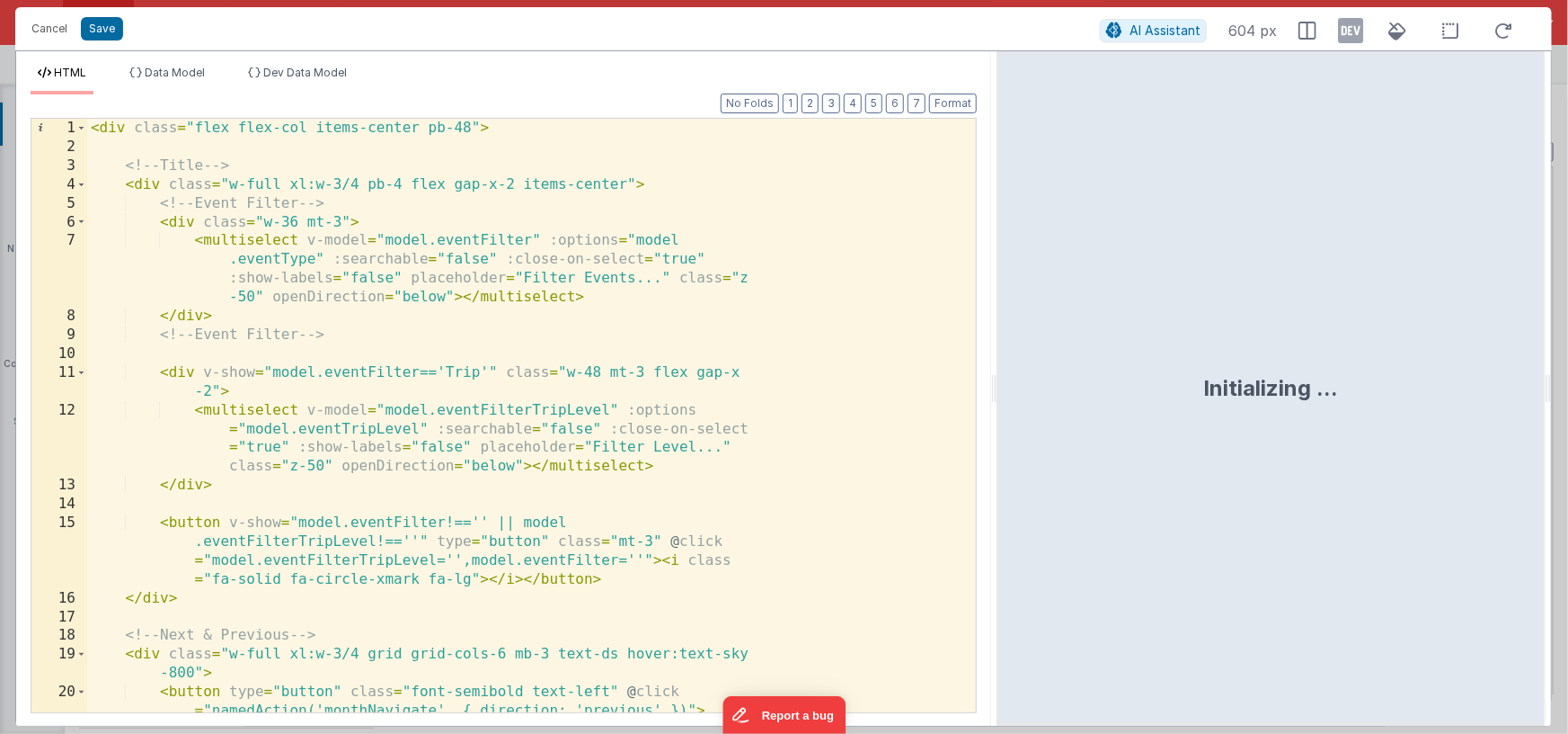
drag, startPoint x: 777, startPoint y: 382, endPoint x: 997, endPoint y: 382, distance: 220.0
click at [997, 382] on html "This will open a new tab and test the server conection. You may be prompted for…" at bounding box center [784, 367] width 1568 height 734
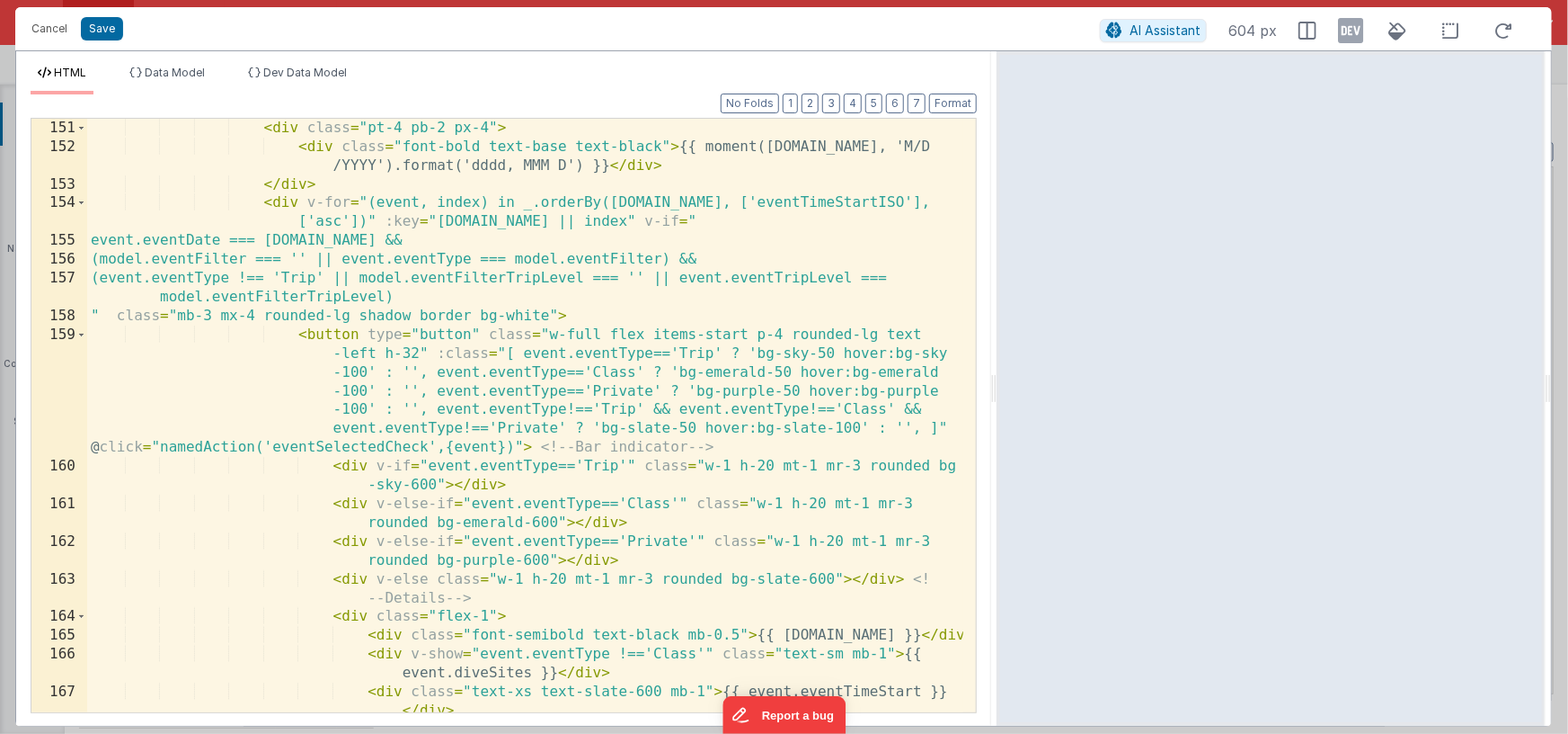
scroll to position [3202, 0]
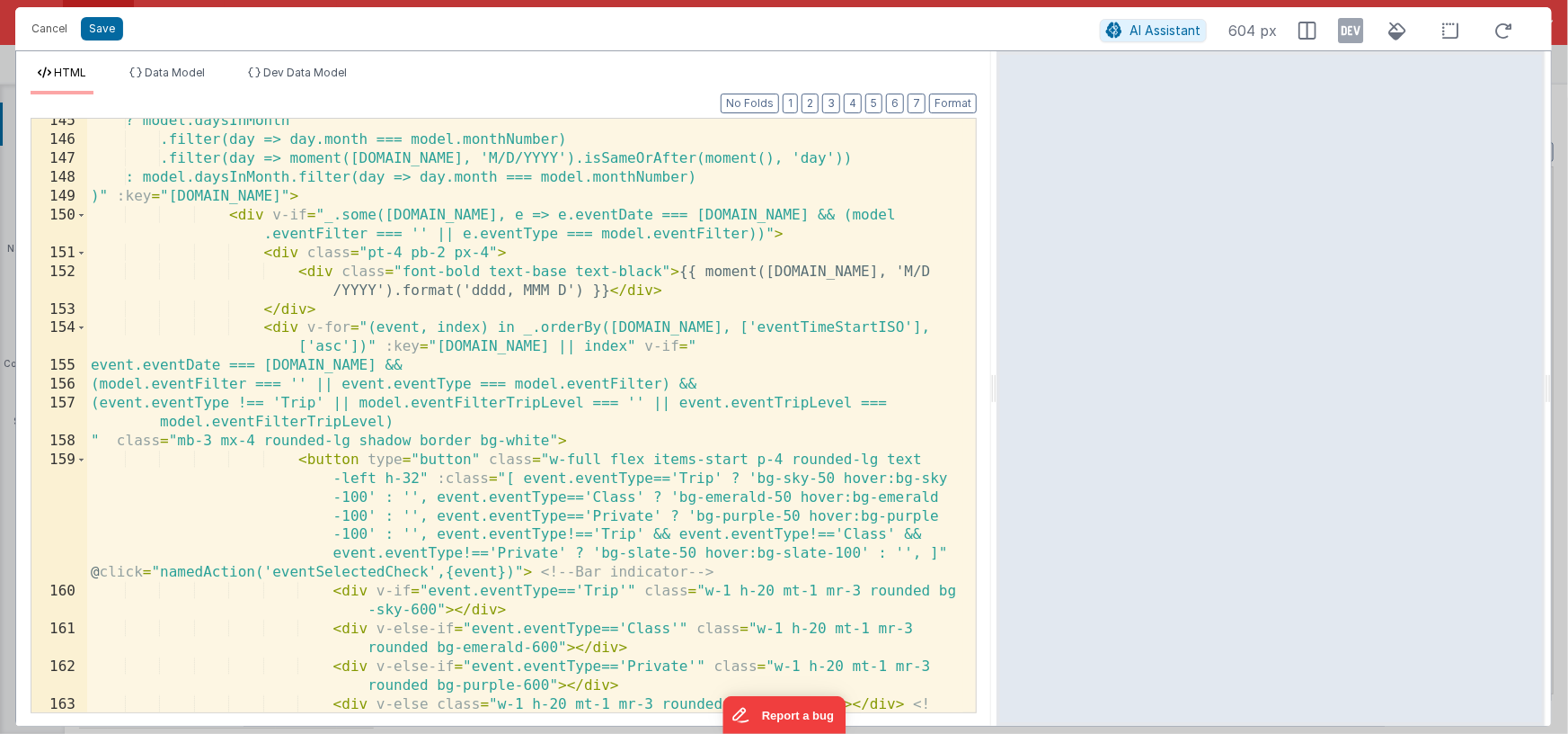
click at [754, 233] on div "? model.daysInMonth .filter(day => day.month === model.monthNumber) .filter(day…" at bounding box center [525, 436] width 878 height 650
click at [825, 216] on div "? model.daysInMonth .filter(day => day.month === model.monthNumber) .filter(day…" at bounding box center [525, 436] width 878 height 650
click at [755, 234] on div "? model.daysInMonth .filter(day => day.month === model.monthNumber) .filter(day…" at bounding box center [525, 436] width 878 height 650
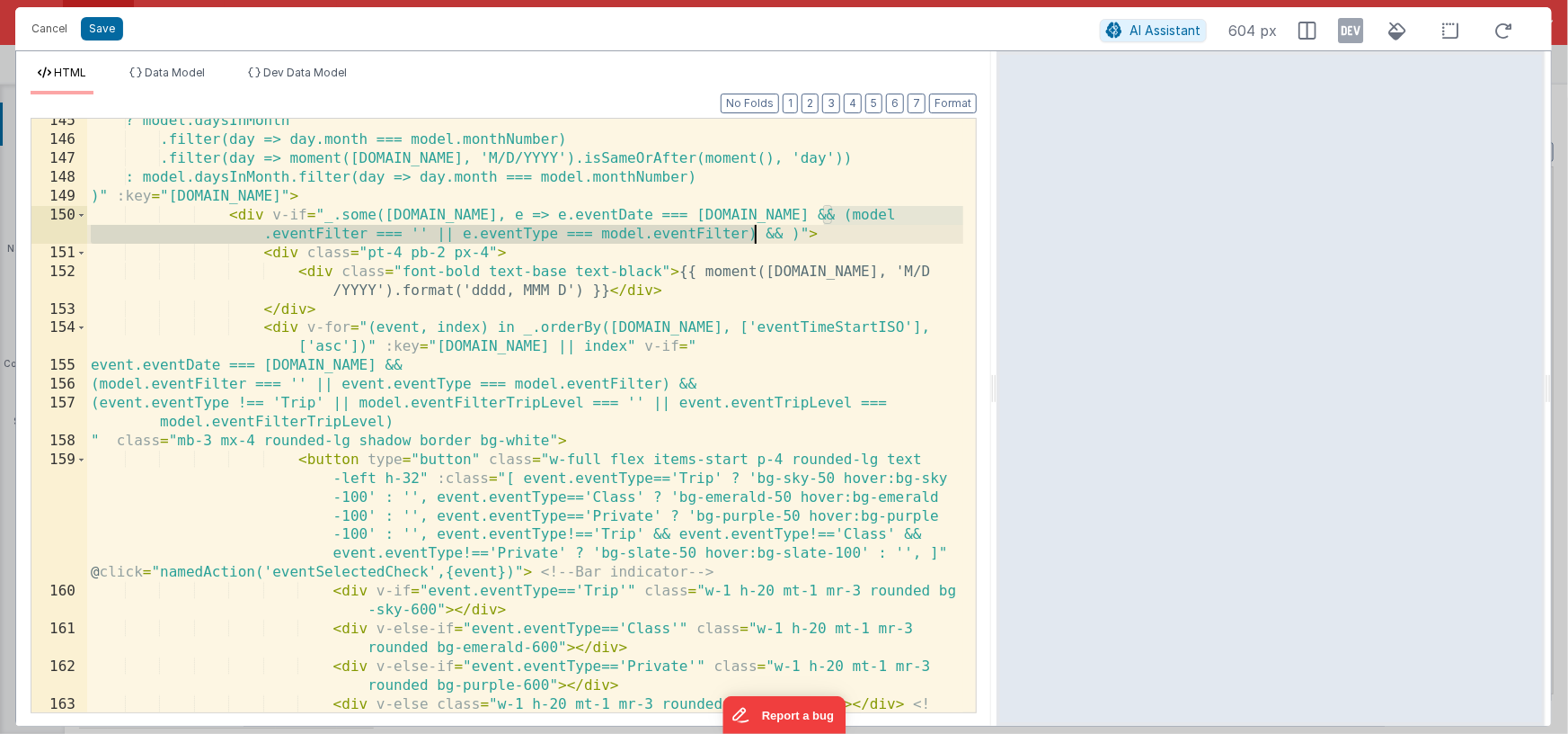
click at [792, 232] on div "? model.daysInMonth .filter(day => day.month === model.monthNumber) .filter(day…" at bounding box center [525, 436] width 878 height 650
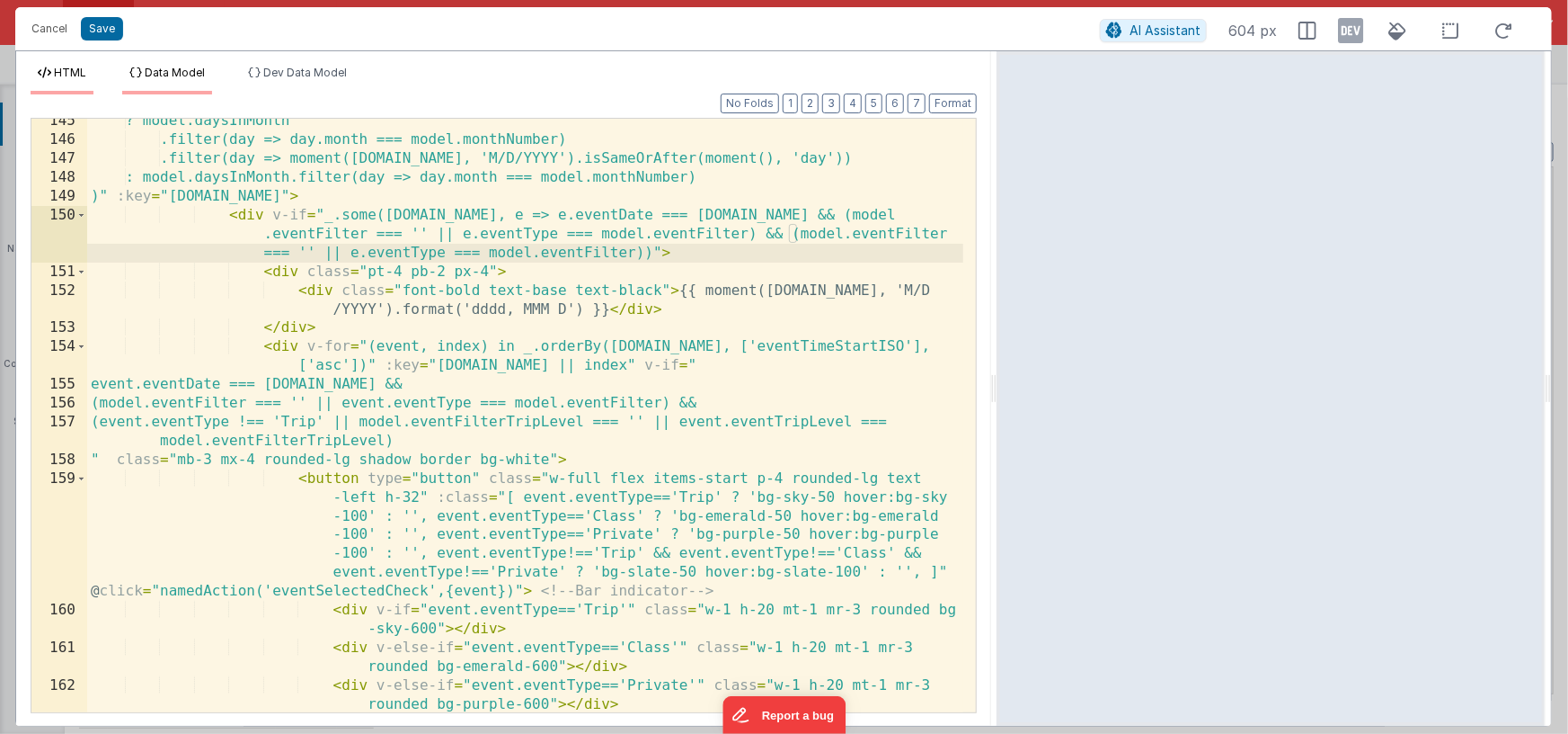
click at [182, 66] on span "Data Model" at bounding box center [175, 72] width 60 height 14
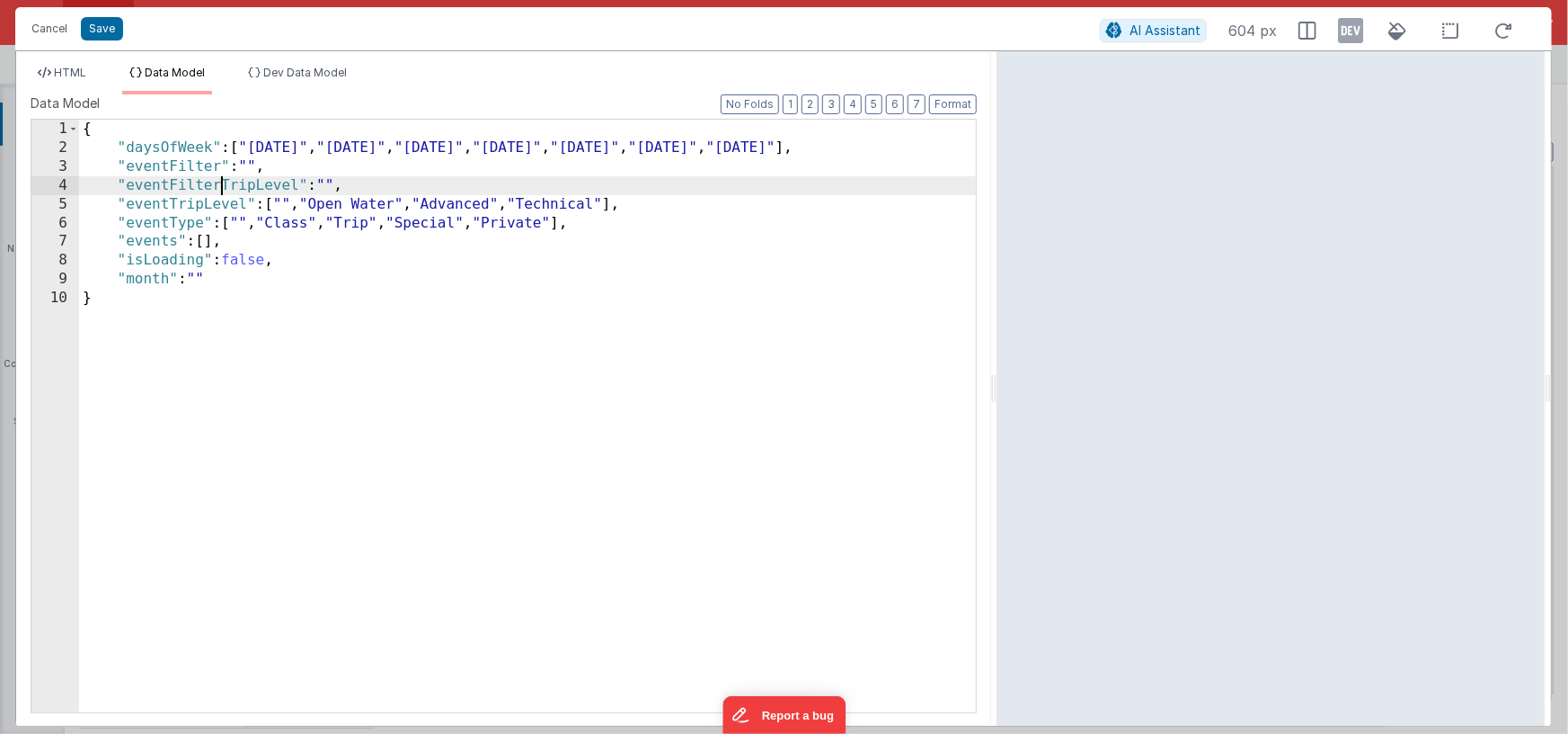
click at [218, 188] on div "{ "daysOfWeek" : [ "[DATE]" , "[DATE]" , "[DATE]" , "[DATE]" , "[DATE]" , "[DAT…" at bounding box center [528, 435] width 898 height 631
click at [85, 76] on span "HTML" at bounding box center [70, 72] width 33 height 14
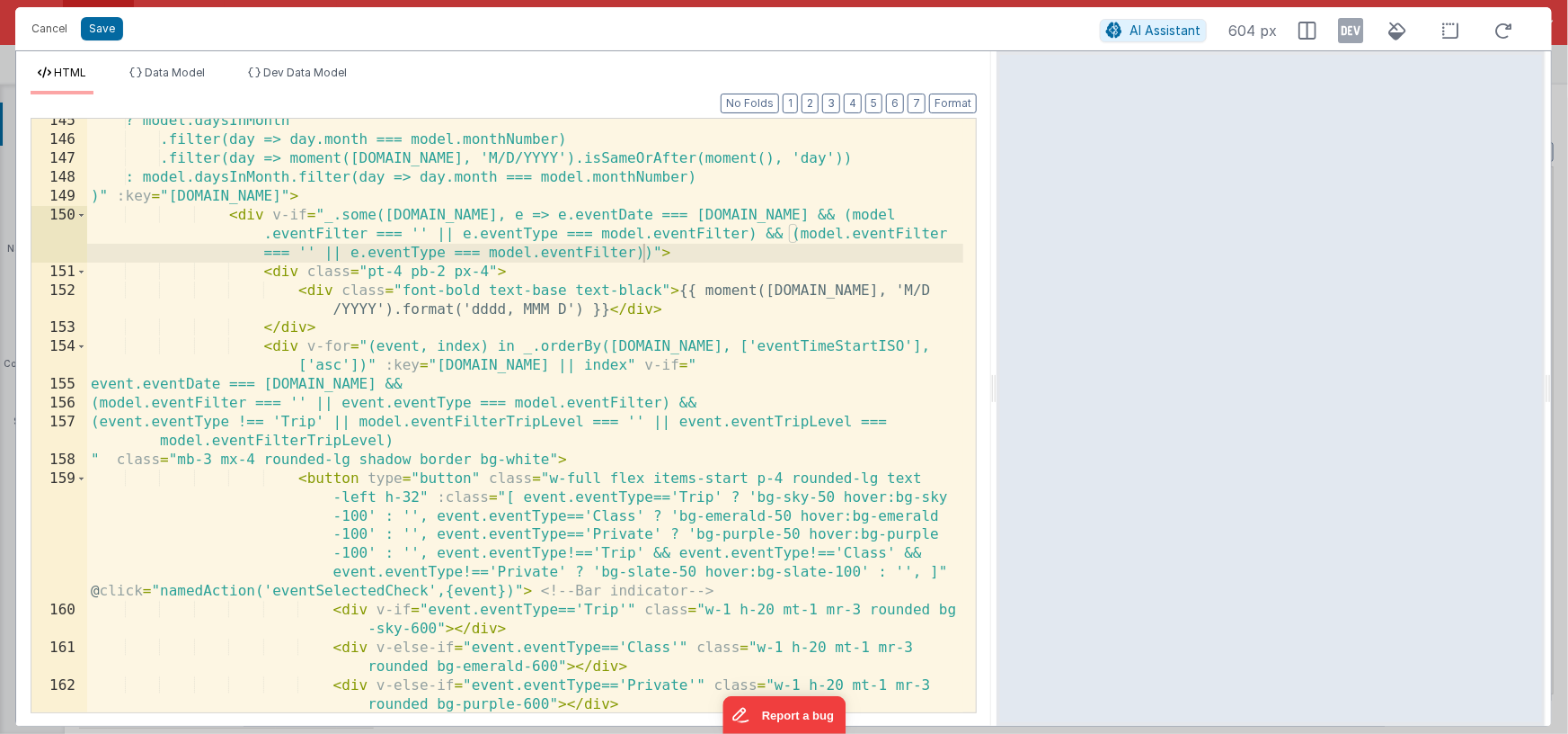
click at [869, 233] on div "? model.daysInMonth .filter(day => day.month === model.monthNumber) .filter(day…" at bounding box center [525, 436] width 878 height 650
click at [761, 253] on div "? model.daysInMonth .filter(day => day.month === model.monthNumber) .filter(day…" at bounding box center [525, 436] width 878 height 650
drag, startPoint x: 632, startPoint y: 252, endPoint x: 646, endPoint y: 262, distance: 17.2
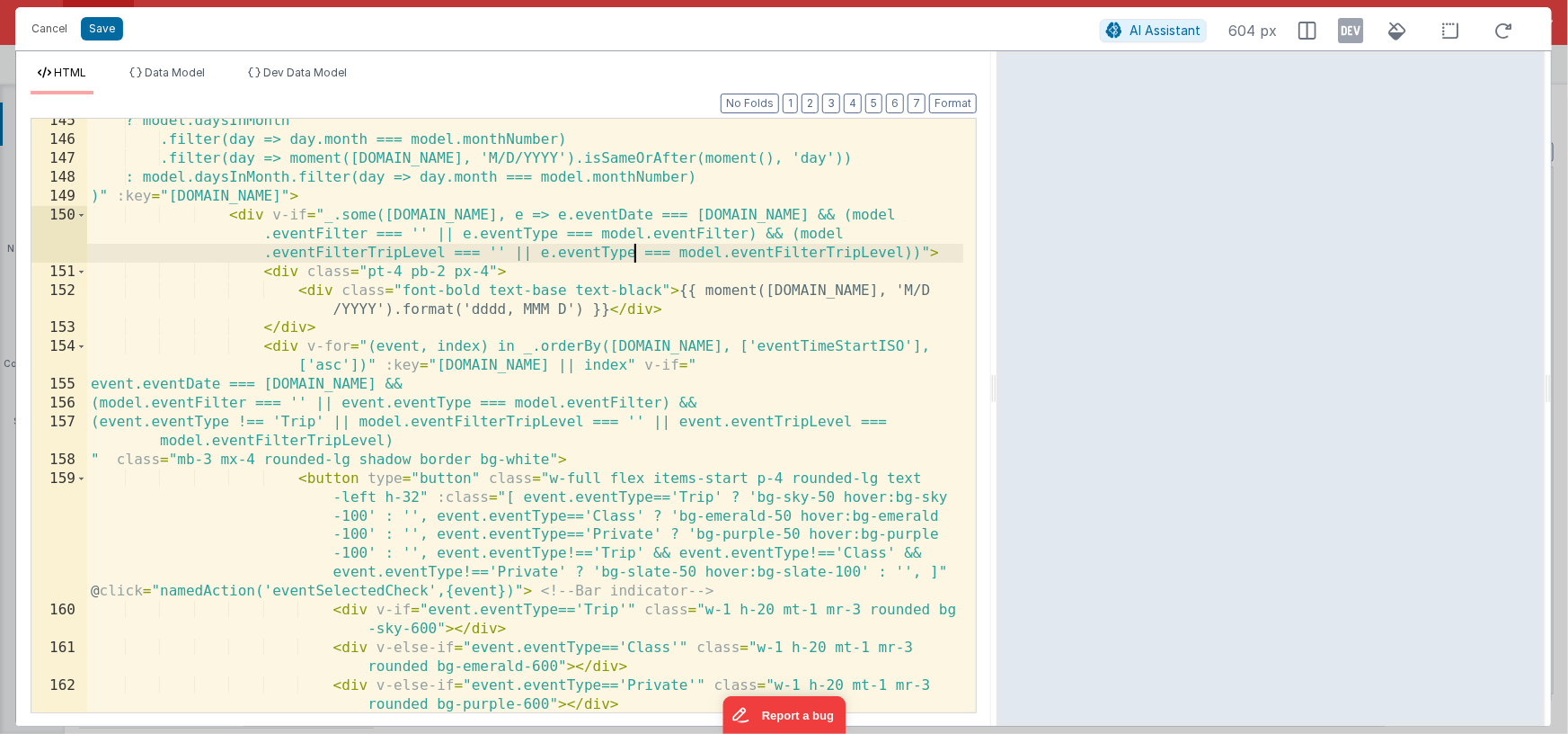
click at [632, 252] on div "? model.daysInMonth .filter(day => day.month === model.monthNumber) .filter(day…" at bounding box center [525, 436] width 878 height 650
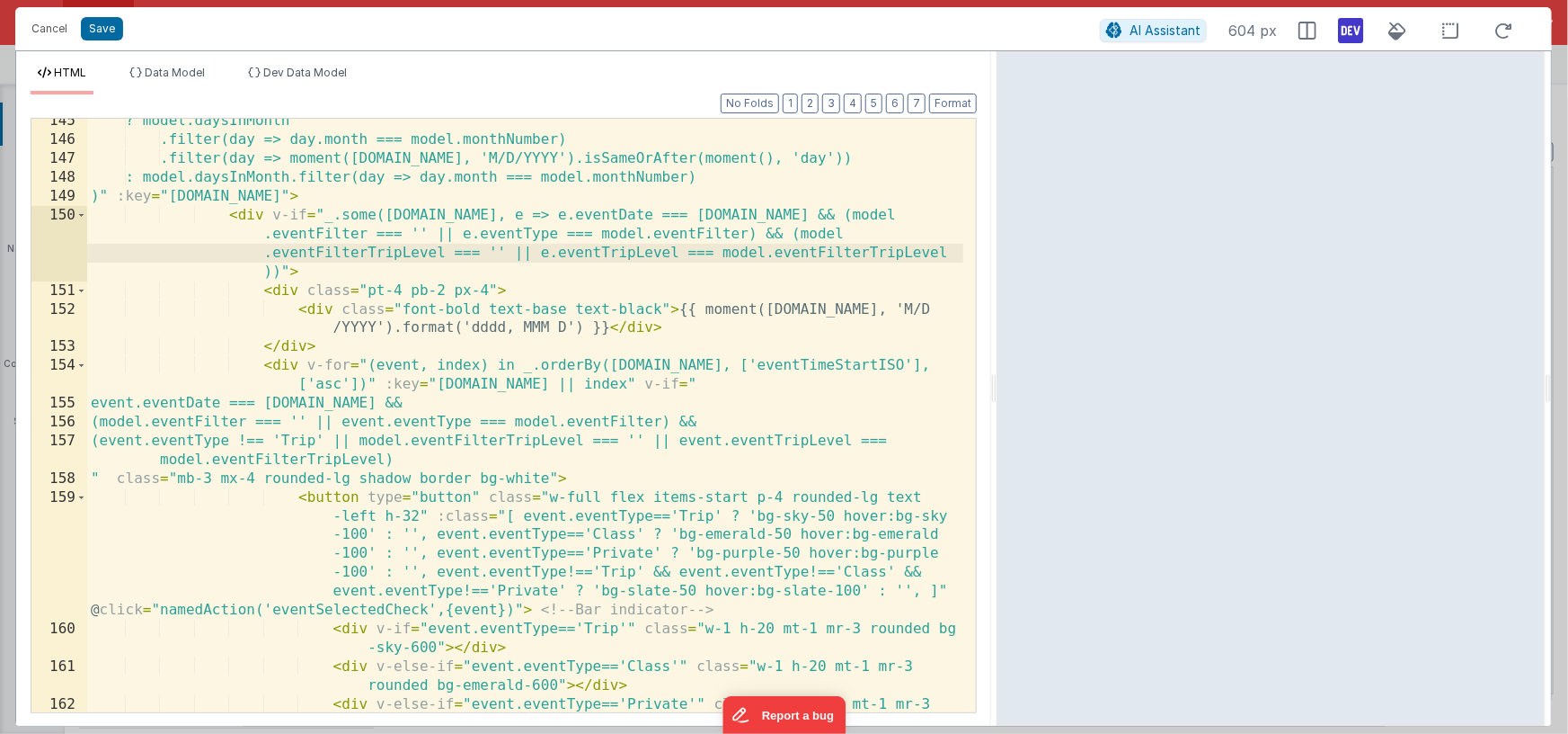
click at [1343, 27] on icon at bounding box center [1351, 31] width 25 height 29
click at [1346, 29] on icon at bounding box center [1351, 31] width 25 height 29
click at [813, 270] on div "? model.daysInMonth .filter(day => day.month === model.monthNumber) .filter(day…" at bounding box center [525, 436] width 878 height 650
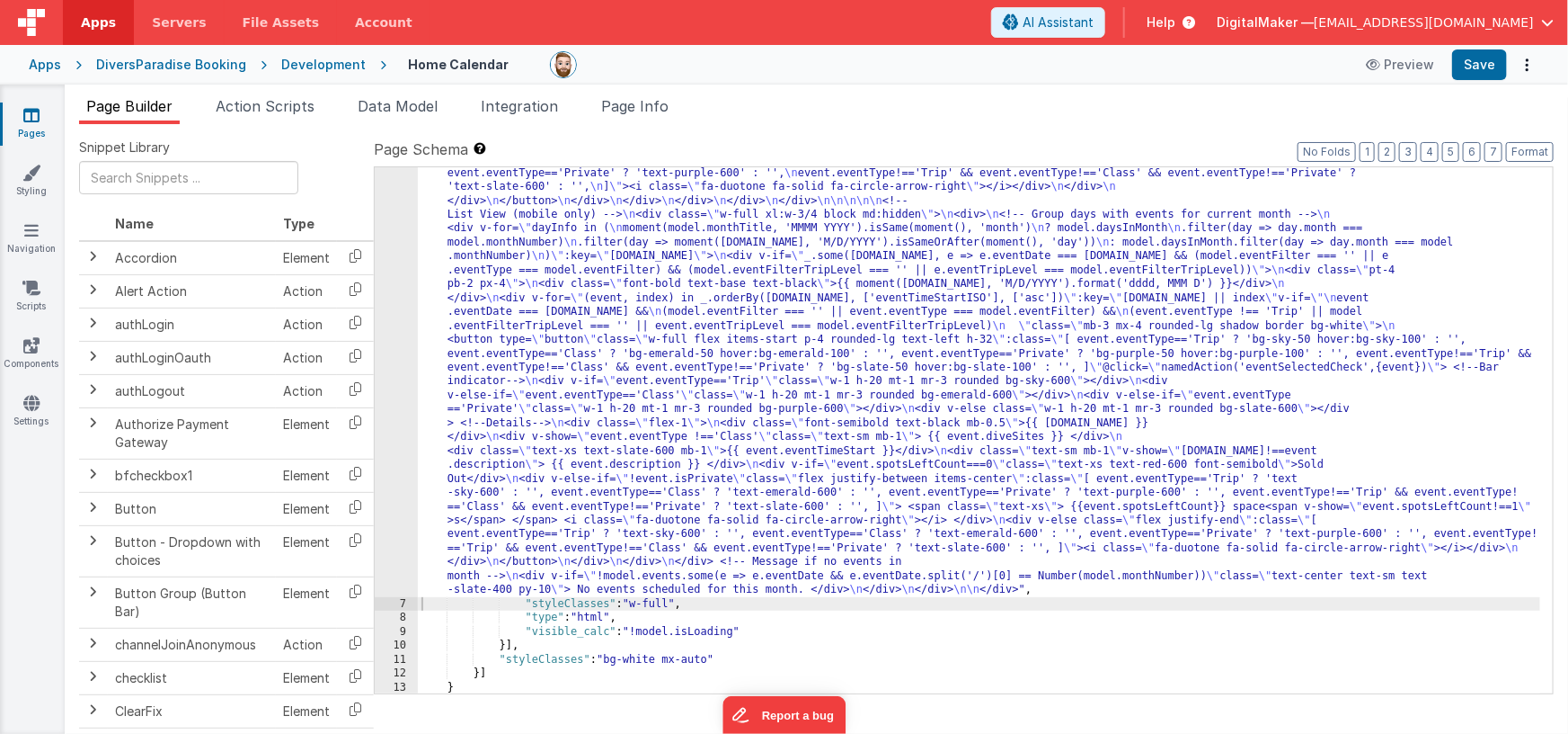
click at [33, 114] on icon at bounding box center [31, 115] width 16 height 18
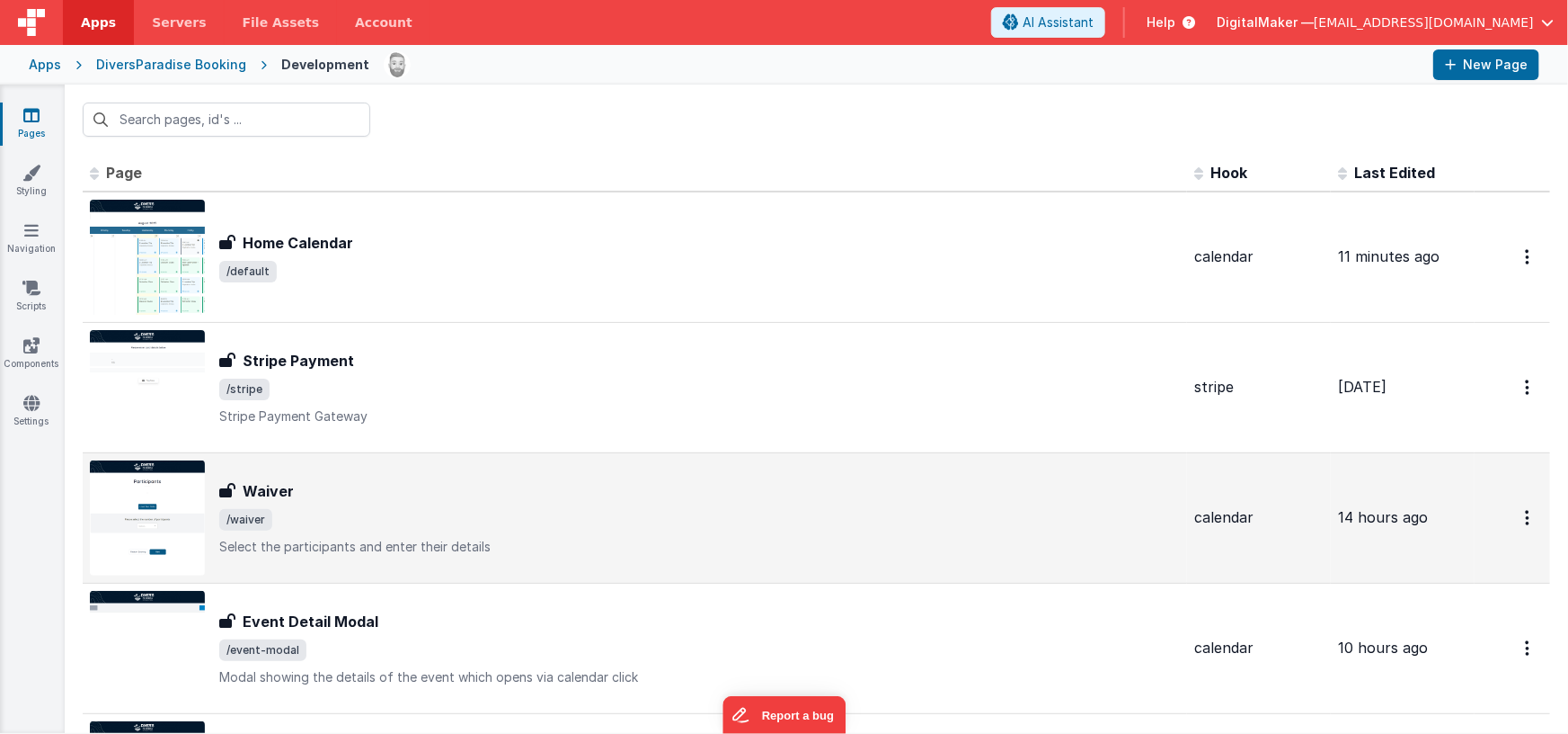
click at [410, 506] on div "Waiver Waiver /waiver Select the participants and enter their details" at bounding box center [699, 518] width 961 height 75
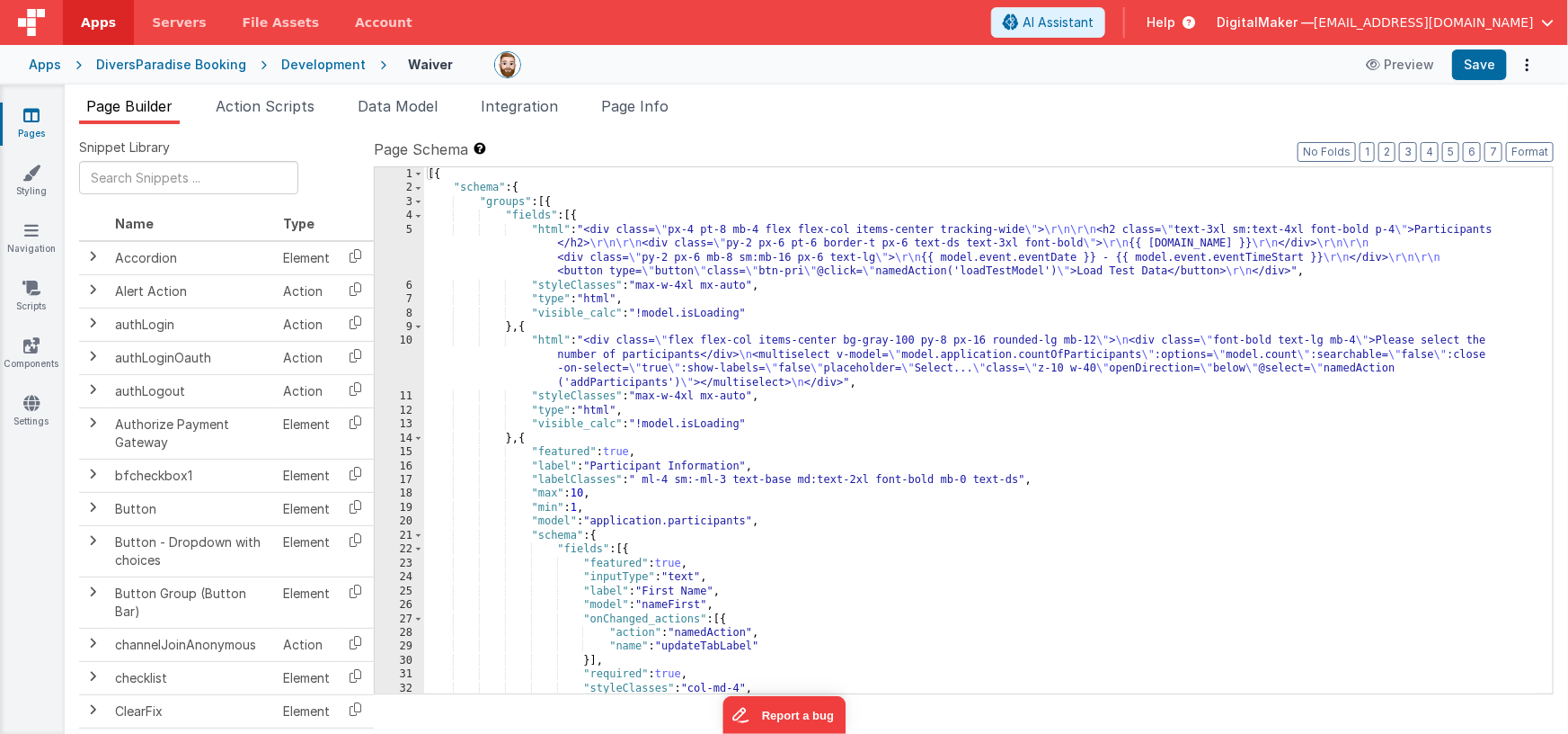
click at [669, 258] on div "[{ "schema" : { "groups" : [{ "fields" : [{ "html" : "<div class= \" px-4 pt-8 …" at bounding box center [982, 444] width 1117 height 554
click at [407, 251] on div "5" at bounding box center [399, 251] width 49 height 56
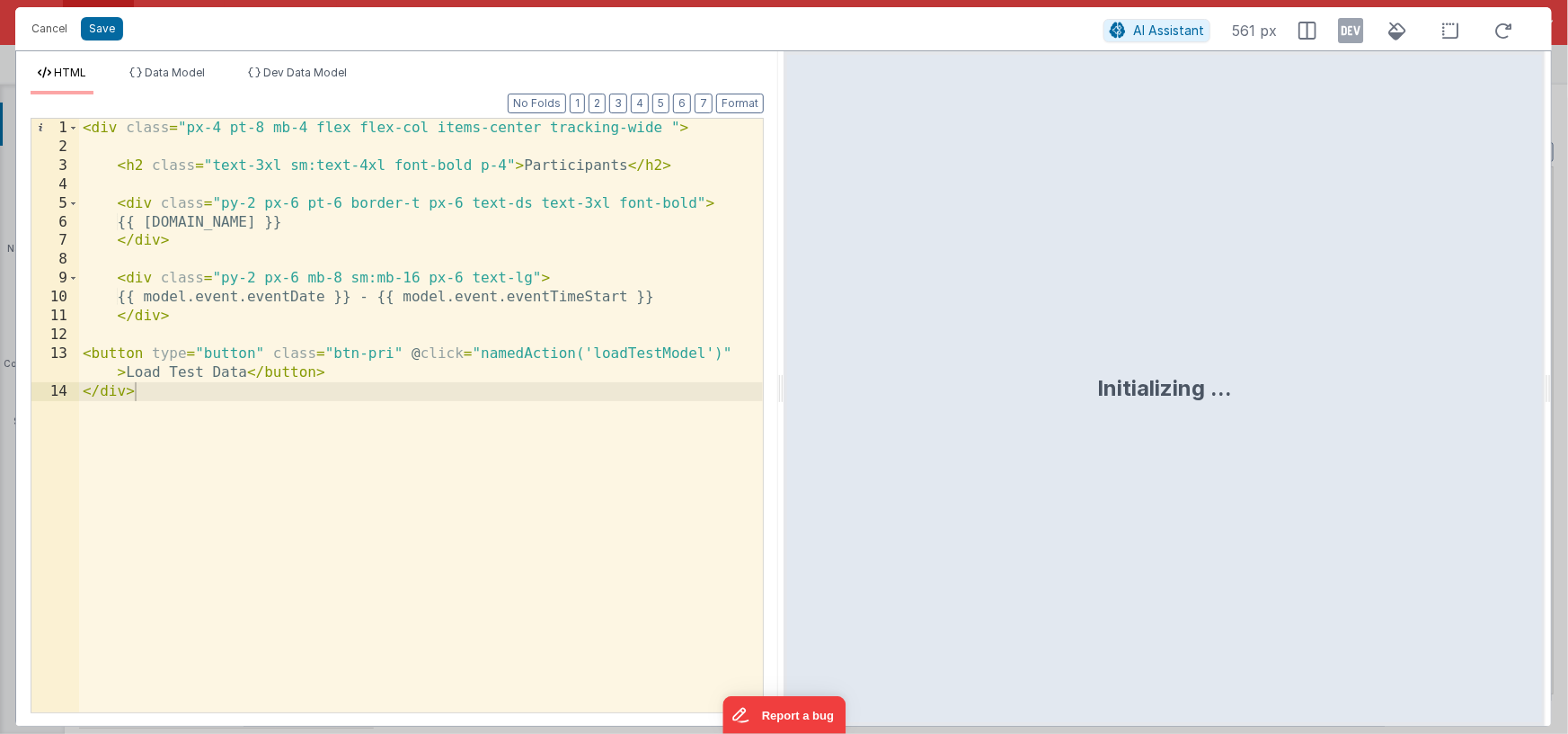
click at [144, 349] on div "< div class = "px-4 pt-8 mb-4 flex flex-col items-center tracking-wide " > < h2…" at bounding box center [421, 434] width 684 height 631
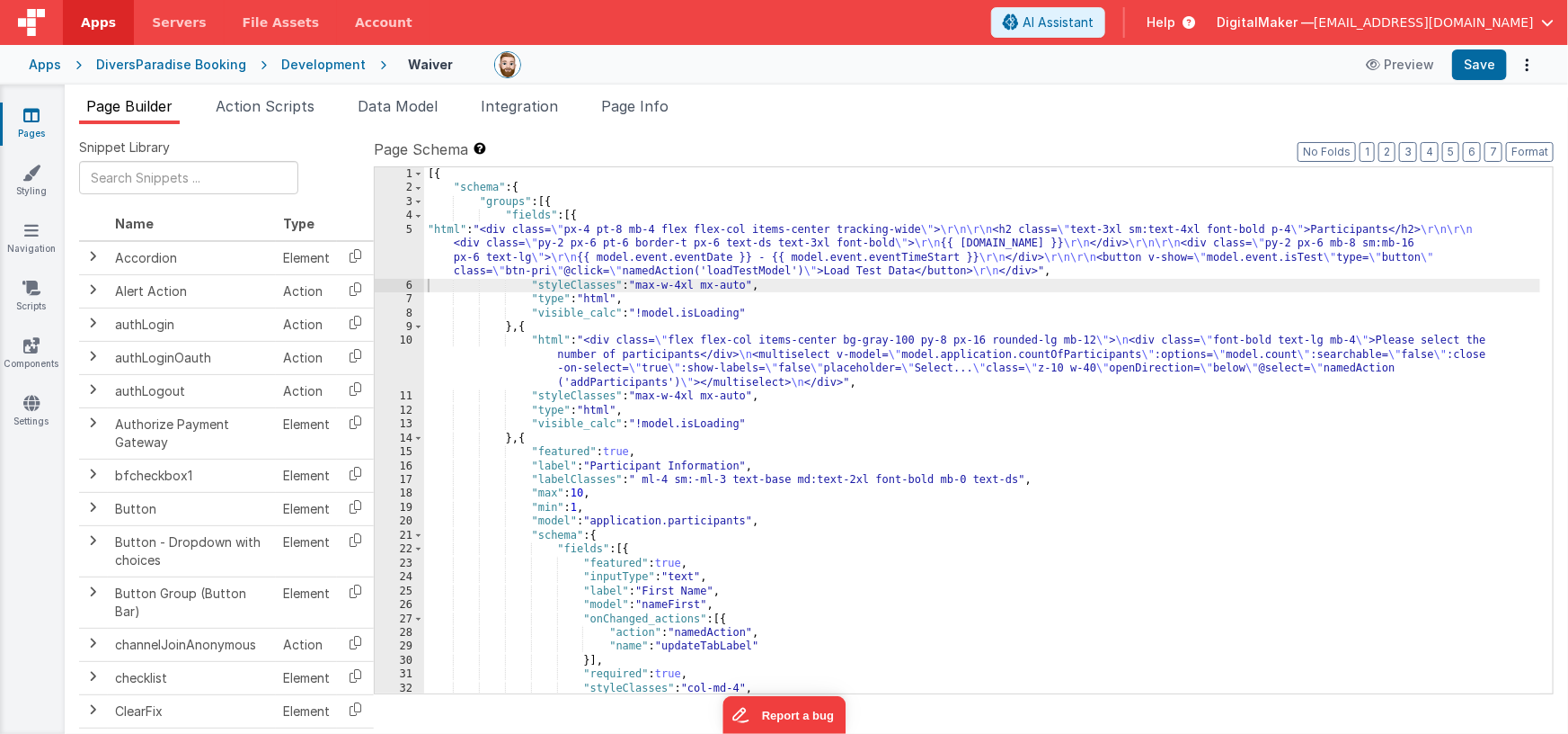
click at [33, 118] on icon at bounding box center [31, 115] width 16 height 18
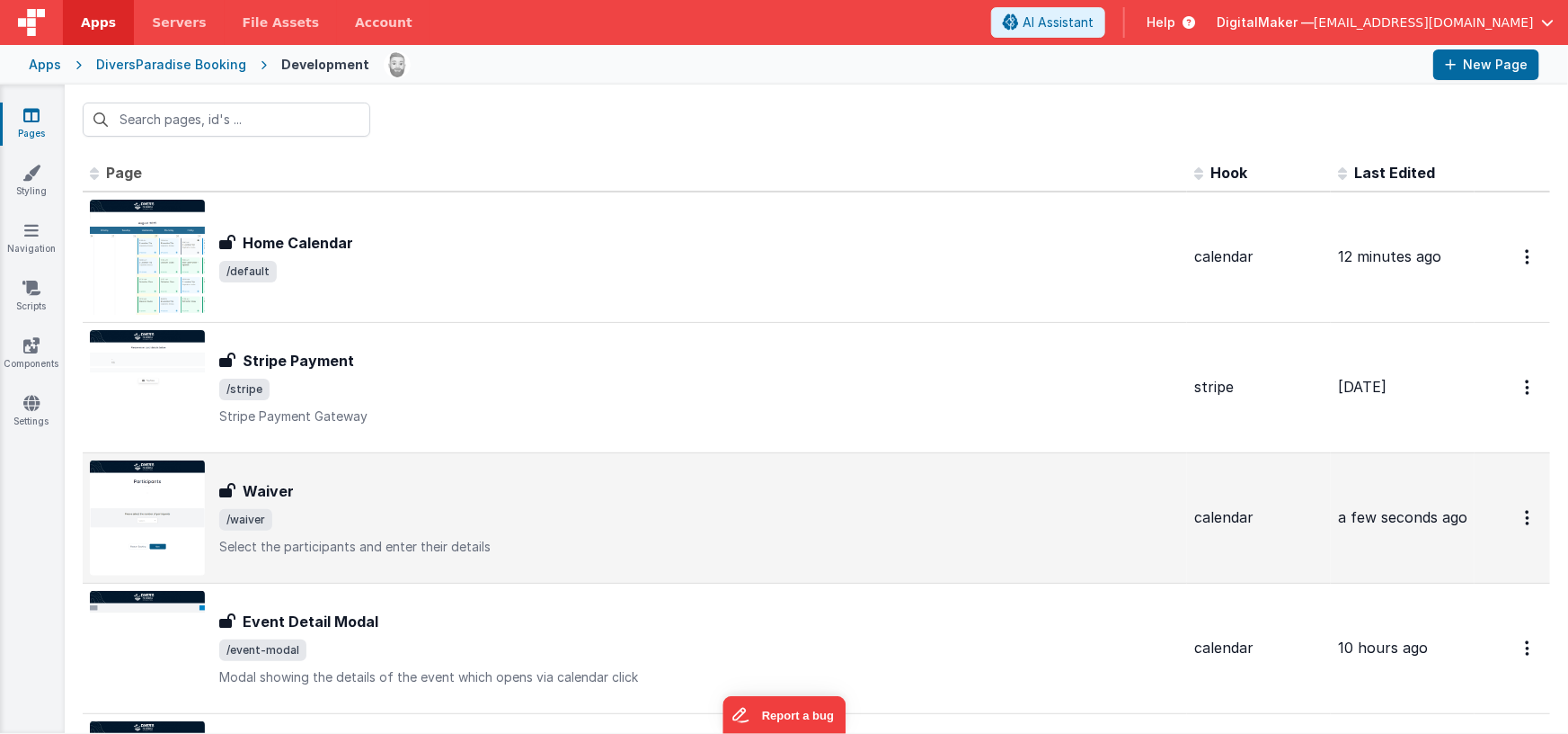
click at [389, 501] on div "Waiver Waiver /waiver Select the participants and enter their details" at bounding box center [699, 518] width 961 height 75
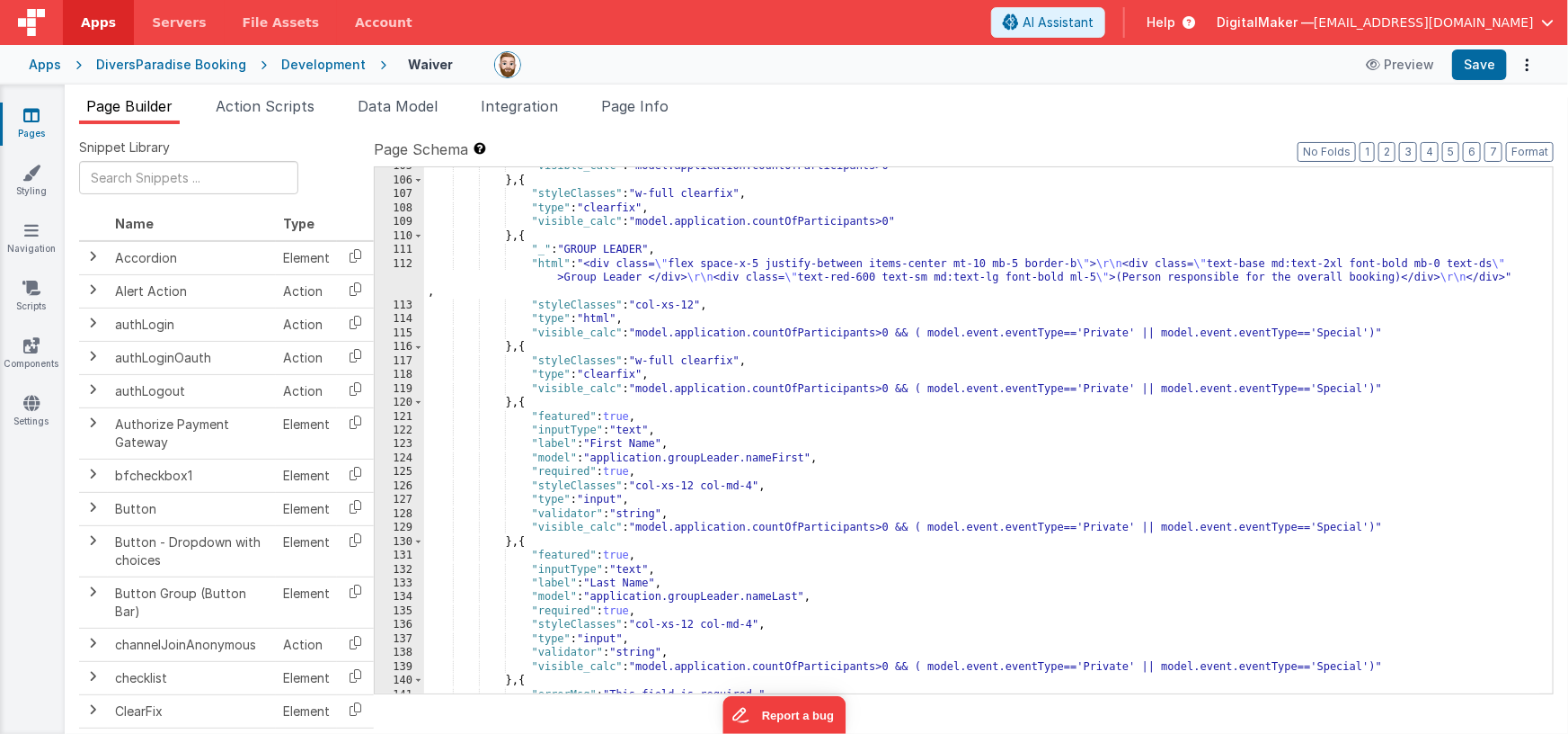
scroll to position [3009, 0]
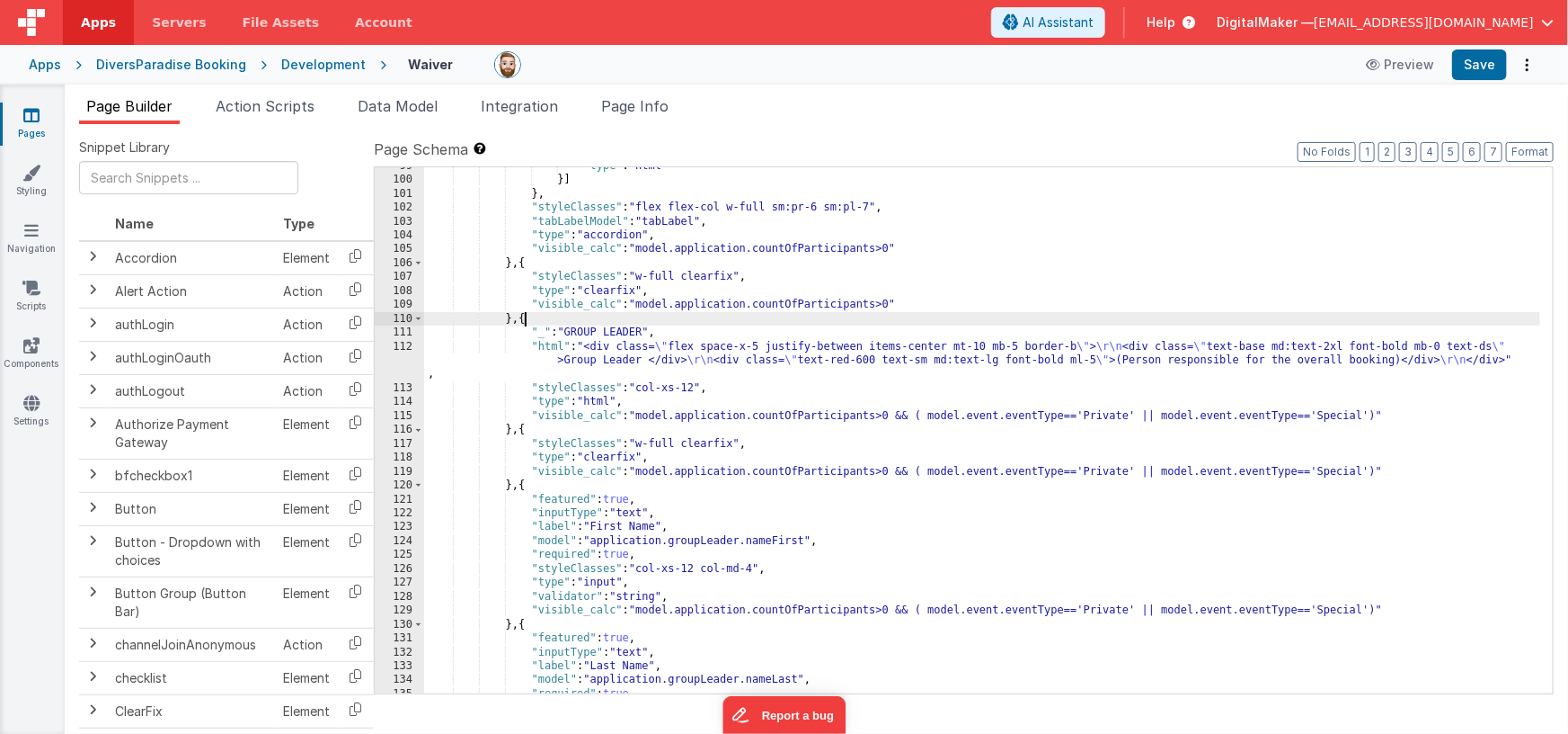
click at [524, 318] on div ""type" : "html" }] } , "styleClasses" : "flex flex-col w-full sm:pr-6 sm:pl-7" …" at bounding box center [982, 437] width 1117 height 554
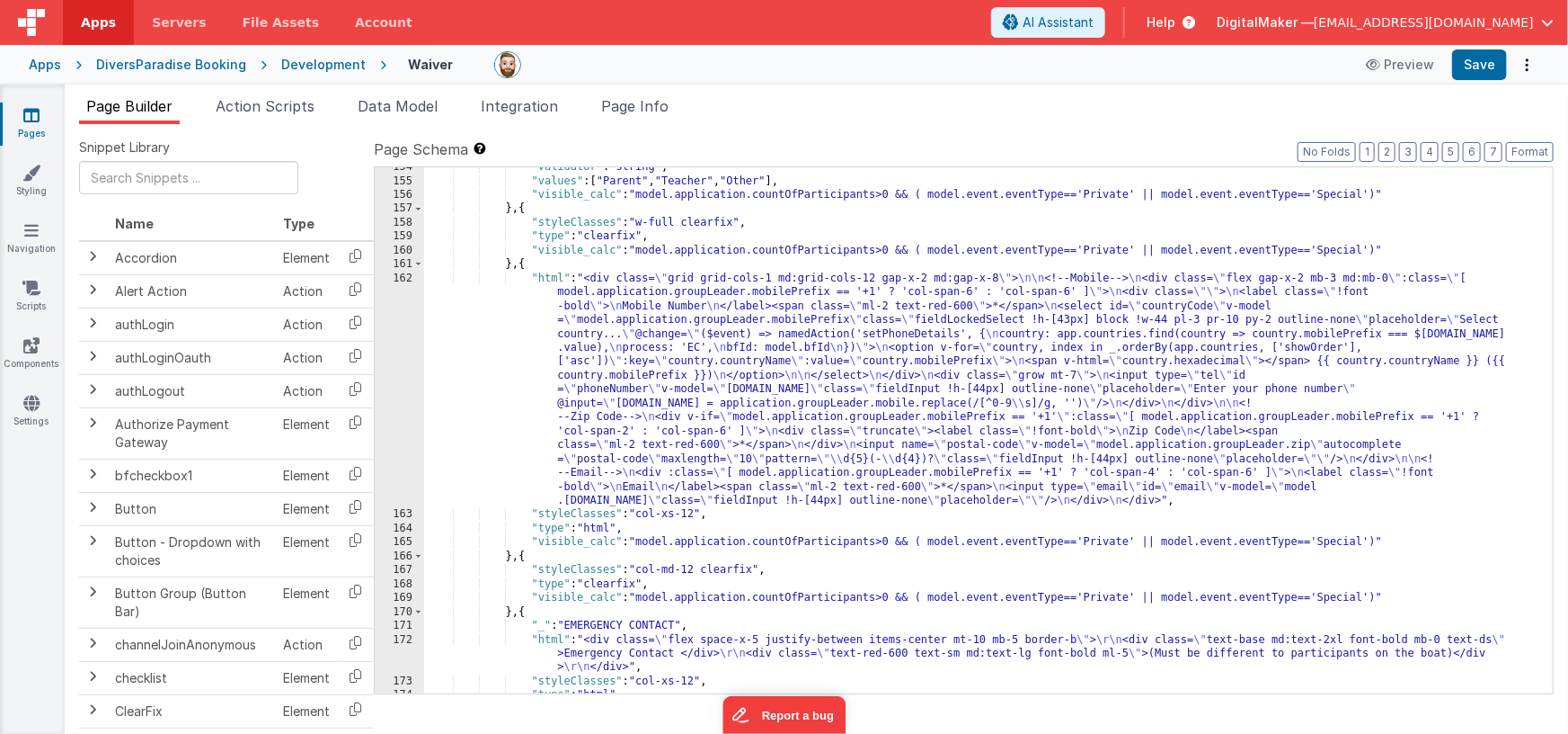
scroll to position [3800, 0]
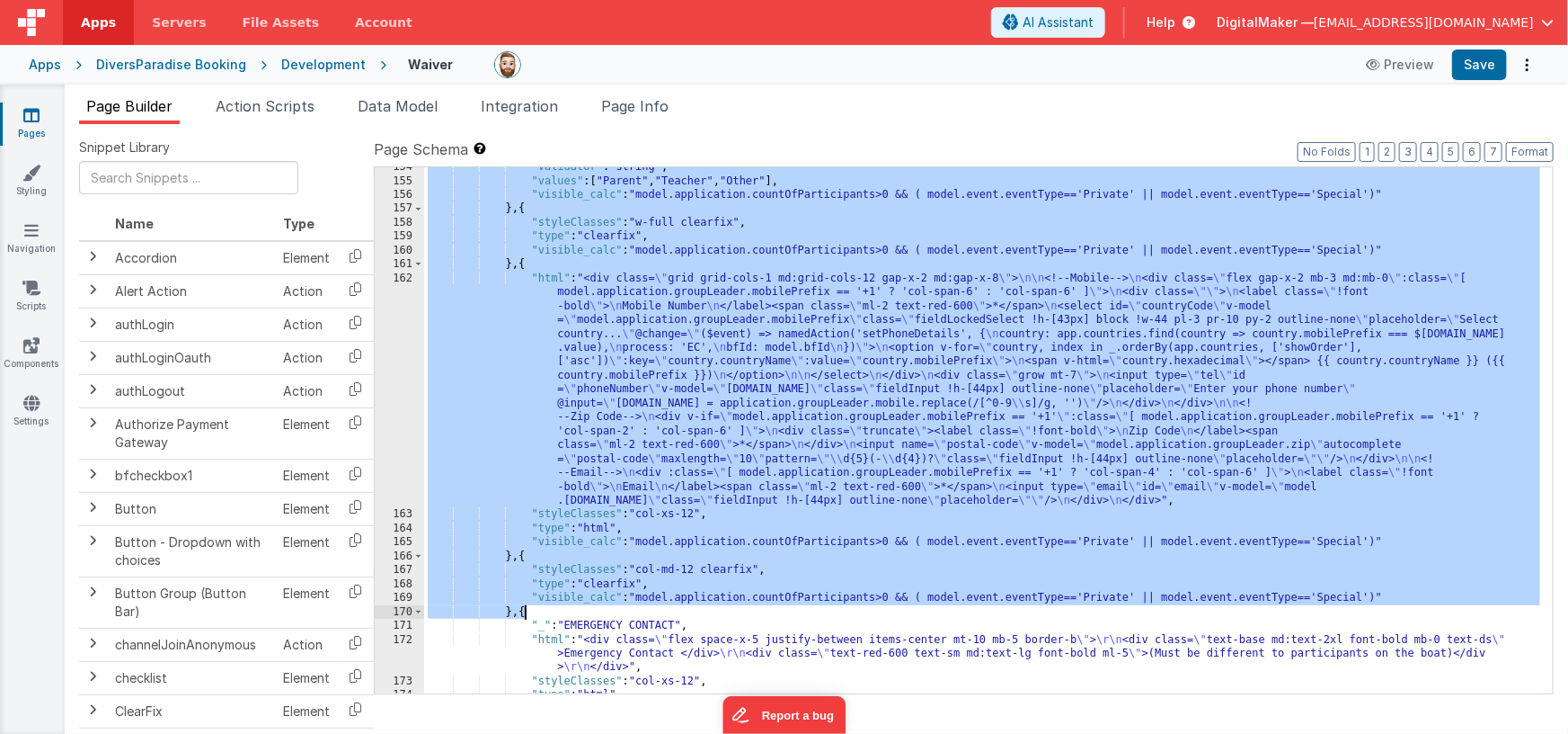
click at [523, 609] on div ""validator" : "string" , "values" : [ "Parent" , "Teacher" , "Other" ] , "visib…" at bounding box center [982, 438] width 1117 height 554
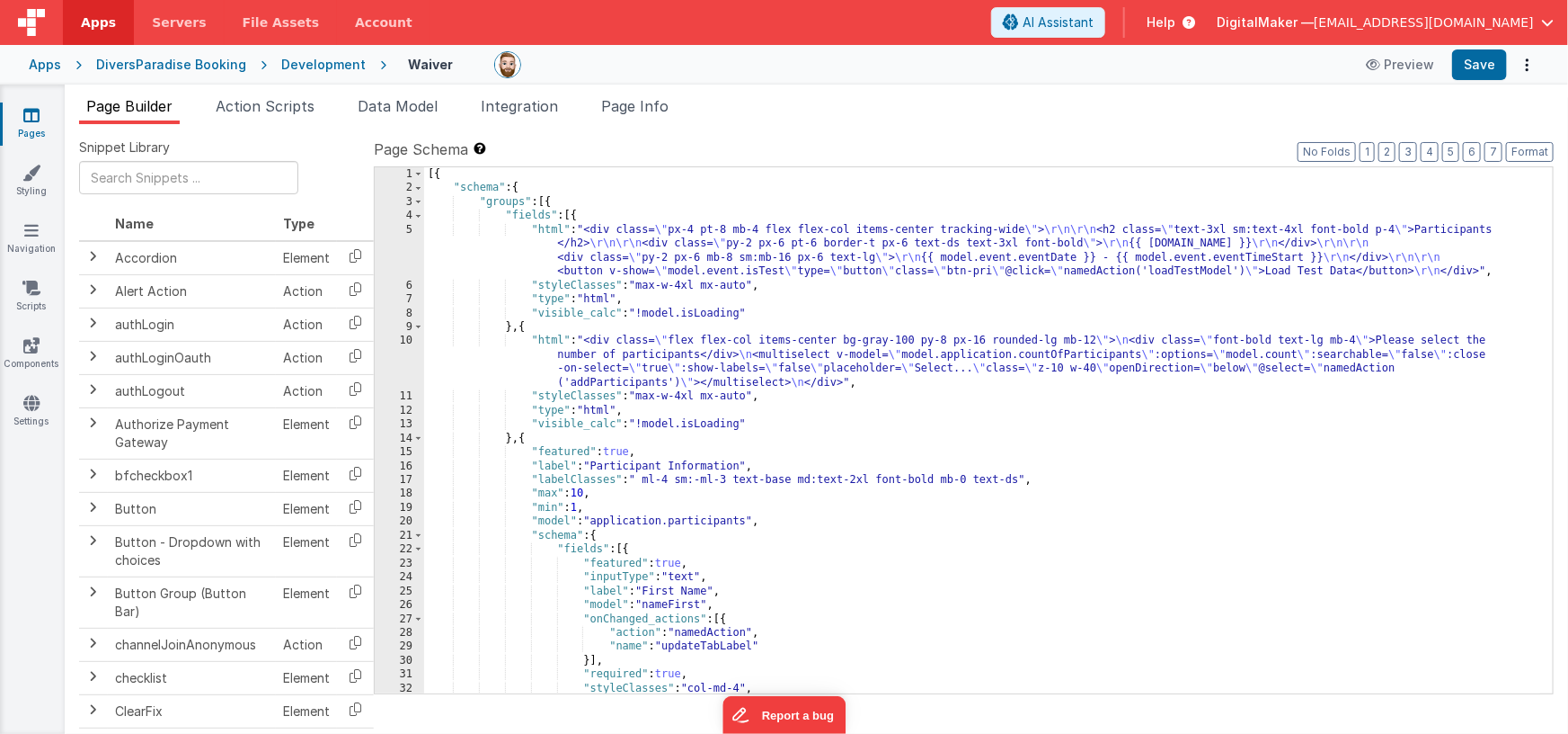
scroll to position [28, 0]
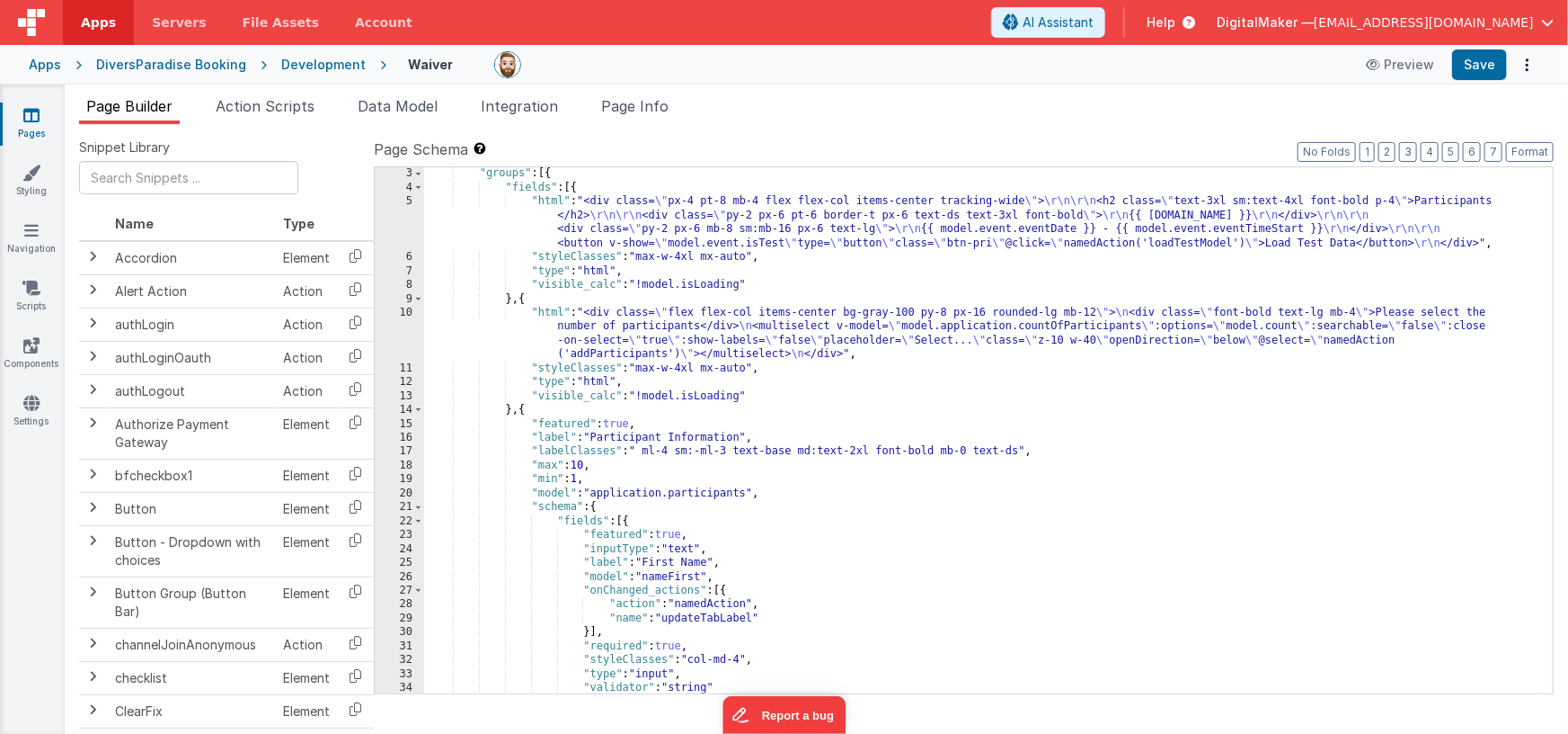
click at [525, 298] on div ""groups" : [{ "fields" : [{ "html" : "<div class= \" px-4 pt-8 mb-4 flex flex-c…" at bounding box center [982, 443] width 1117 height 554
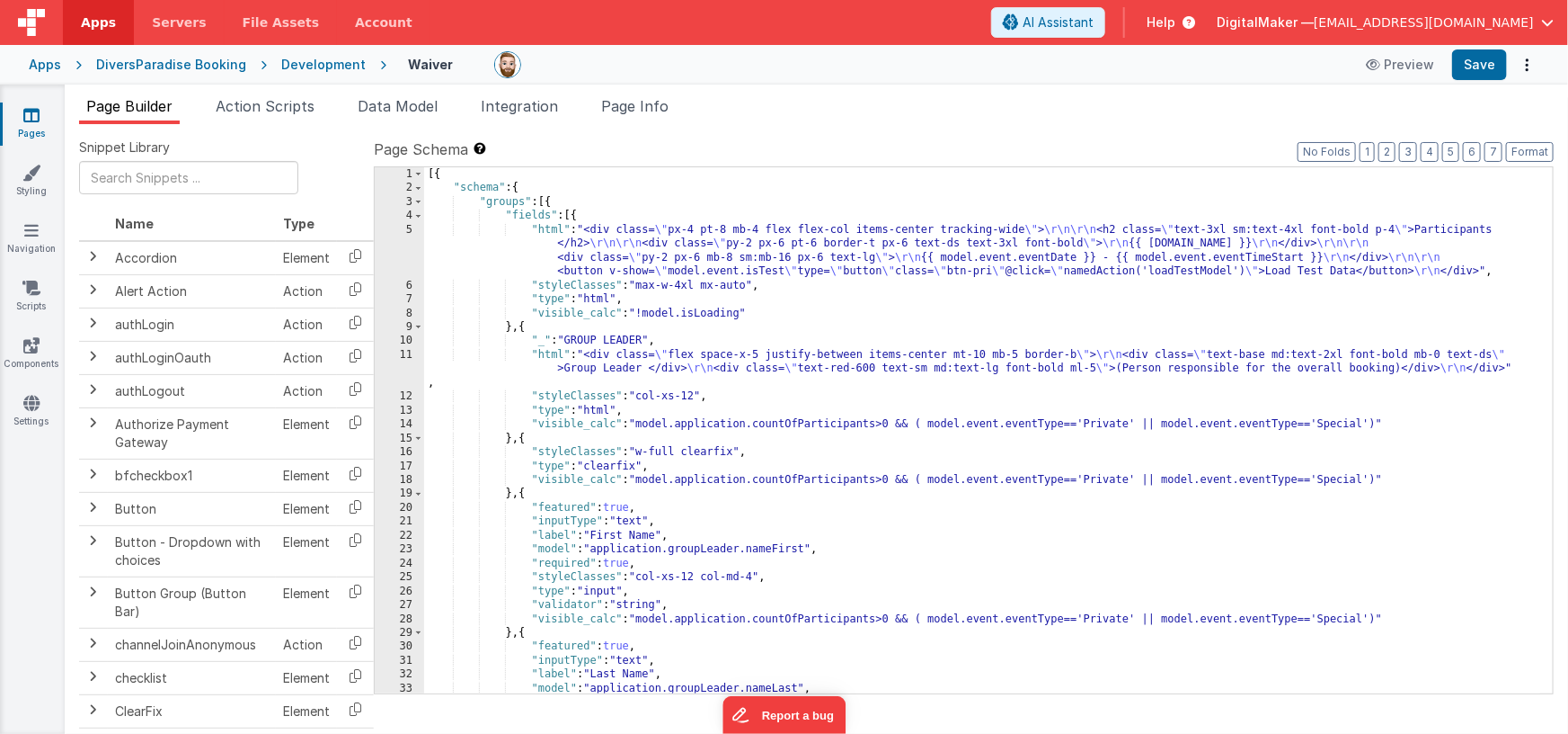
scroll to position [0, 0]
click at [642, 422] on div "[{ "schema" : { "groups" : [{ "fields" : [{ "html" : "<div class= \" px-4 pt-8 …" at bounding box center [982, 444] width 1117 height 554
click at [918, 424] on div "[{ "schema" : { "groups" : [{ "fields" : [{ "html" : "<div class= \" px-4 pt-8 …" at bounding box center [982, 444] width 1117 height 554
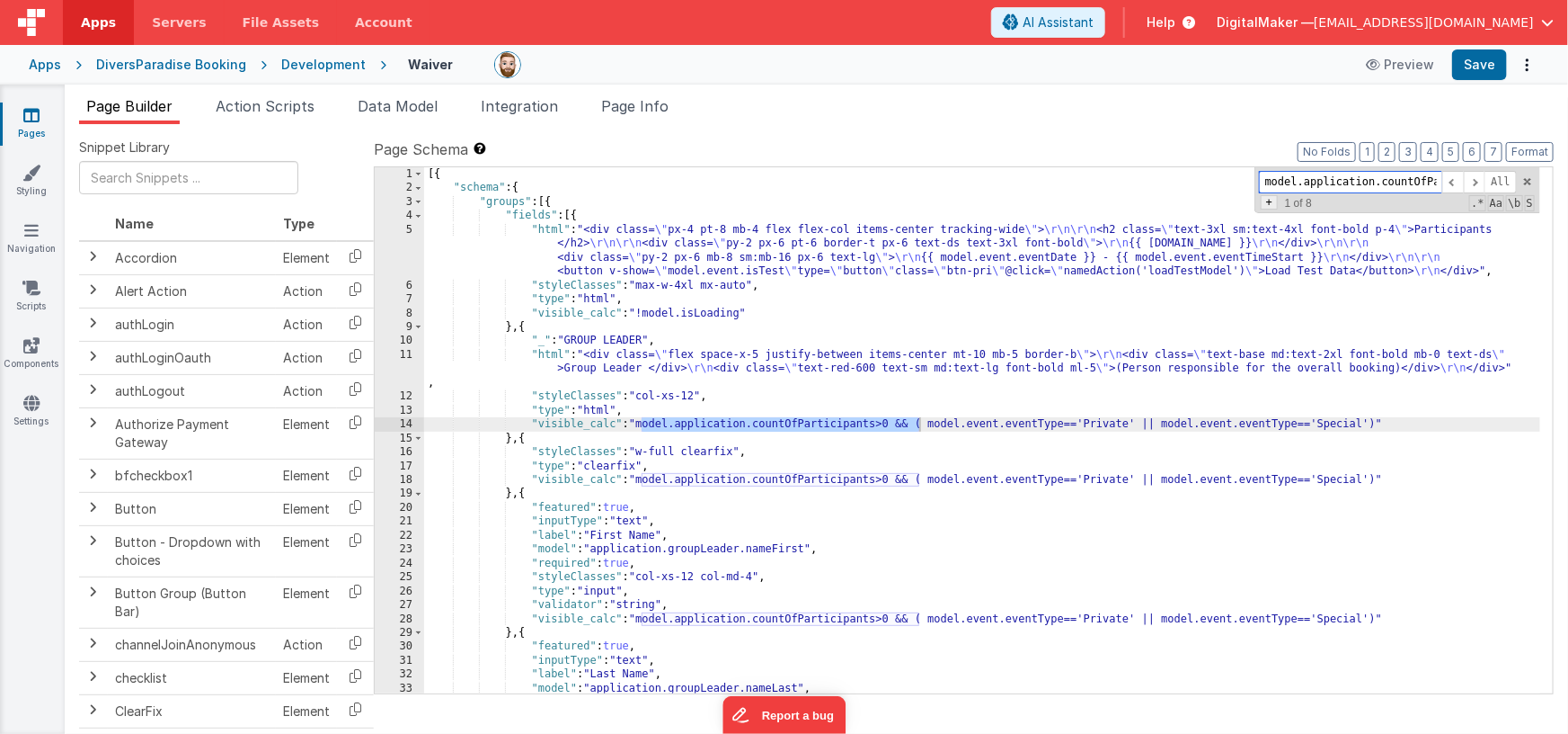
click at [1272, 202] on span "+" at bounding box center [1270, 202] width 17 height 14
click at [1461, 210] on span "Replace" at bounding box center [1471, 208] width 58 height 22
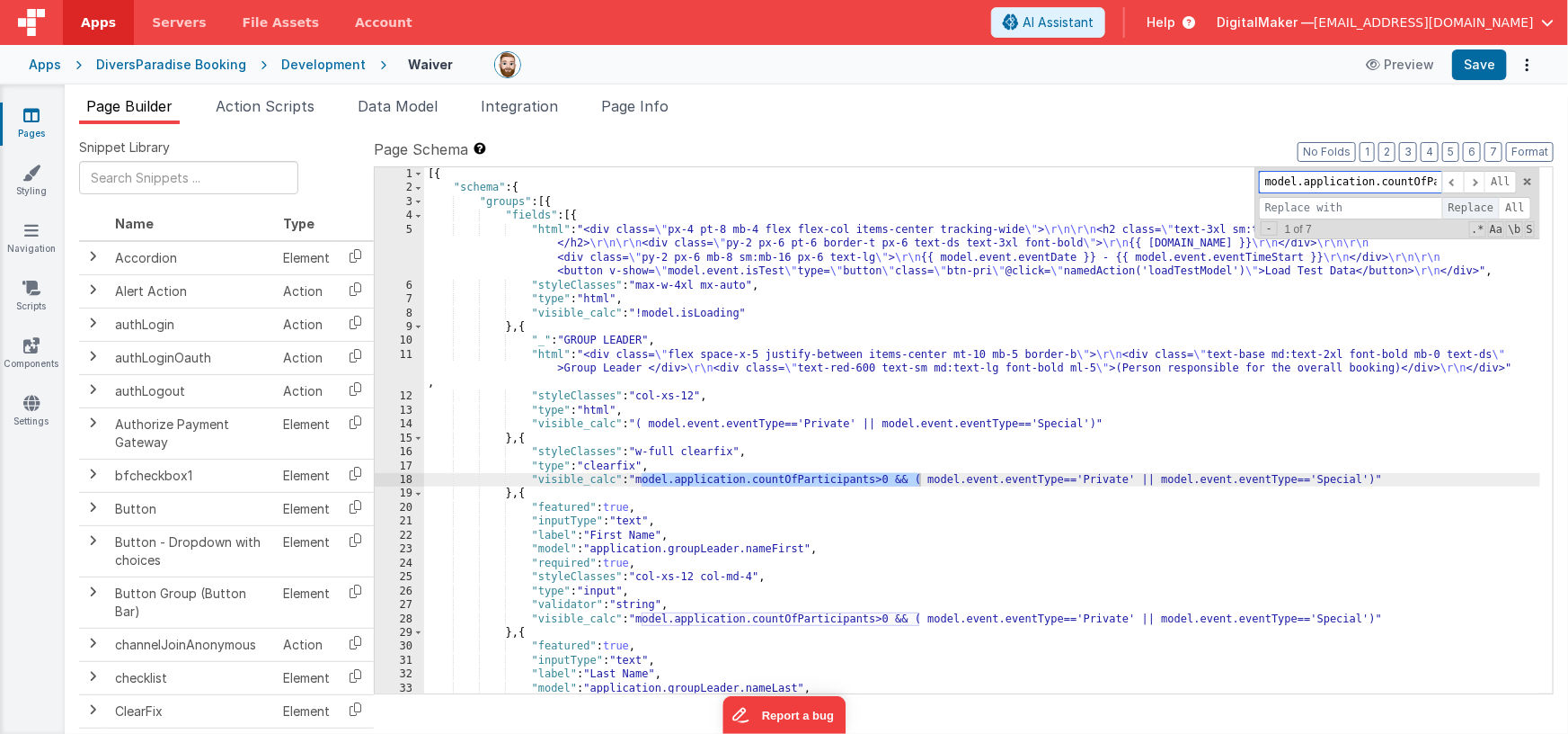
click at [1461, 210] on span "Replace" at bounding box center [1471, 208] width 58 height 22
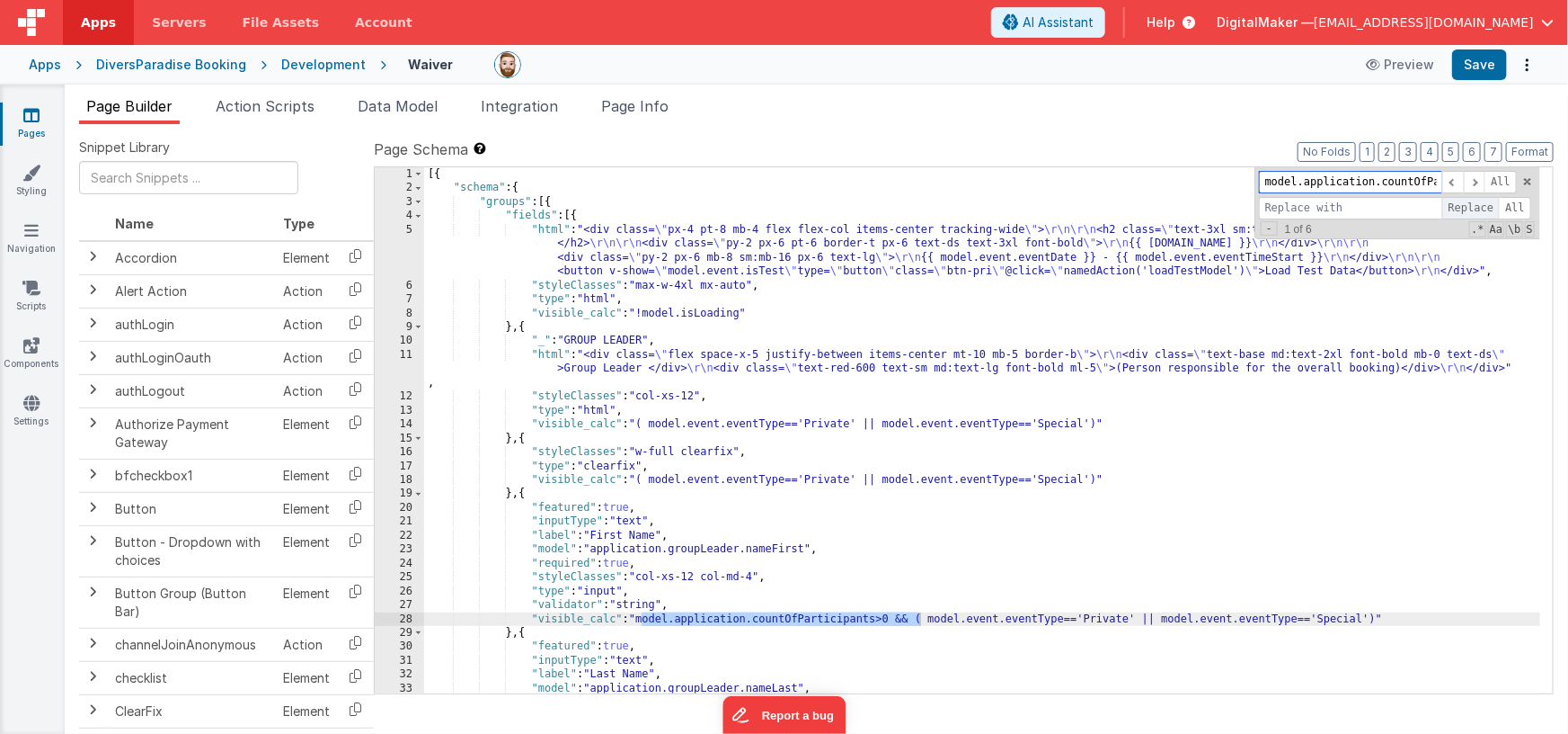
click at [1461, 210] on span "Replace" at bounding box center [1471, 208] width 58 height 22
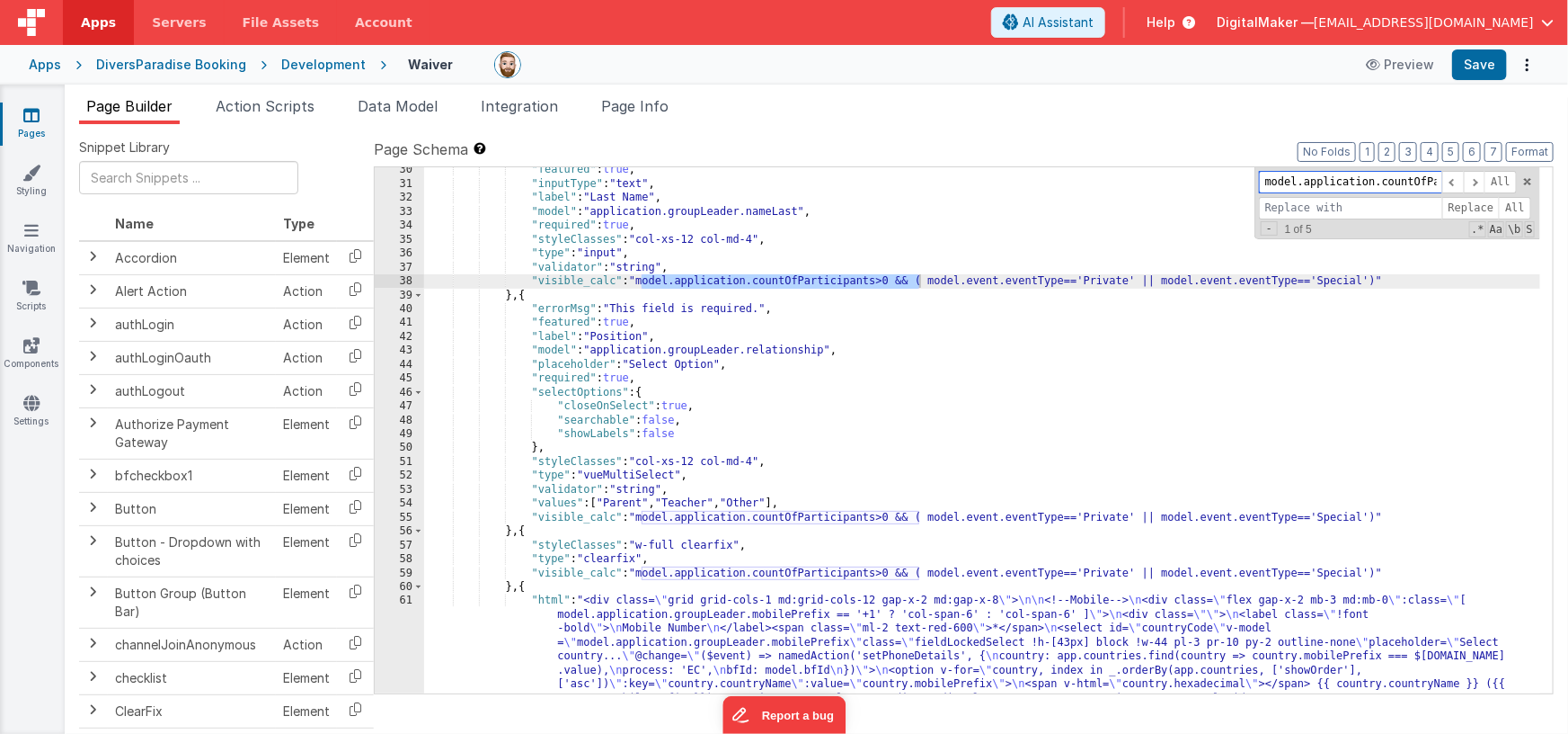
scroll to position [520, 0]
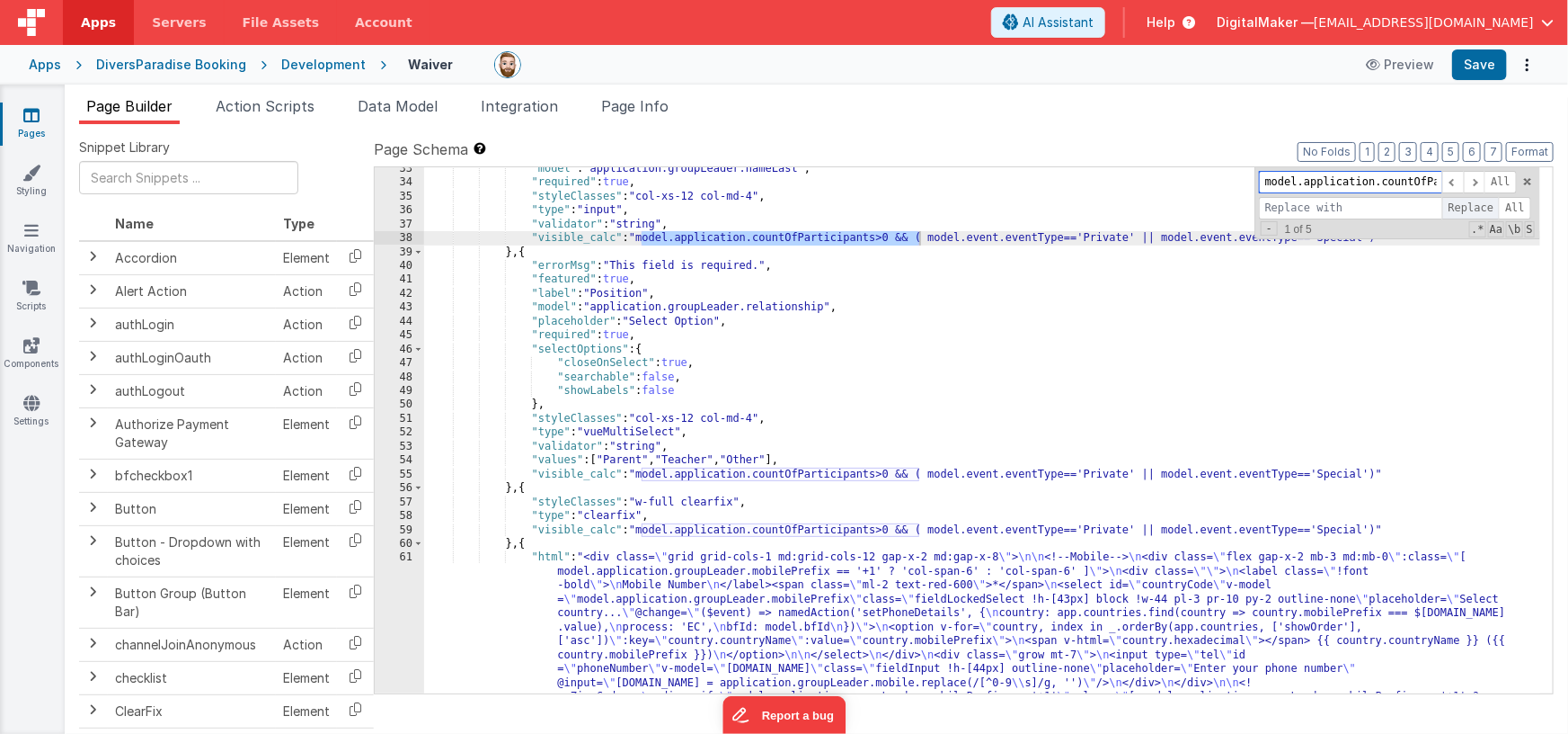
click at [1459, 209] on span "Replace" at bounding box center [1471, 208] width 58 height 22
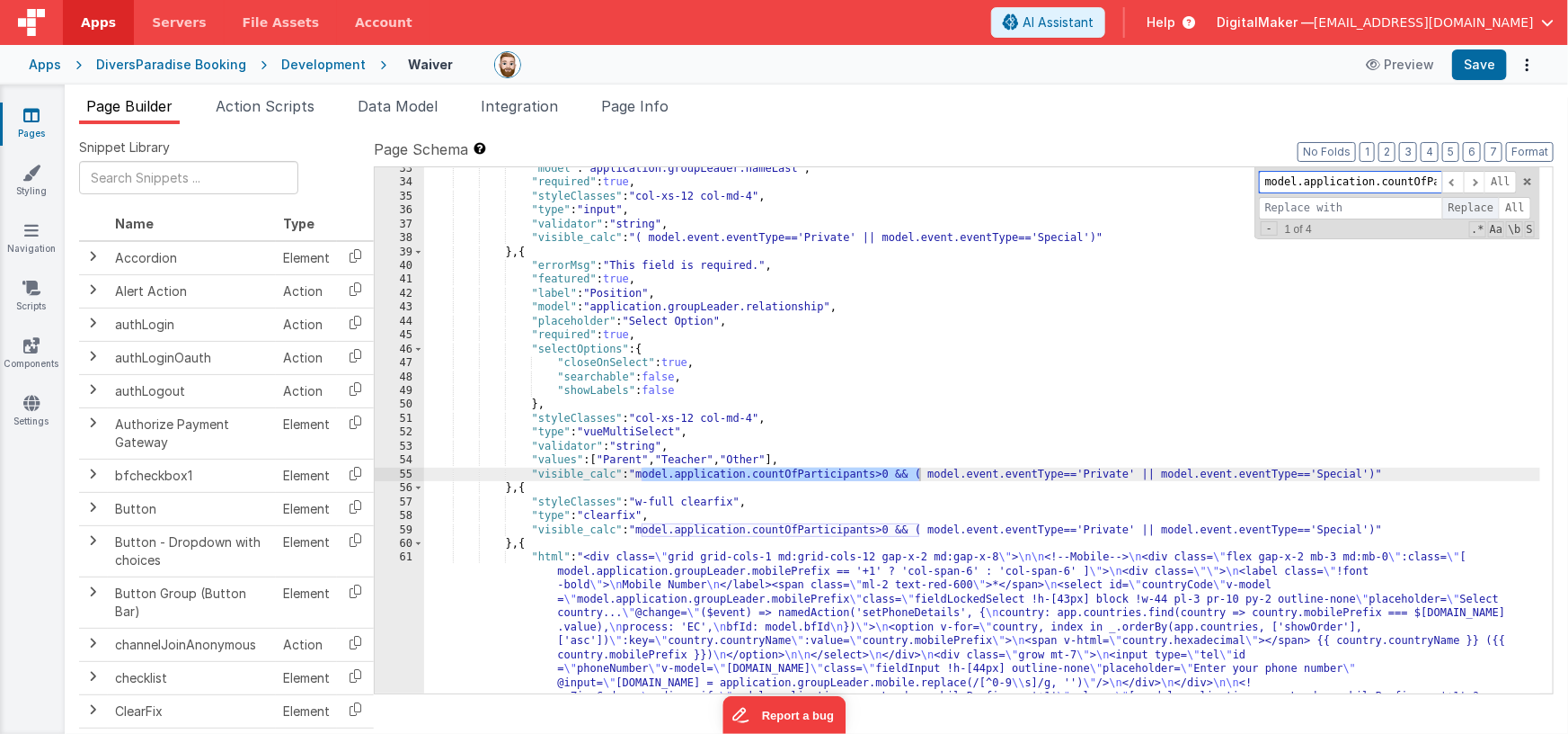
click at [1459, 209] on span "Replace" at bounding box center [1471, 208] width 58 height 22
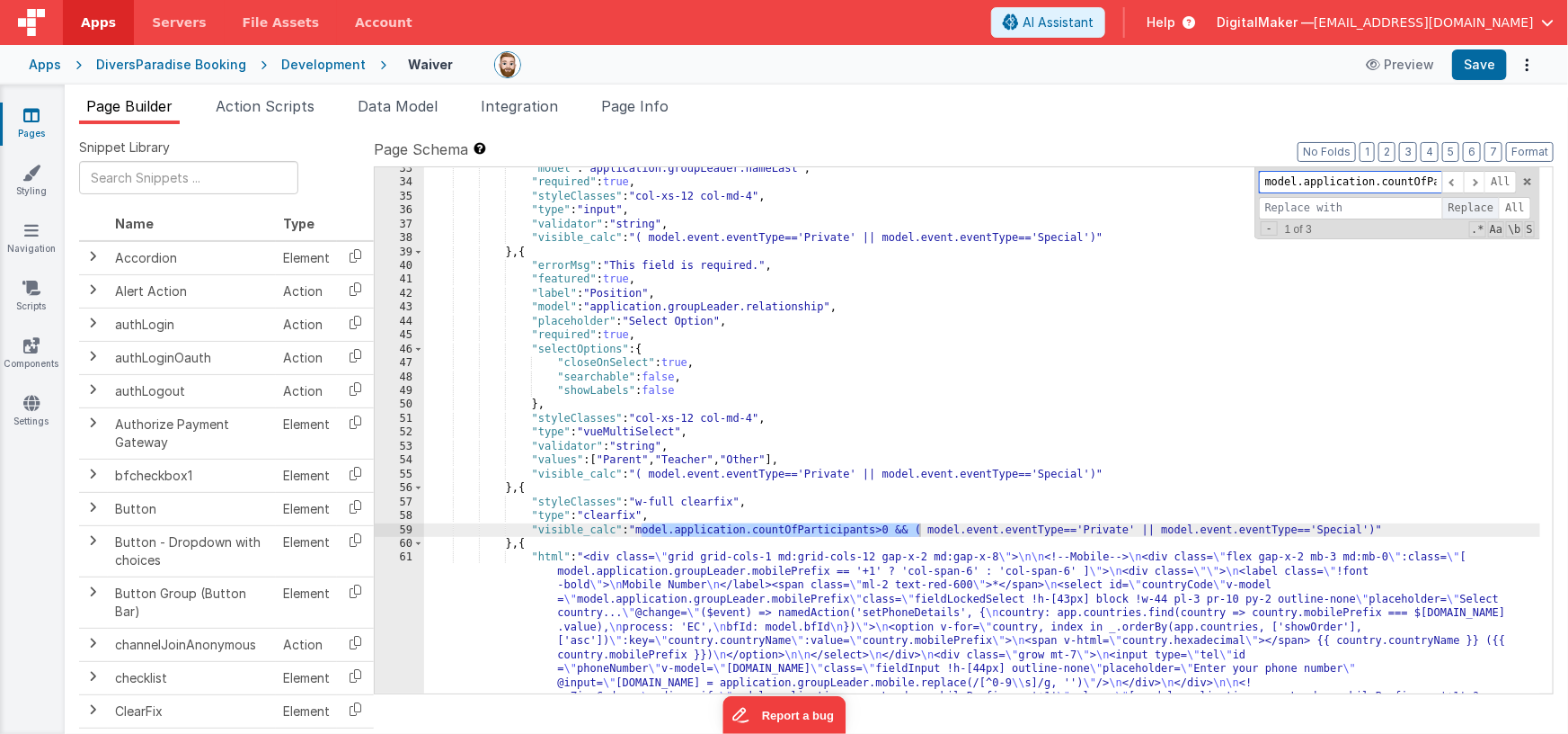
click at [1459, 209] on span "Replace" at bounding box center [1471, 208] width 58 height 22
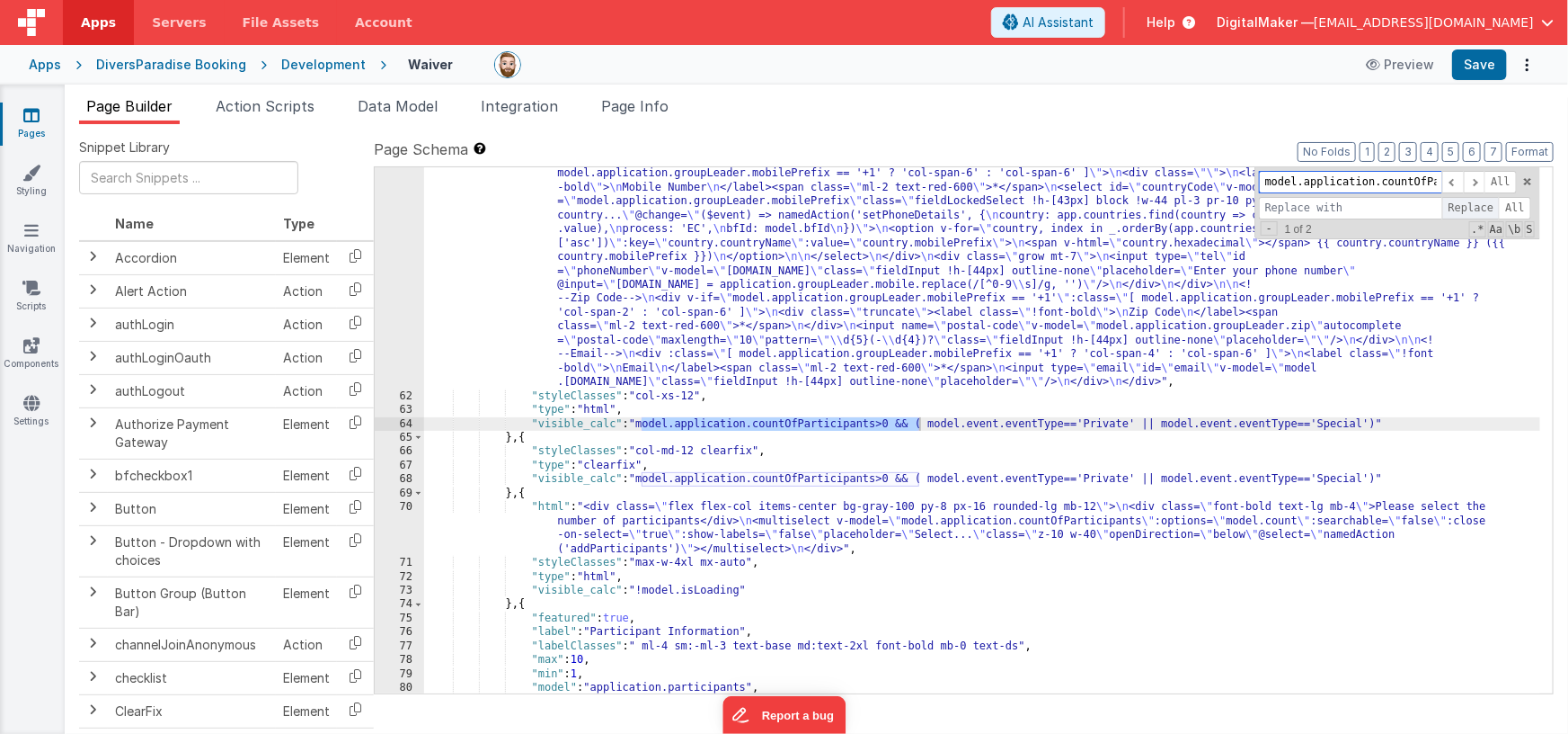
scroll to position [918, 0]
click at [1367, 319] on div ""html" : "<div class= \" grid grid-cols-1 md:grid-cols-12 gap-x-2 md:gap-x-8 \"…" at bounding box center [982, 541] width 1117 height 776
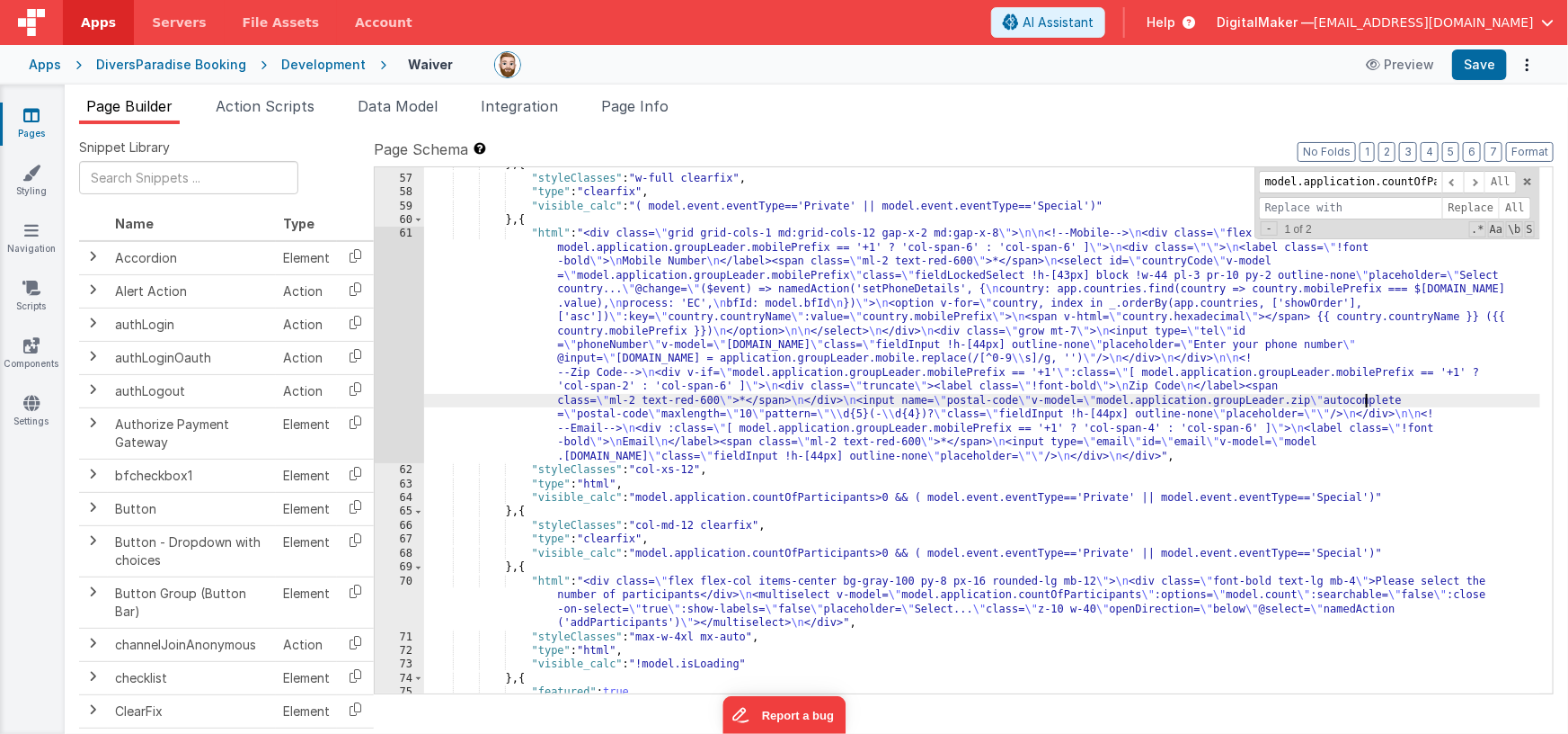
scroll to position [952, 0]
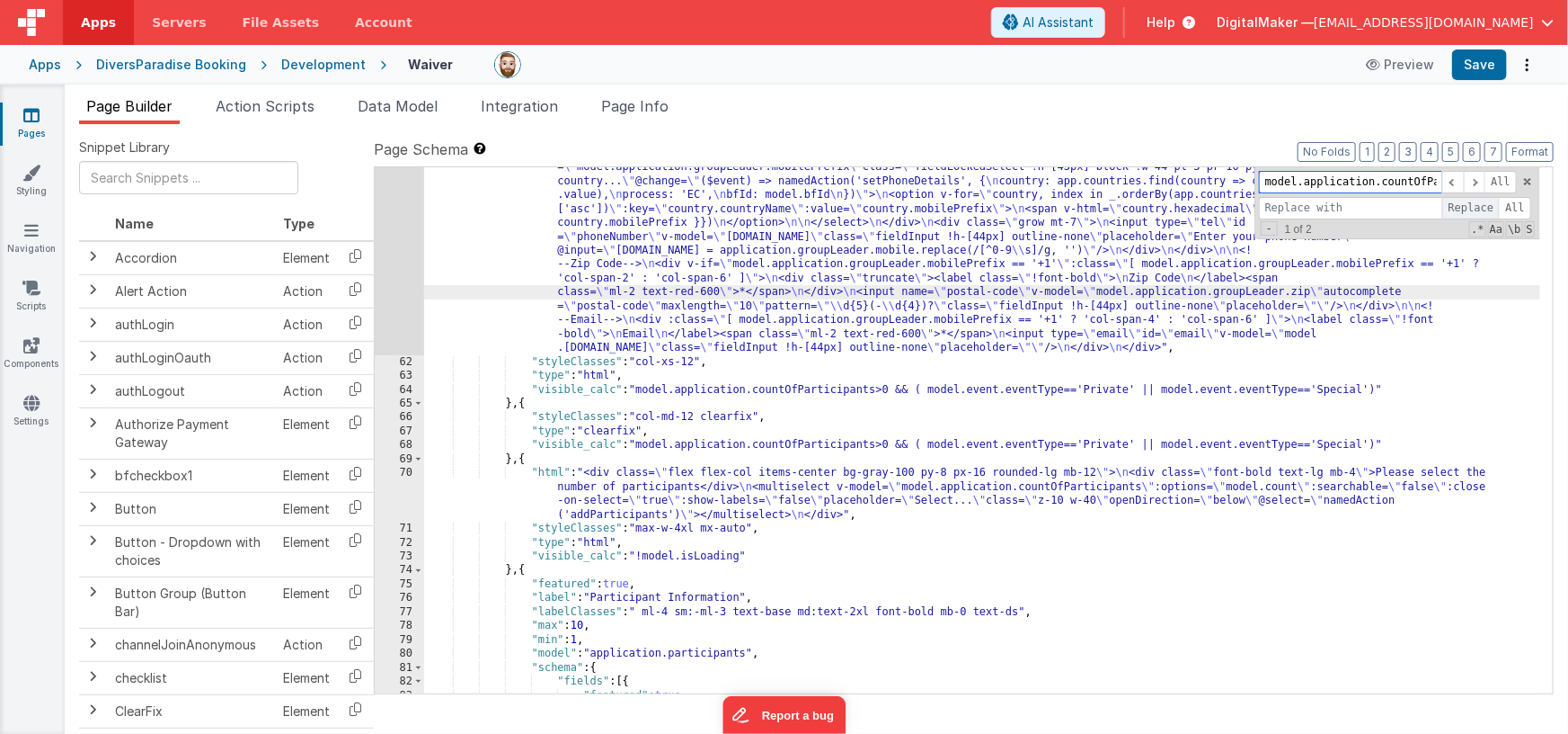
click at [1479, 203] on span "Replace" at bounding box center [1471, 208] width 58 height 22
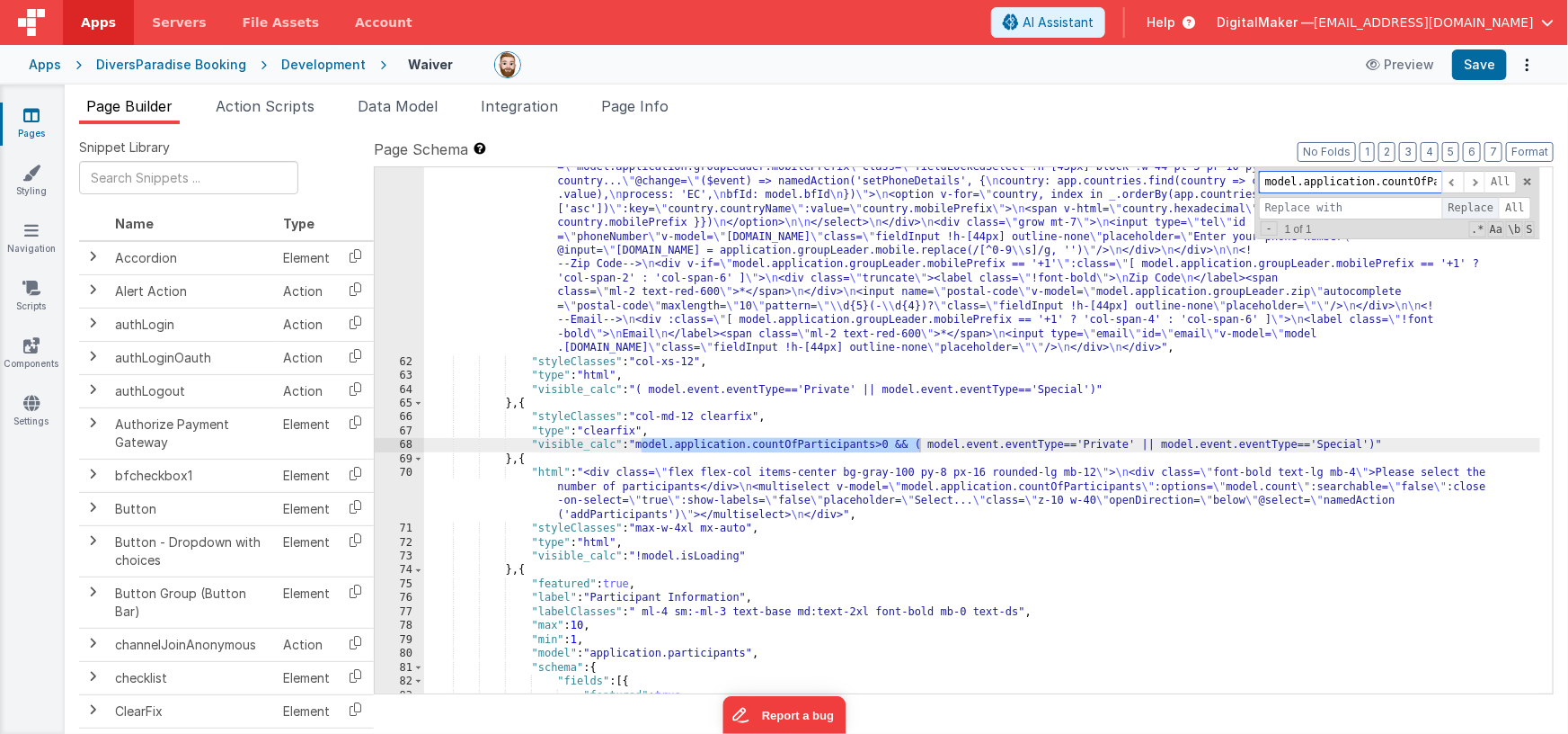
click at [1479, 203] on span "Replace" at bounding box center [1471, 208] width 58 height 22
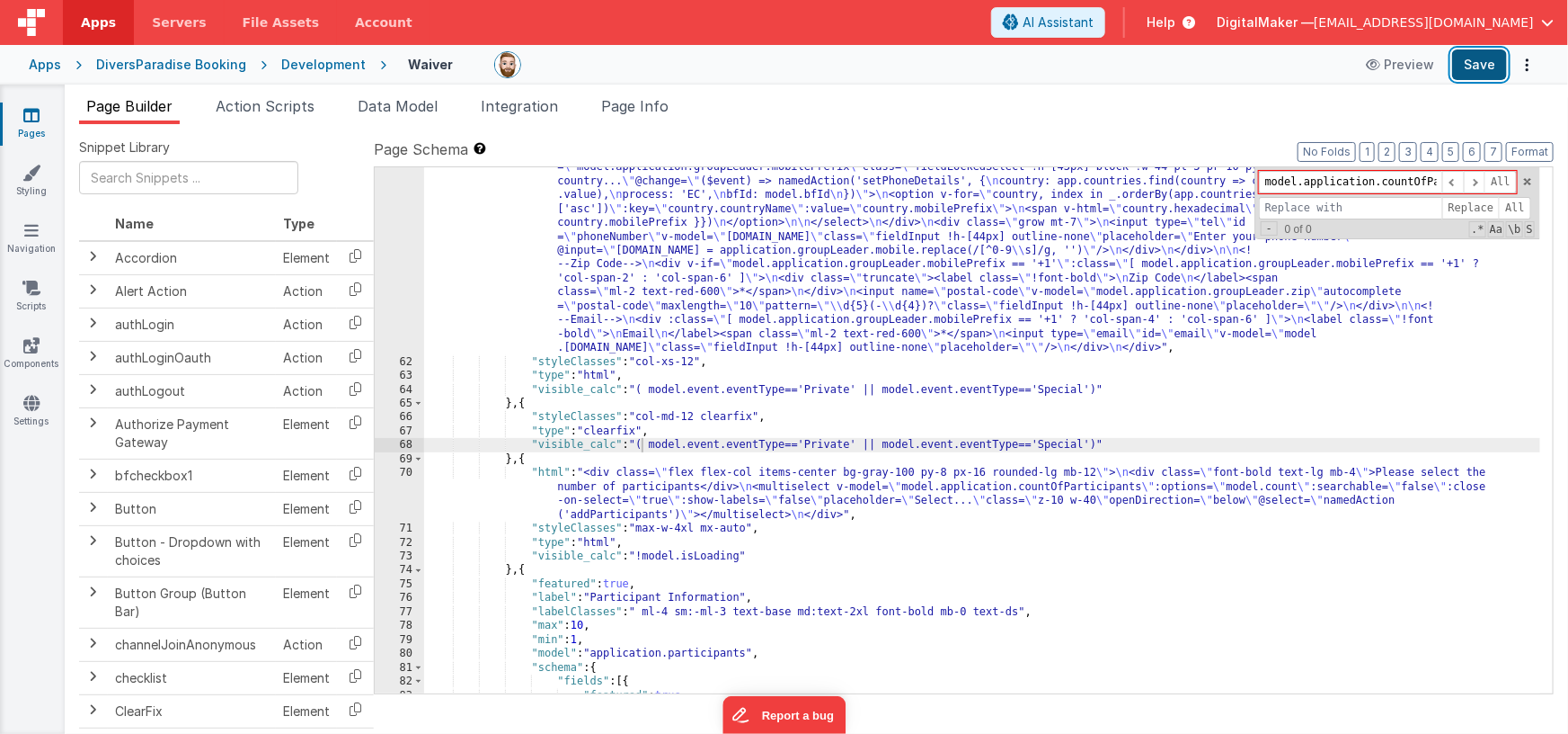
click at [1485, 69] on button "Save" at bounding box center [1479, 65] width 55 height 31
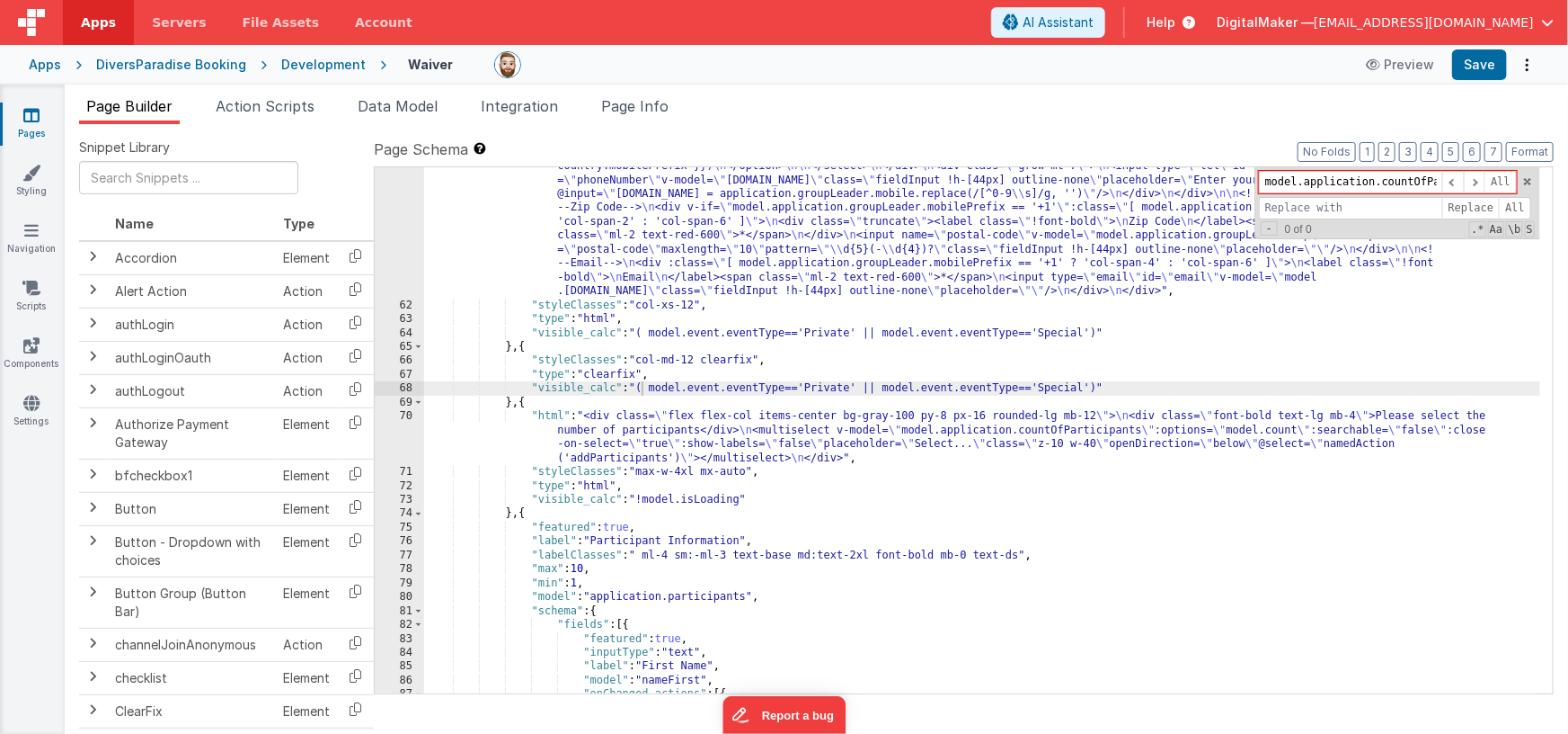
scroll to position [1133, 0]
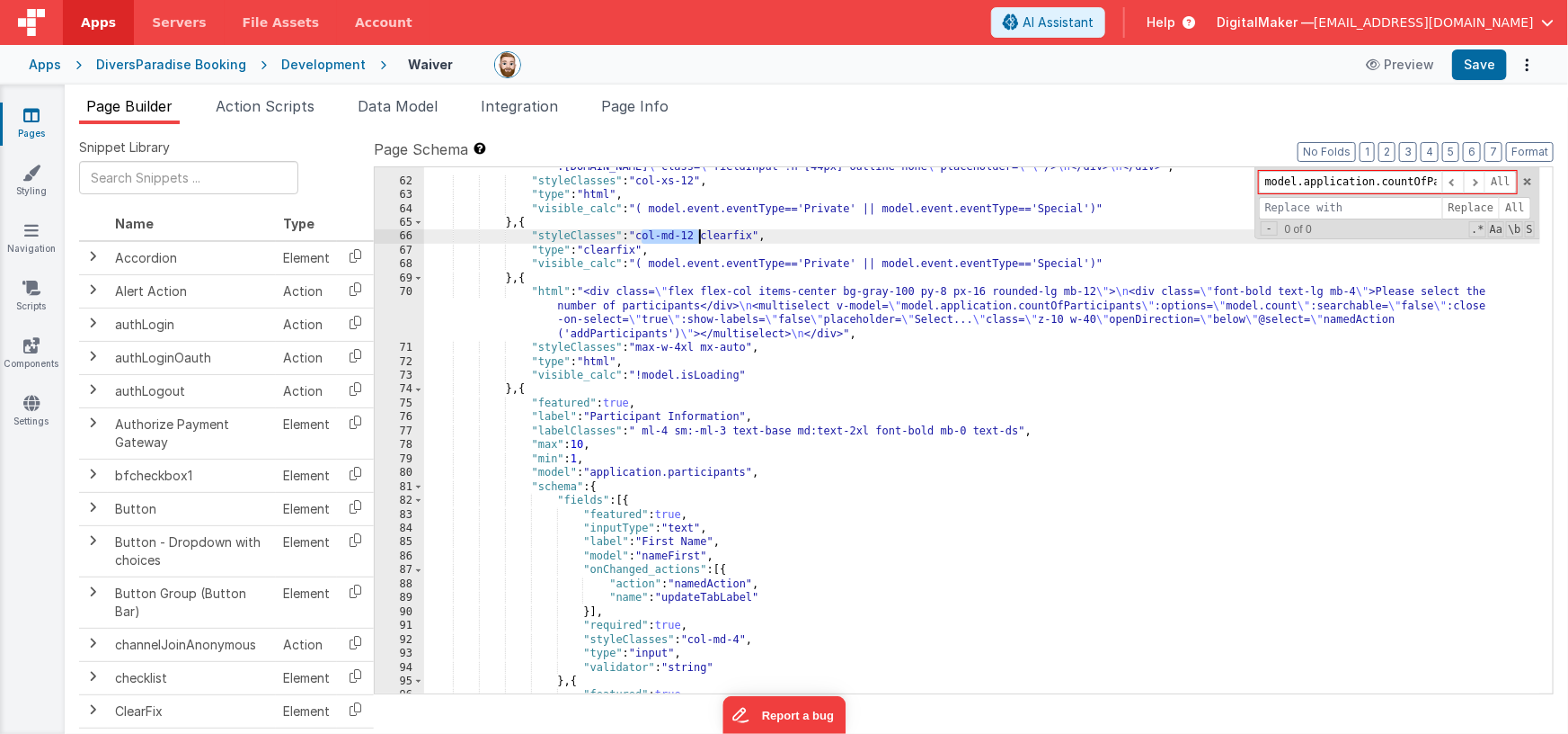
drag, startPoint x: 644, startPoint y: 239, endPoint x: 698, endPoint y: 235, distance: 54.1
click at [698, 235] on div ""html" : "<div class= \" grid grid-cols-1 md:grid-cols-12 gap-x-2 md:gap-x-8 \"…" at bounding box center [982, 326] width 1117 height 776
click at [636, 293] on div ""html" : "<div class= \" grid grid-cols-1 md:grid-cols-12 gap-x-2 md:gap-x-8 \"…" at bounding box center [982, 326] width 1117 height 776
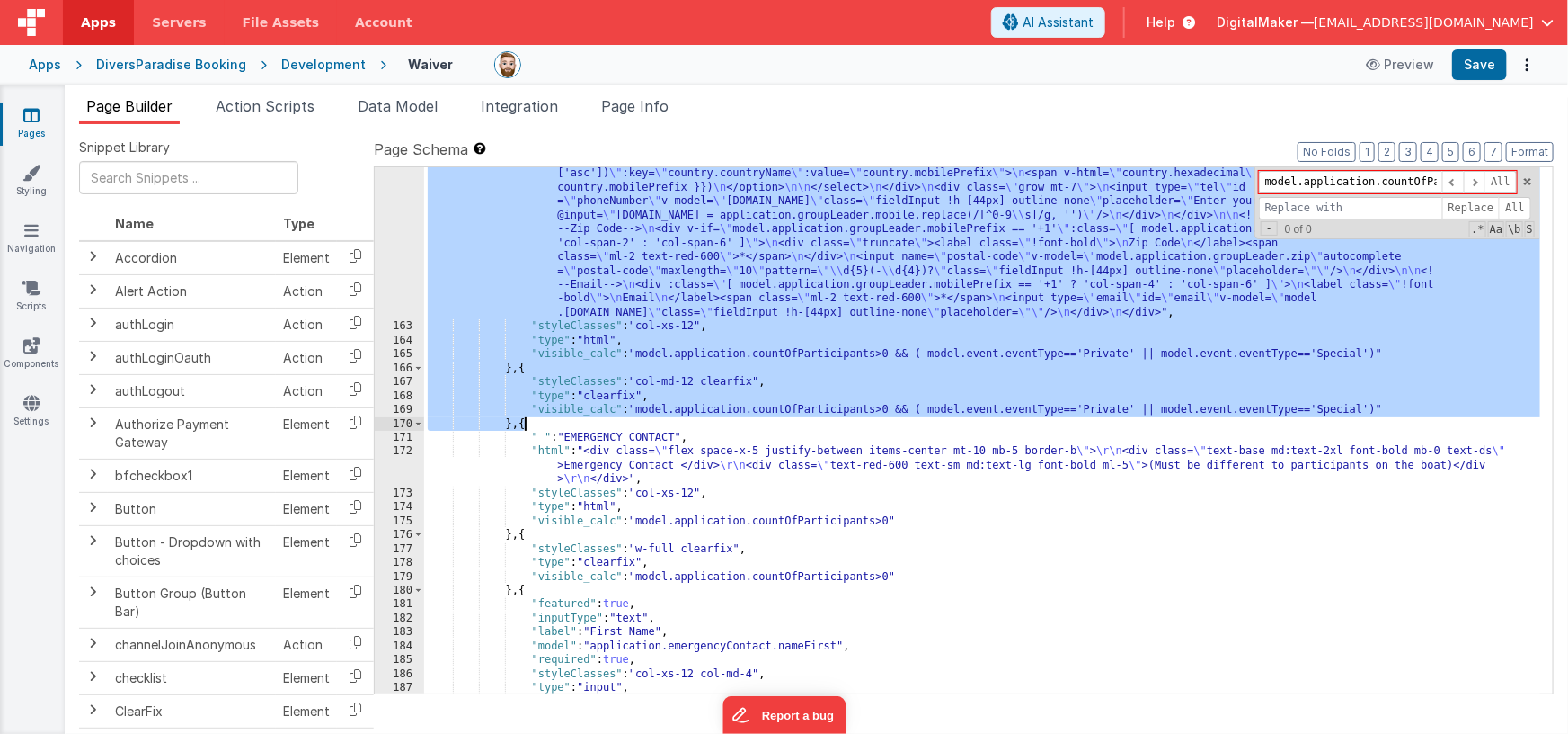
scroll to position [3989, 0]
